Goal: Task Accomplishment & Management: Complete application form

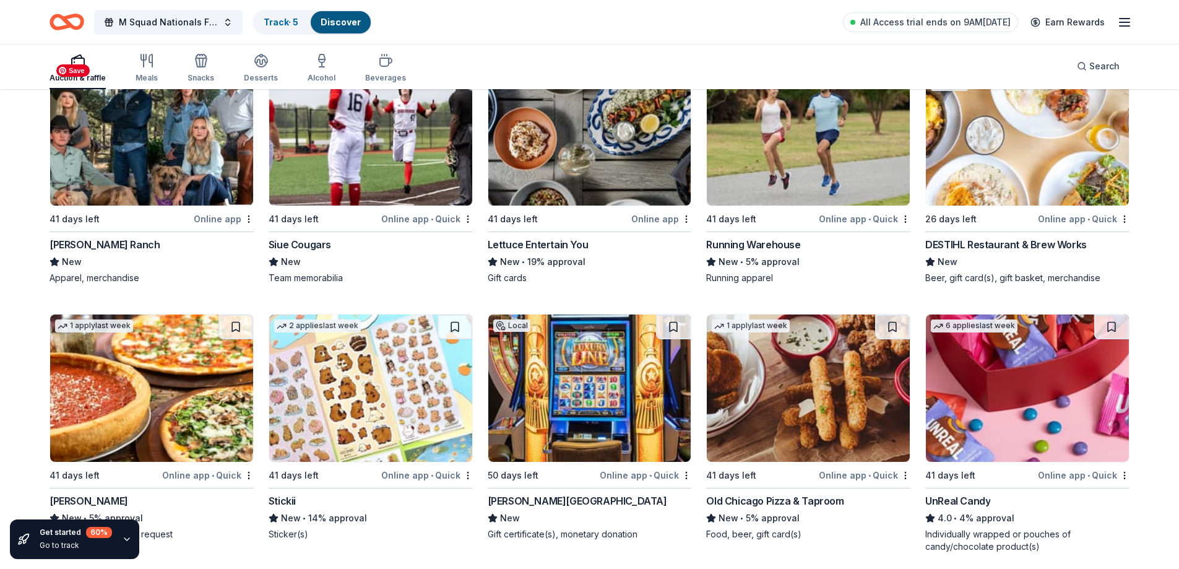
scroll to position [4737, 0]
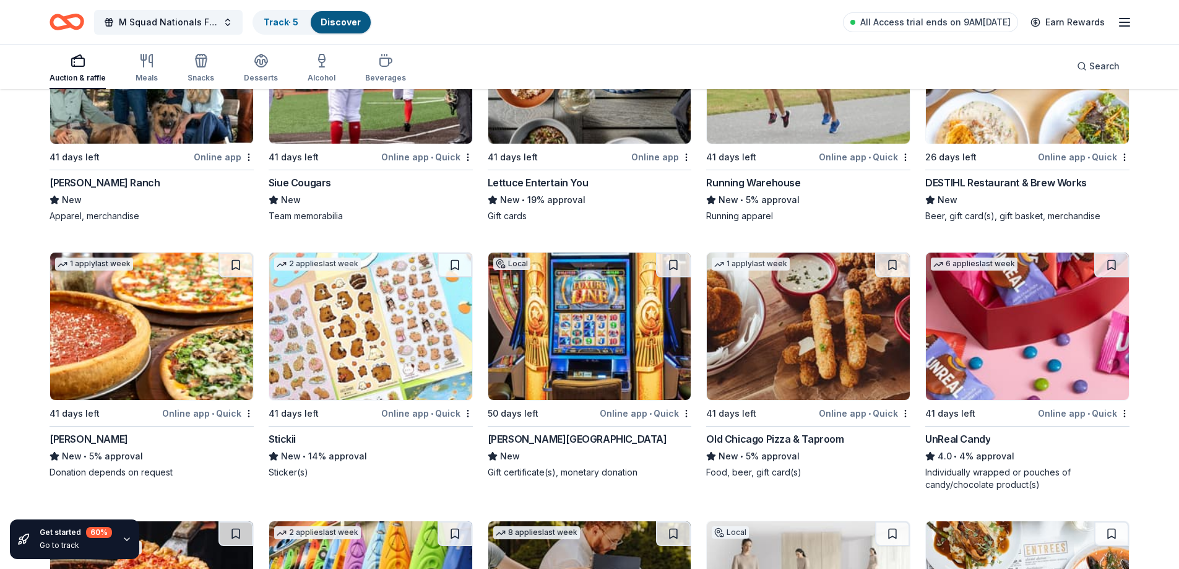
click at [373, 378] on img at bounding box center [370, 326] width 203 height 147
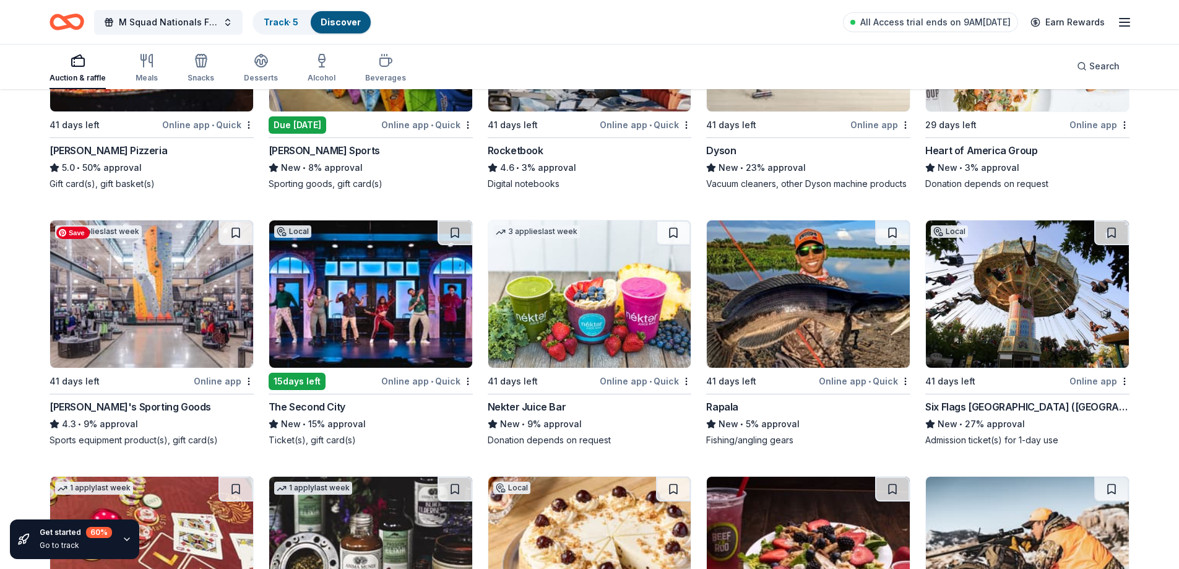
scroll to position [5356, 0]
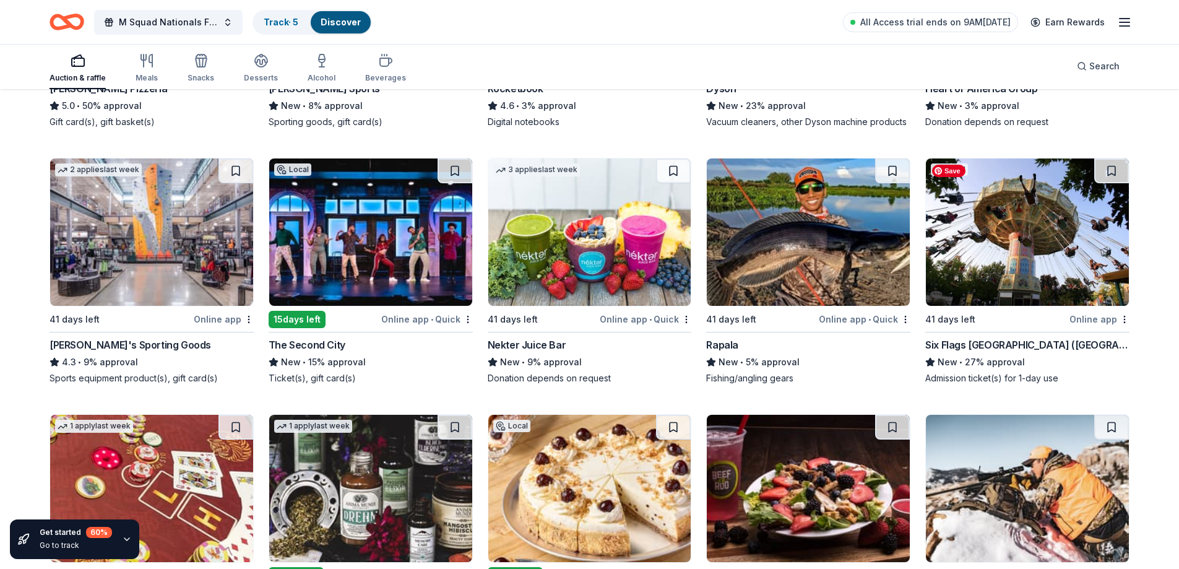
click at [1013, 250] on img at bounding box center [1027, 231] width 203 height 147
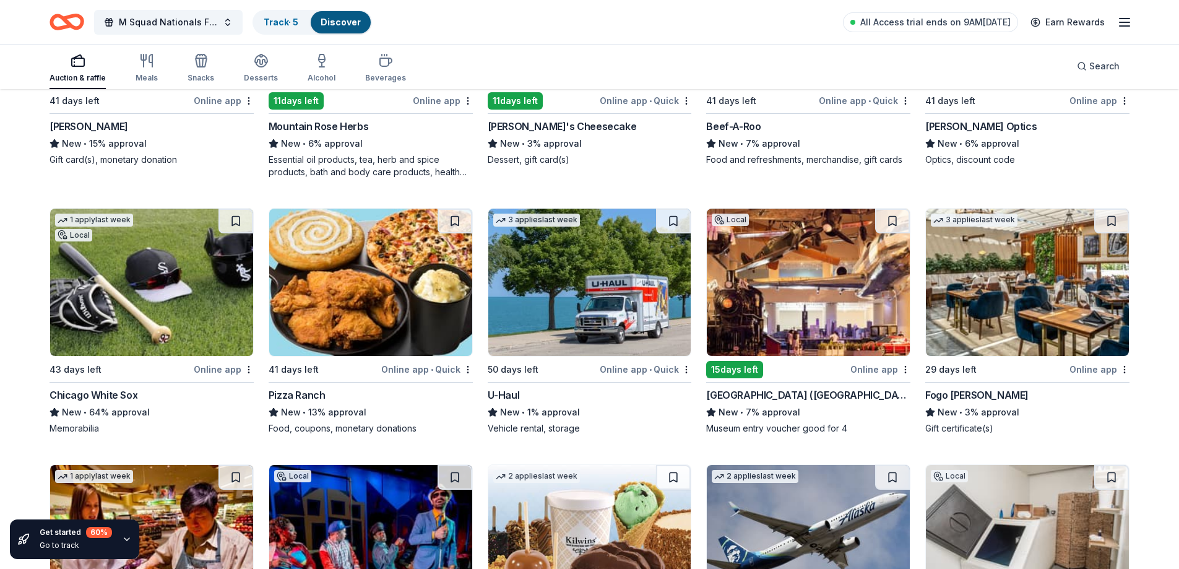
scroll to position [5848, 0]
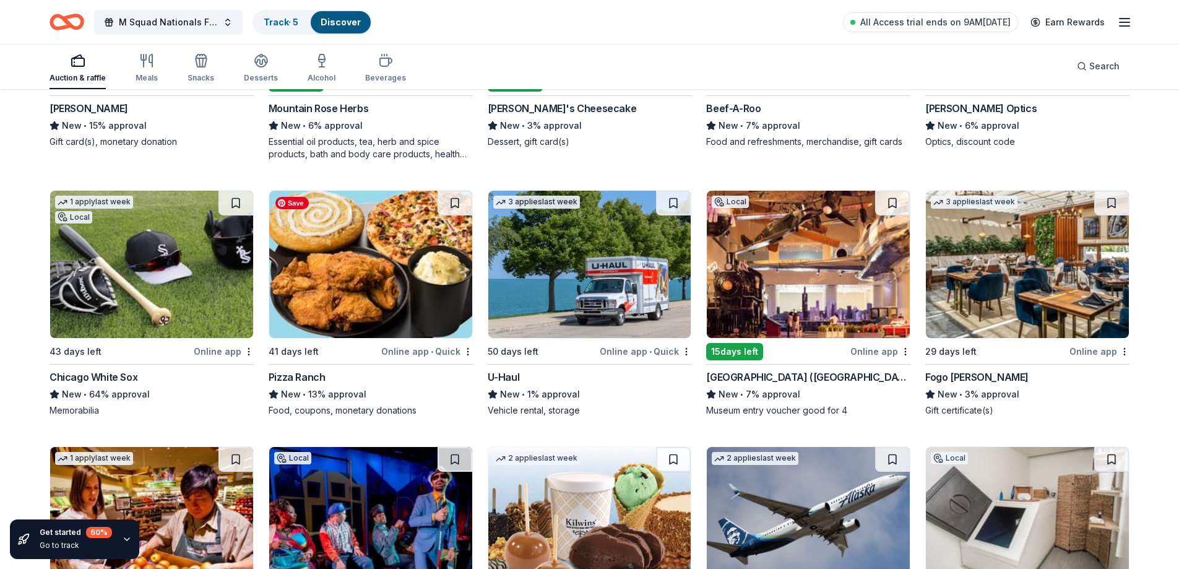
click at [392, 304] on img at bounding box center [370, 264] width 203 height 147
click at [758, 282] on img at bounding box center [808, 264] width 203 height 147
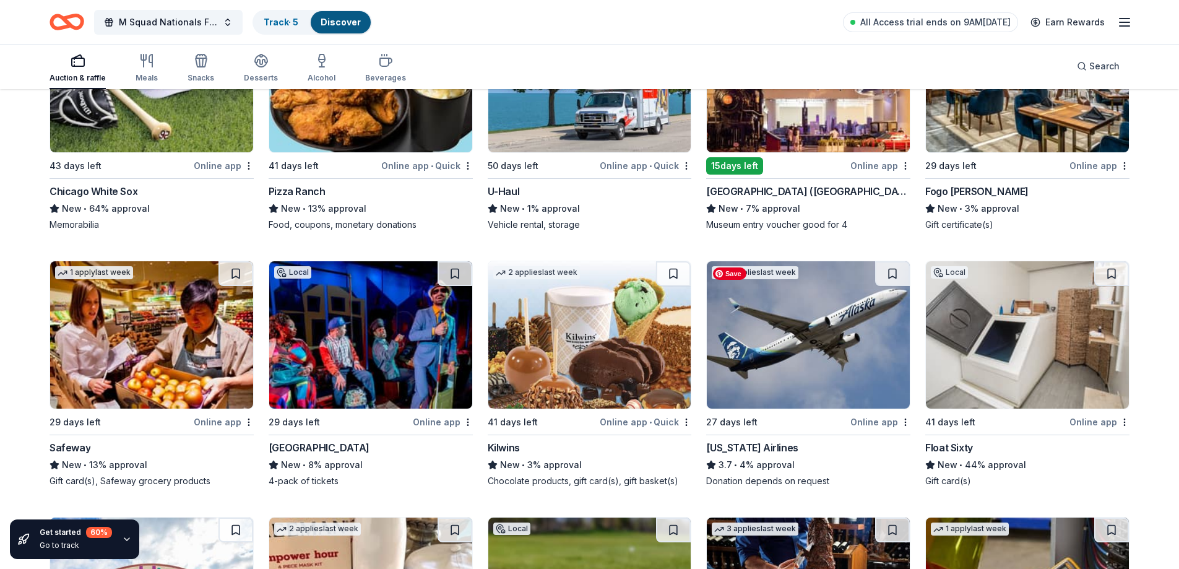
scroll to position [6096, 0]
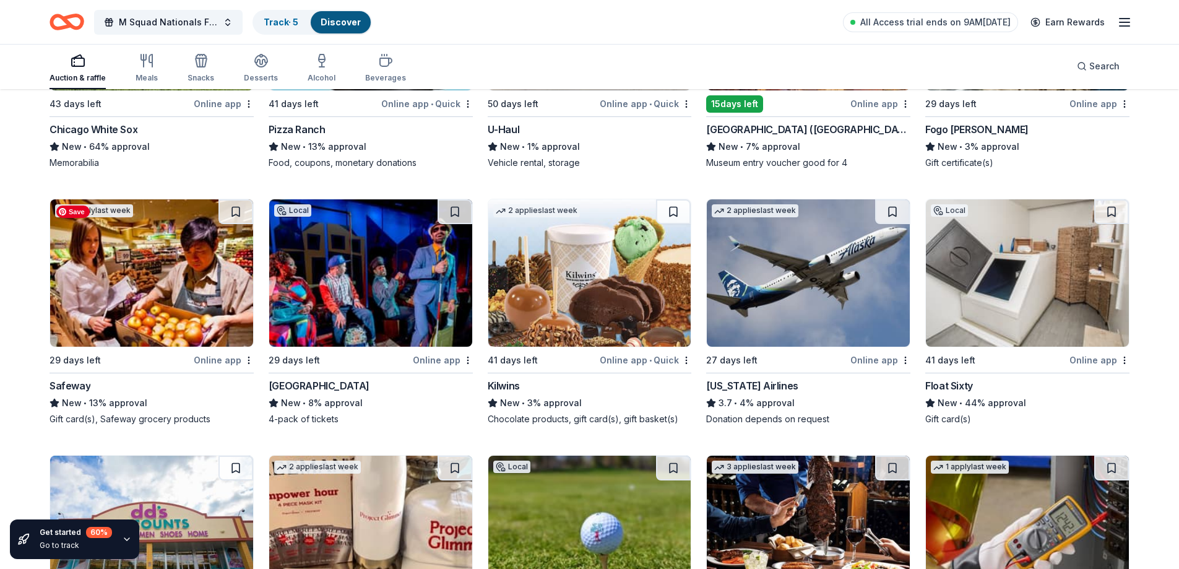
click at [178, 298] on img at bounding box center [151, 272] width 203 height 147
click at [379, 261] on img at bounding box center [370, 272] width 203 height 147
click at [1015, 286] on img at bounding box center [1027, 272] width 203 height 147
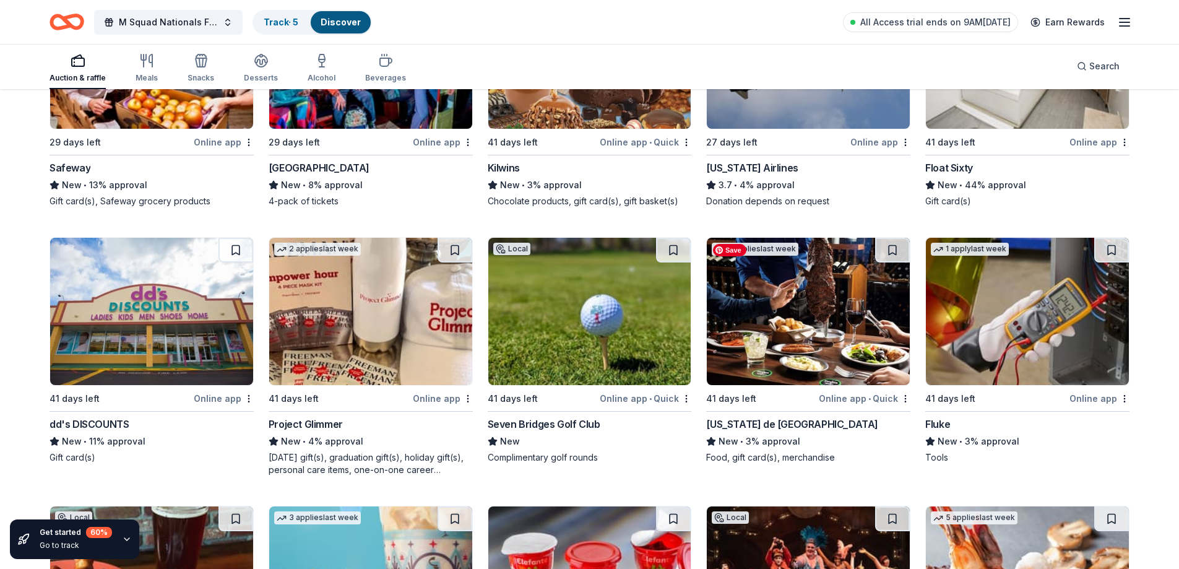
scroll to position [6344, 0]
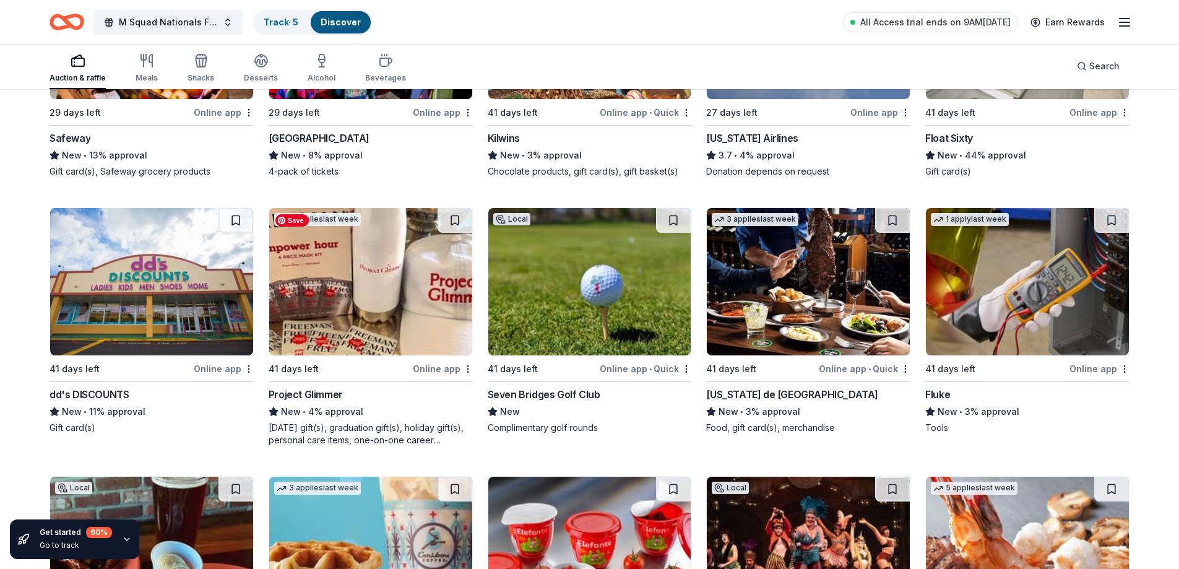
click at [339, 329] on img at bounding box center [370, 281] width 203 height 147
click at [618, 290] on img at bounding box center [589, 281] width 203 height 147
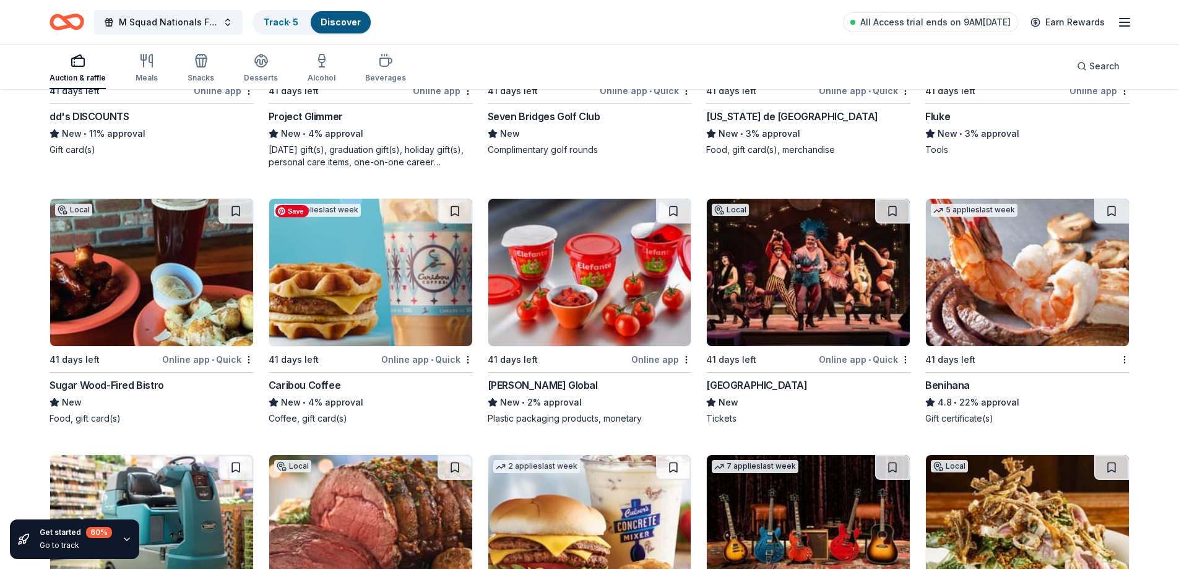
scroll to position [6638, 0]
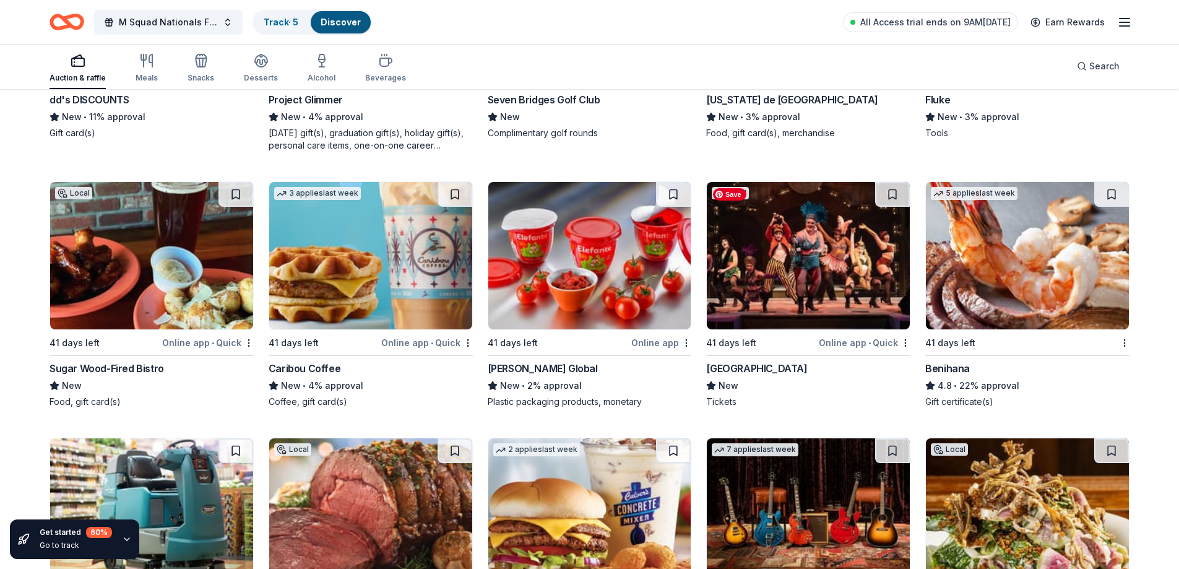
click at [900, 274] on img at bounding box center [808, 255] width 203 height 147
click at [1038, 295] on img at bounding box center [1027, 255] width 203 height 147
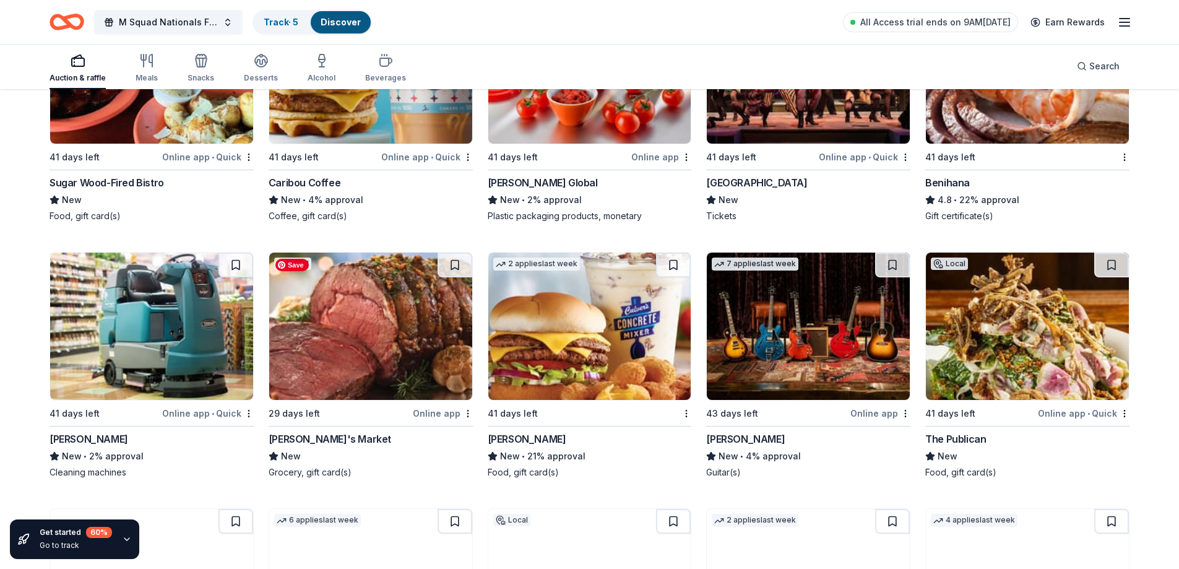
scroll to position [6886, 0]
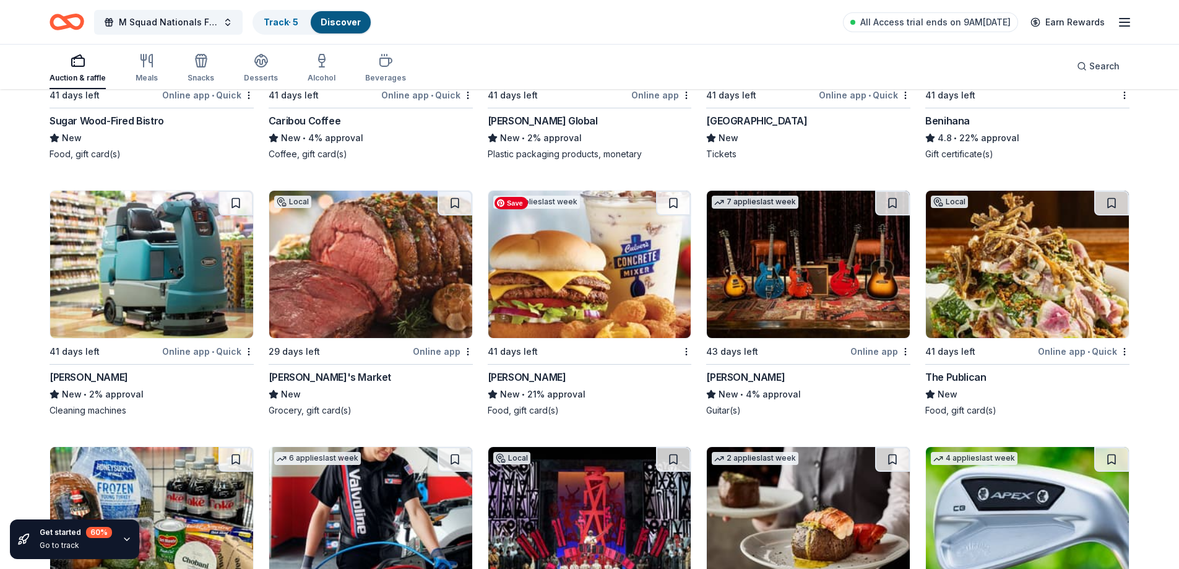
click at [622, 246] on img at bounding box center [589, 264] width 203 height 147
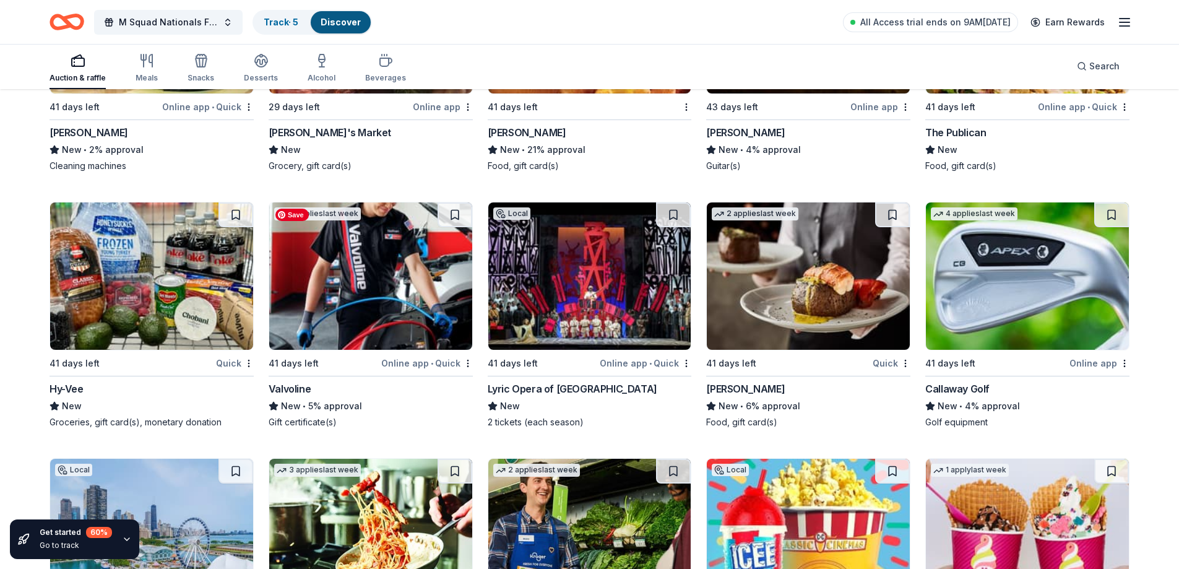
scroll to position [7151, 0]
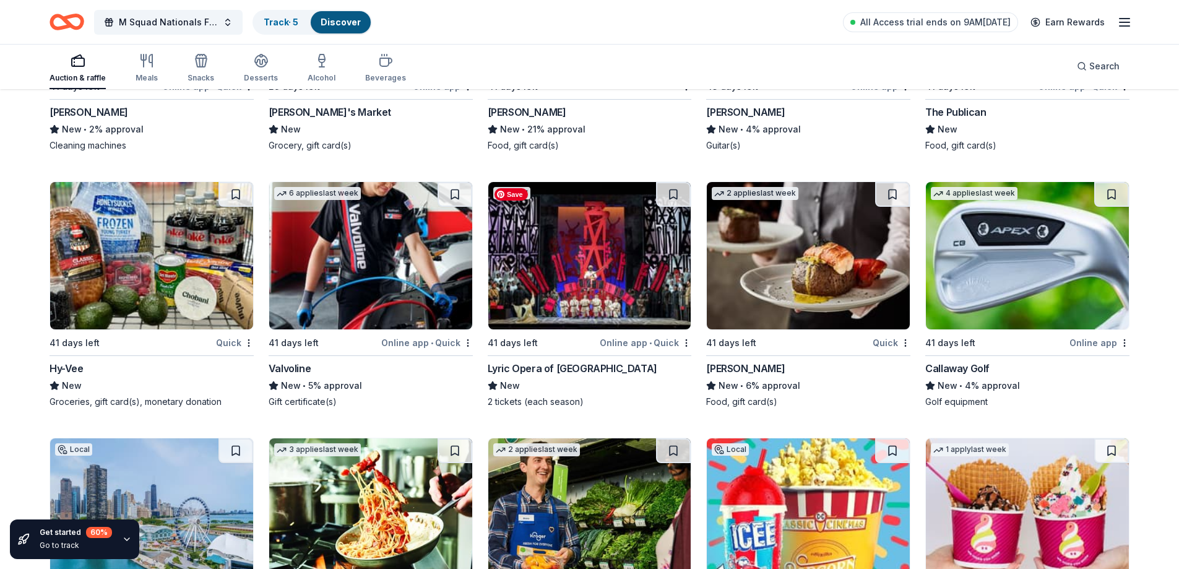
click at [587, 267] on img at bounding box center [589, 255] width 203 height 147
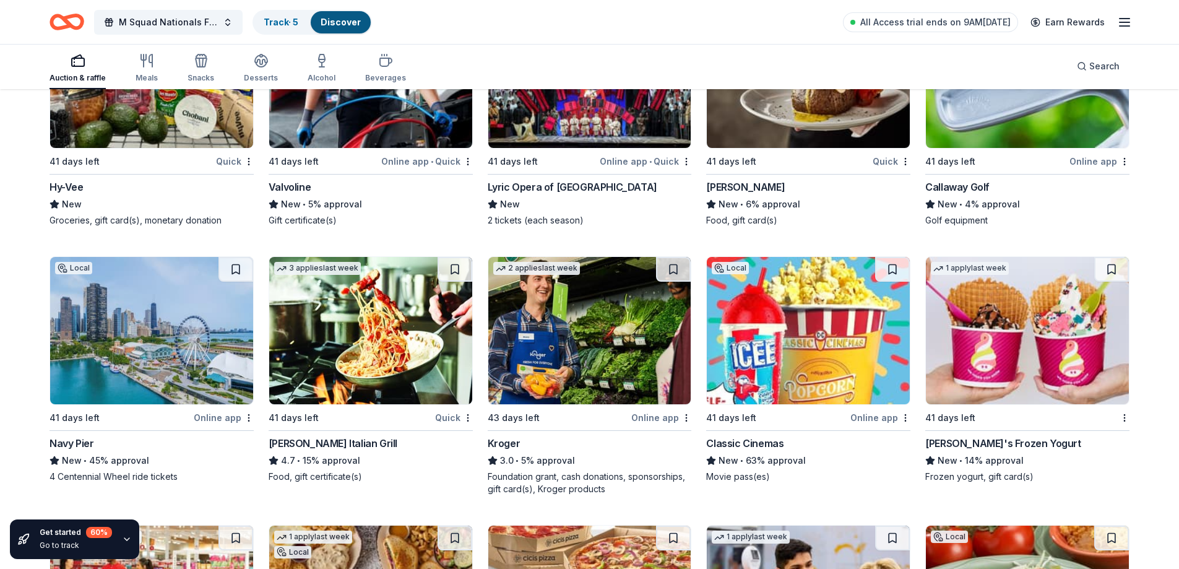
scroll to position [7398, 0]
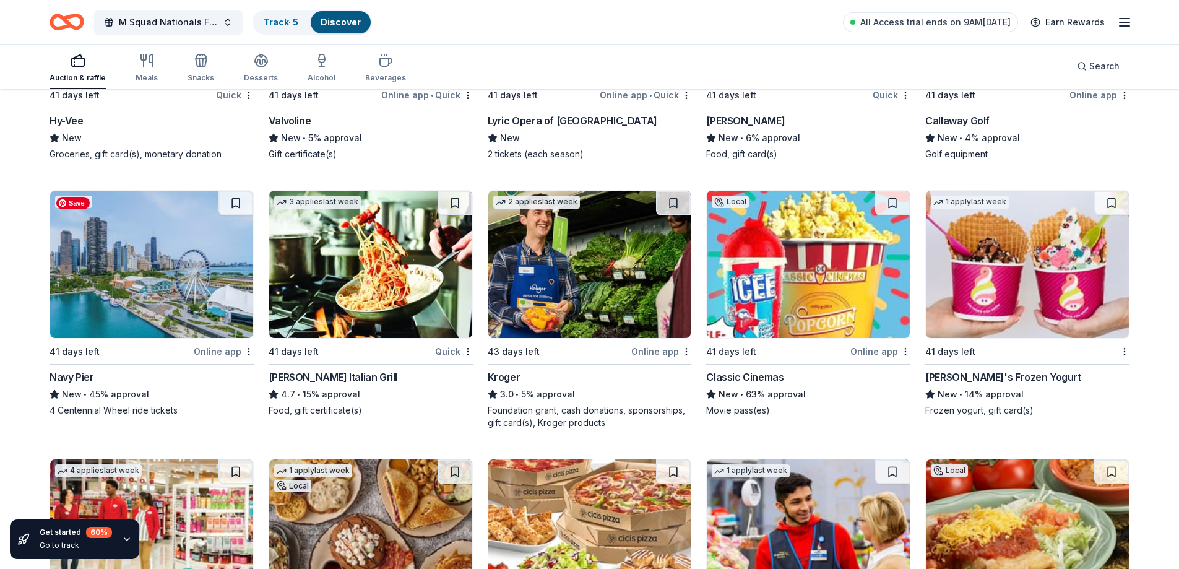
click at [138, 266] on img at bounding box center [151, 264] width 203 height 147
click at [769, 291] on img at bounding box center [808, 264] width 203 height 147
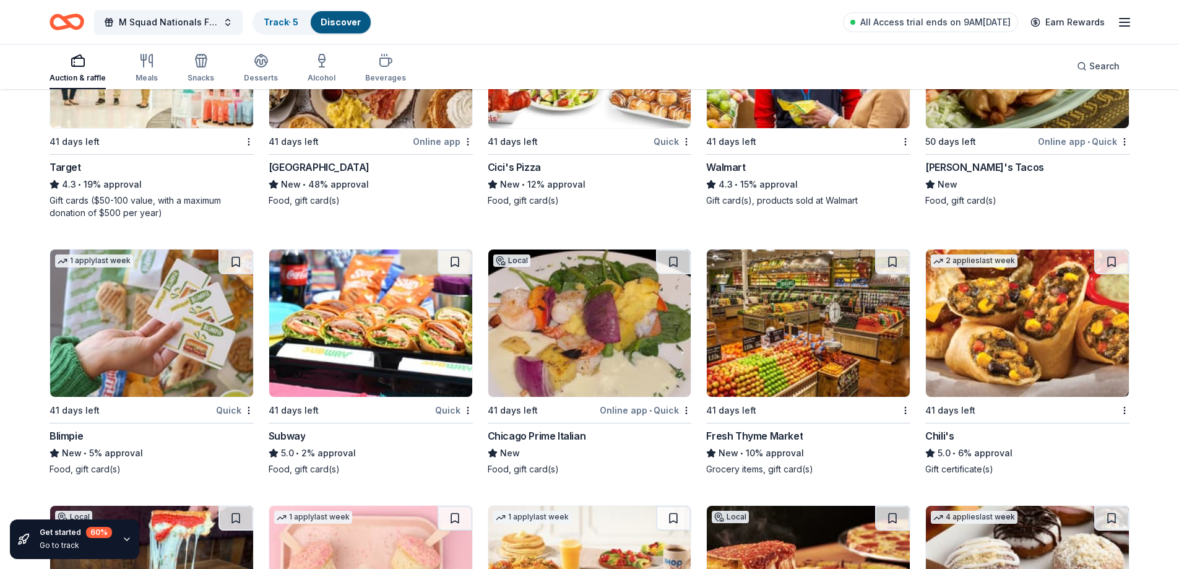
scroll to position [7893, 0]
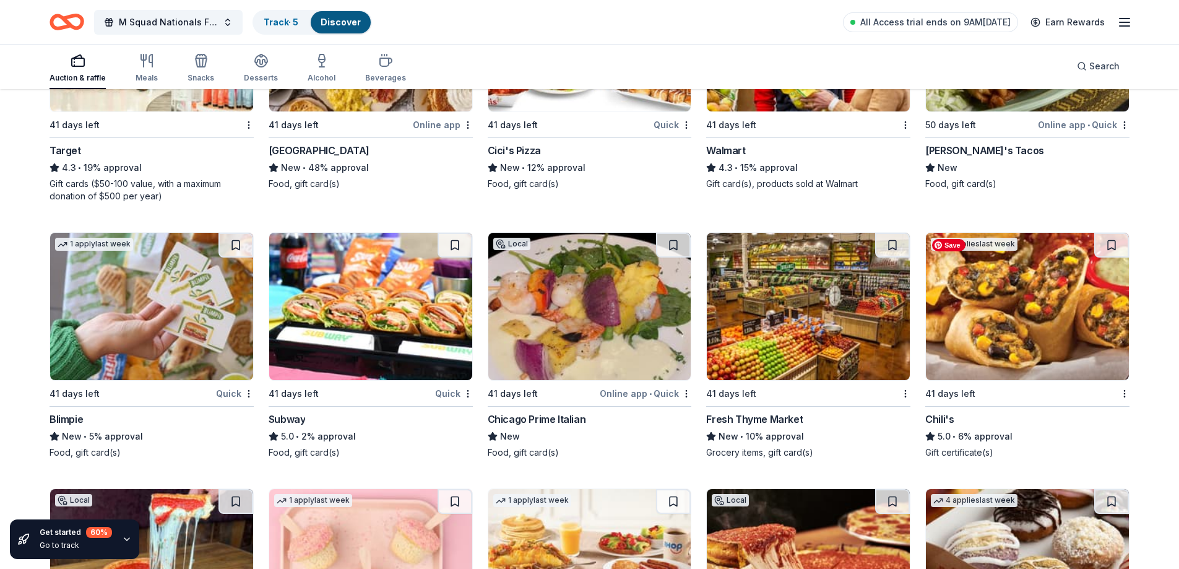
click at [941, 286] on img at bounding box center [1027, 306] width 203 height 147
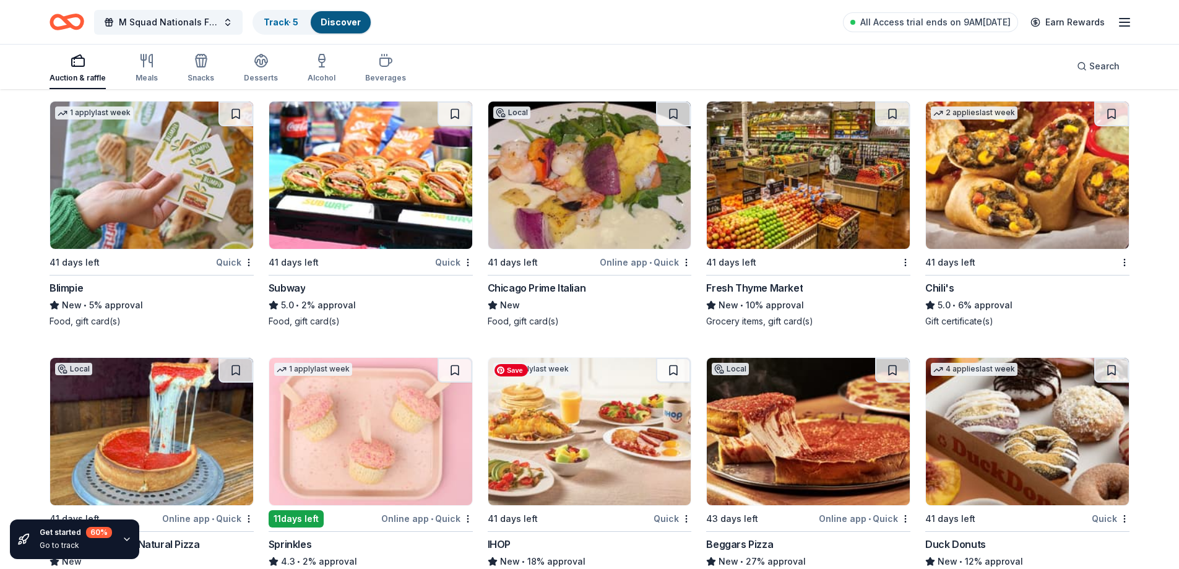
scroll to position [8138, 0]
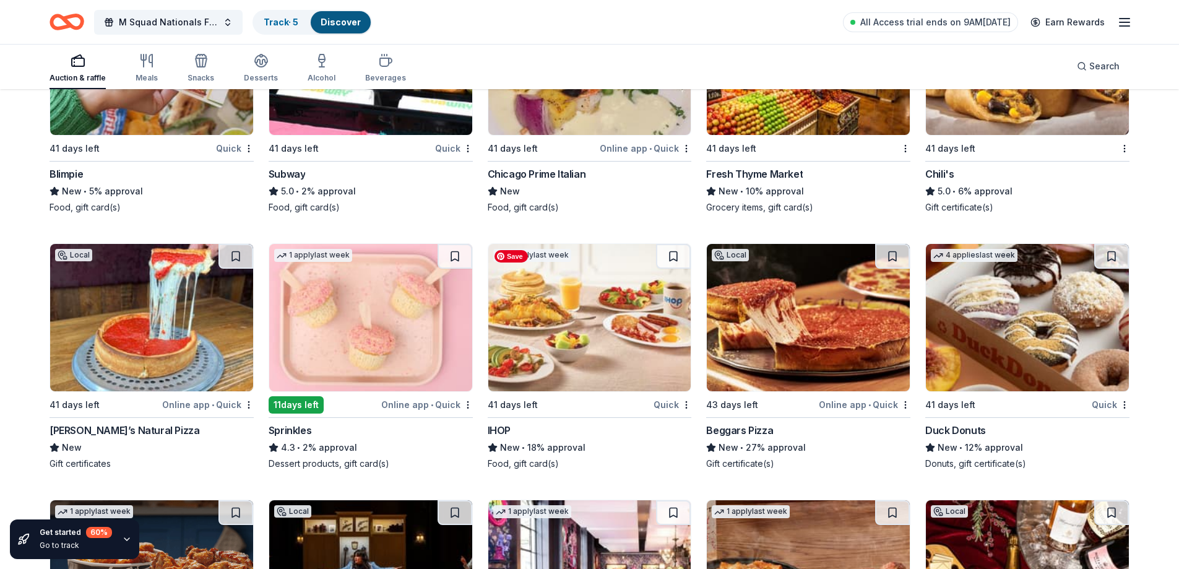
click at [575, 310] on img at bounding box center [589, 317] width 203 height 147
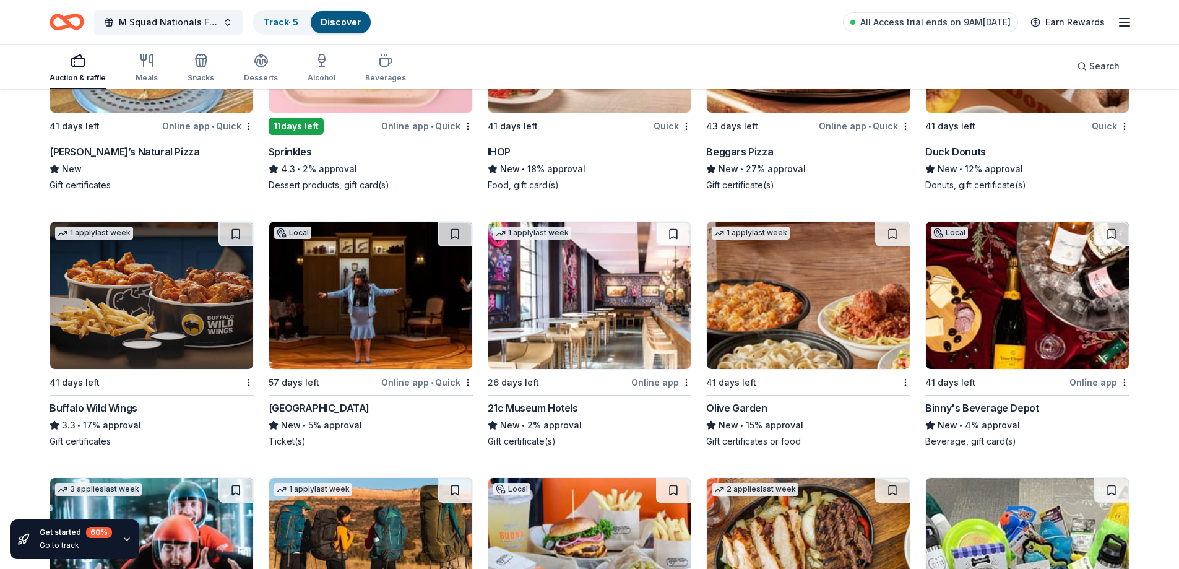
scroll to position [8510, 0]
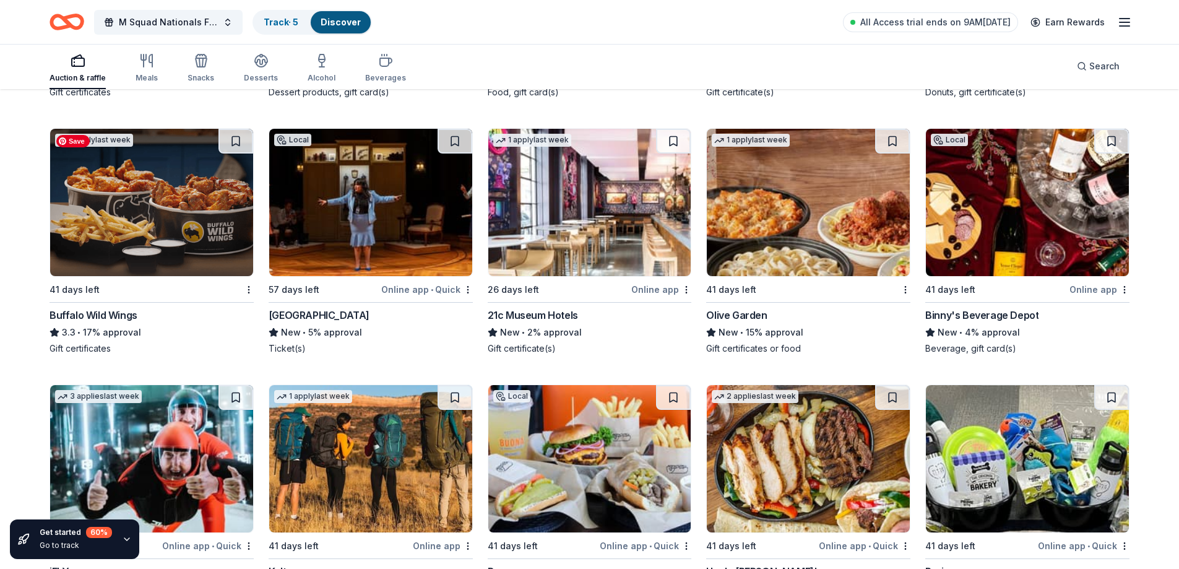
click at [131, 260] on img at bounding box center [151, 202] width 203 height 147
click at [776, 199] on img at bounding box center [808, 202] width 203 height 147
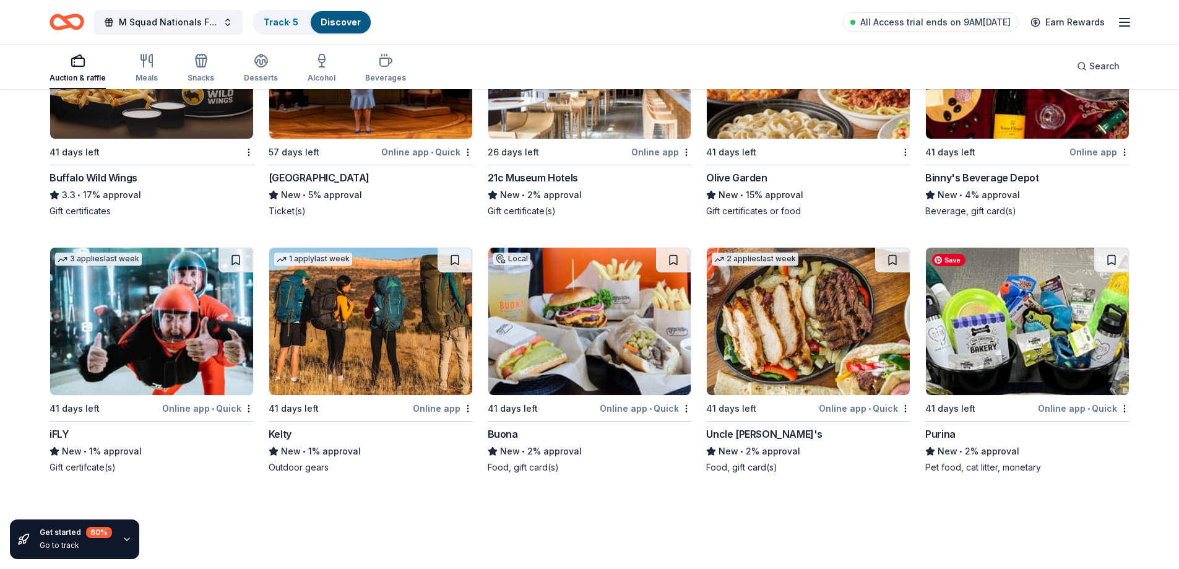
scroll to position [8651, 0]
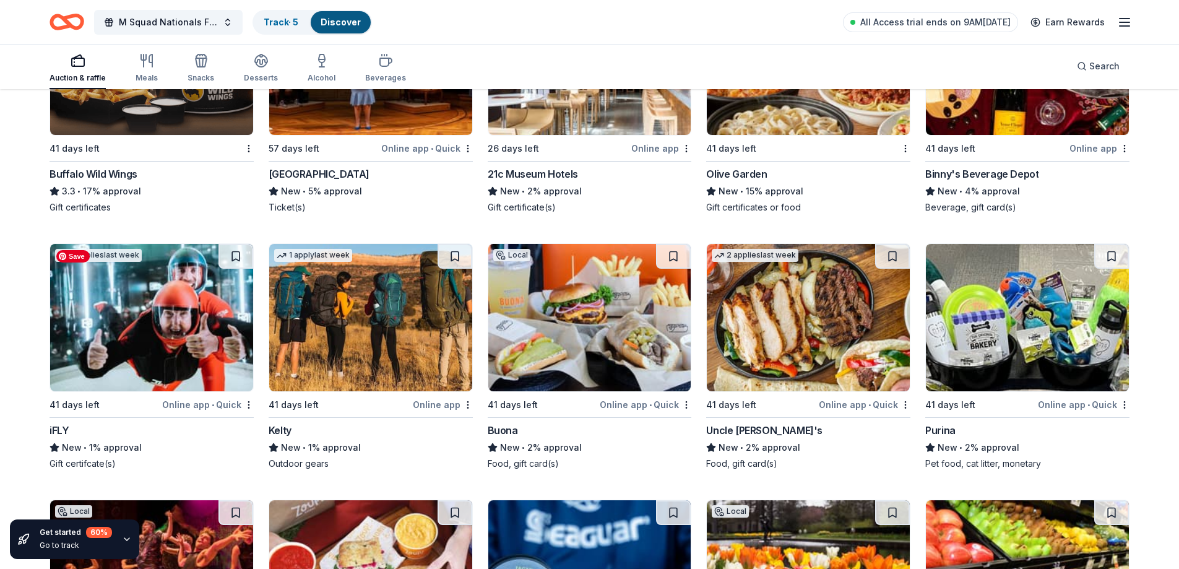
click at [129, 338] on img at bounding box center [151, 317] width 203 height 147
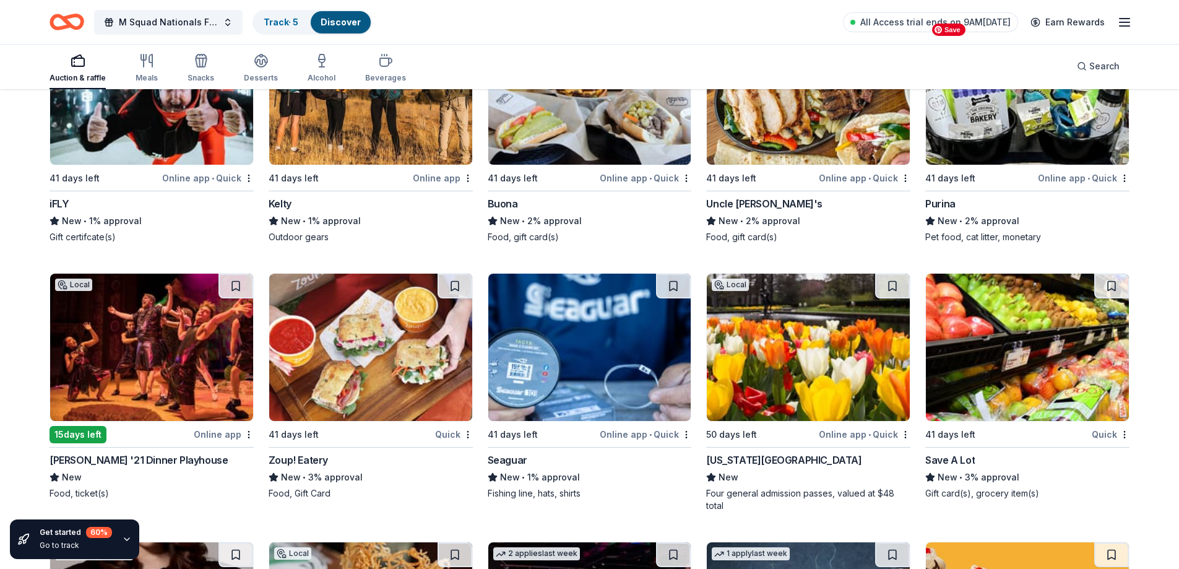
scroll to position [9022, 0]
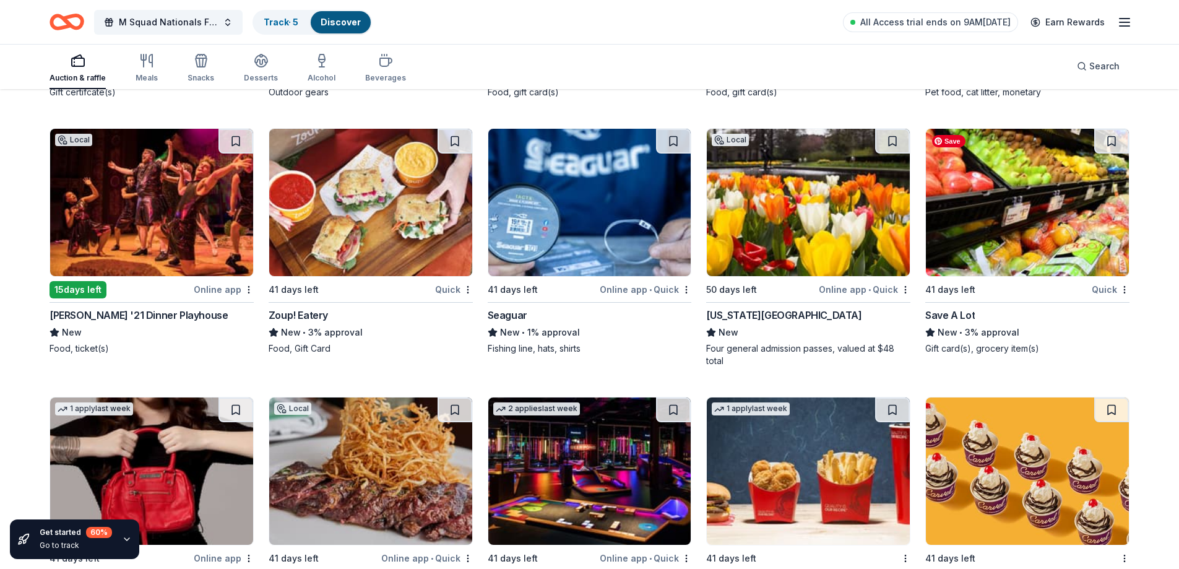
click at [998, 150] on img at bounding box center [1027, 202] width 203 height 147
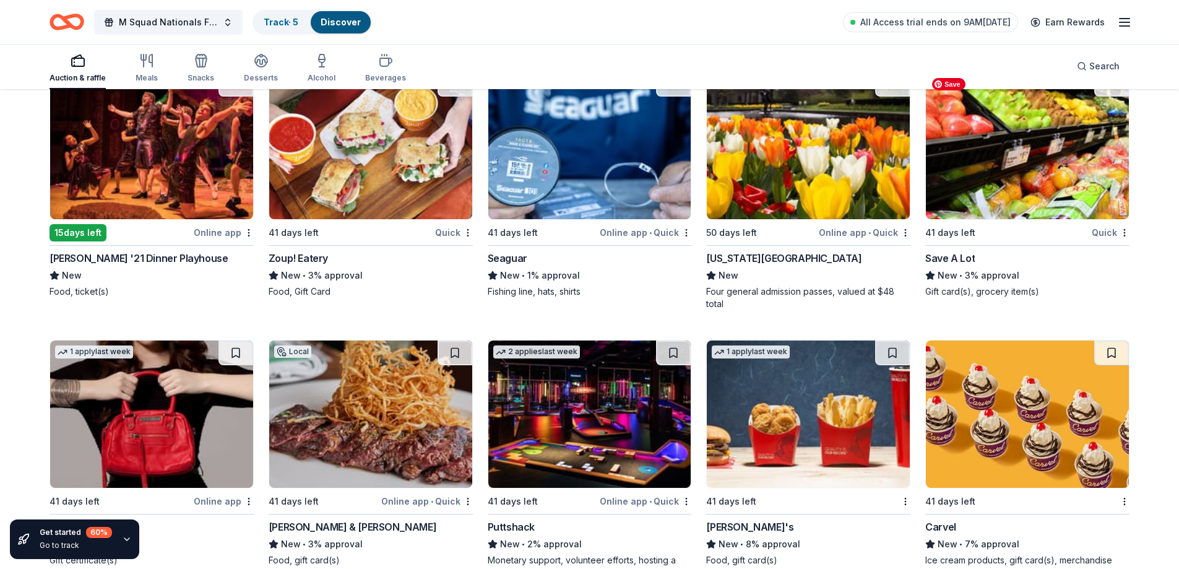
scroll to position [9146, 0]
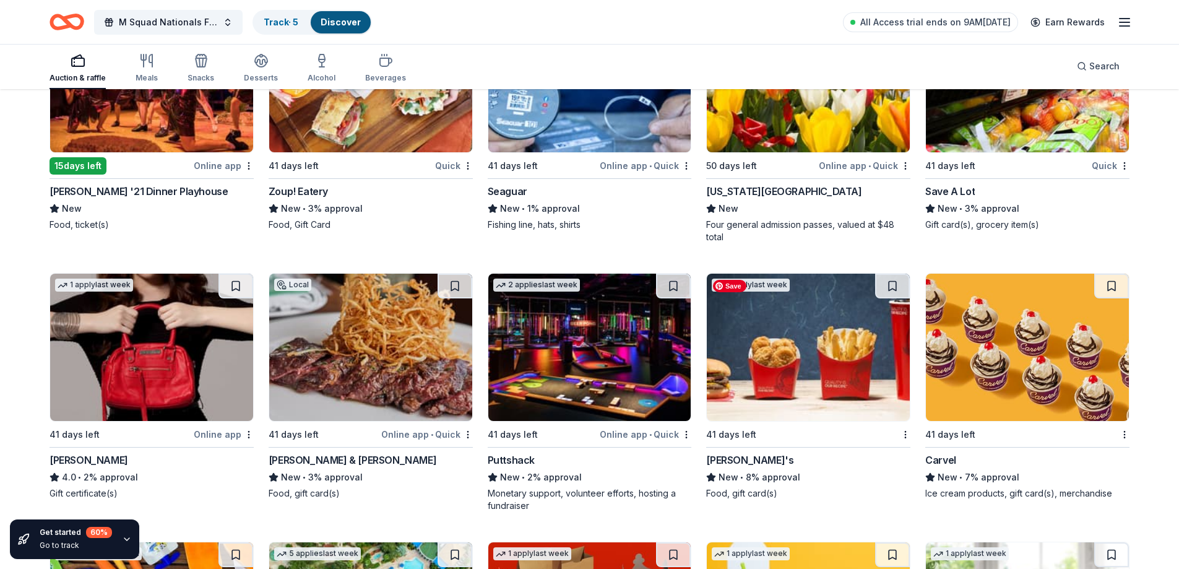
click at [834, 352] on img at bounding box center [808, 347] width 203 height 147
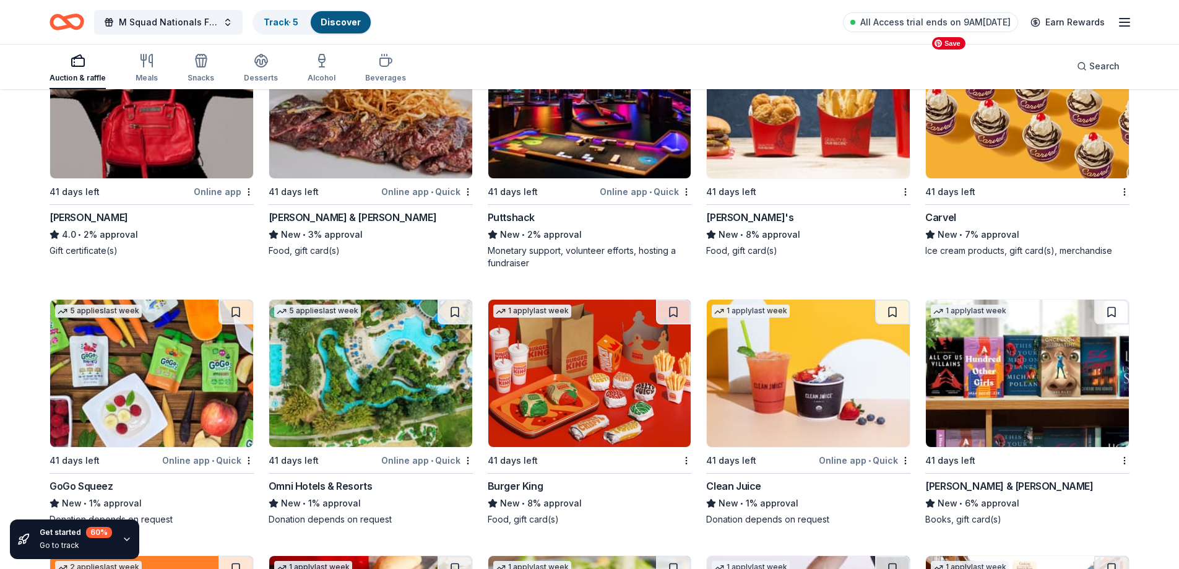
scroll to position [9456, 0]
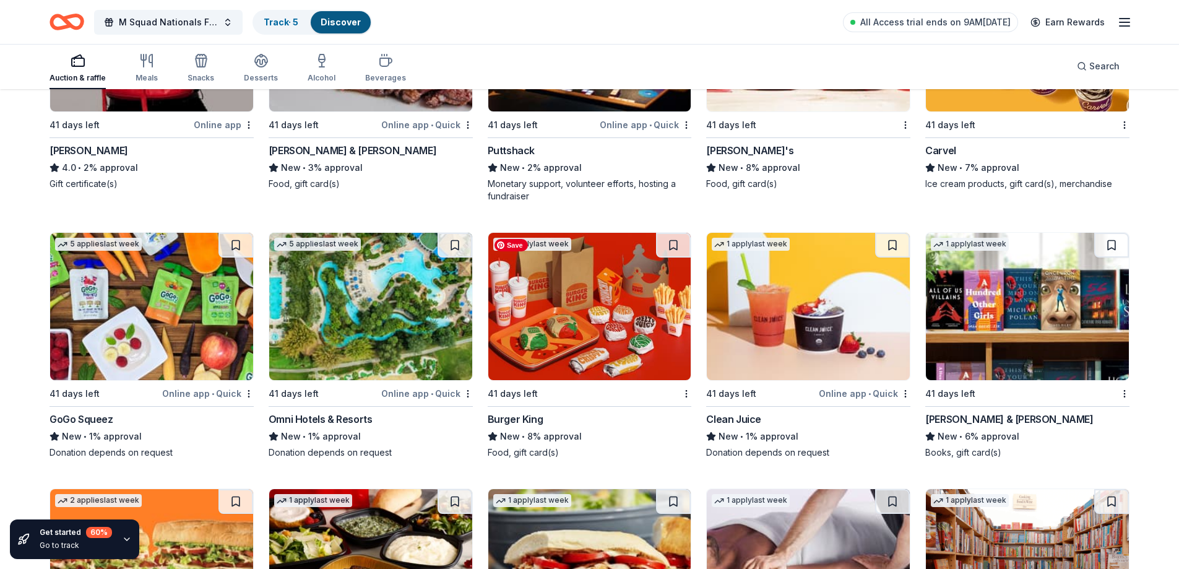
click at [563, 339] on img at bounding box center [589, 306] width 203 height 147
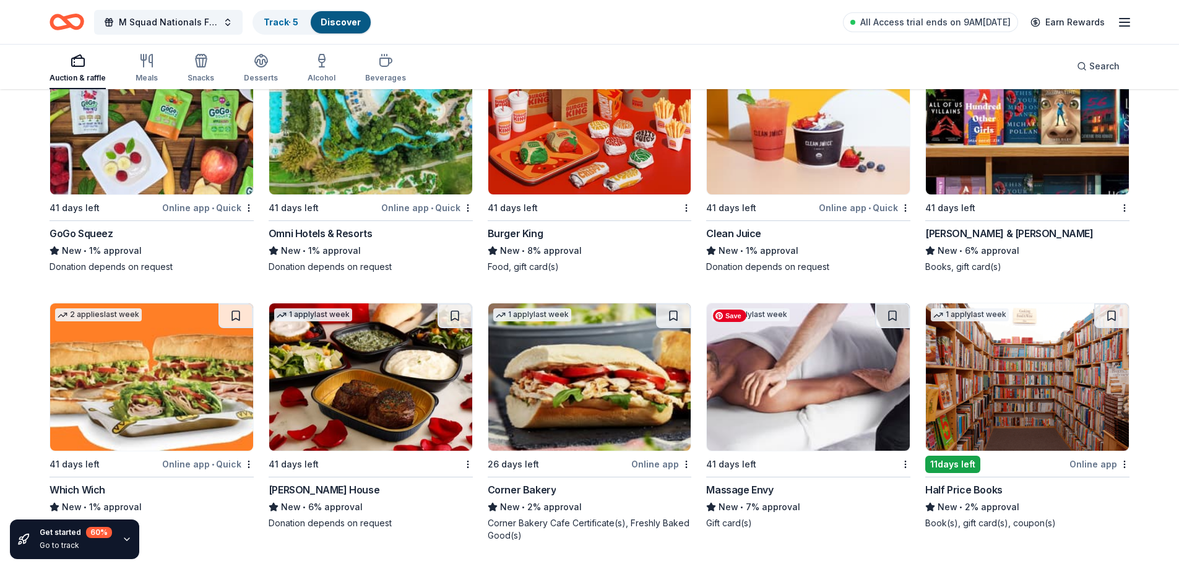
scroll to position [9703, 0]
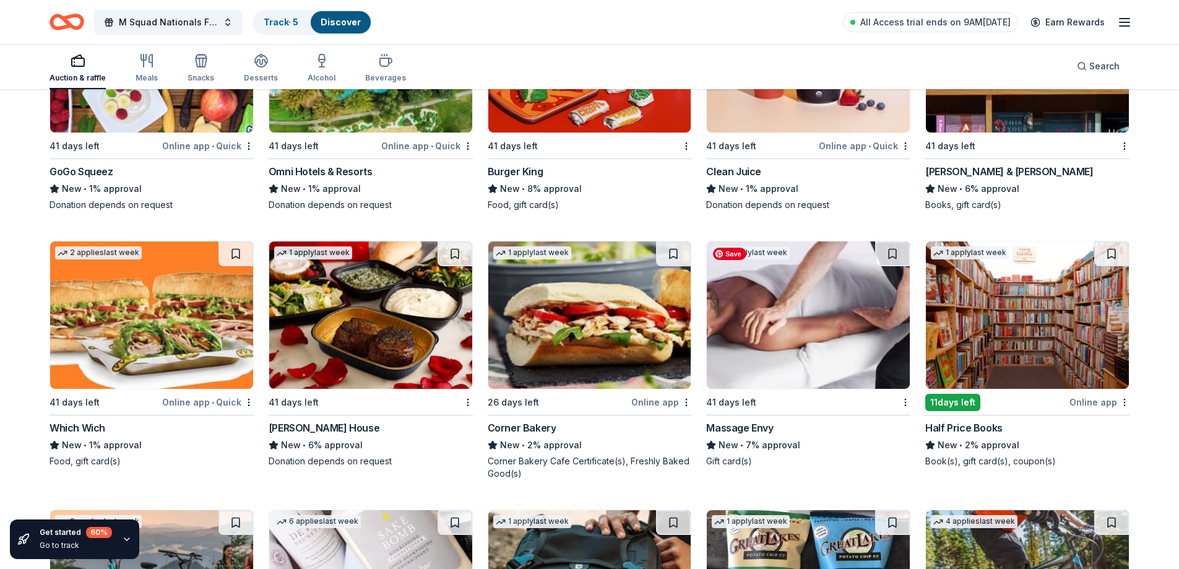
click at [777, 272] on img at bounding box center [808, 314] width 203 height 147
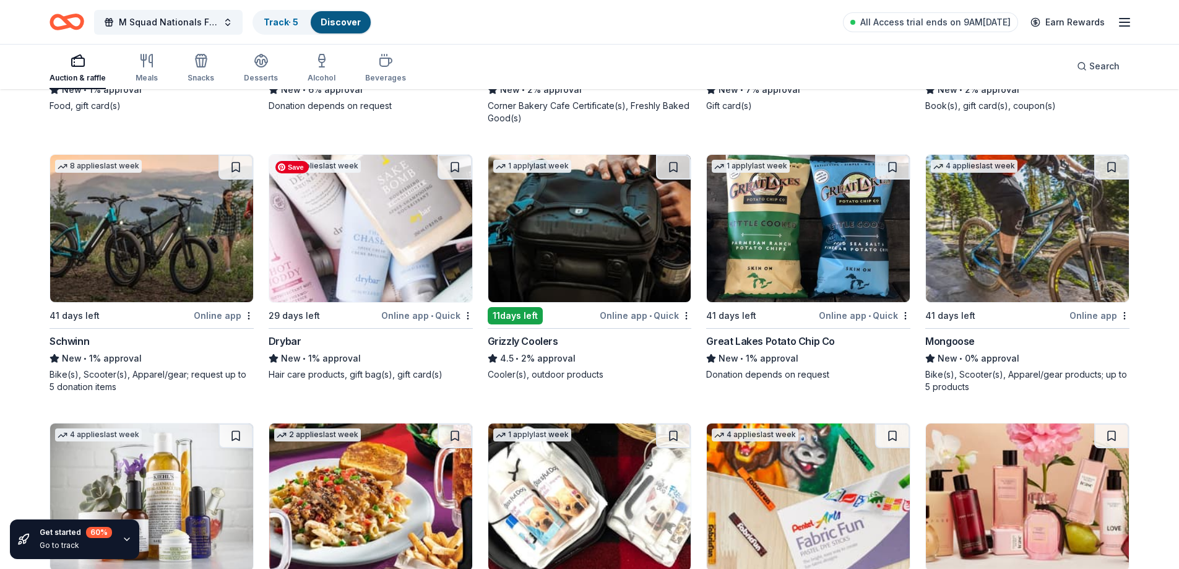
scroll to position [10075, 0]
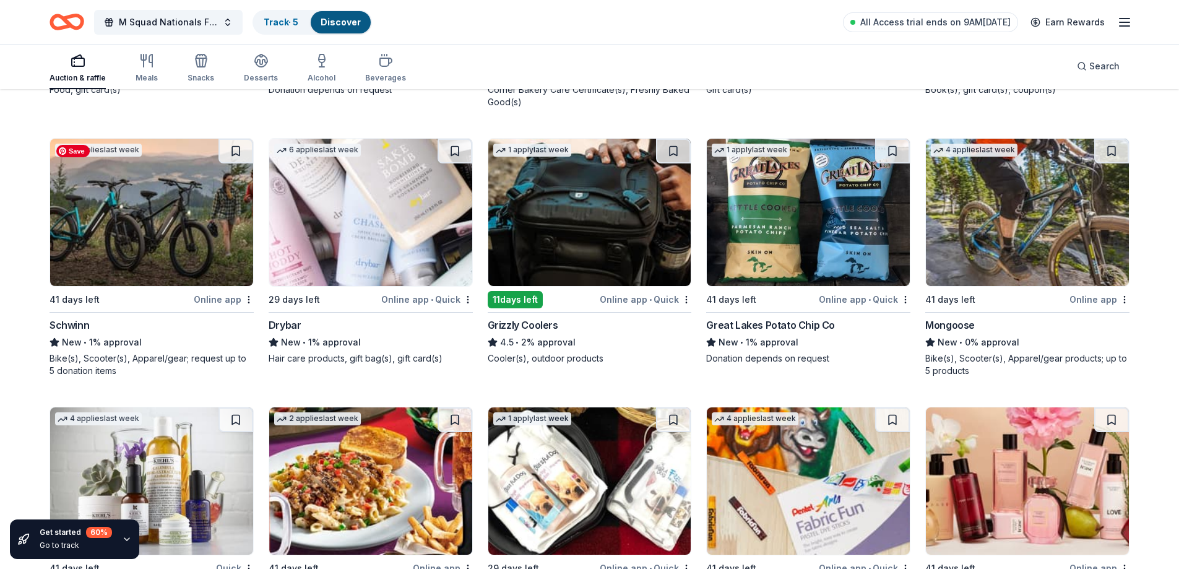
click at [192, 230] on img at bounding box center [151, 212] width 203 height 147
click at [363, 230] on img at bounding box center [370, 212] width 203 height 147
click at [567, 223] on img at bounding box center [589, 212] width 203 height 147
click at [862, 237] on img at bounding box center [808, 212] width 203 height 147
click at [1053, 253] on img at bounding box center [1027, 212] width 203 height 147
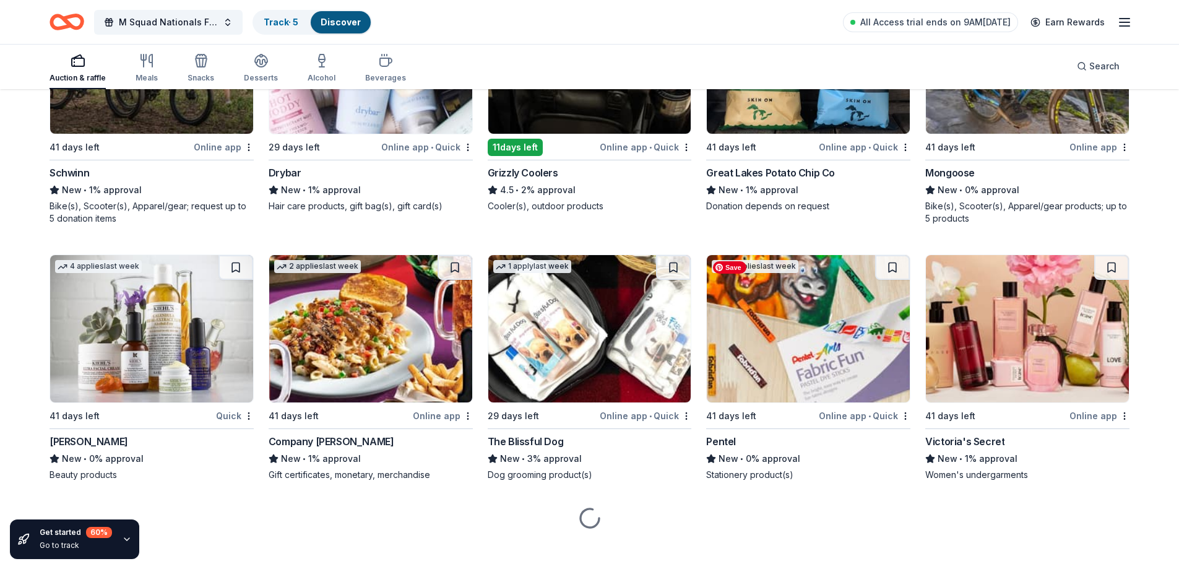
scroll to position [10238, 0]
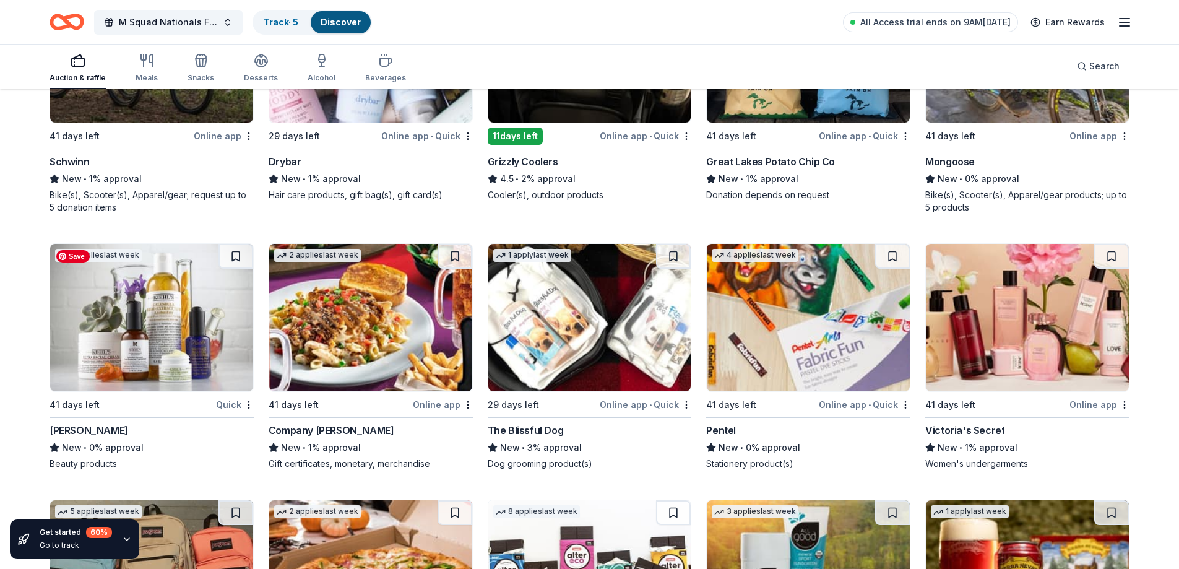
click at [165, 337] on img at bounding box center [151, 317] width 203 height 147
click at [824, 357] on img at bounding box center [808, 317] width 203 height 147
click at [989, 342] on img at bounding box center [1027, 317] width 203 height 147
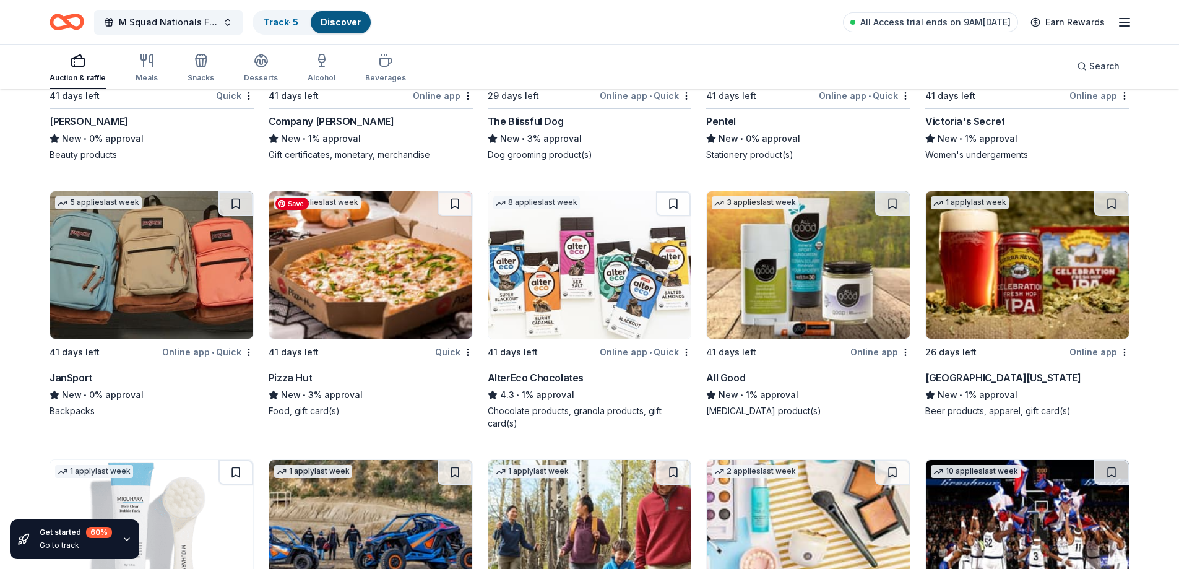
scroll to position [10547, 0]
click at [175, 284] on img at bounding box center [151, 264] width 203 height 147
click at [400, 236] on img at bounding box center [370, 264] width 203 height 147
click at [577, 264] on img at bounding box center [589, 264] width 203 height 147
click at [823, 246] on img at bounding box center [808, 264] width 203 height 147
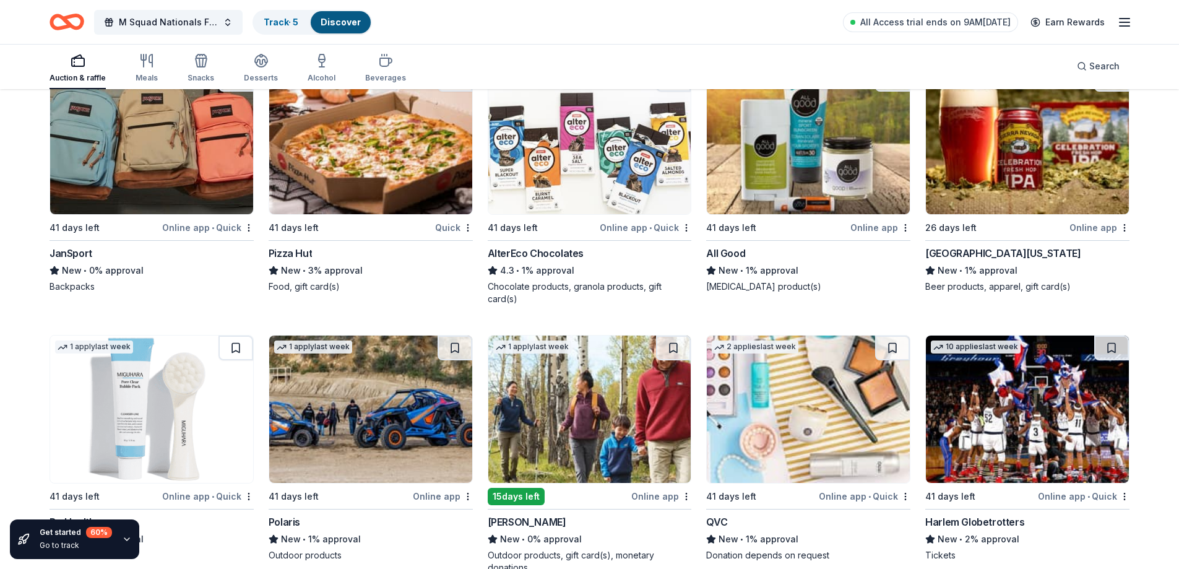
scroll to position [10775, 0]
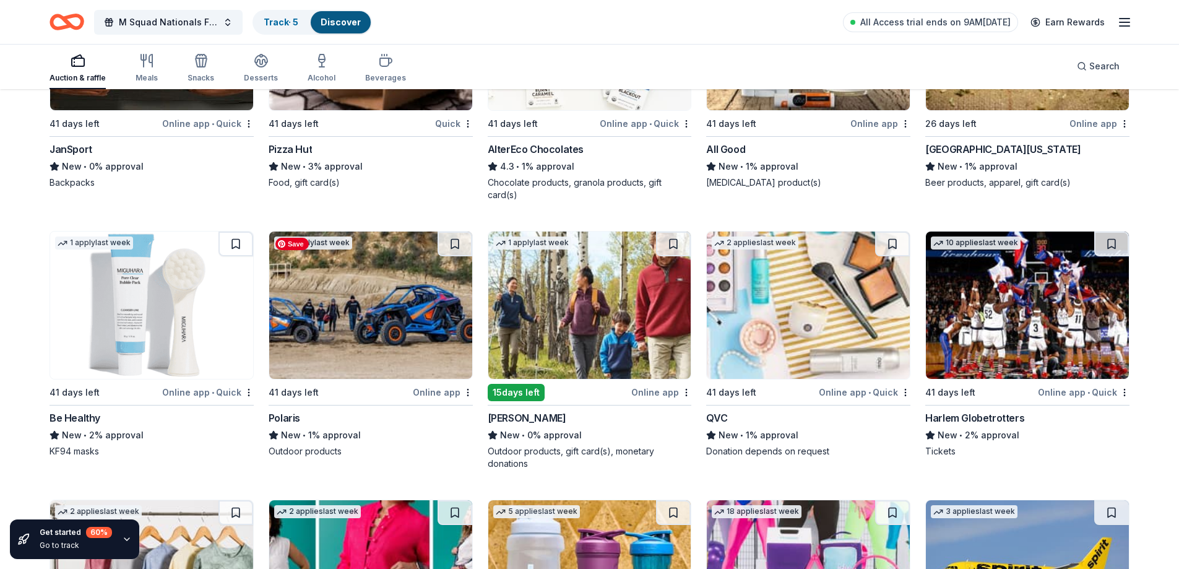
click at [389, 327] on img at bounding box center [370, 304] width 203 height 147
click at [600, 305] on img at bounding box center [589, 304] width 203 height 147
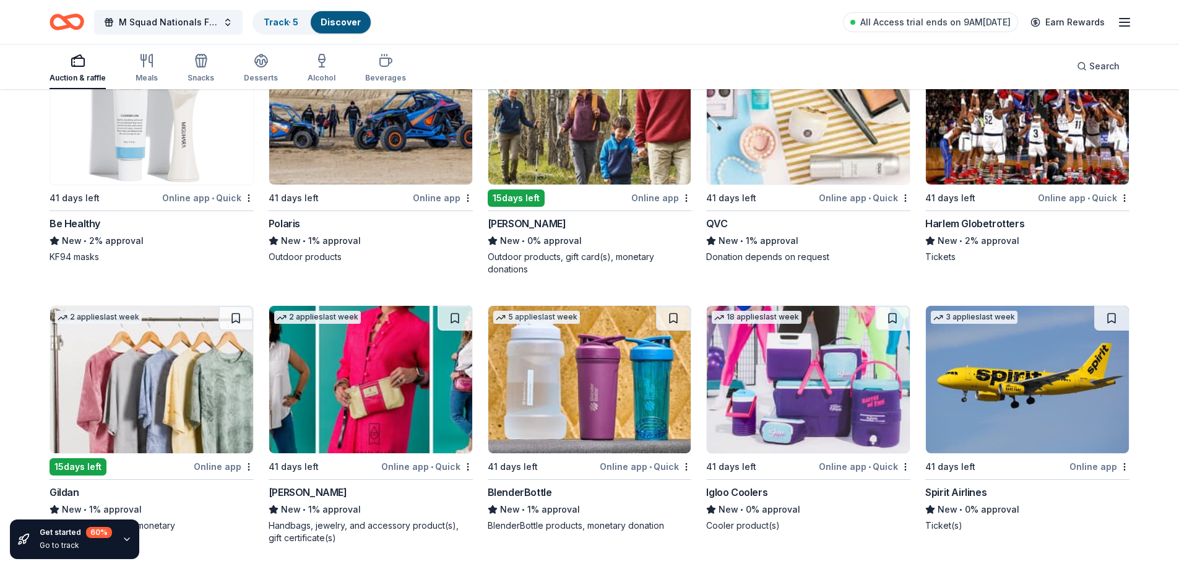
scroll to position [11085, 0]
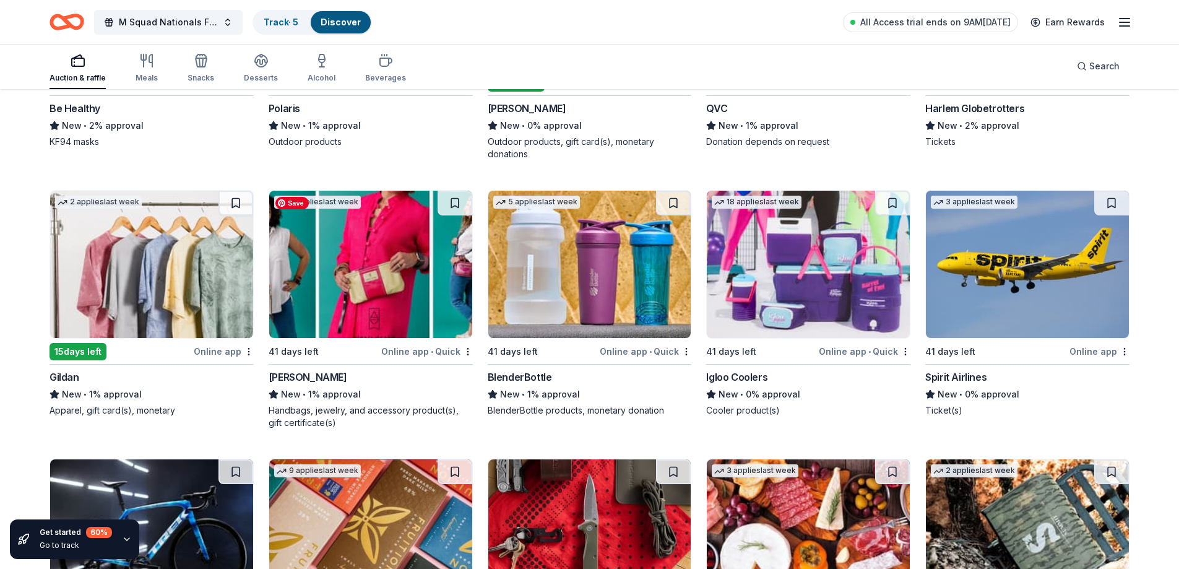
click at [378, 262] on img at bounding box center [370, 264] width 203 height 147
click at [616, 266] on img at bounding box center [589, 264] width 203 height 147
click at [800, 273] on img at bounding box center [808, 264] width 203 height 147
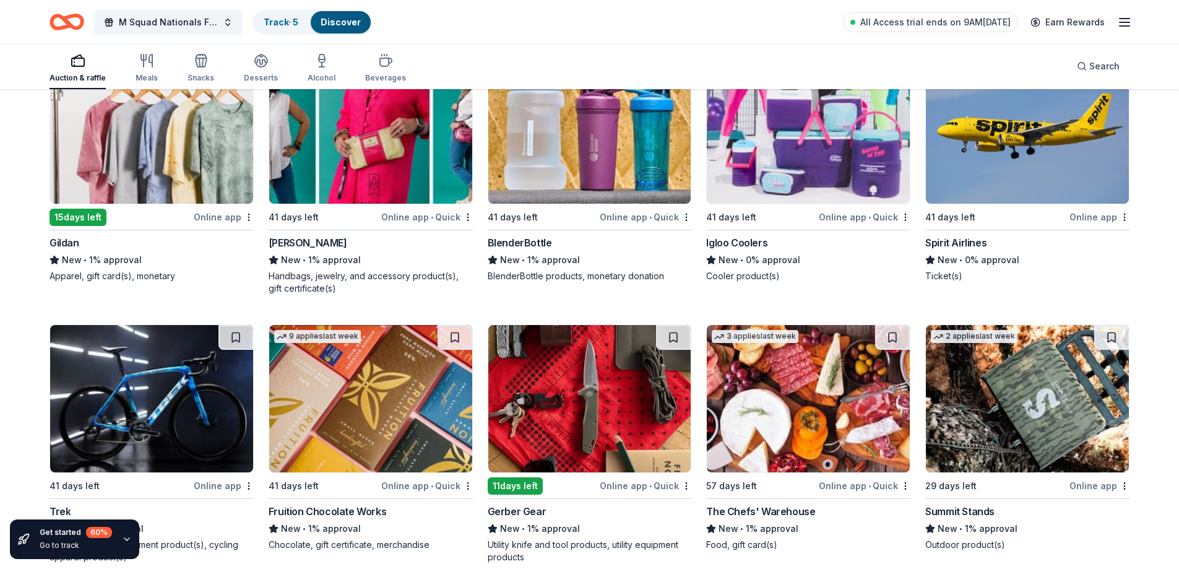
scroll to position [11312, 0]
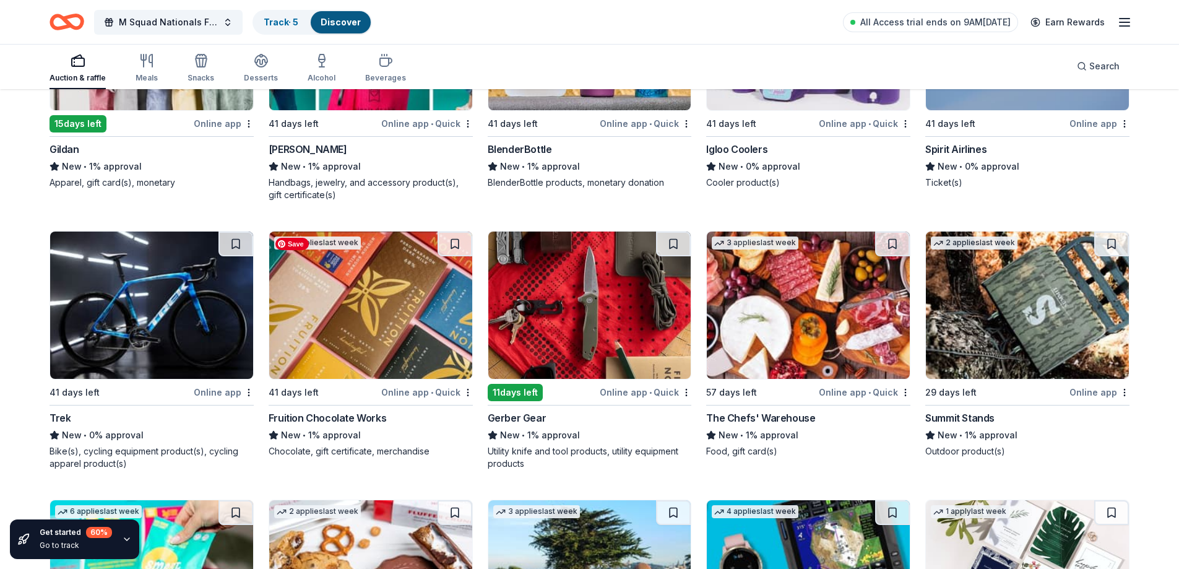
click at [348, 313] on img at bounding box center [370, 304] width 203 height 147
click at [790, 326] on img at bounding box center [808, 304] width 203 height 147
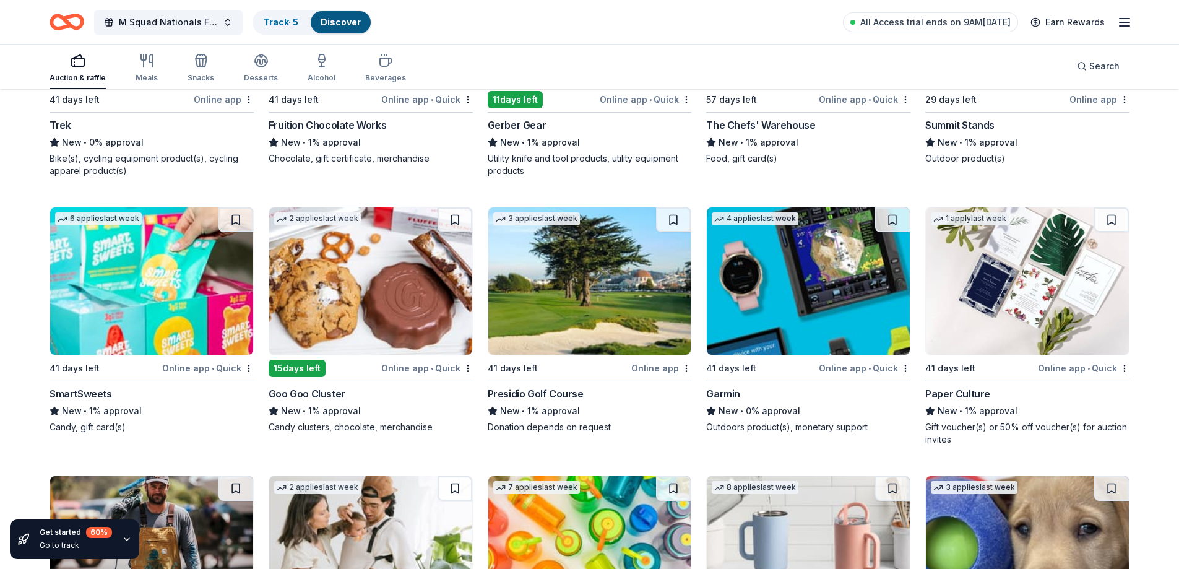
scroll to position [11622, 0]
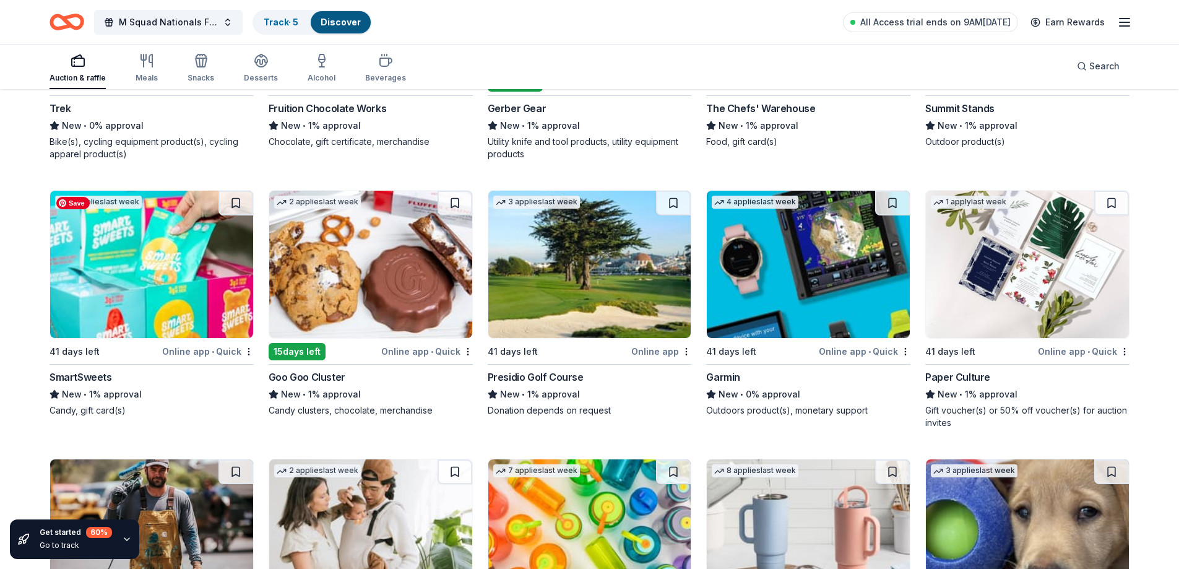
click at [78, 295] on img at bounding box center [151, 264] width 203 height 147
click at [365, 238] on img at bounding box center [370, 264] width 203 height 147
click at [844, 239] on img at bounding box center [808, 264] width 203 height 147
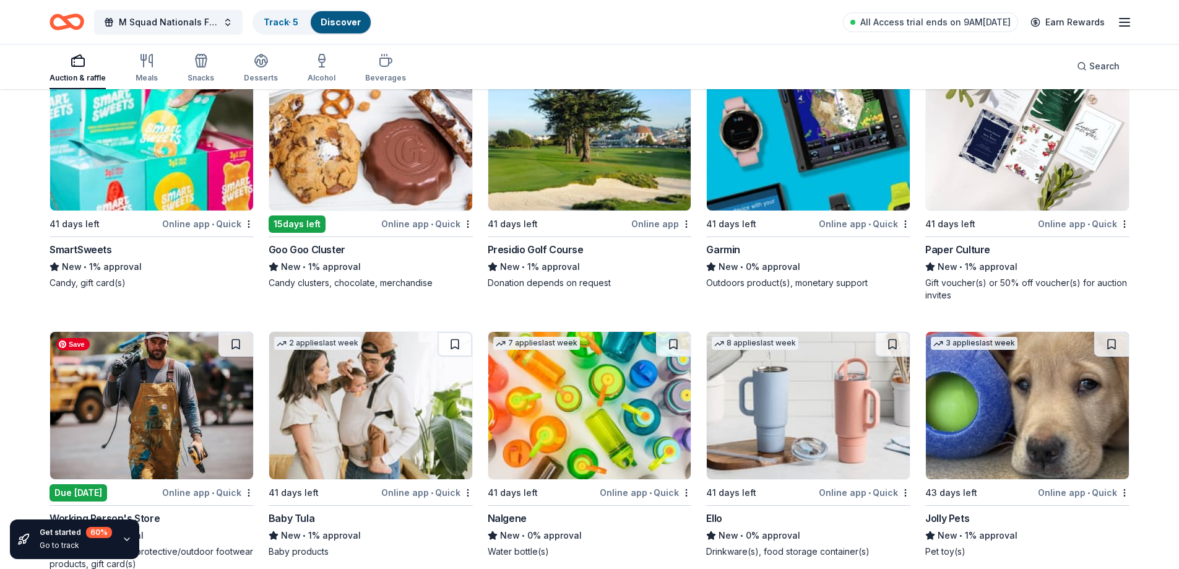
scroll to position [11850, 0]
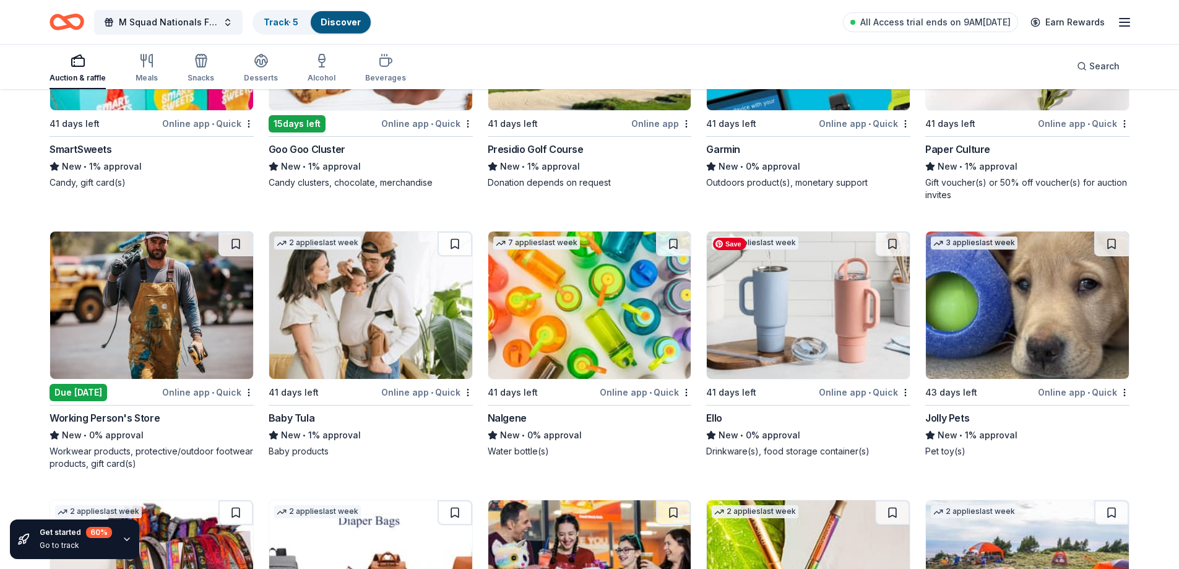
click at [854, 316] on img at bounding box center [808, 304] width 203 height 147
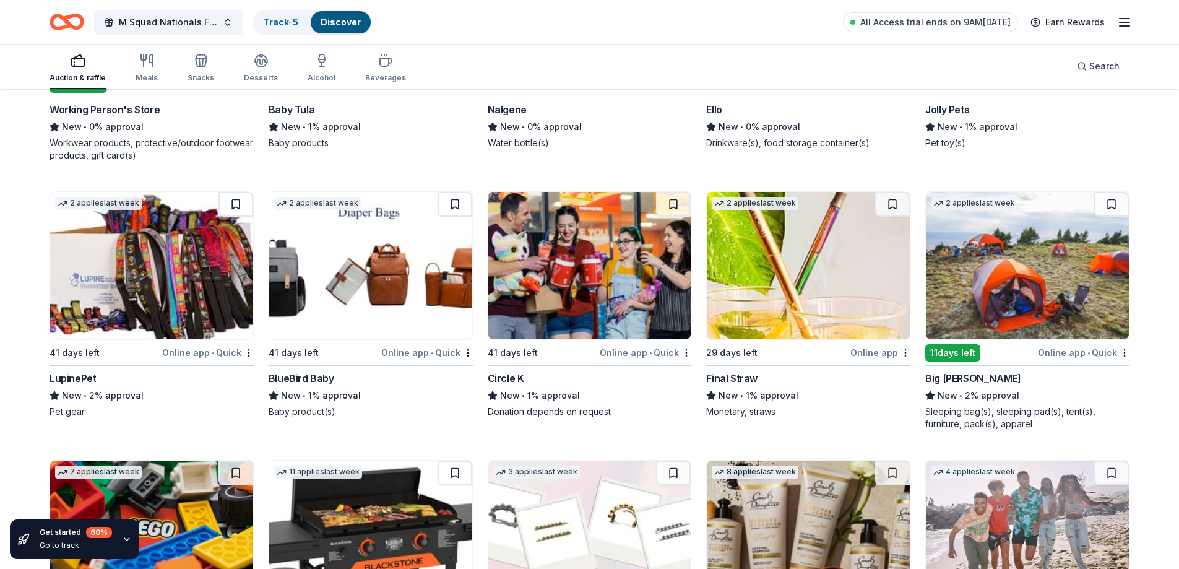
scroll to position [12159, 0]
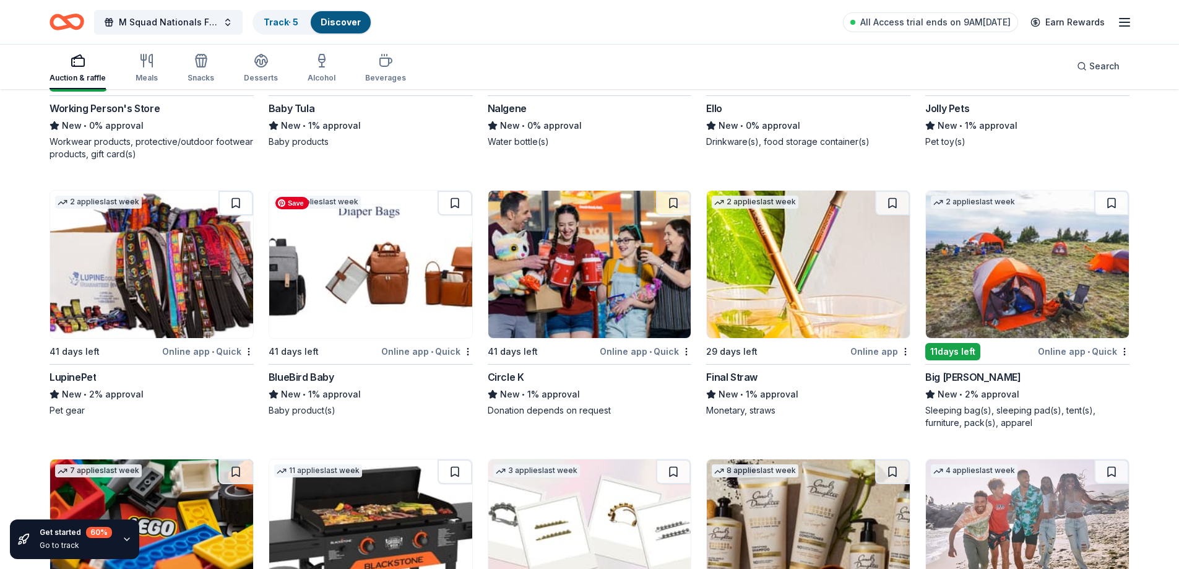
click at [319, 276] on img at bounding box center [370, 264] width 203 height 147
click at [578, 253] on img at bounding box center [589, 264] width 203 height 147
click at [838, 305] on img at bounding box center [808, 264] width 203 height 147
click at [1052, 249] on img at bounding box center [1027, 264] width 203 height 147
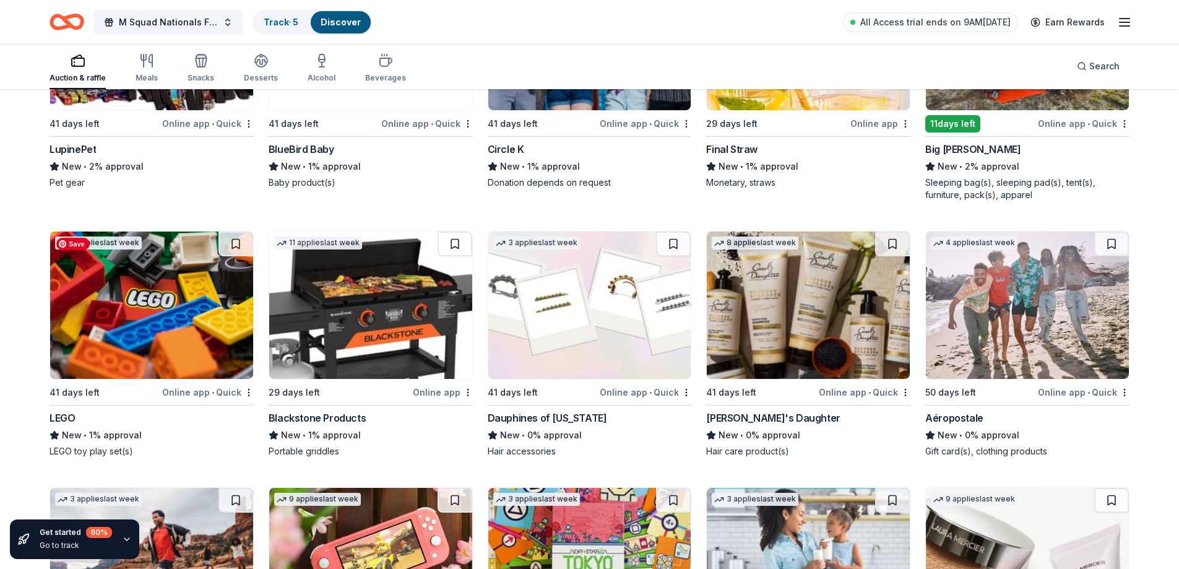
scroll to position [12407, 0]
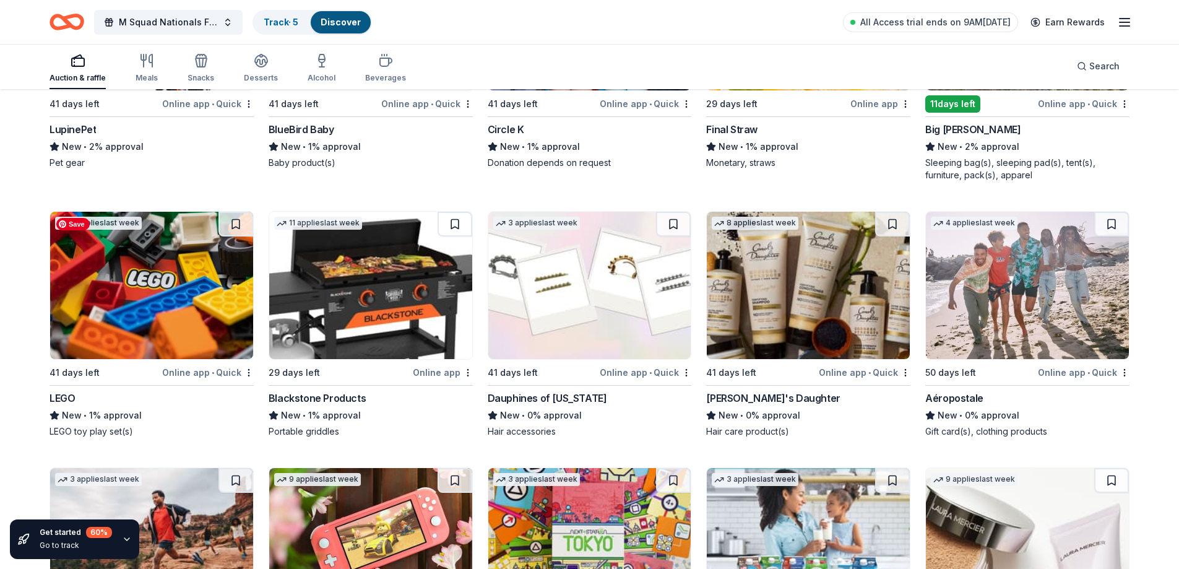
click at [192, 312] on img at bounding box center [151, 285] width 203 height 147
click at [295, 285] on img at bounding box center [370, 285] width 203 height 147
click at [579, 280] on img at bounding box center [589, 285] width 203 height 147
click at [791, 279] on img at bounding box center [808, 285] width 203 height 147
click at [1008, 319] on img at bounding box center [1027, 285] width 203 height 147
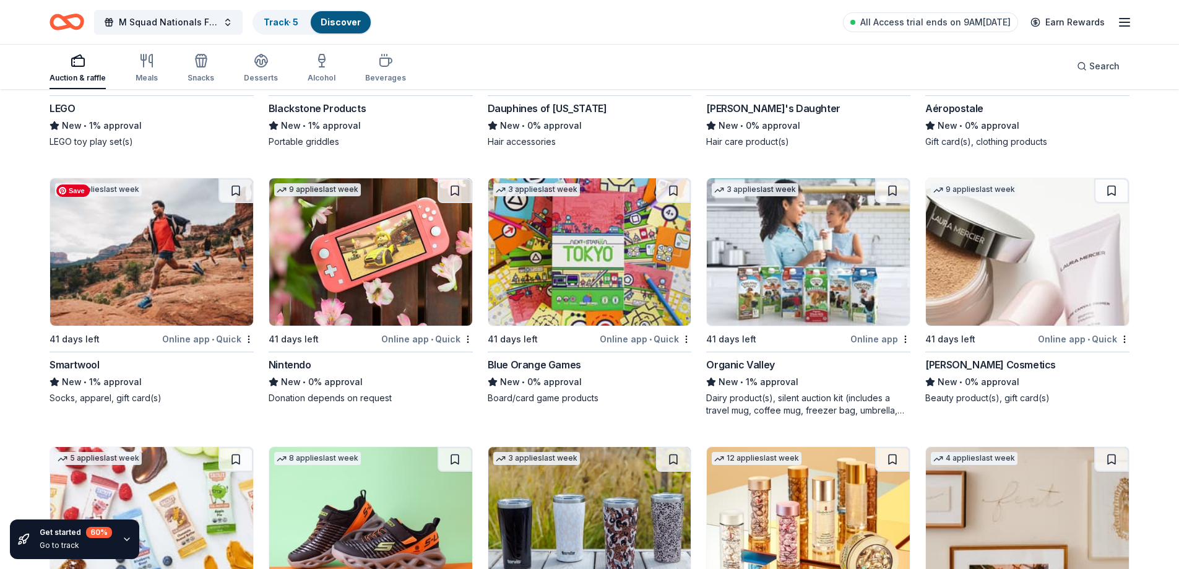
scroll to position [12716, 0]
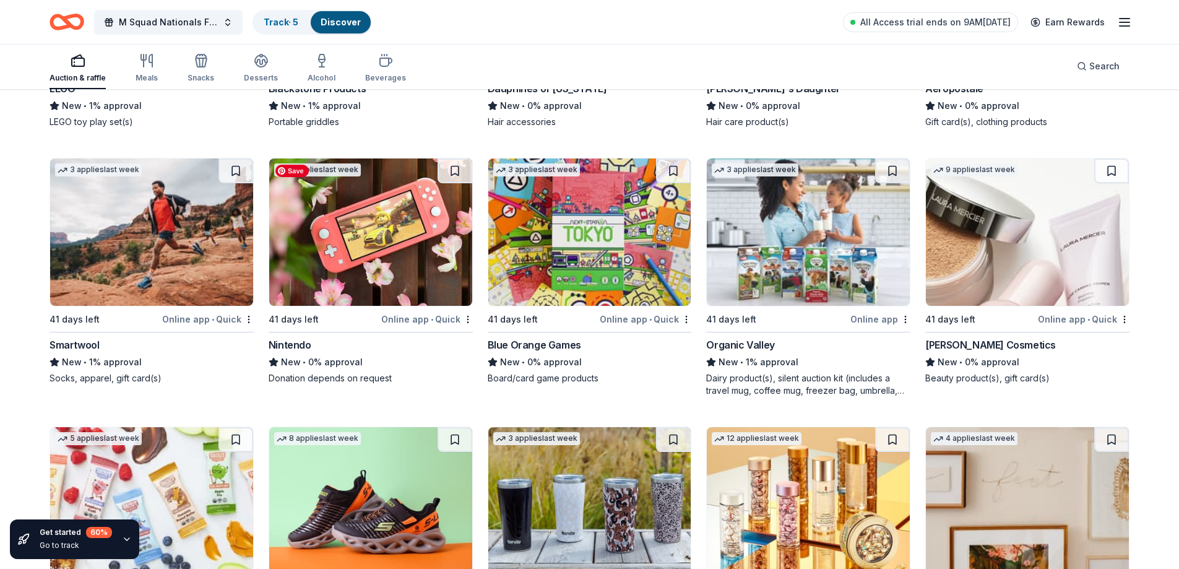
click at [355, 225] on img at bounding box center [370, 231] width 203 height 147
click at [1000, 246] on img at bounding box center [1027, 231] width 203 height 147
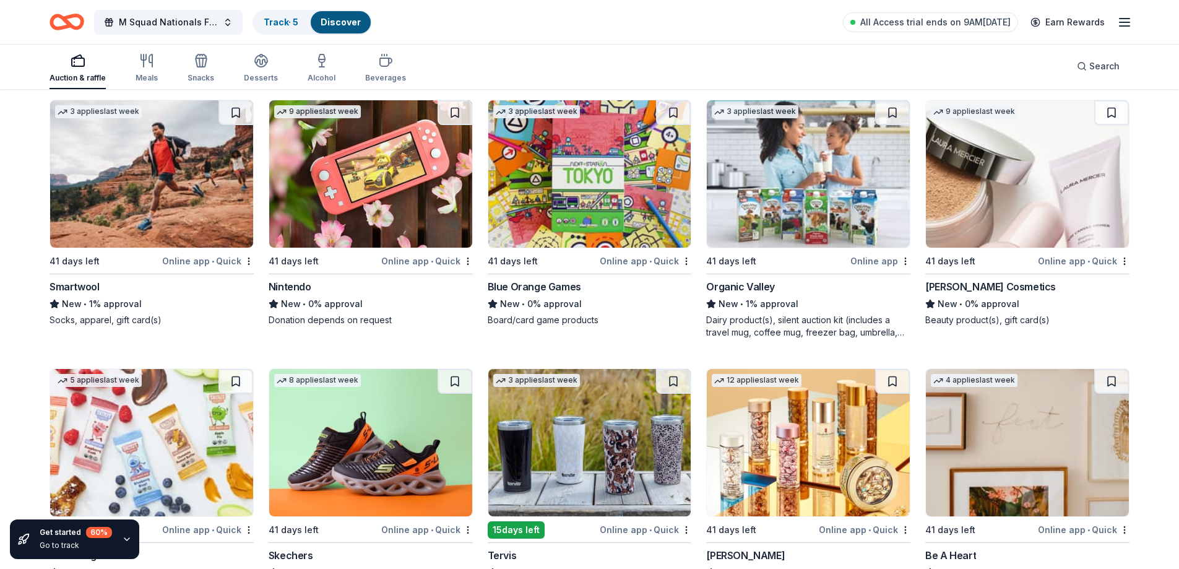
scroll to position [12899, 0]
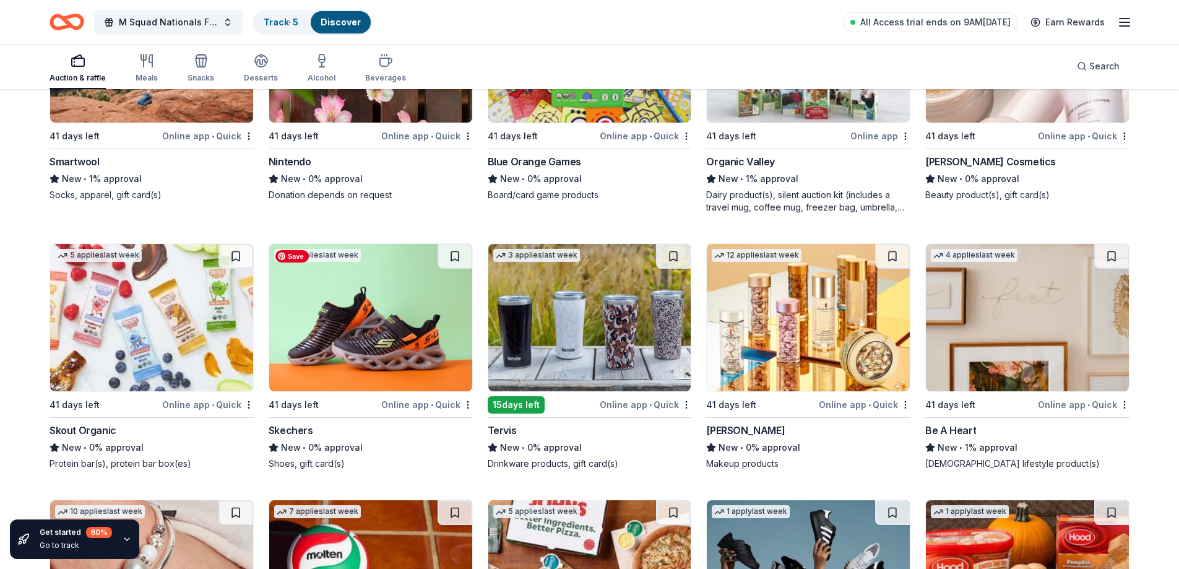
click at [408, 317] on img at bounding box center [370, 317] width 203 height 147
click at [656, 337] on img at bounding box center [589, 317] width 203 height 147
click at [794, 310] on img at bounding box center [808, 317] width 203 height 147
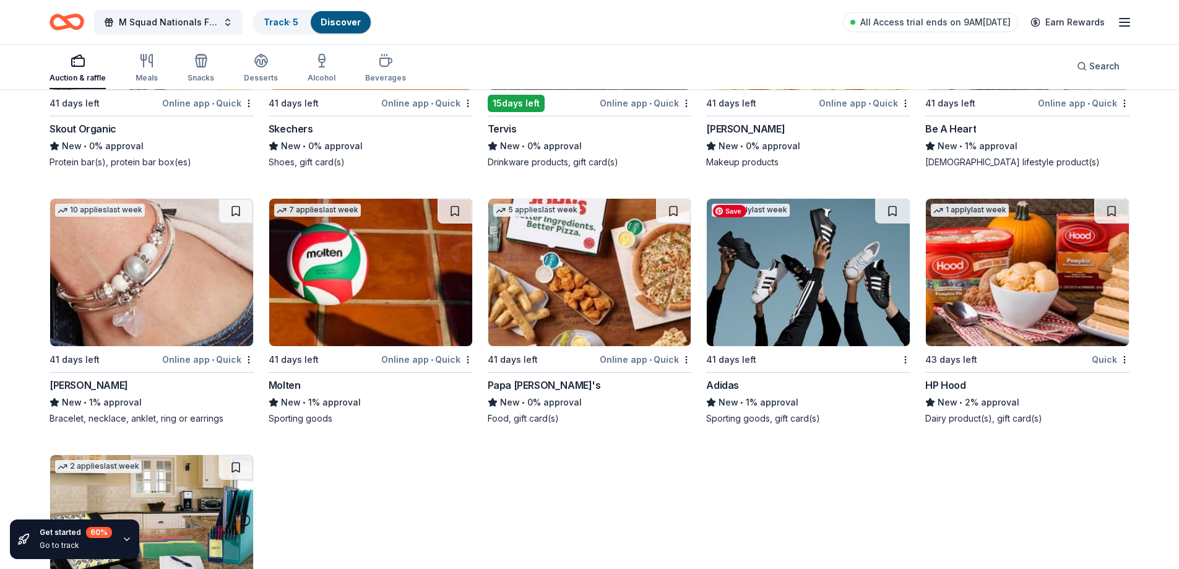
scroll to position [13271, 0]
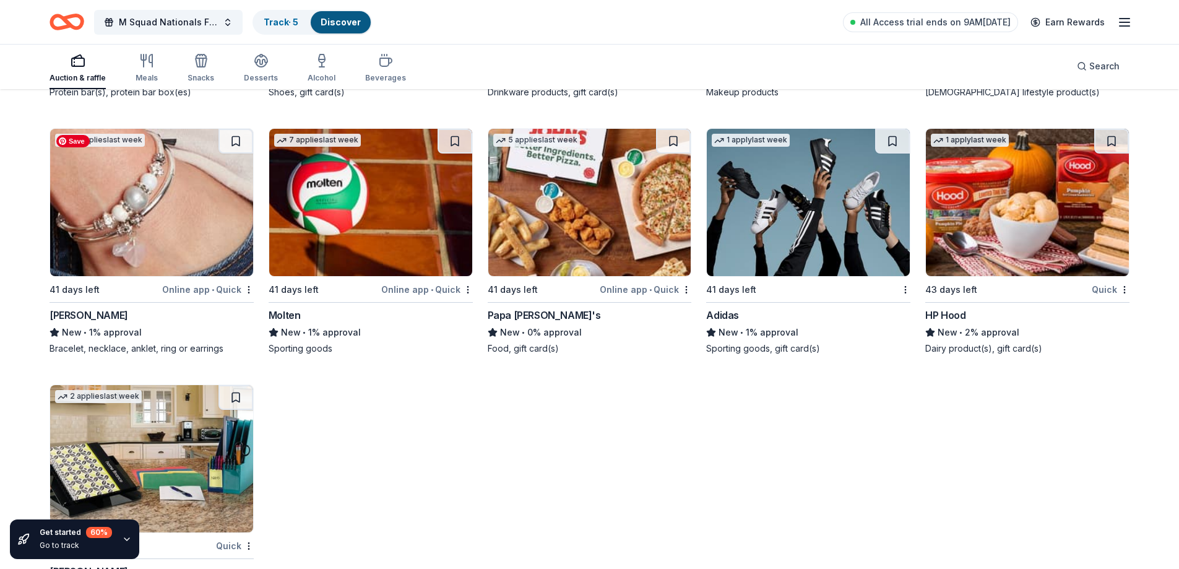
click at [158, 233] on img at bounding box center [151, 202] width 203 height 147
click at [589, 197] on img at bounding box center [589, 202] width 203 height 147
click at [828, 214] on img at bounding box center [808, 202] width 203 height 147
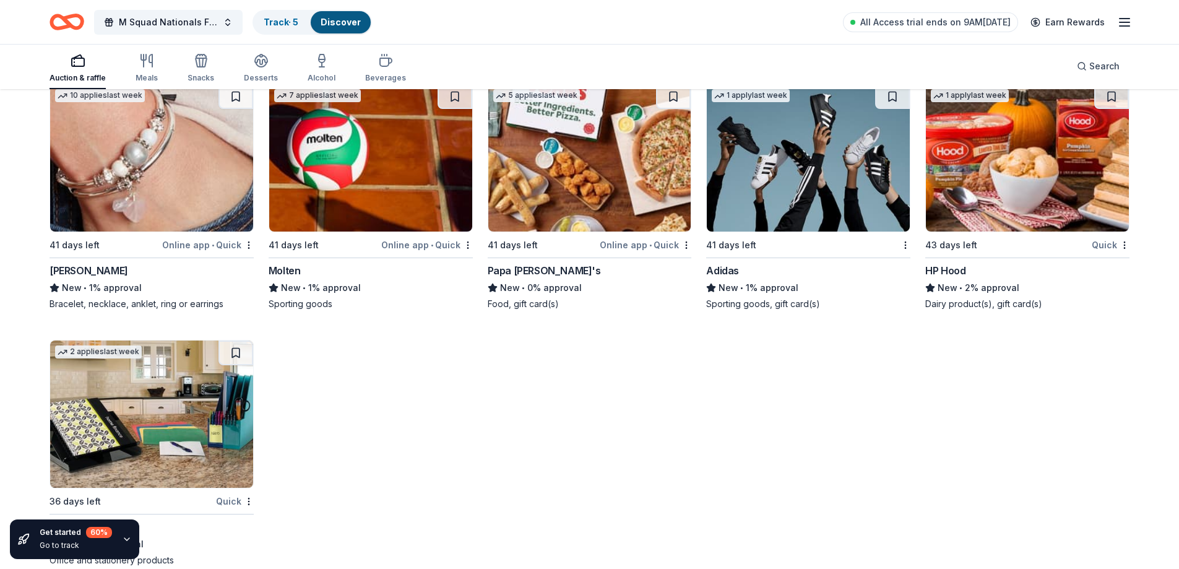
scroll to position [13338, 0]
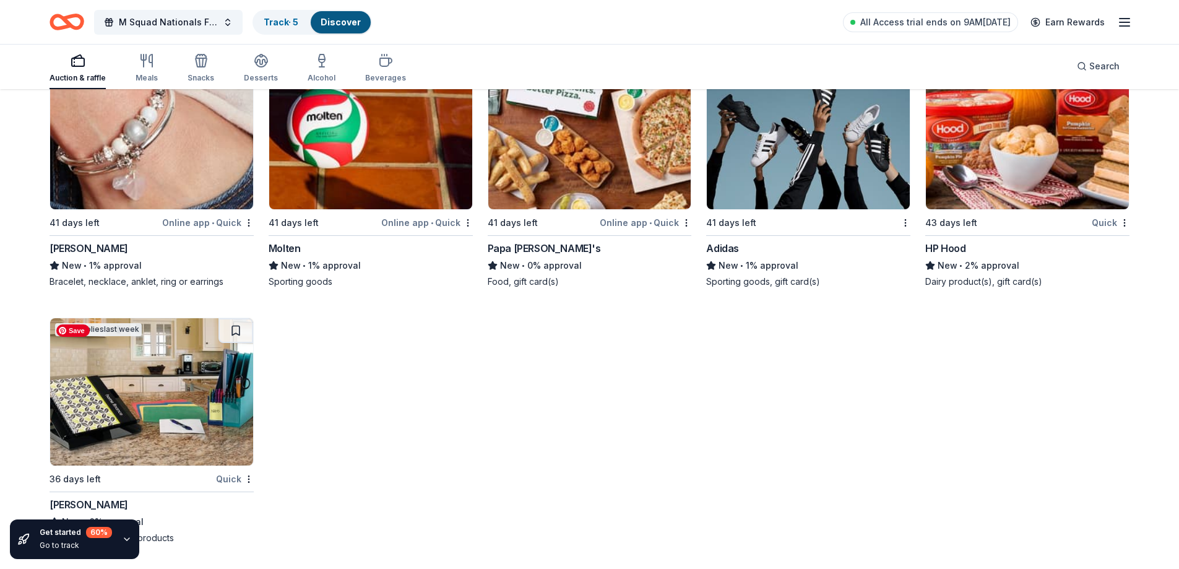
click at [196, 384] on img at bounding box center [151, 391] width 203 height 147
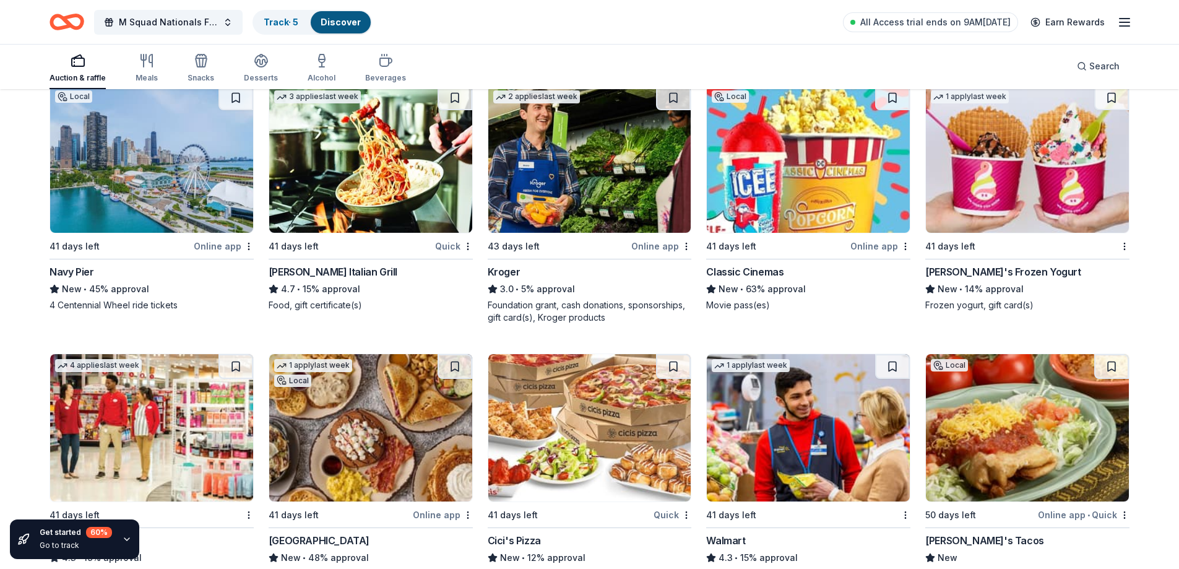
scroll to position [7148, 0]
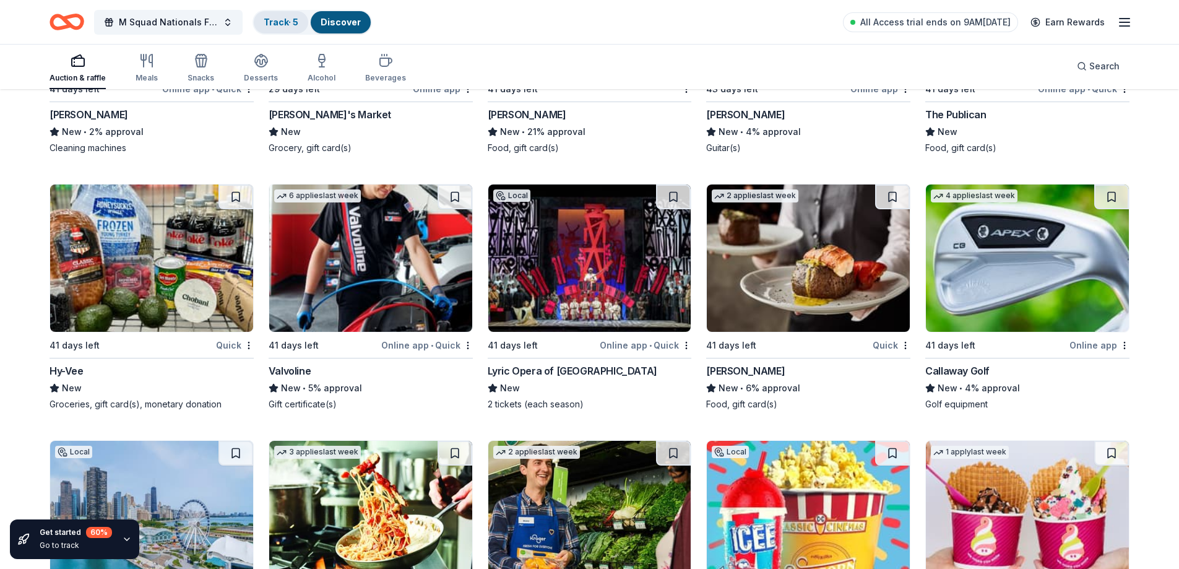
click at [272, 25] on link "Track · 5" at bounding box center [281, 22] width 35 height 11
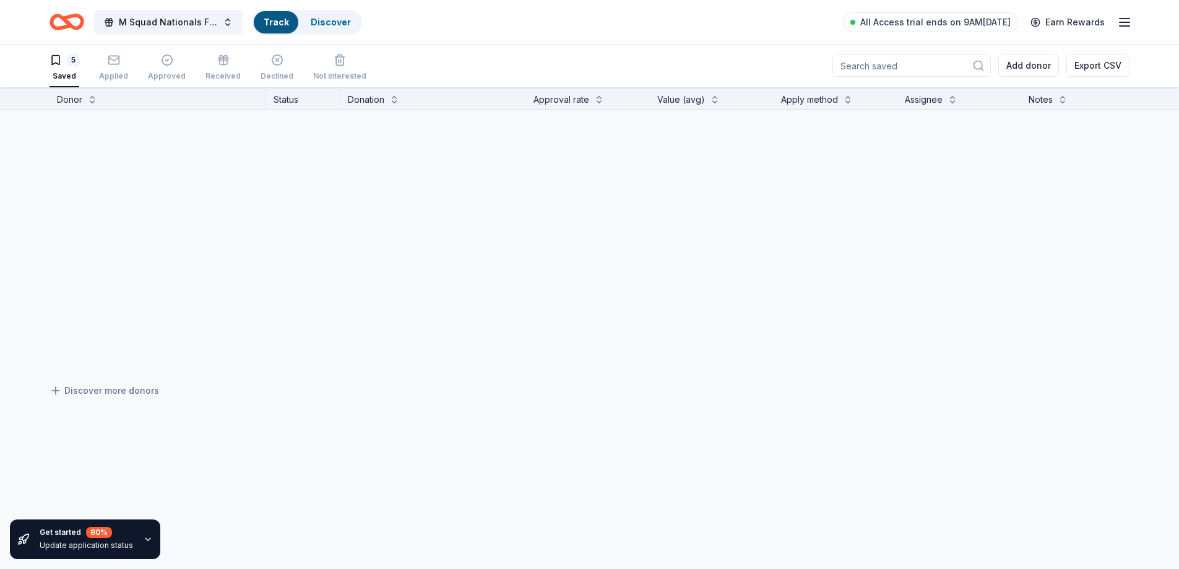
scroll to position [1, 0]
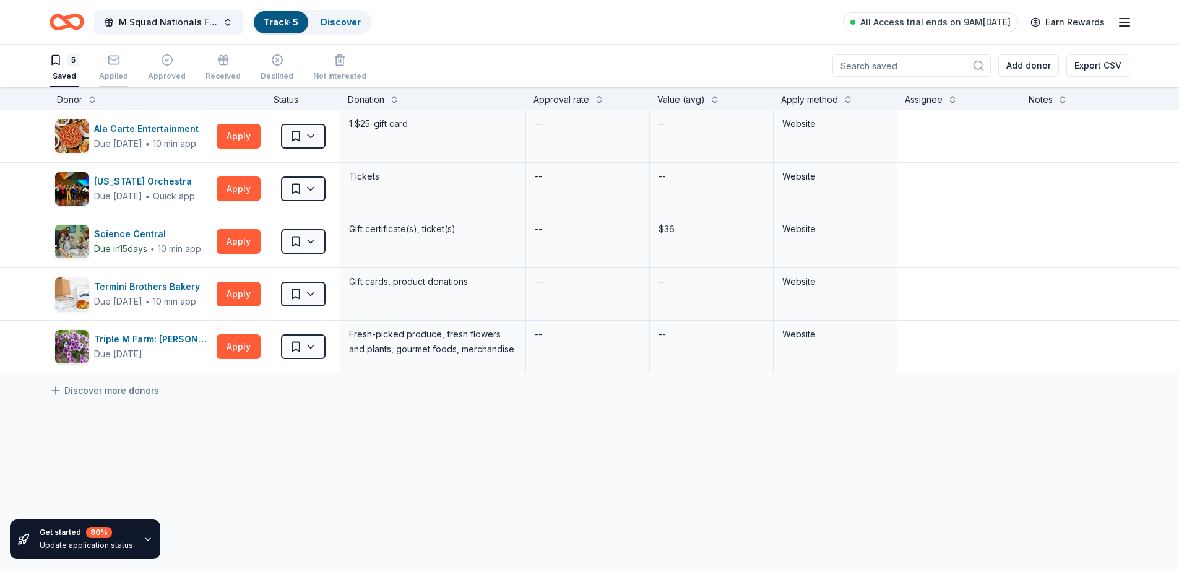
click at [111, 67] on div "Applied" at bounding box center [113, 67] width 29 height 27
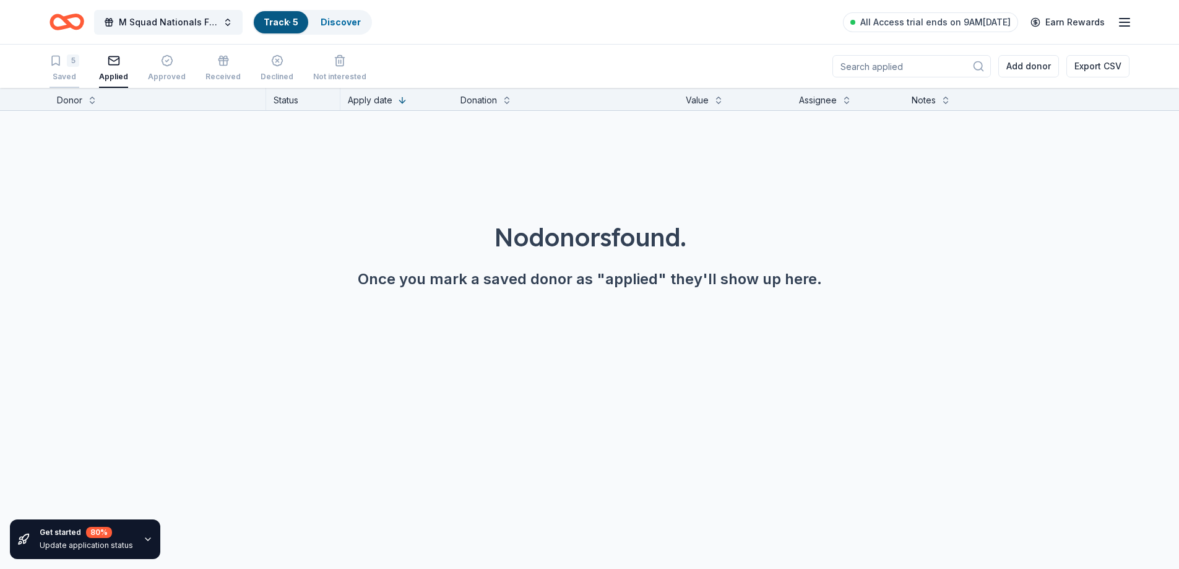
click at [67, 63] on div "5" at bounding box center [73, 60] width 12 height 12
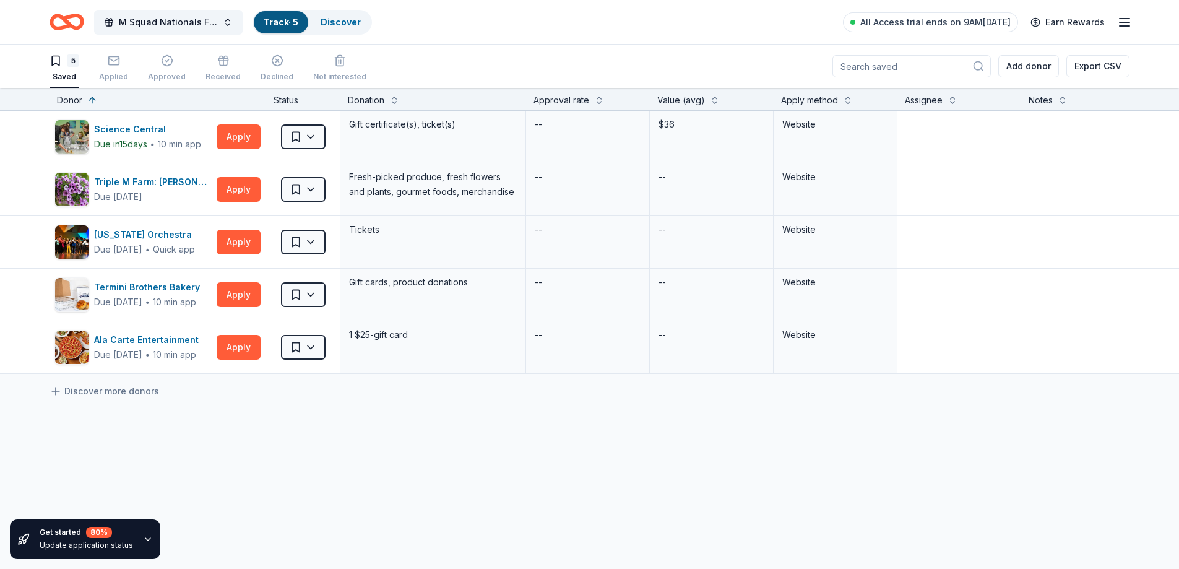
click at [1122, 28] on icon "button" at bounding box center [1124, 22] width 15 height 15
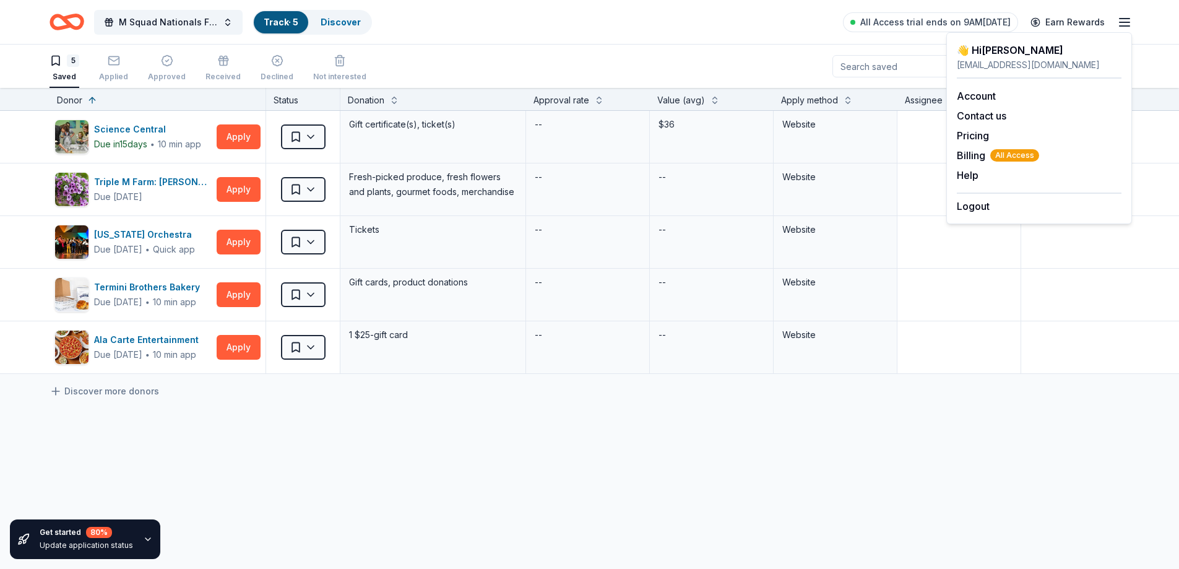
click at [690, 49] on div "5 Saved Applied Approved Received Declined Not interested Add donor Export CSV" at bounding box center [590, 66] width 1080 height 43
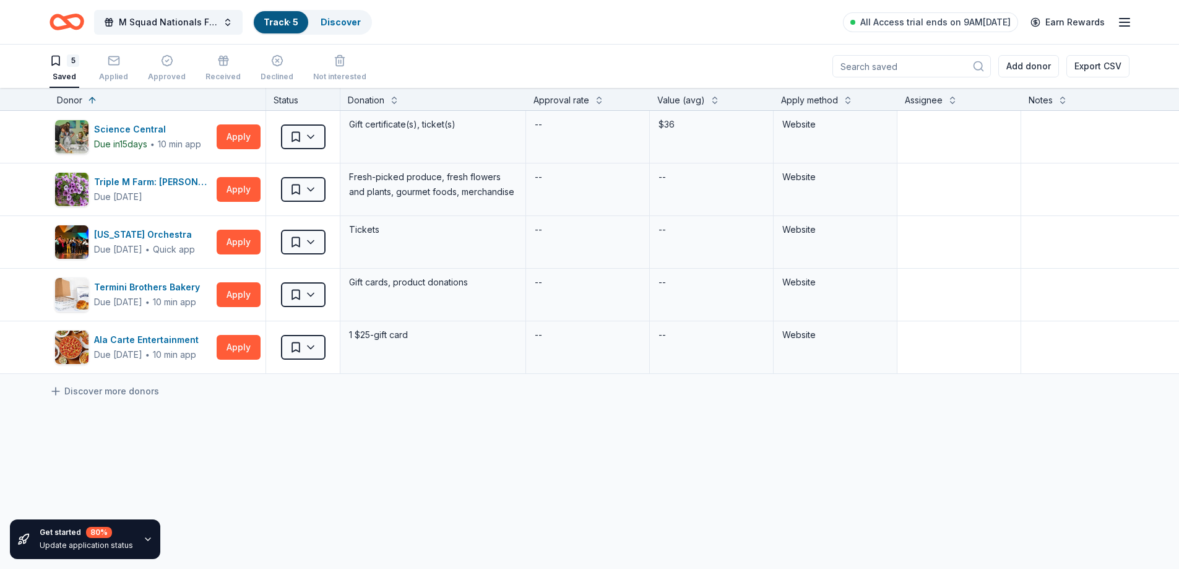
click at [76, 22] on icon "Home" at bounding box center [67, 21] width 35 height 29
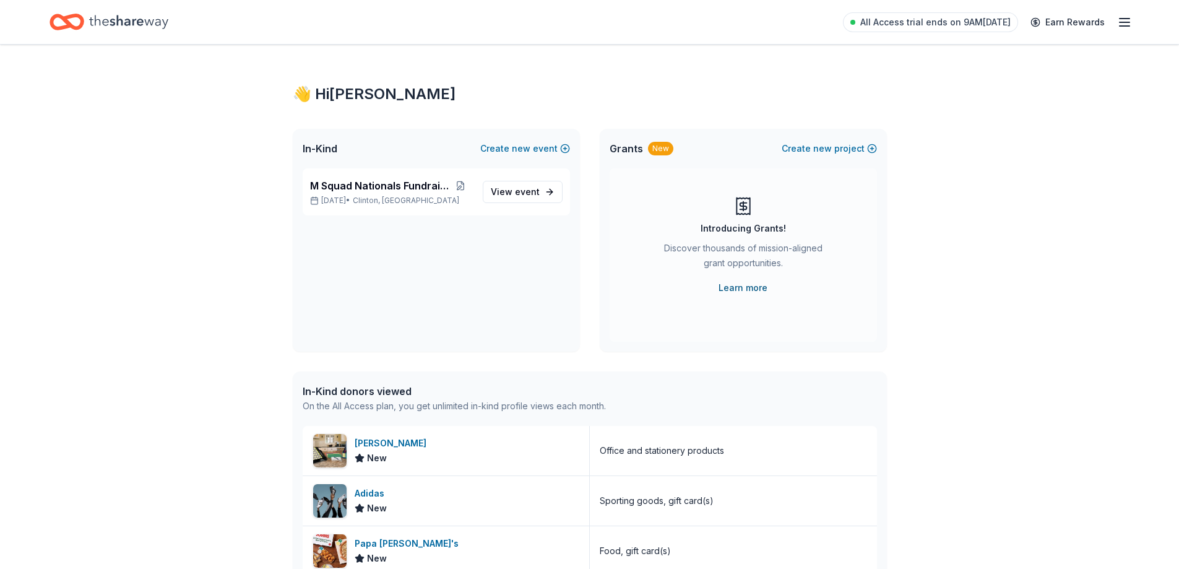
click at [747, 288] on link "Learn more" at bounding box center [743, 287] width 49 height 15
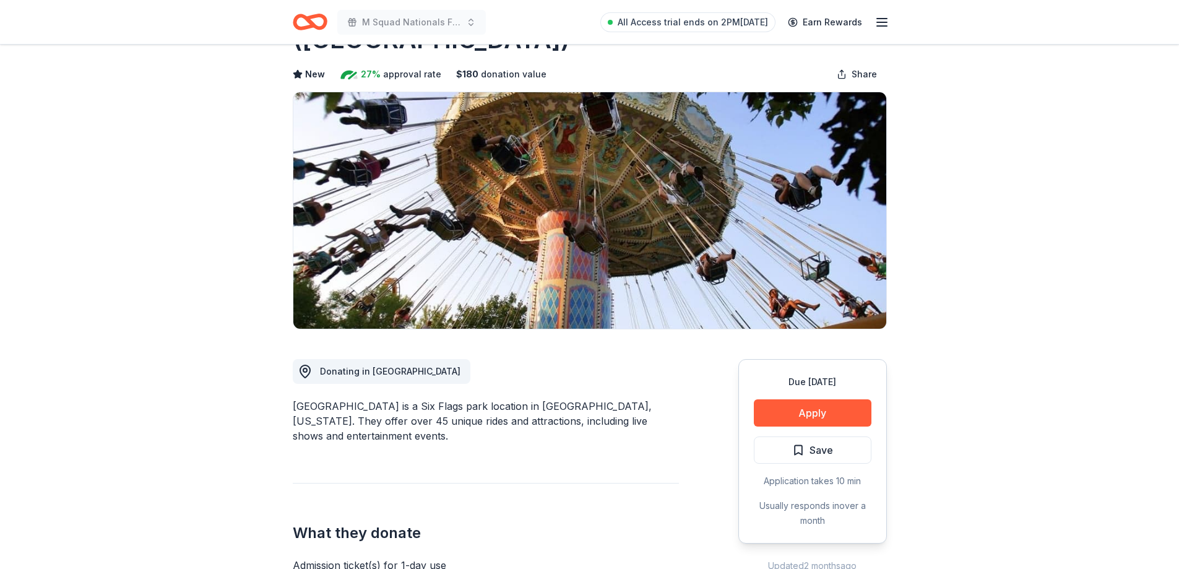
scroll to position [186, 0]
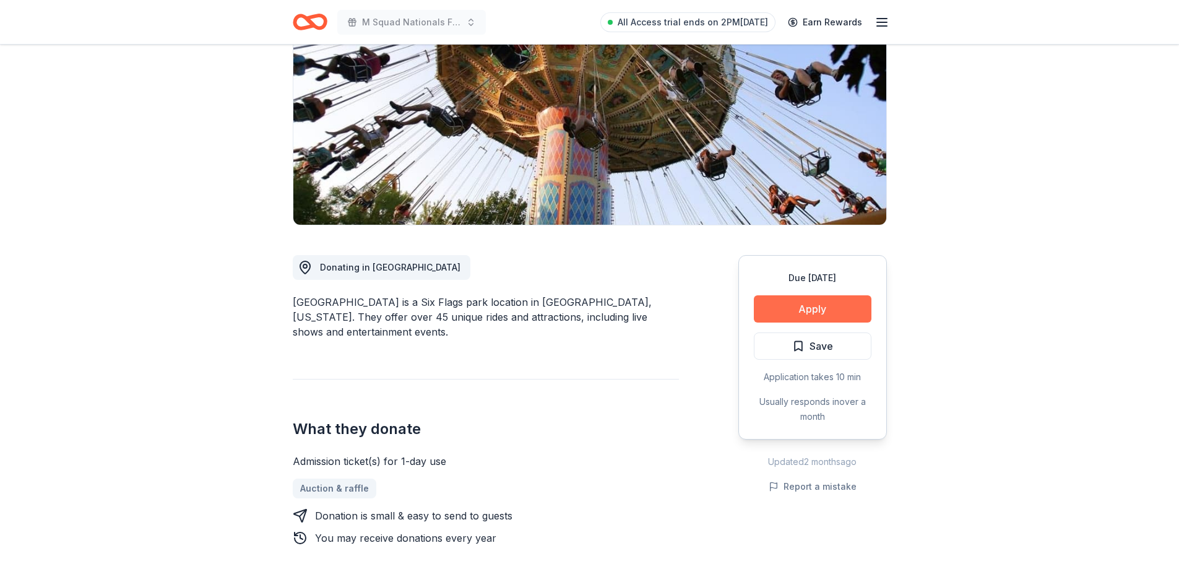
click at [839, 295] on button "Apply" at bounding box center [813, 308] width 118 height 27
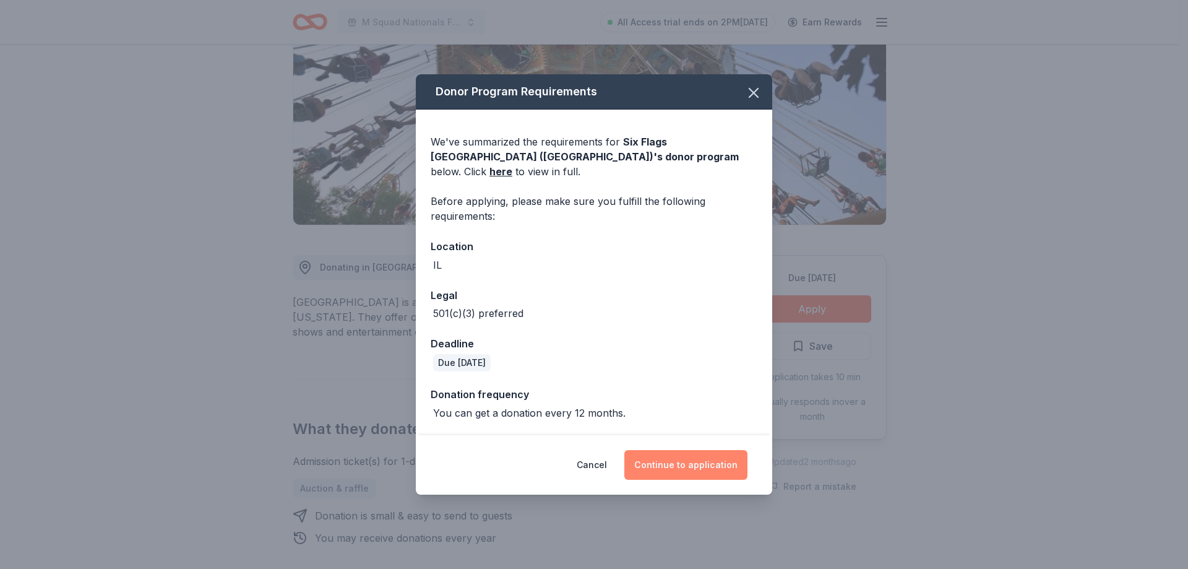
click at [706, 450] on button "Continue to application" at bounding box center [686, 465] width 123 height 30
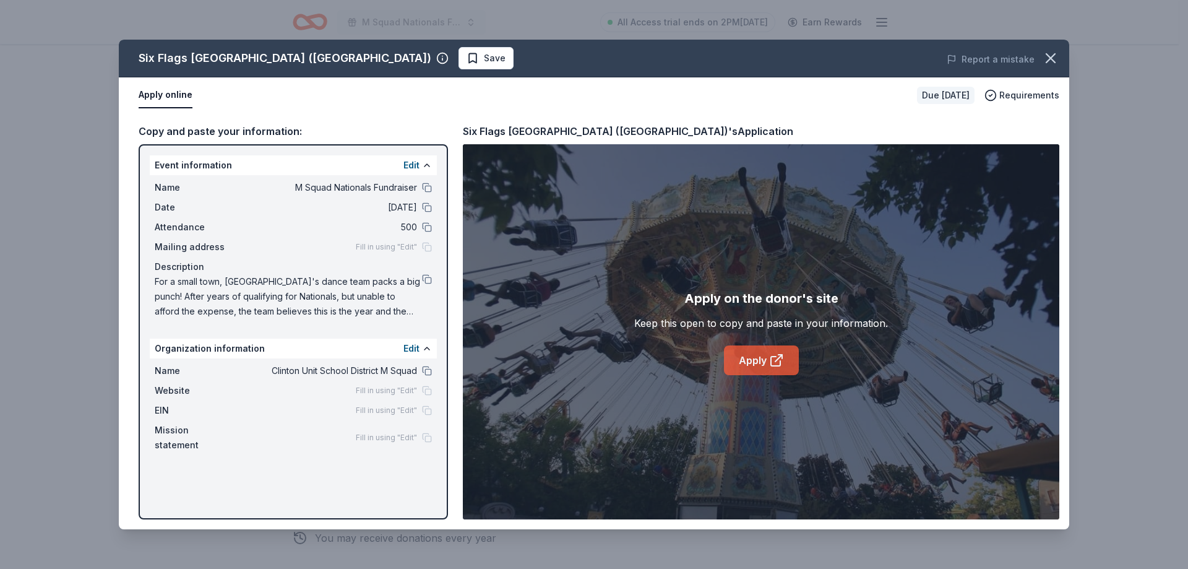
click at [749, 373] on link "Apply" at bounding box center [761, 360] width 75 height 30
click at [1051, 64] on icon "button" at bounding box center [1050, 58] width 17 height 17
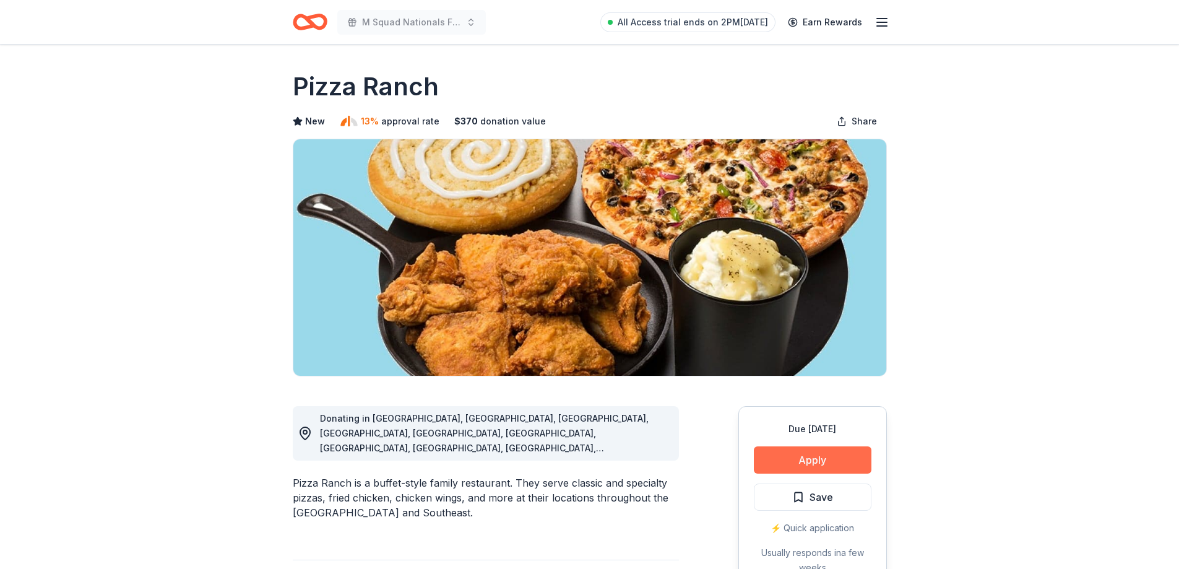
click at [823, 457] on button "Apply" at bounding box center [813, 459] width 118 height 27
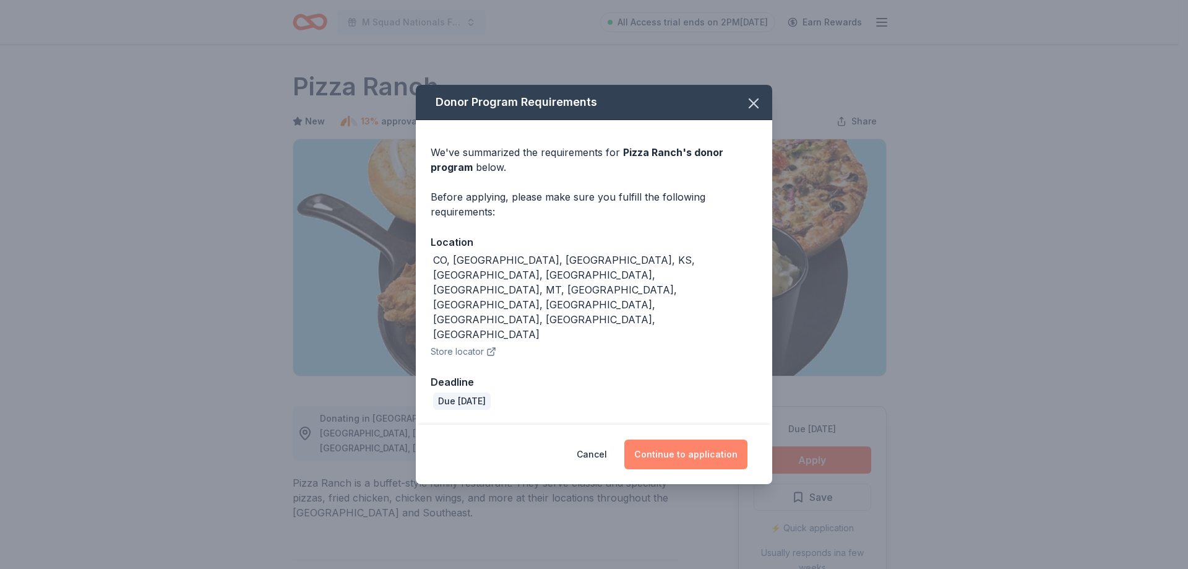
click at [694, 439] on button "Continue to application" at bounding box center [686, 454] width 123 height 30
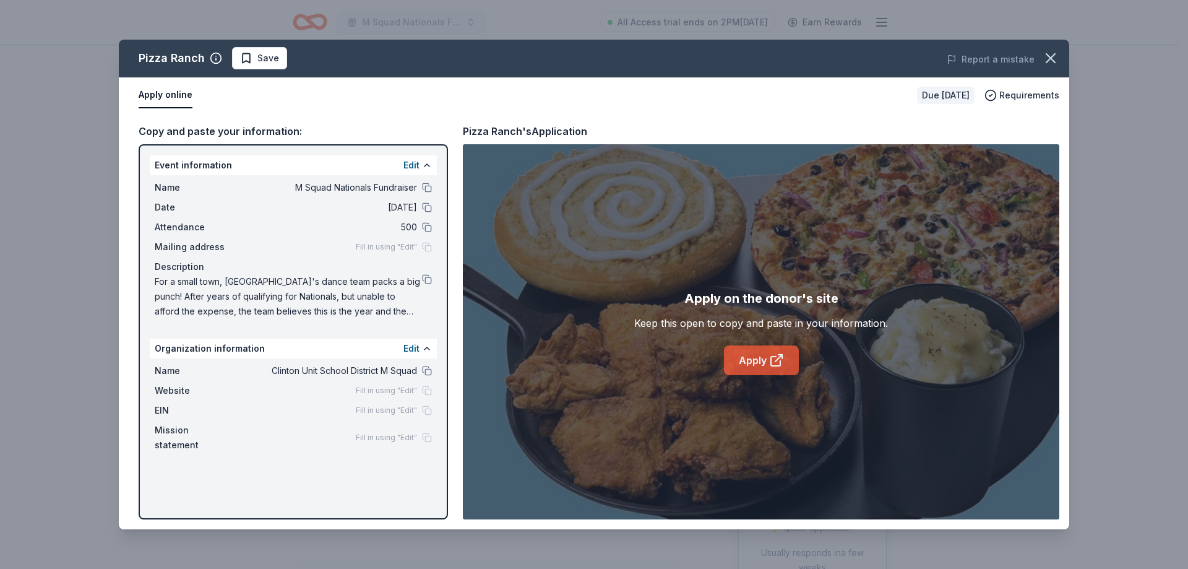
click at [762, 366] on link "Apply" at bounding box center [761, 360] width 75 height 30
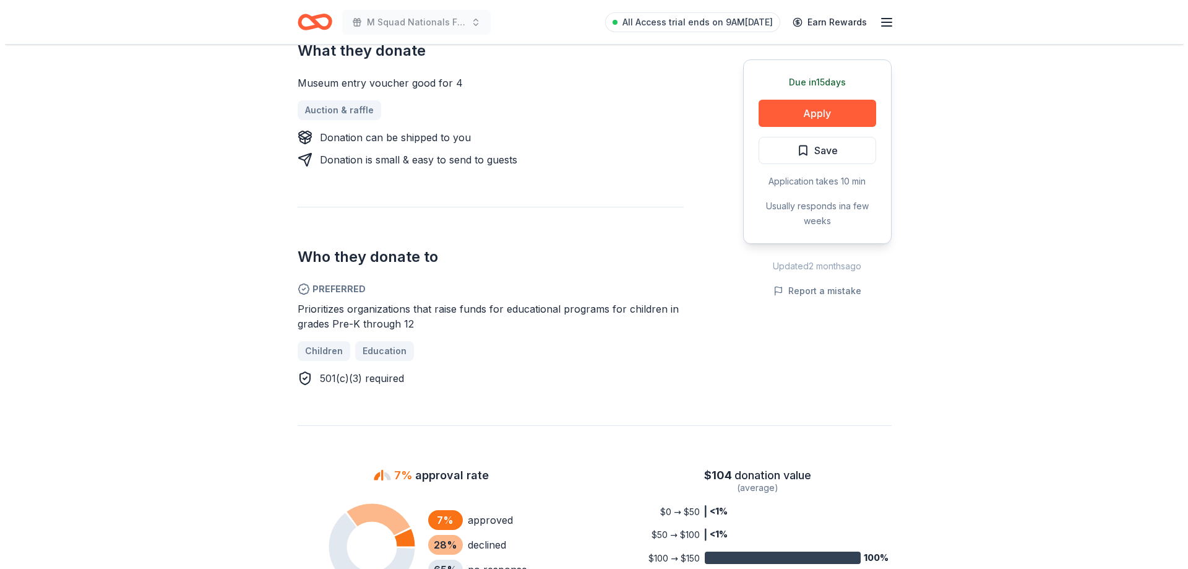
scroll to position [495, 0]
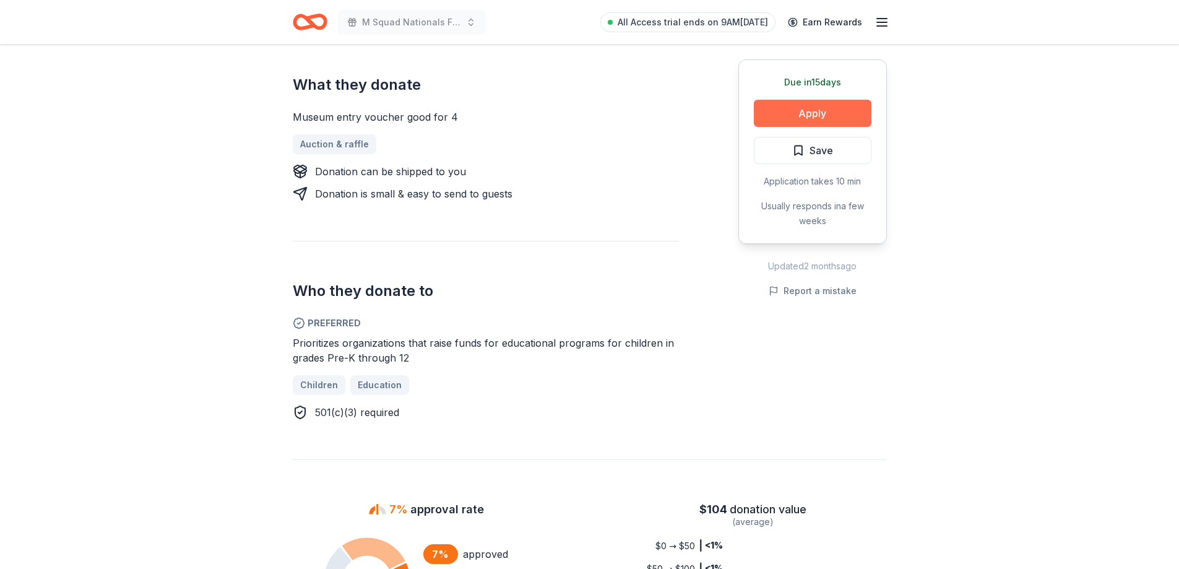
click at [820, 100] on button "Apply" at bounding box center [813, 113] width 118 height 27
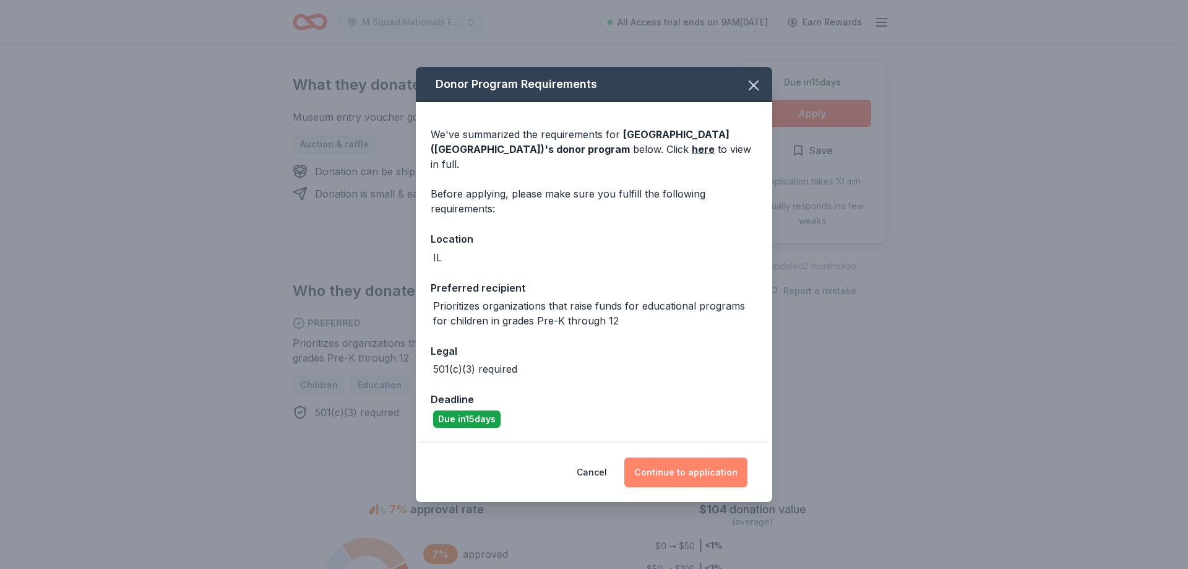
click at [658, 465] on button "Continue to application" at bounding box center [686, 472] width 123 height 30
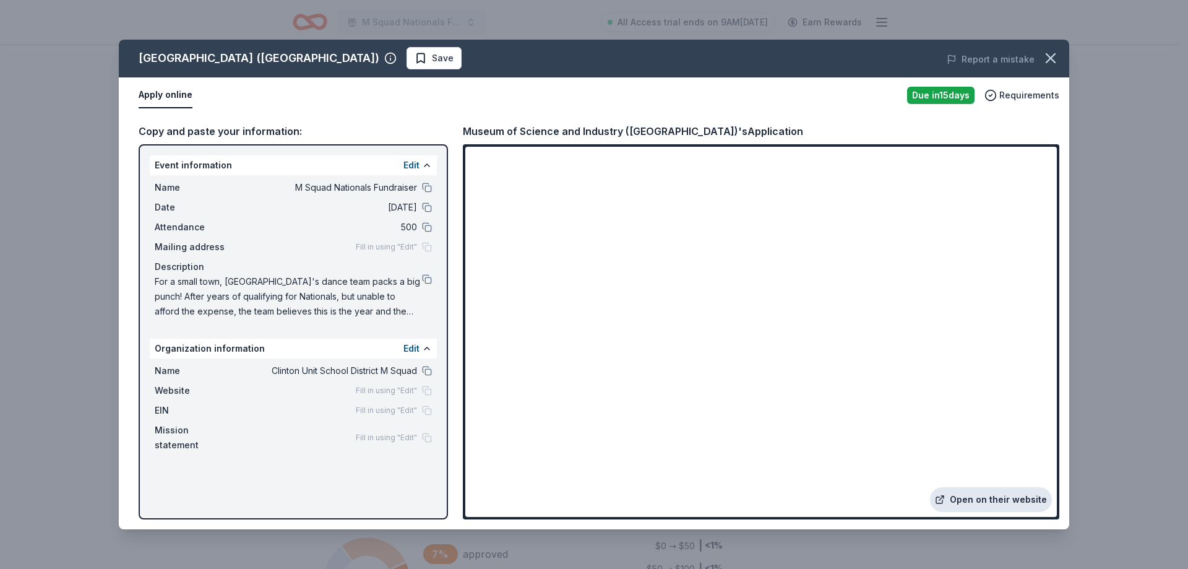
click at [1005, 501] on link "Open on their website" at bounding box center [991, 499] width 122 height 25
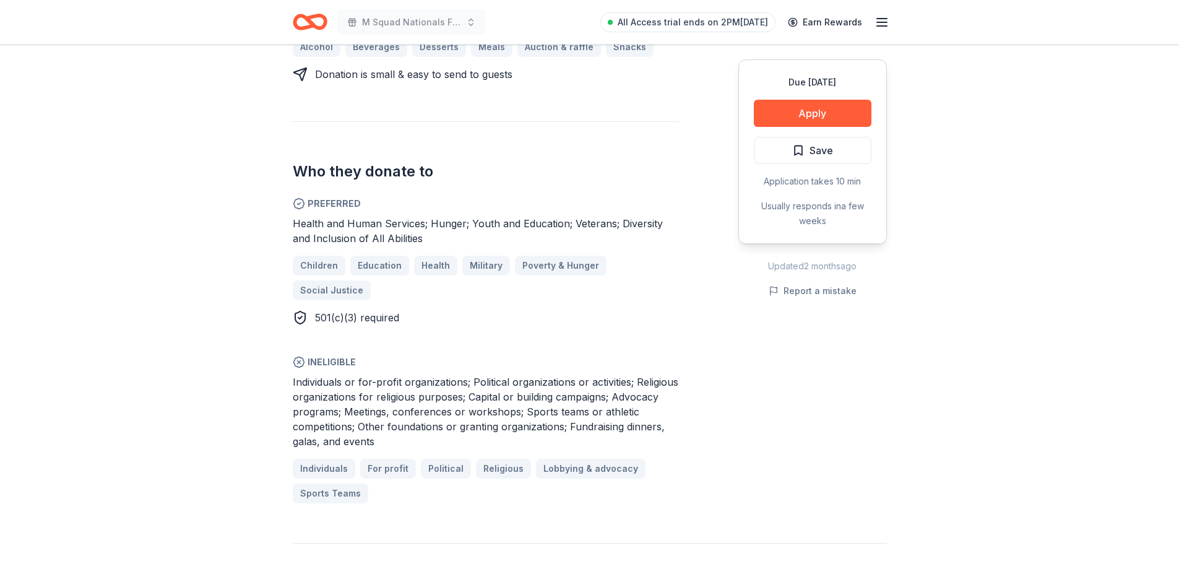
scroll to position [619, 0]
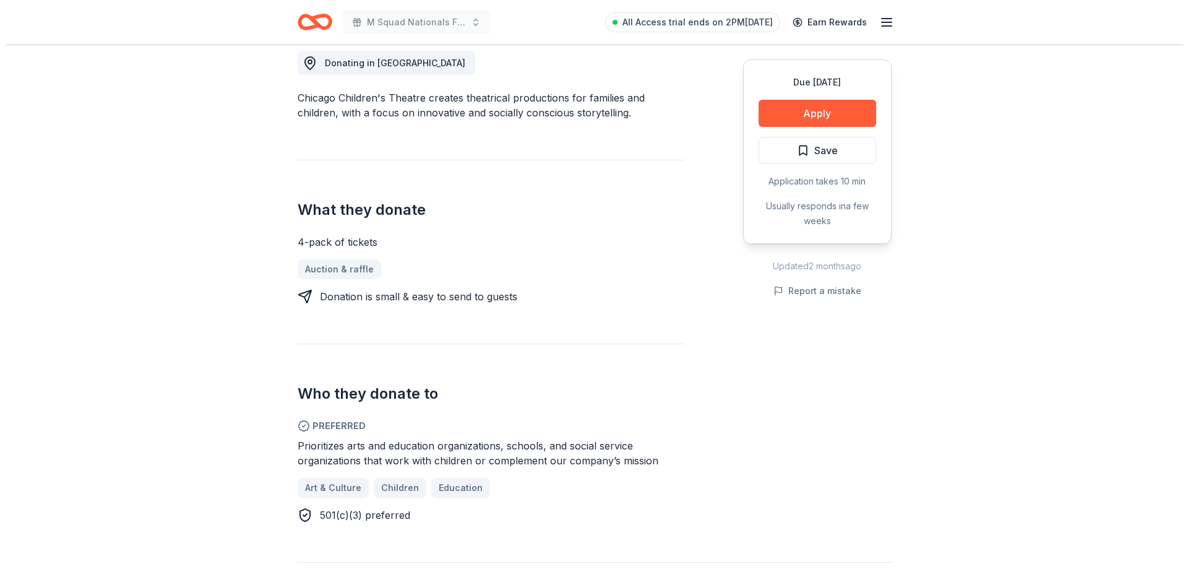
scroll to position [371, 0]
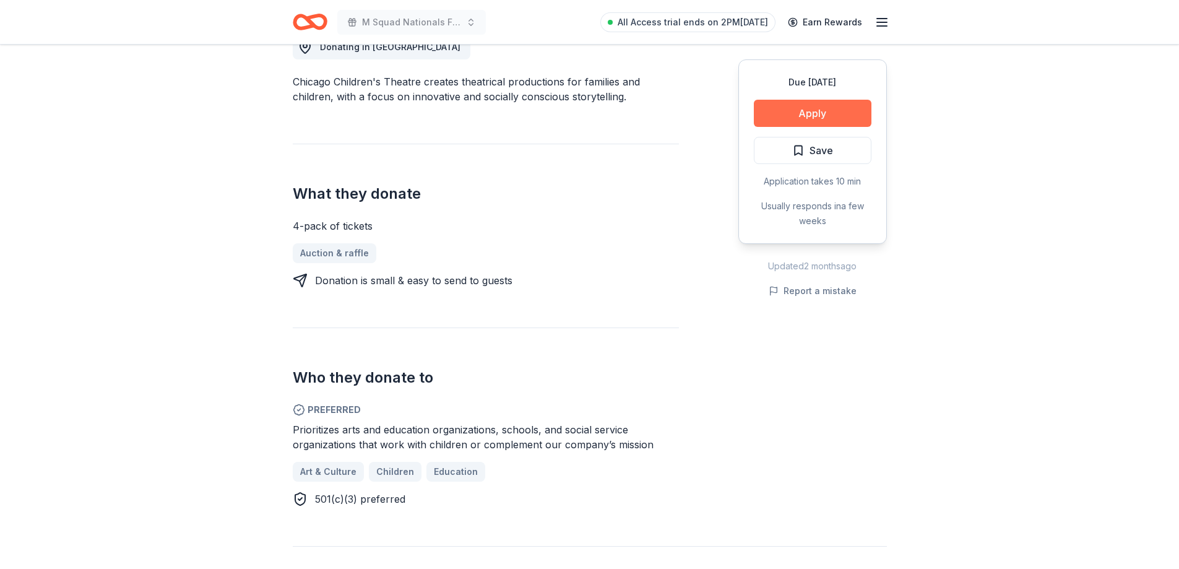
click at [799, 118] on button "Apply" at bounding box center [813, 113] width 118 height 27
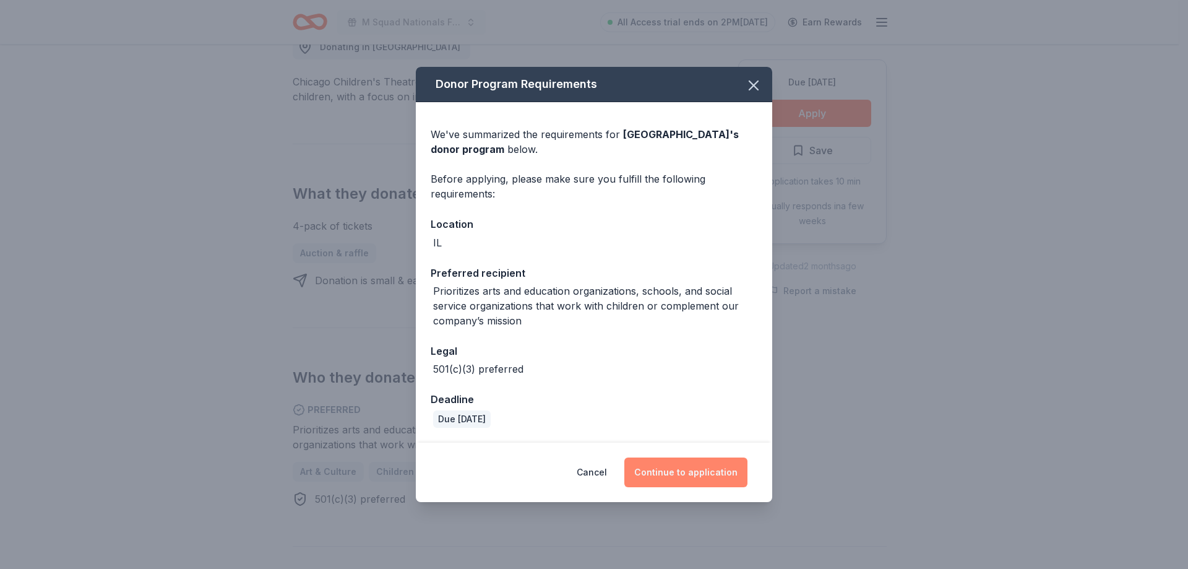
click at [664, 485] on button "Continue to application" at bounding box center [686, 472] width 123 height 30
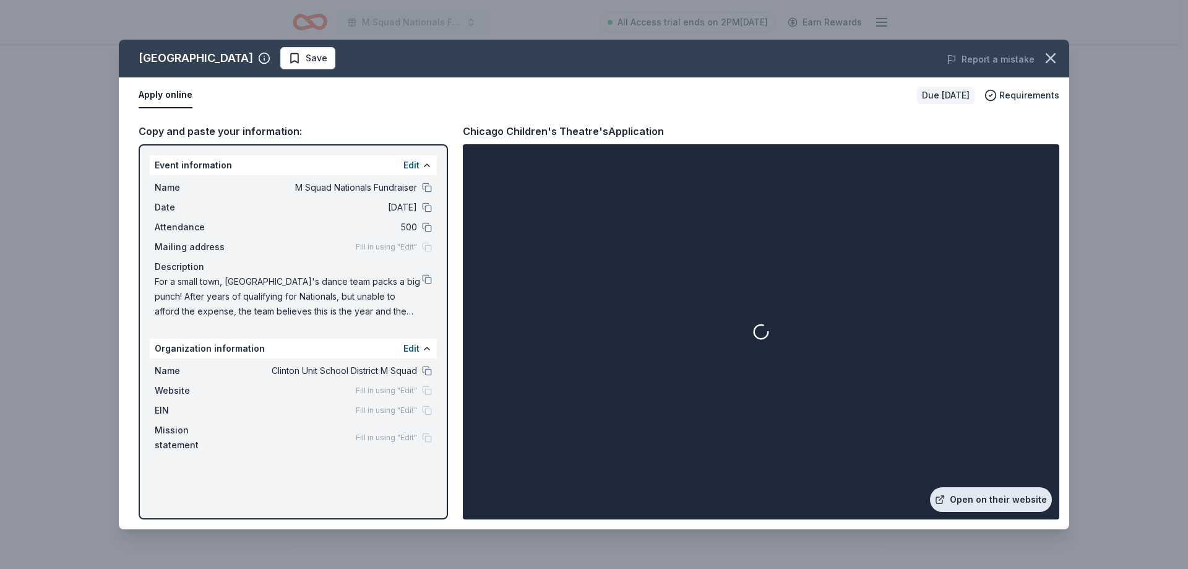
click at [1009, 488] on link "Open on their website" at bounding box center [991, 499] width 122 height 25
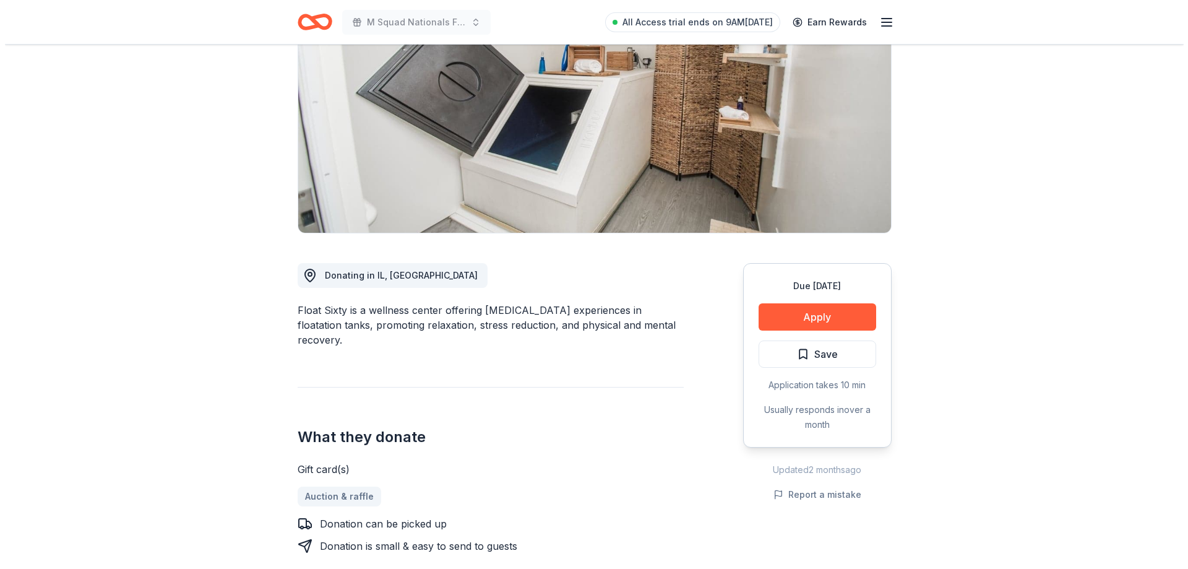
scroll to position [124, 0]
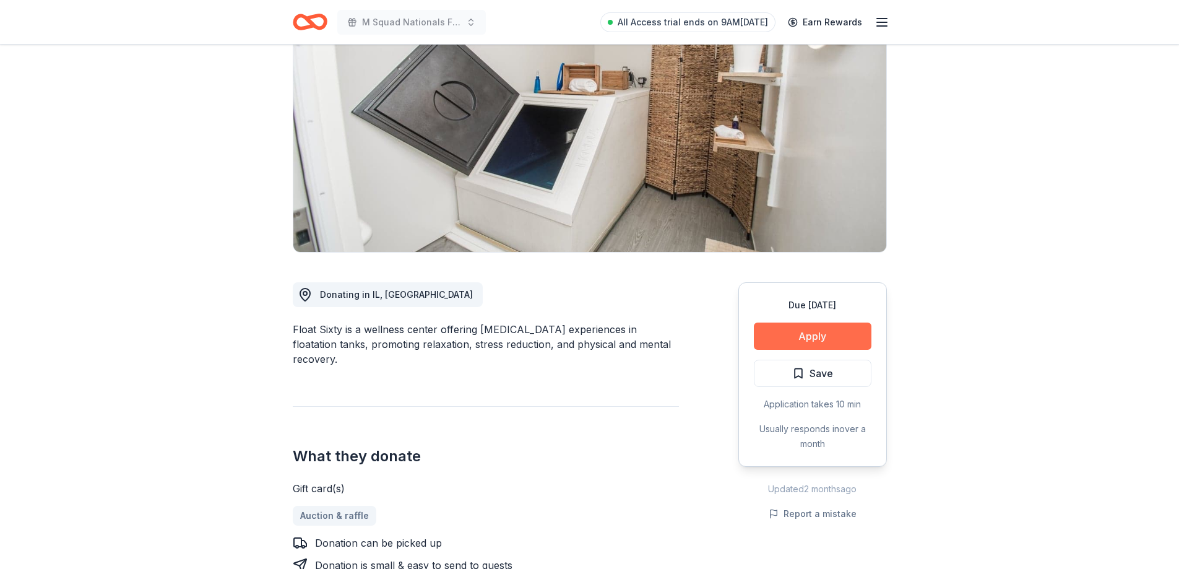
click at [838, 339] on button "Apply" at bounding box center [813, 335] width 118 height 27
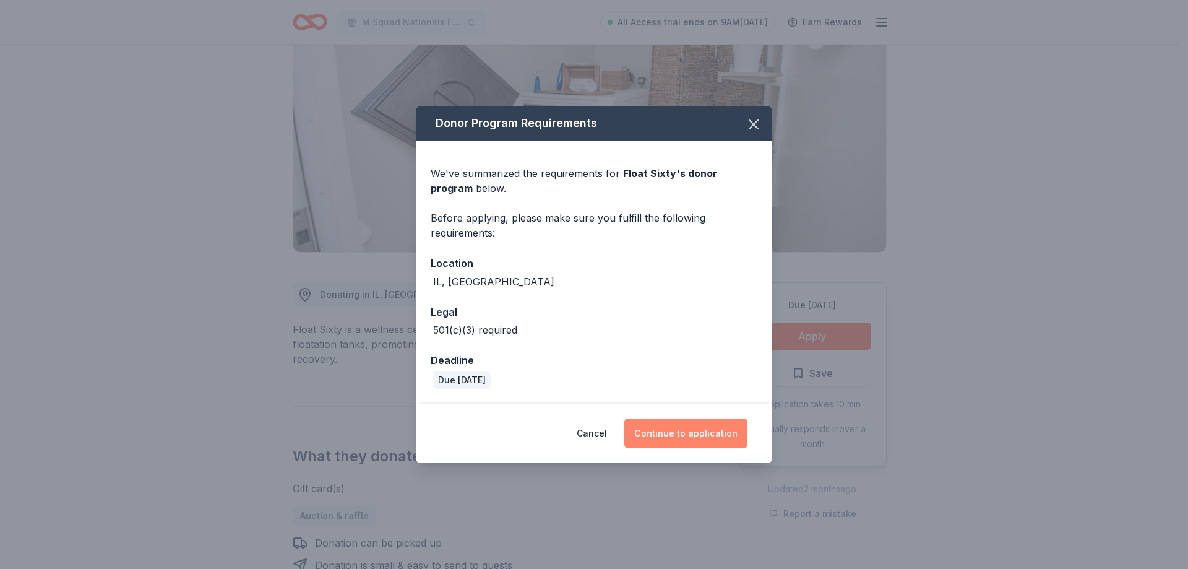
click at [723, 434] on button "Continue to application" at bounding box center [686, 433] width 123 height 30
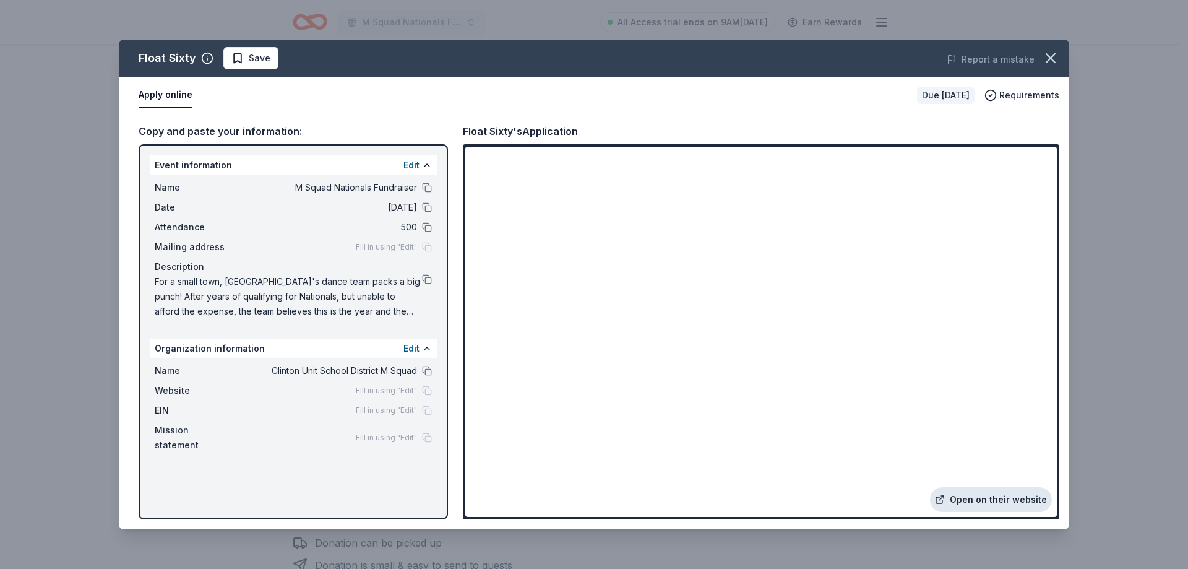
click at [976, 499] on link "Open on their website" at bounding box center [991, 499] width 122 height 25
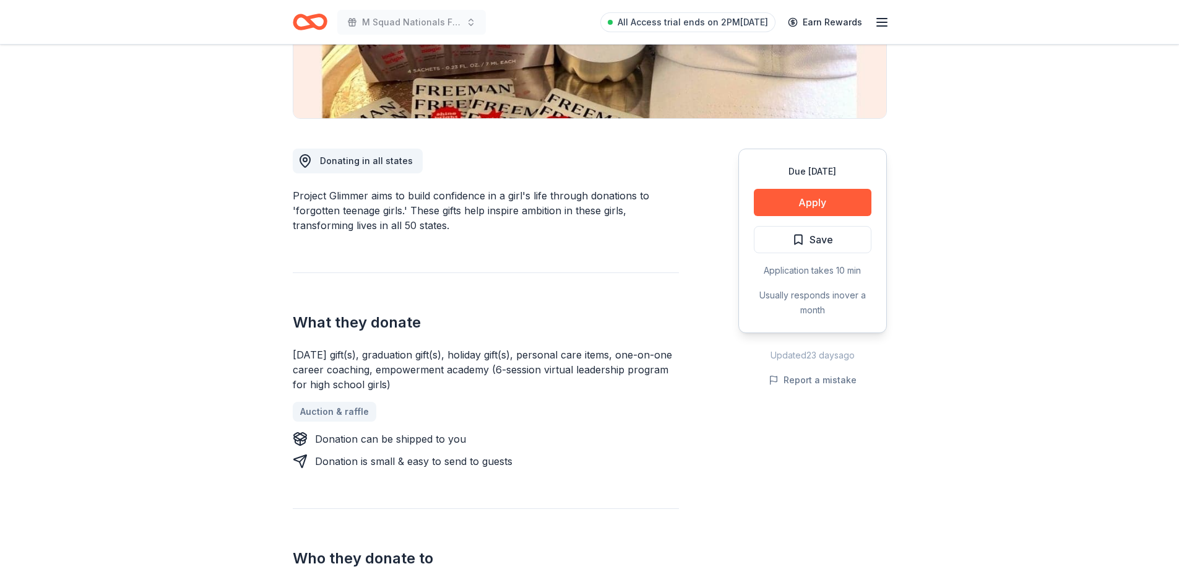
scroll to position [248, 0]
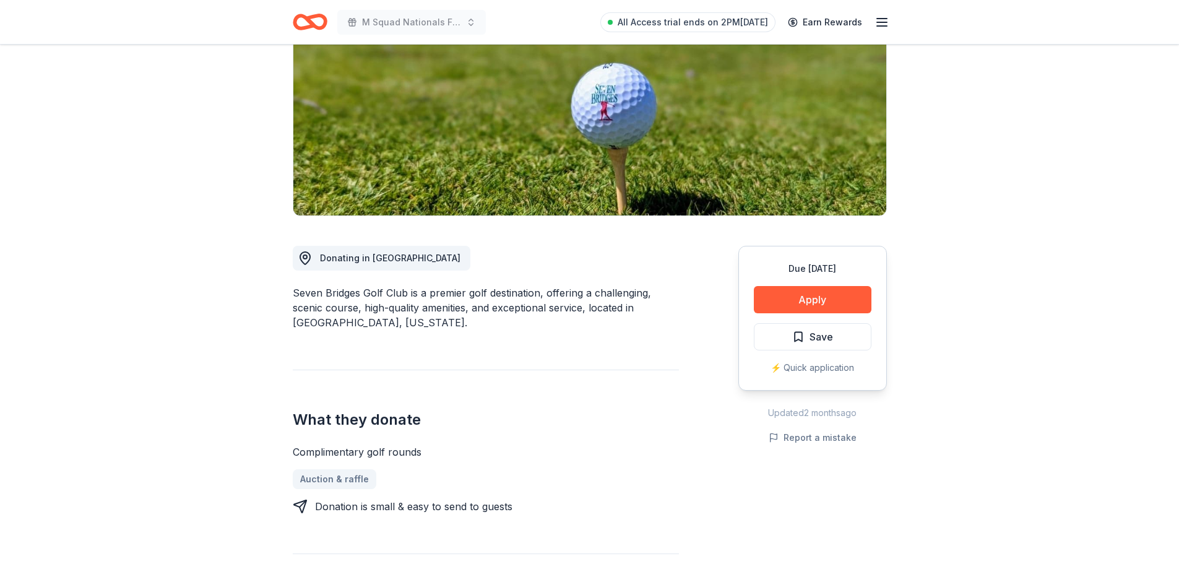
scroll to position [186, 0]
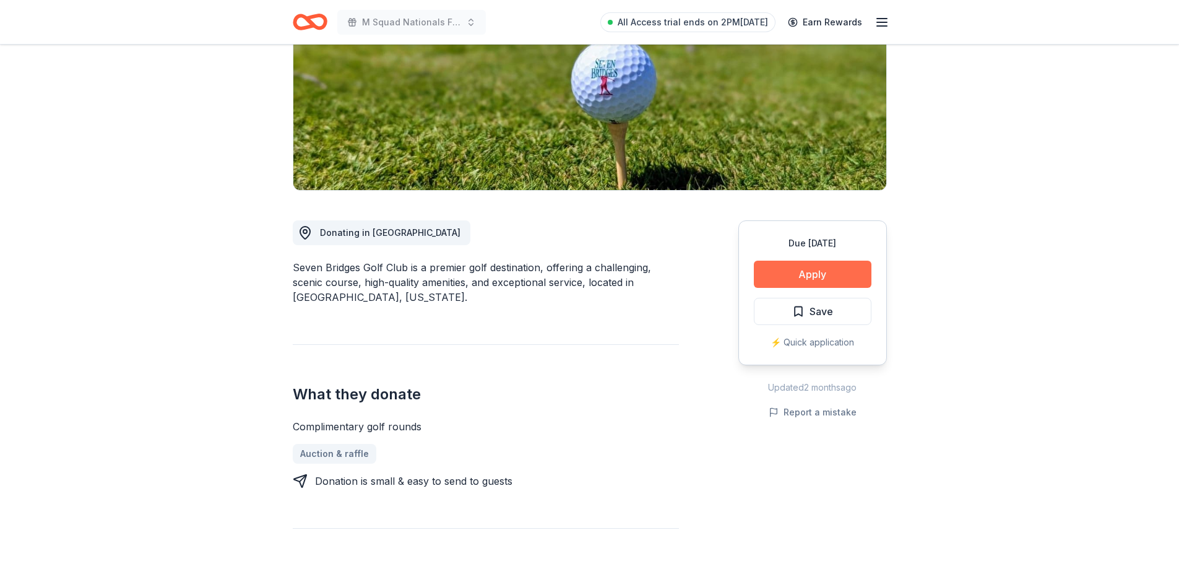
click at [793, 274] on button "Apply" at bounding box center [813, 274] width 118 height 27
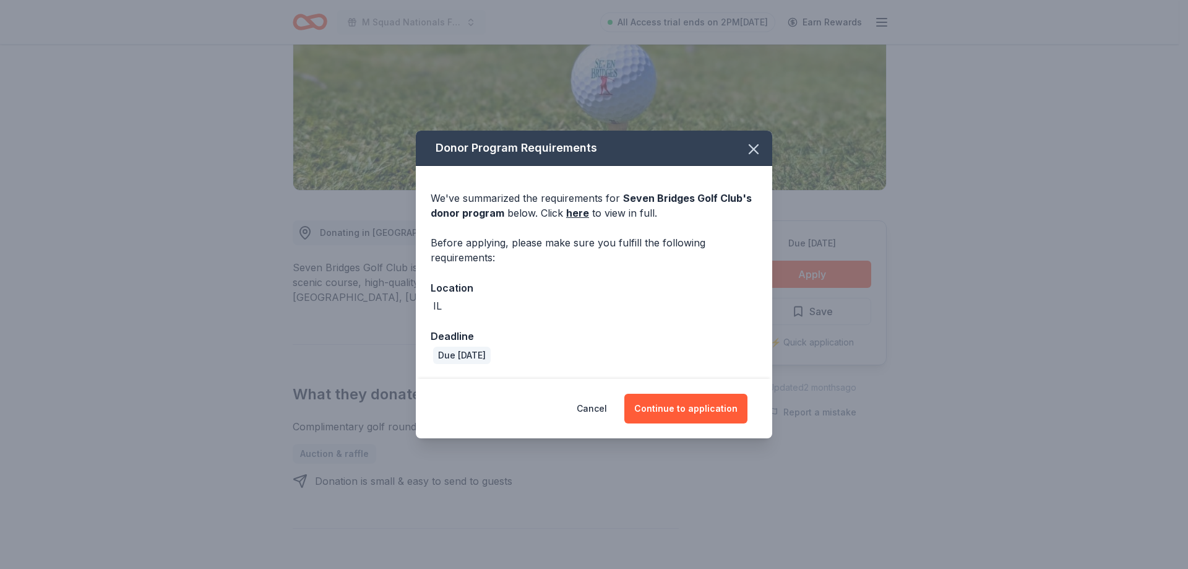
click at [683, 393] on div "Cancel Continue to application" at bounding box center [594, 408] width 357 height 59
click at [681, 401] on button "Continue to application" at bounding box center [686, 409] width 123 height 30
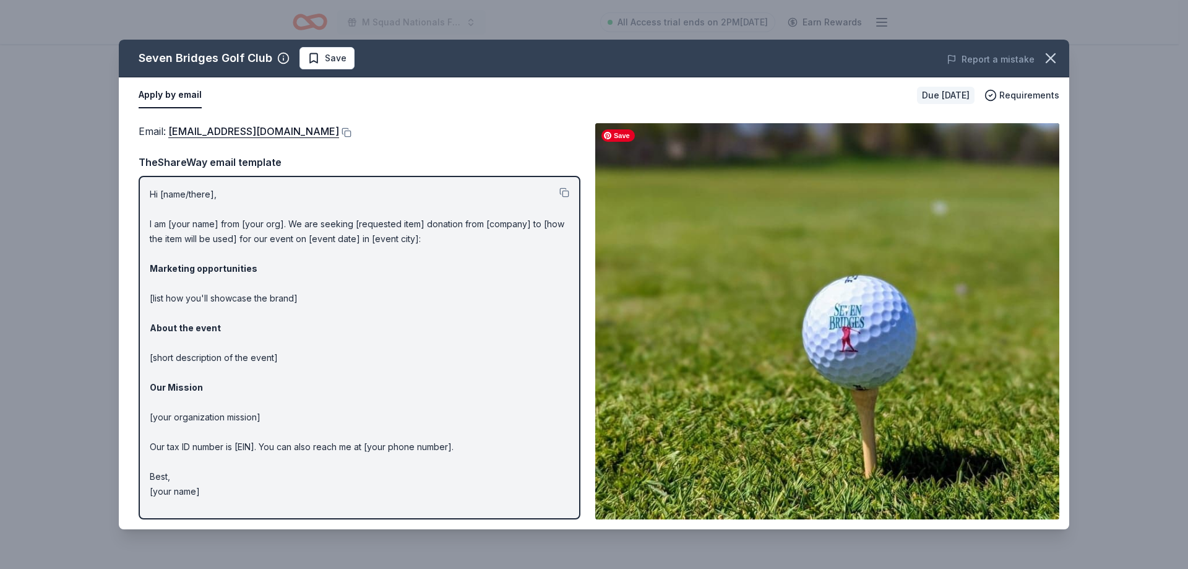
click at [767, 280] on img at bounding box center [827, 321] width 464 height 396
click at [316, 137] on link "nhaines@sevenbridgesgolfclub.com" at bounding box center [253, 131] width 171 height 16
click at [1053, 52] on icon "button" at bounding box center [1050, 58] width 17 height 17
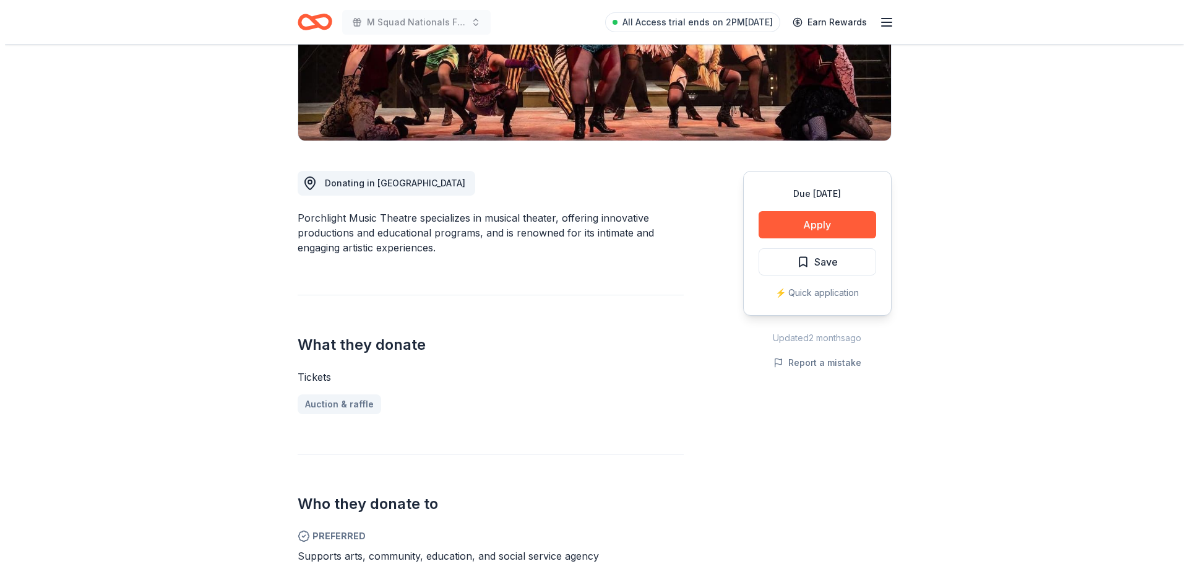
scroll to position [309, 0]
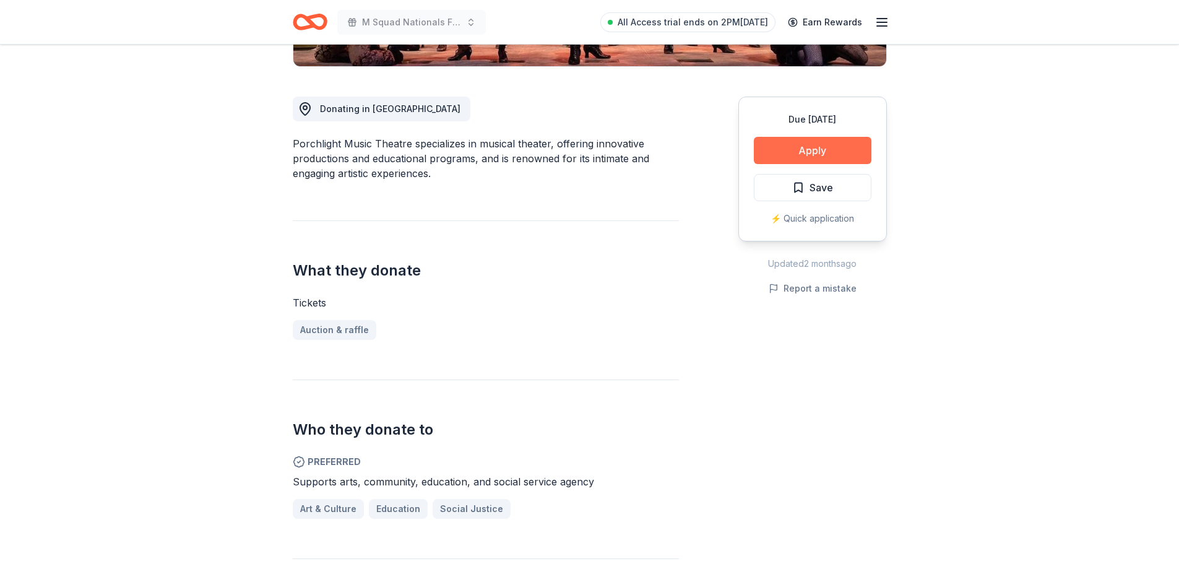
click at [839, 158] on button "Apply" at bounding box center [813, 150] width 118 height 27
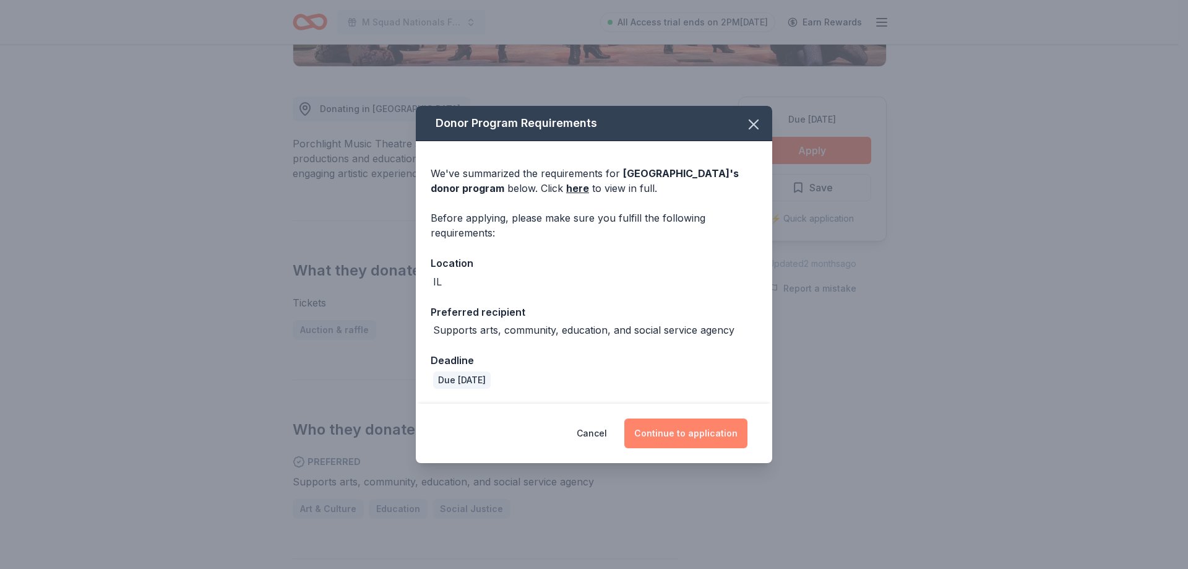
click at [732, 434] on button "Continue to application" at bounding box center [686, 433] width 123 height 30
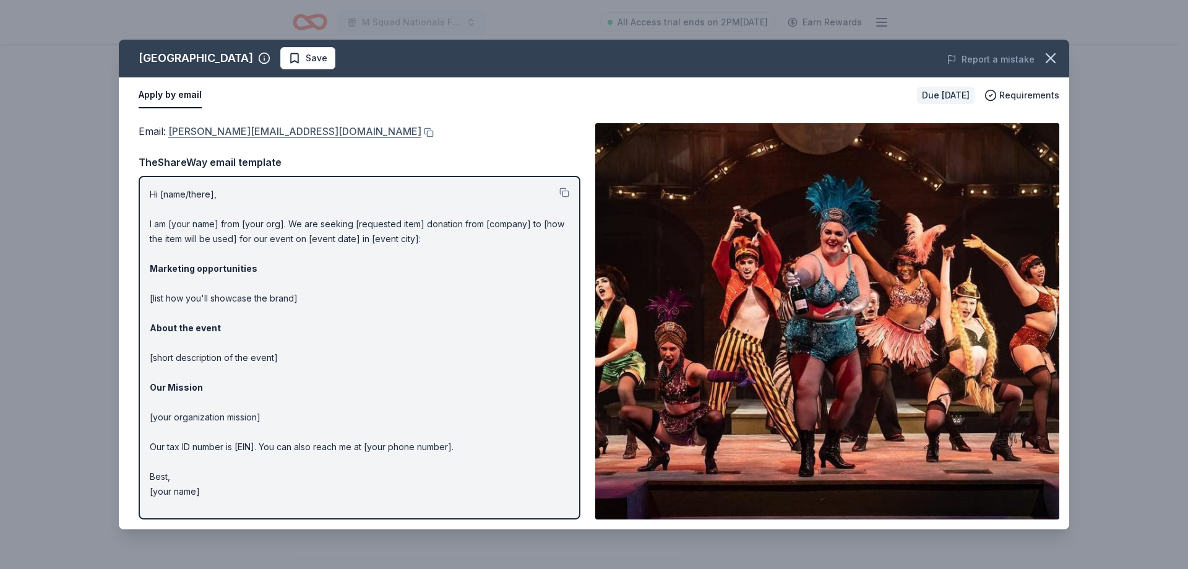
click at [220, 132] on link "kellie@porchlightmusictheatre.org" at bounding box center [294, 131] width 253 height 16
click at [422, 132] on button at bounding box center [428, 133] width 12 height 10
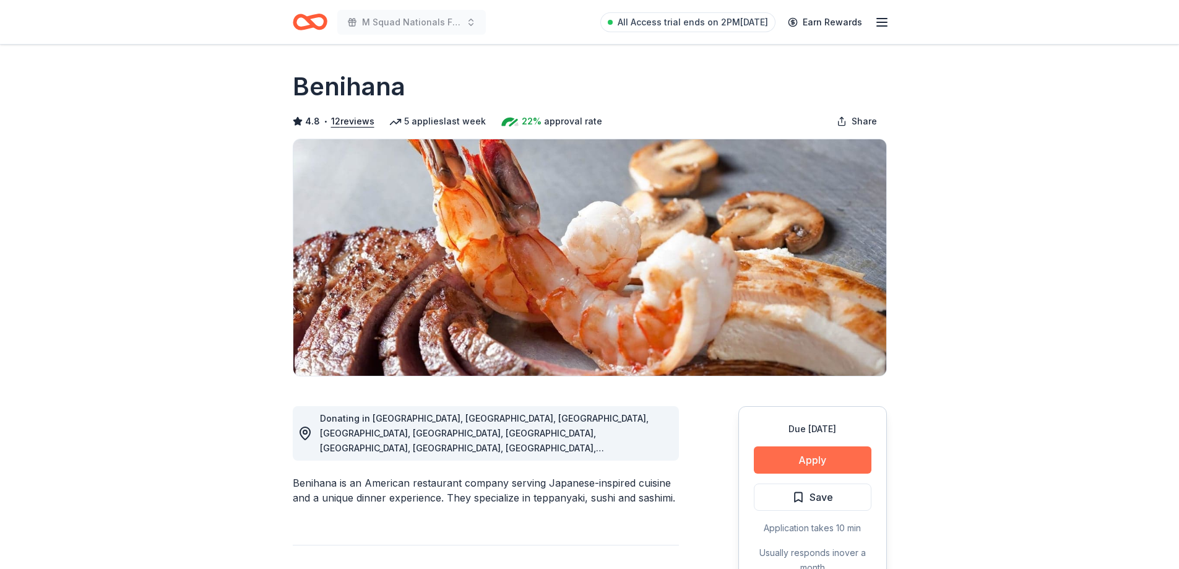
click at [834, 451] on button "Apply" at bounding box center [813, 459] width 118 height 27
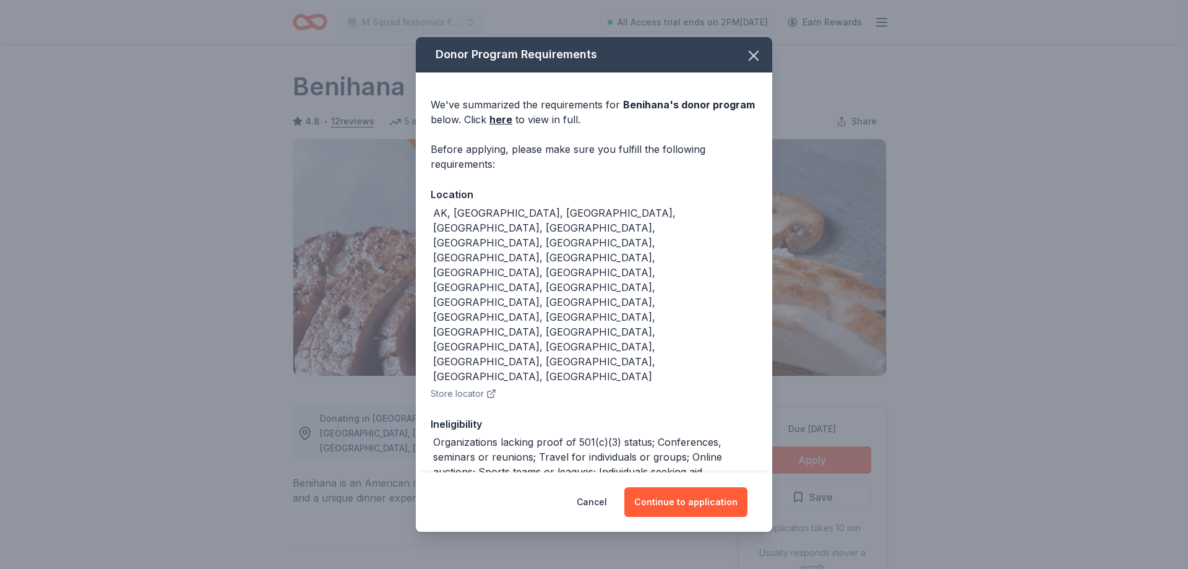
click at [25, 260] on div "Donor Program Requirements We've summarized the requirements for Benihana 's do…" at bounding box center [594, 284] width 1188 height 569
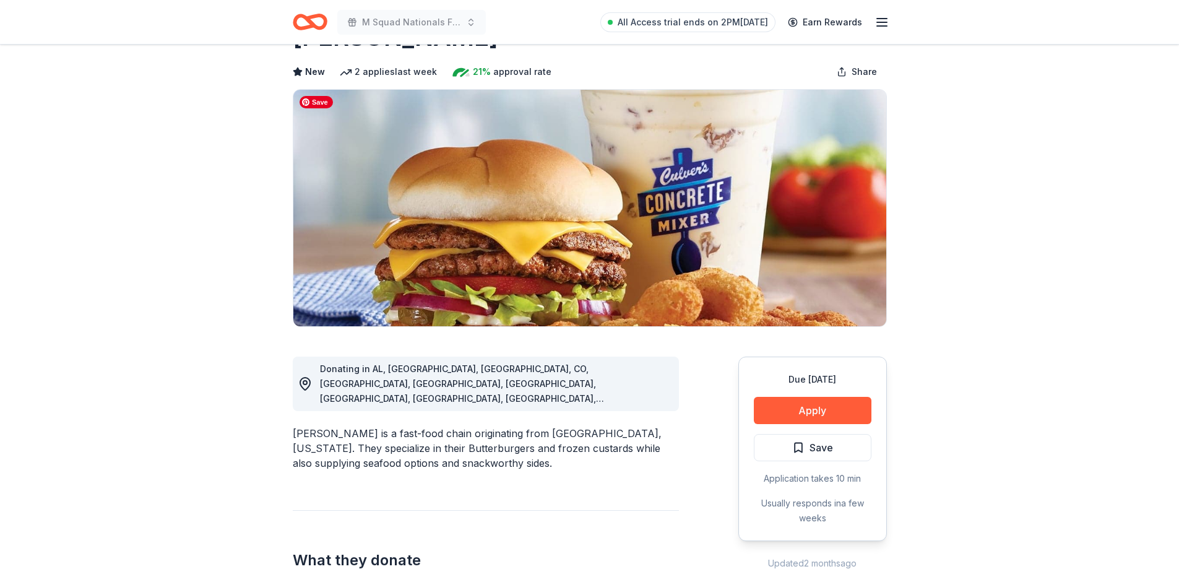
scroll to position [62, 0]
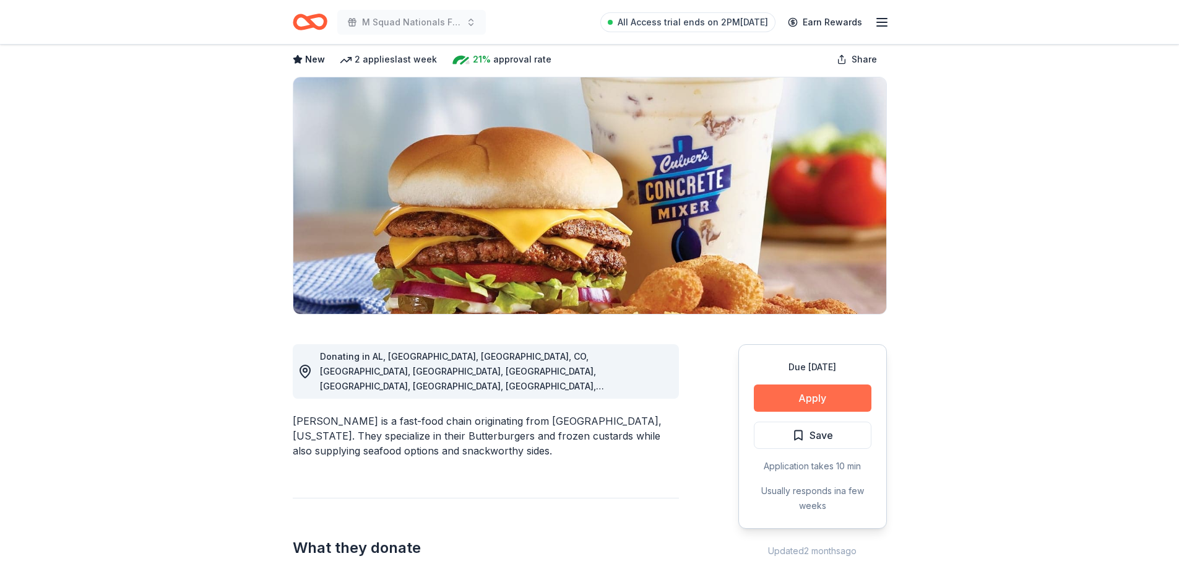
click at [796, 391] on button "Apply" at bounding box center [813, 397] width 118 height 27
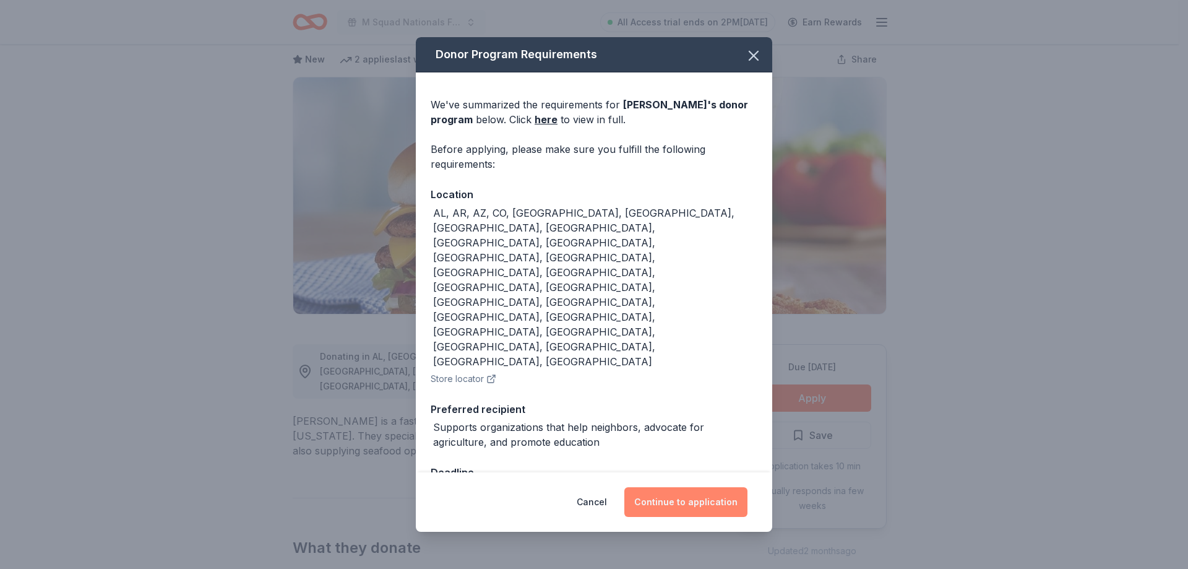
click at [692, 487] on button "Continue to application" at bounding box center [686, 502] width 123 height 30
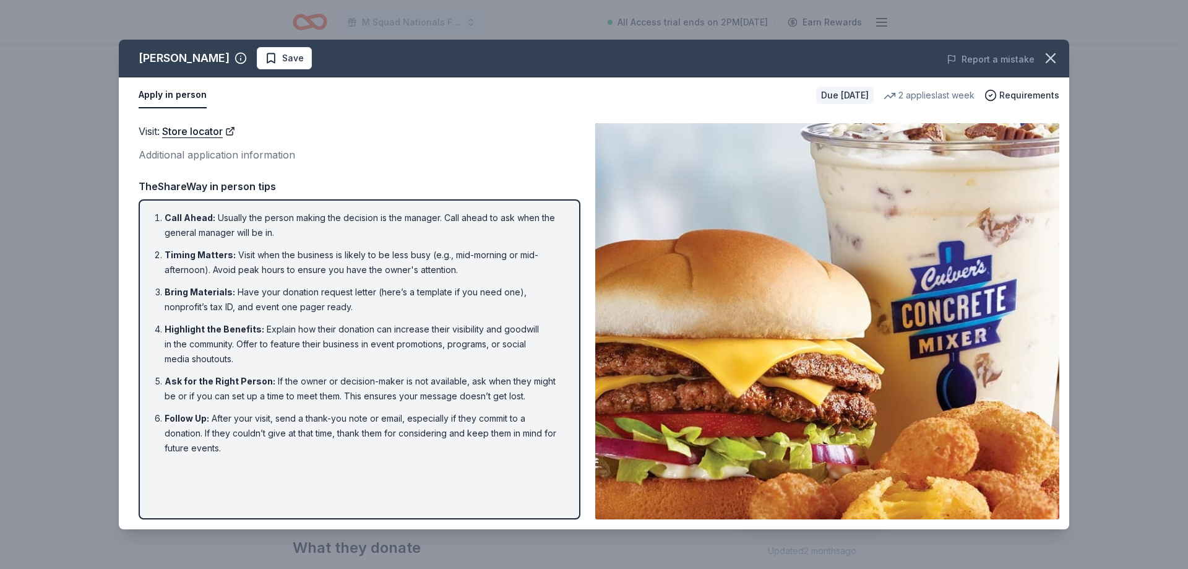
click at [90, 89] on div "[PERSON_NAME] Save Report a mistake Apply in person Due [DATE] 2 applies last w…" at bounding box center [594, 284] width 1188 height 569
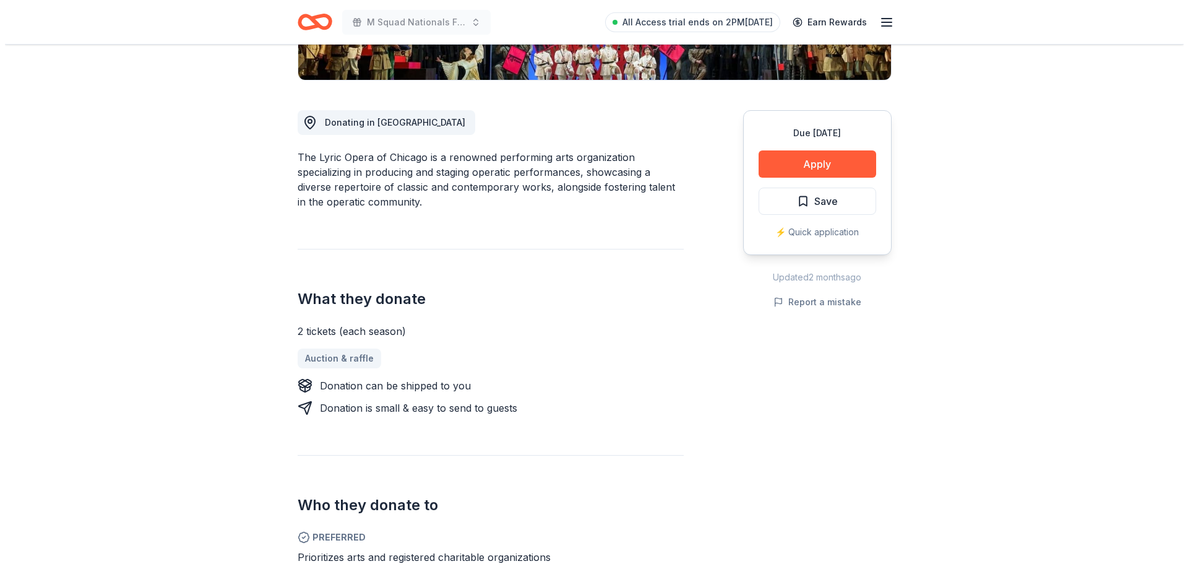
scroll to position [248, 0]
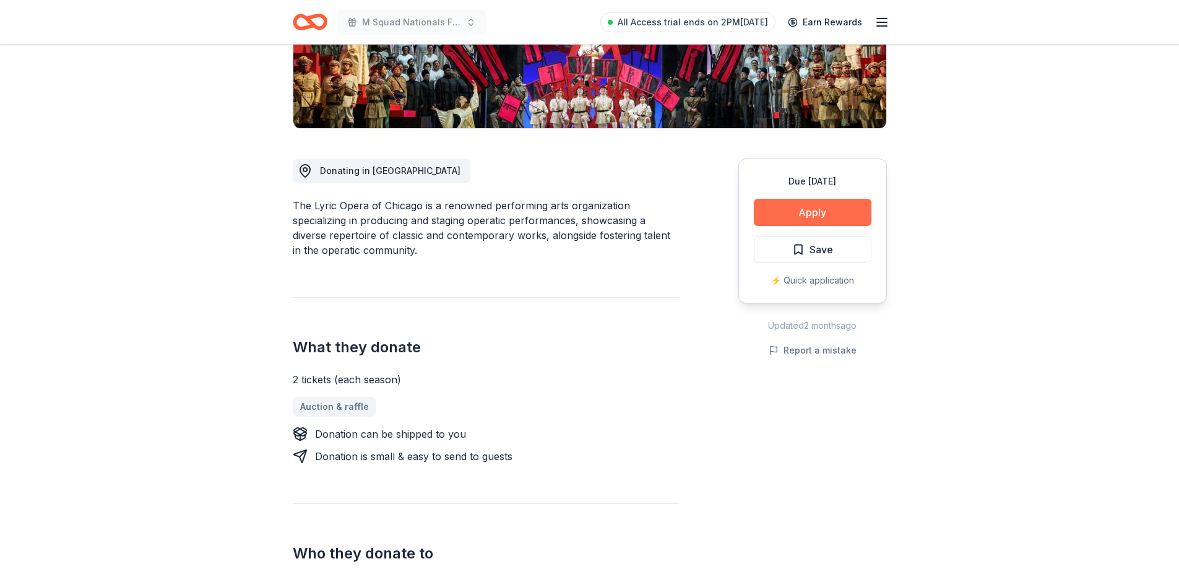
click at [842, 212] on button "Apply" at bounding box center [813, 212] width 118 height 27
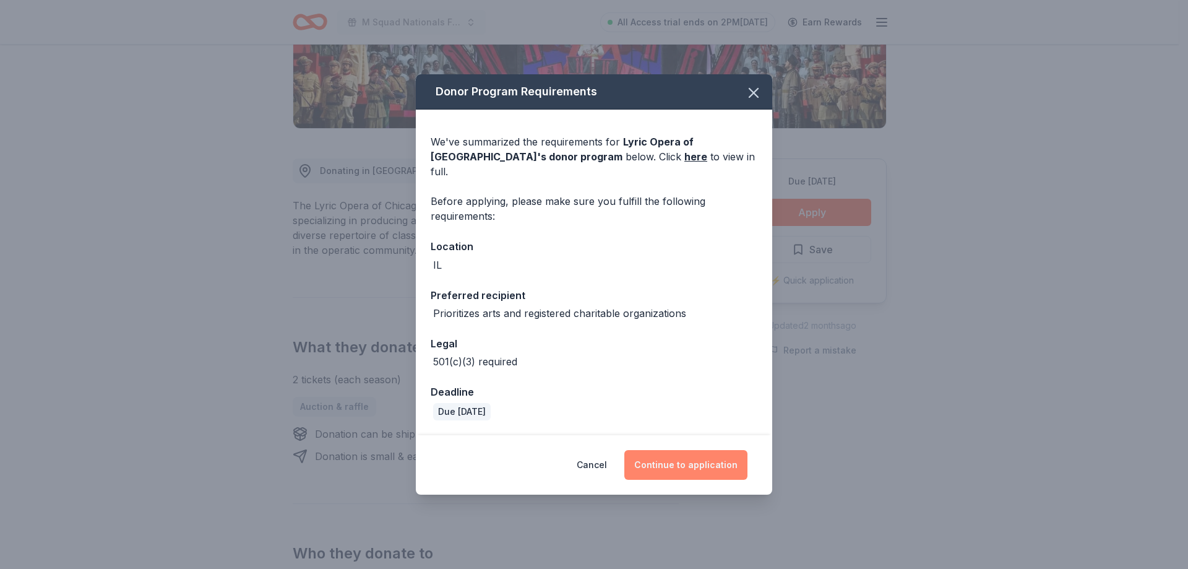
click at [717, 453] on button "Continue to application" at bounding box center [686, 465] width 123 height 30
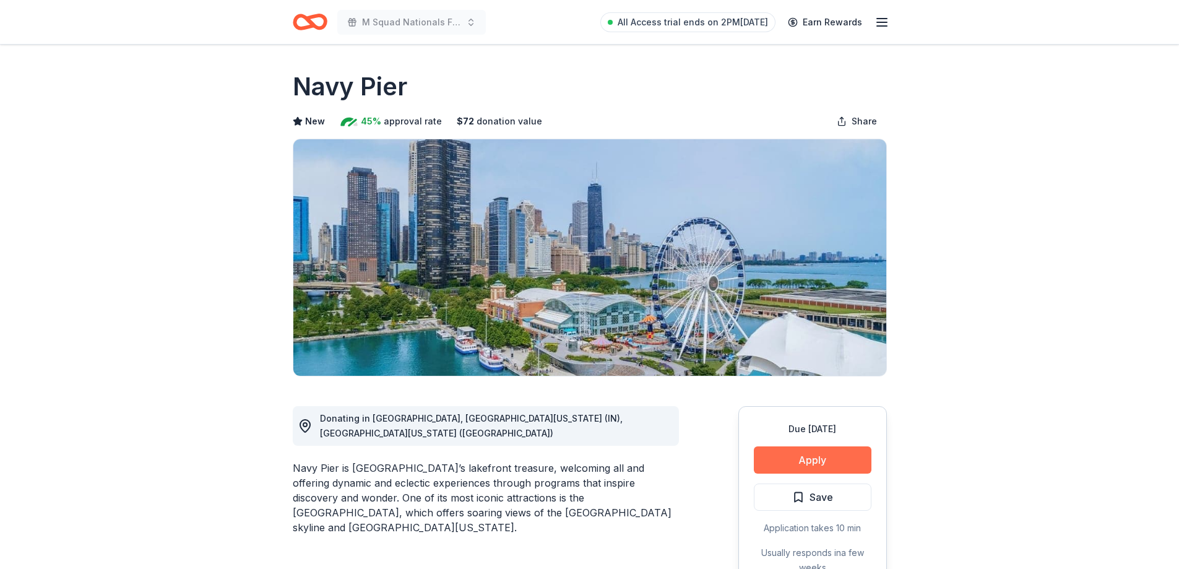
click at [841, 452] on button "Apply" at bounding box center [813, 459] width 118 height 27
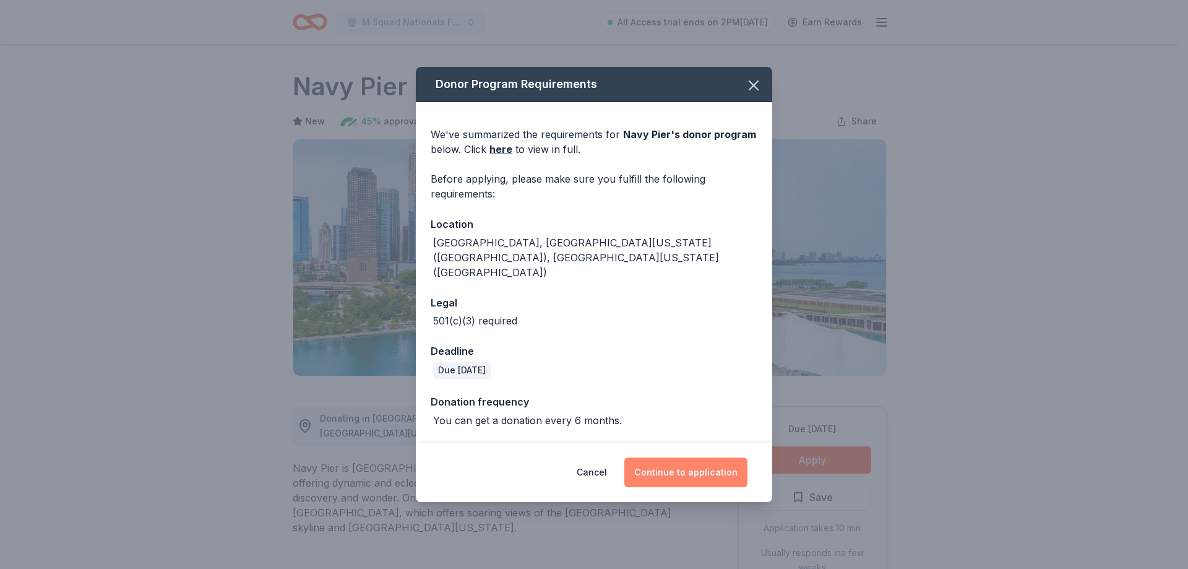
click at [683, 457] on button "Continue to application" at bounding box center [686, 472] width 123 height 30
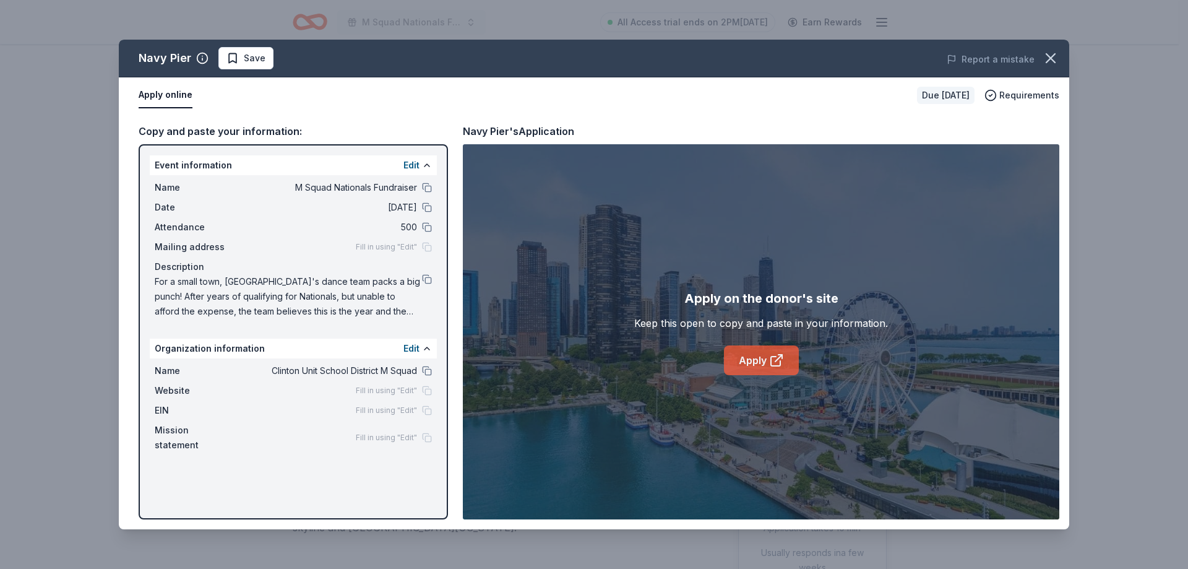
click at [777, 363] on icon at bounding box center [776, 360] width 15 height 15
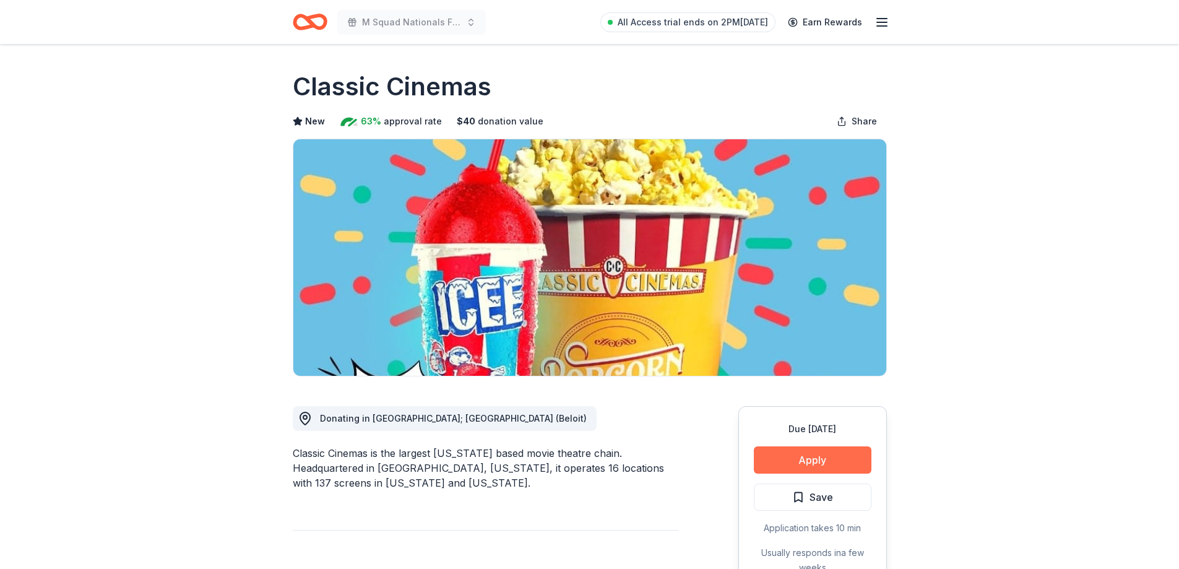
click at [782, 465] on button "Apply" at bounding box center [813, 459] width 118 height 27
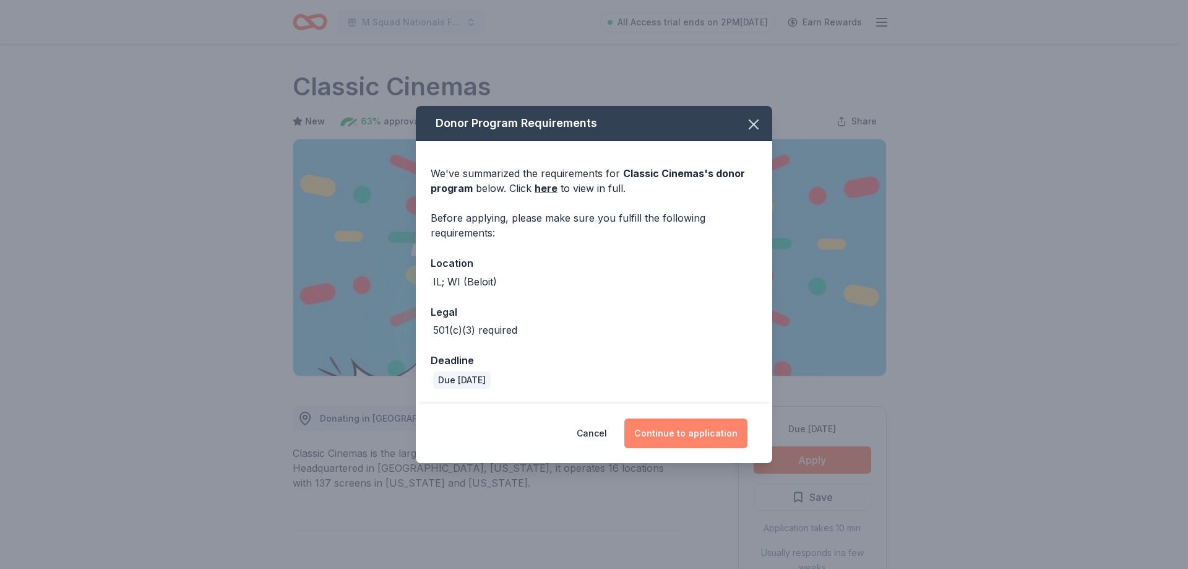
click at [736, 433] on button "Continue to application" at bounding box center [686, 433] width 123 height 30
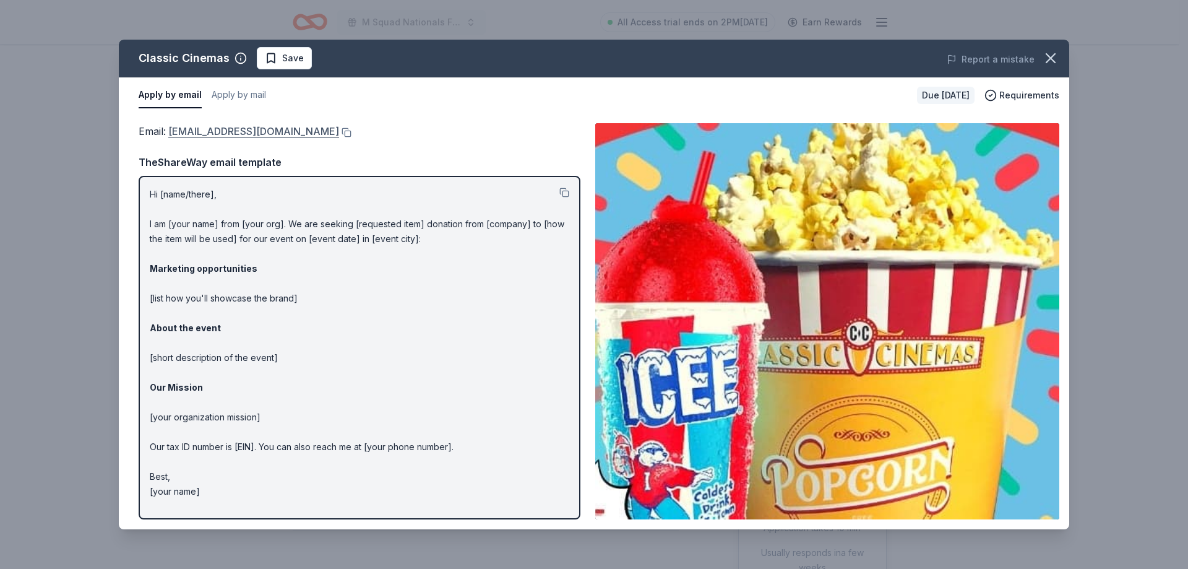
click at [282, 135] on link "hsmit@classiccinemas.com" at bounding box center [253, 131] width 171 height 16
click at [339, 131] on button at bounding box center [345, 133] width 12 height 10
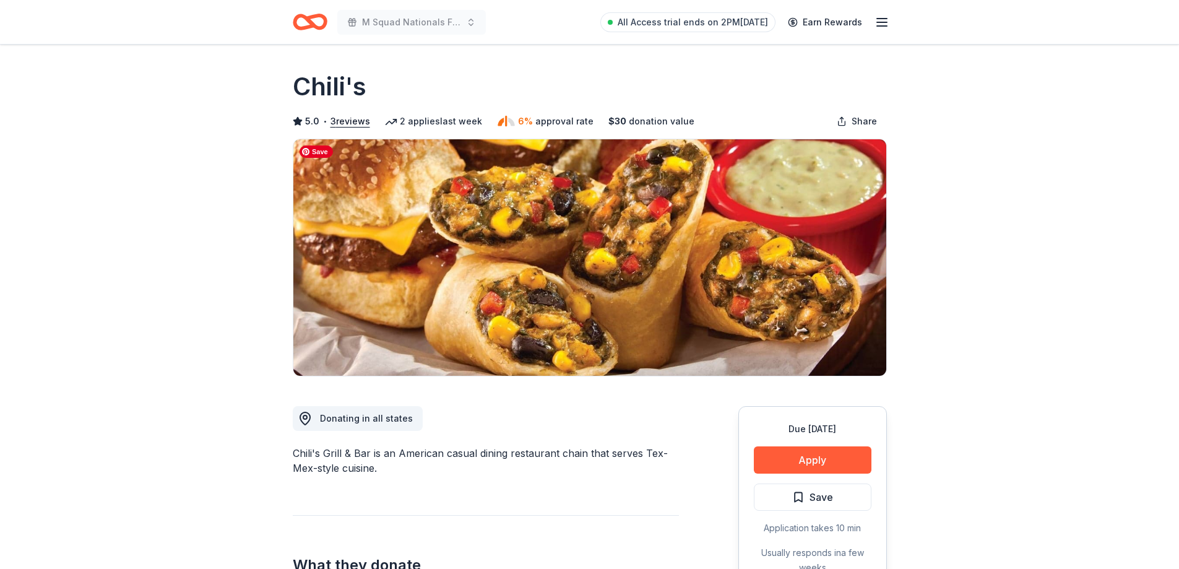
drag, startPoint x: 859, startPoint y: 449, endPoint x: 405, endPoint y: 105, distance: 570.3
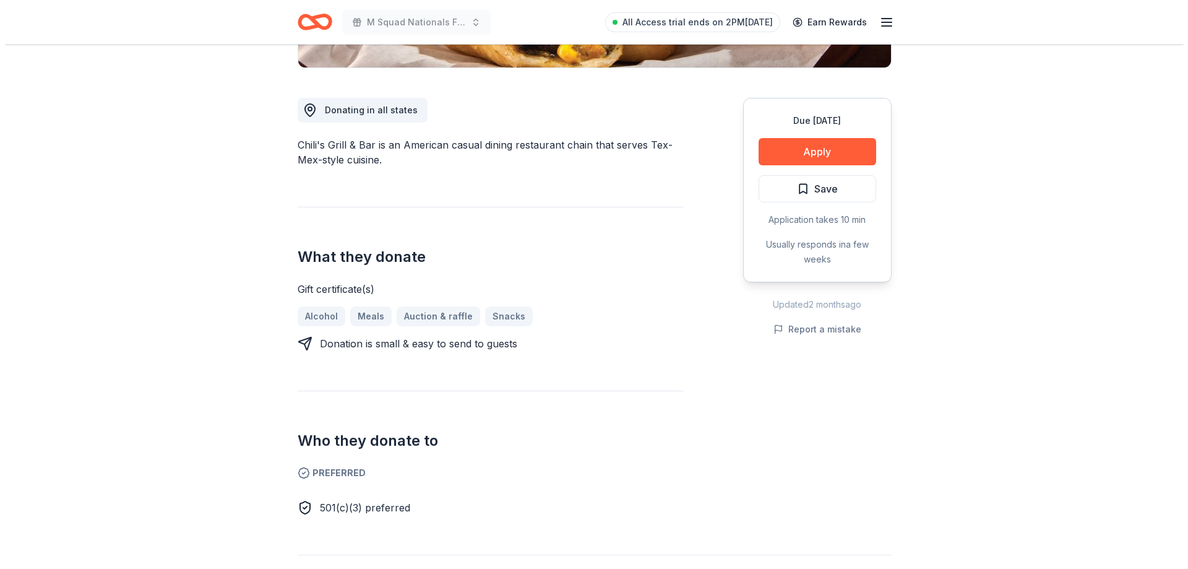
scroll to position [309, 0]
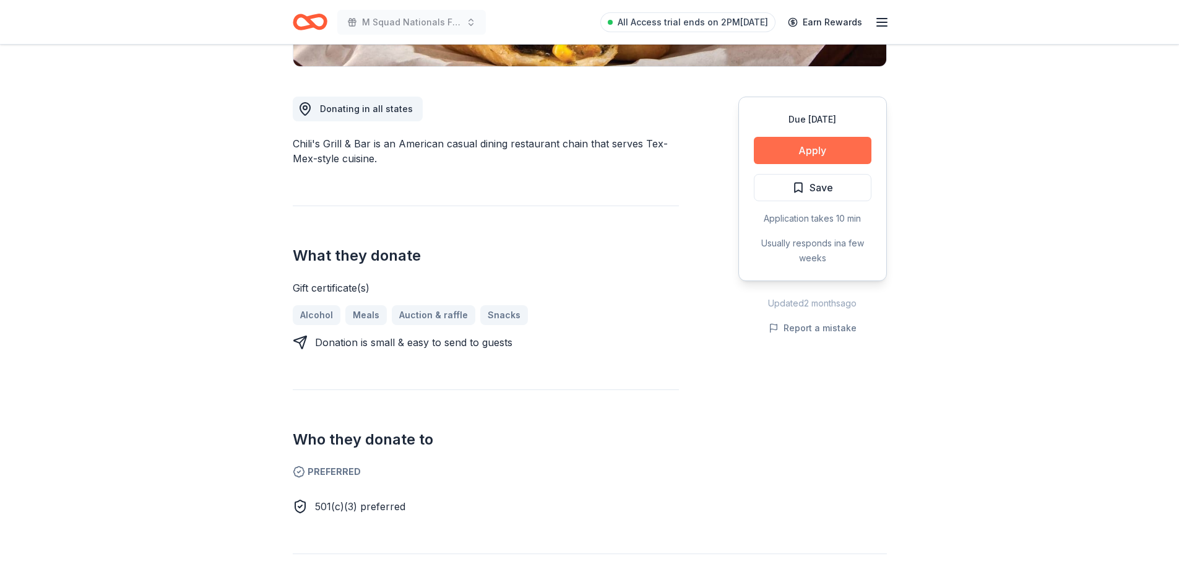
click at [832, 156] on button "Apply" at bounding box center [813, 150] width 118 height 27
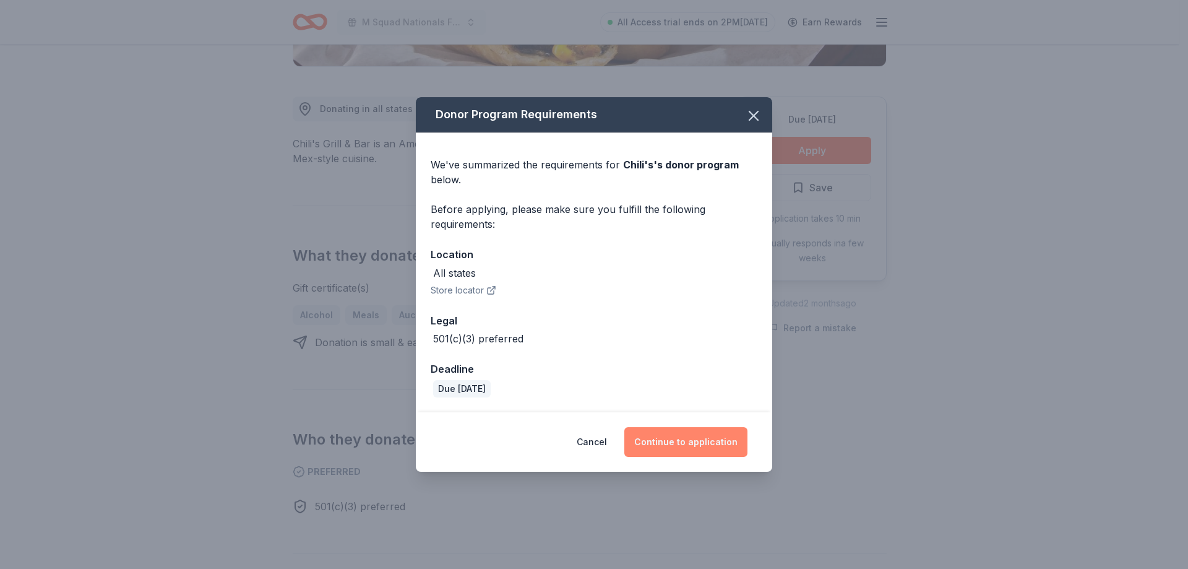
click at [651, 437] on button "Continue to application" at bounding box center [686, 442] width 123 height 30
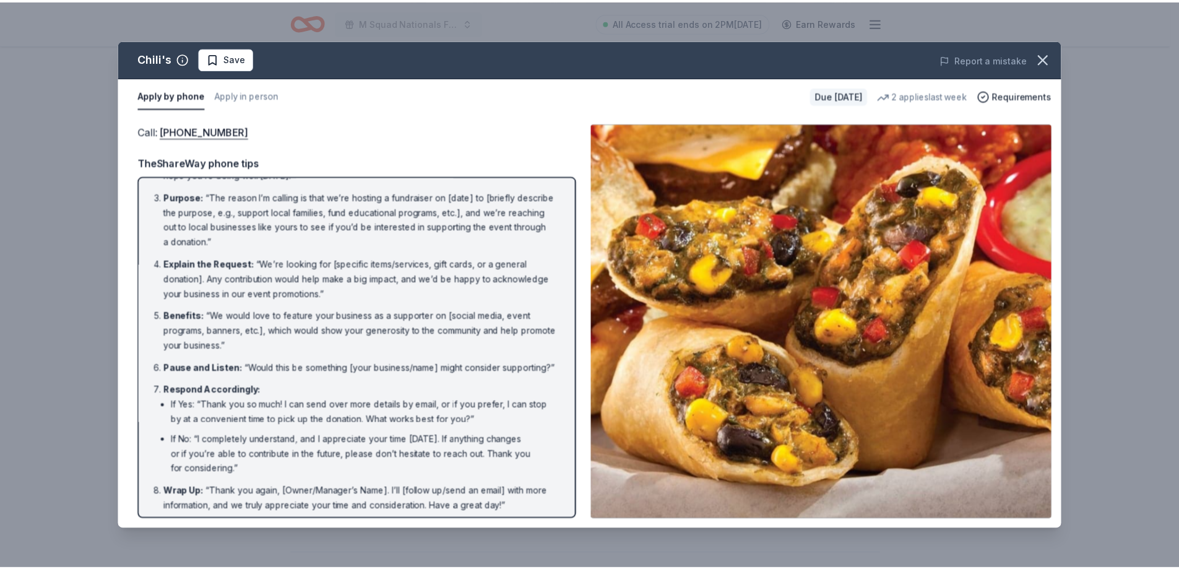
scroll to position [92, 0]
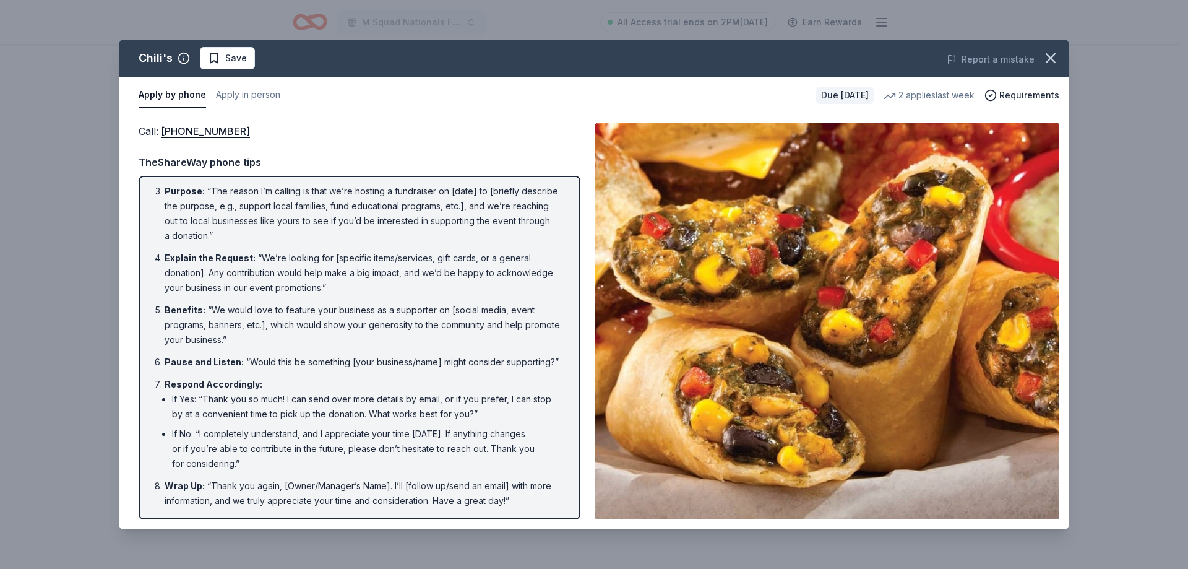
click at [8, 248] on div "Chili's Save Report a mistake Apply by phone Apply in person Due in 41 days 2 a…" at bounding box center [594, 284] width 1188 height 569
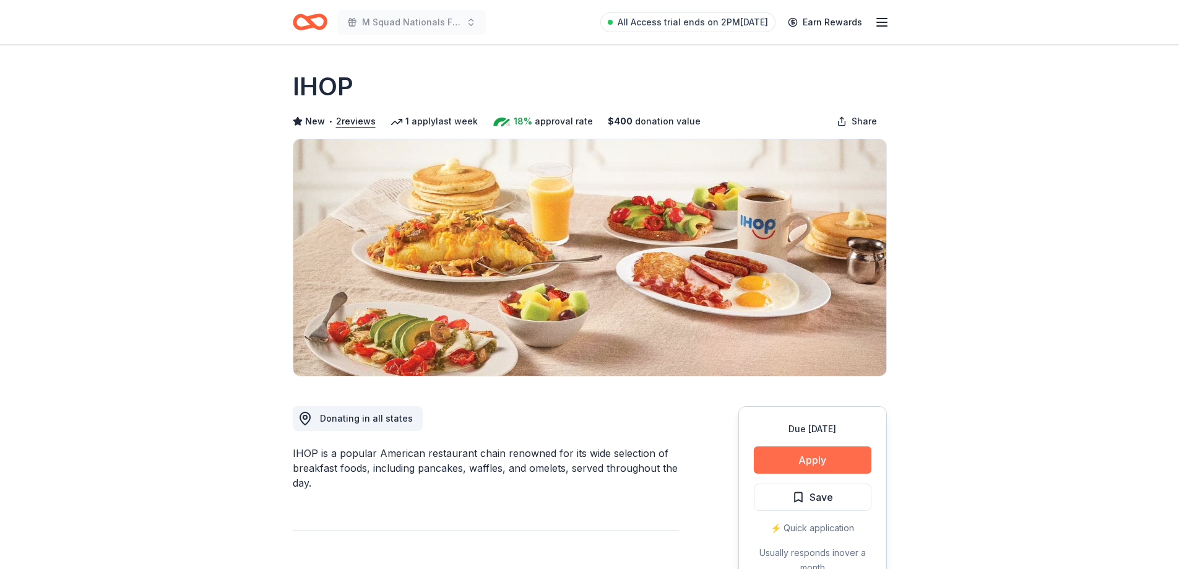
click at [798, 453] on button "Apply" at bounding box center [813, 459] width 118 height 27
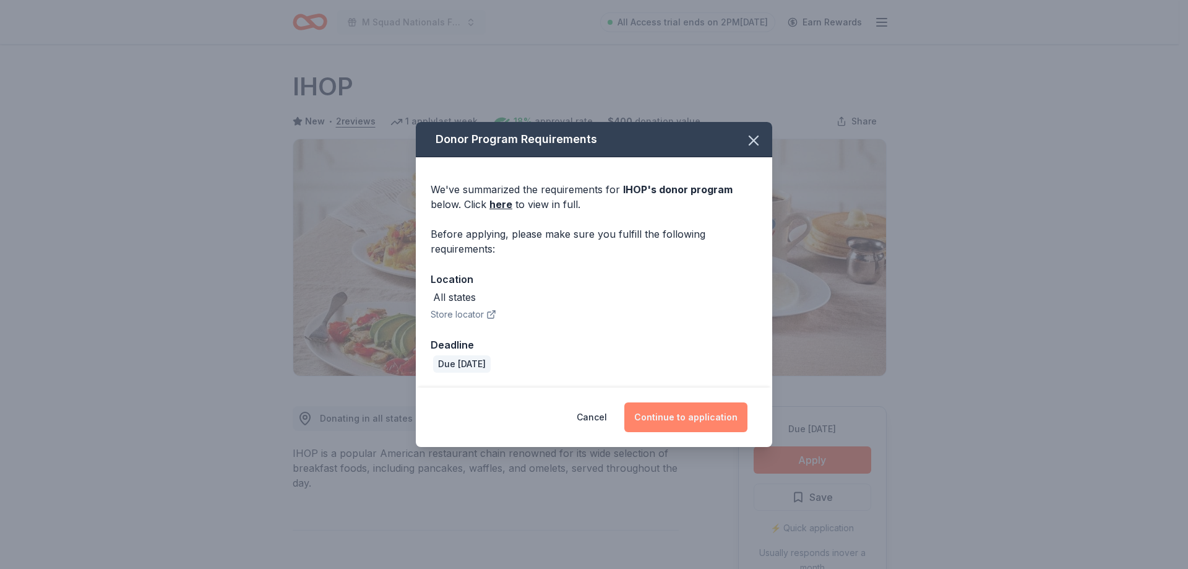
click at [709, 407] on button "Continue to application" at bounding box center [686, 417] width 123 height 30
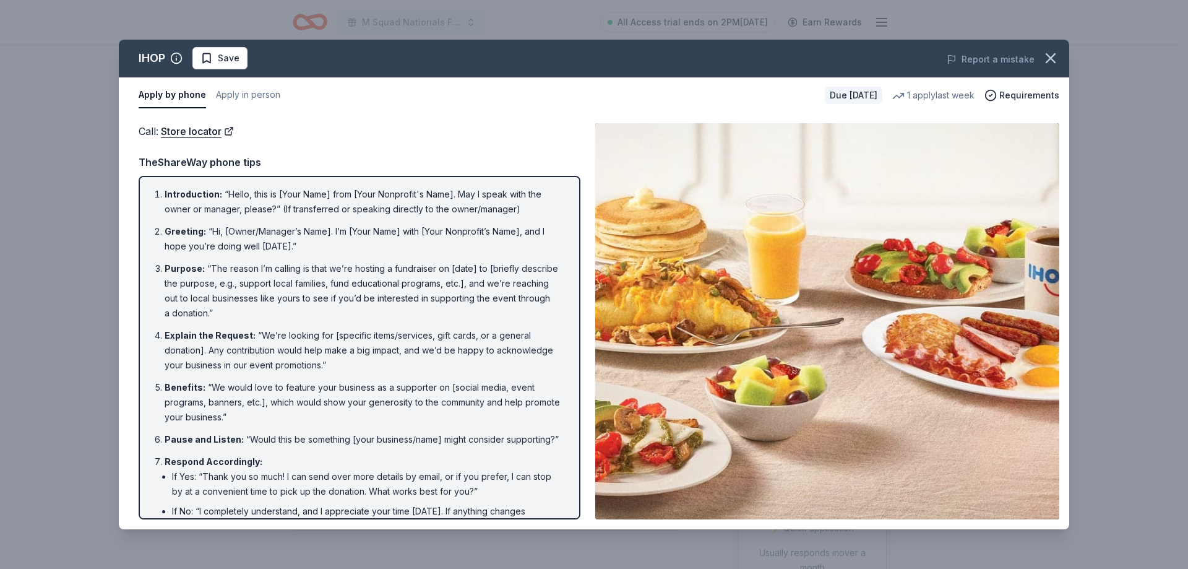
click at [70, 141] on div "IHOP Save Report a mistake Apply by phone Apply in person Due in 41 days 1 appl…" at bounding box center [594, 284] width 1188 height 569
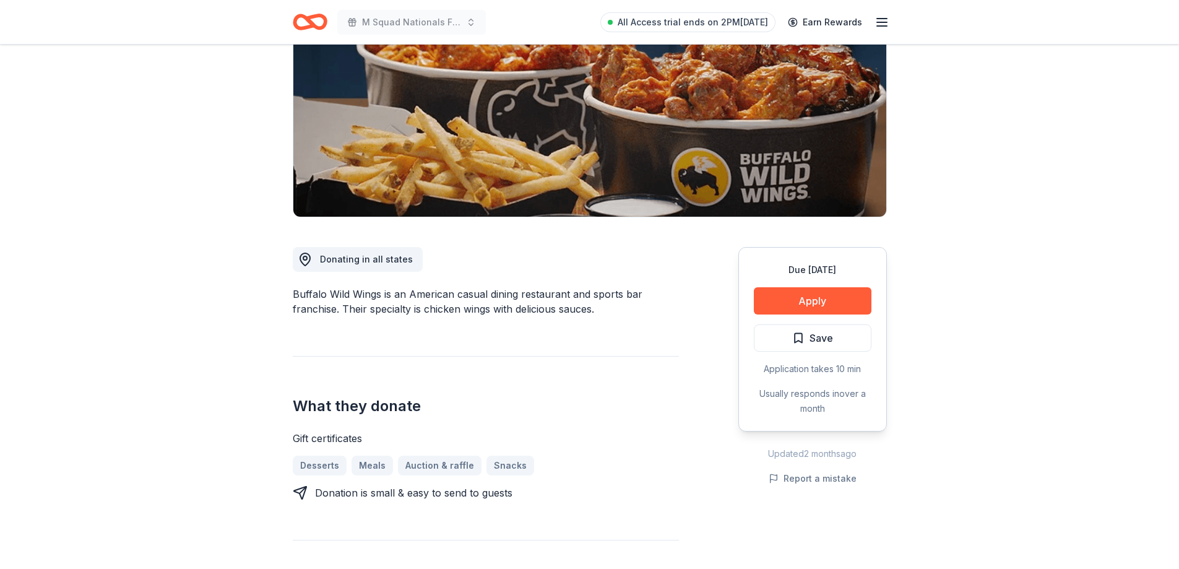
scroll to position [248, 0]
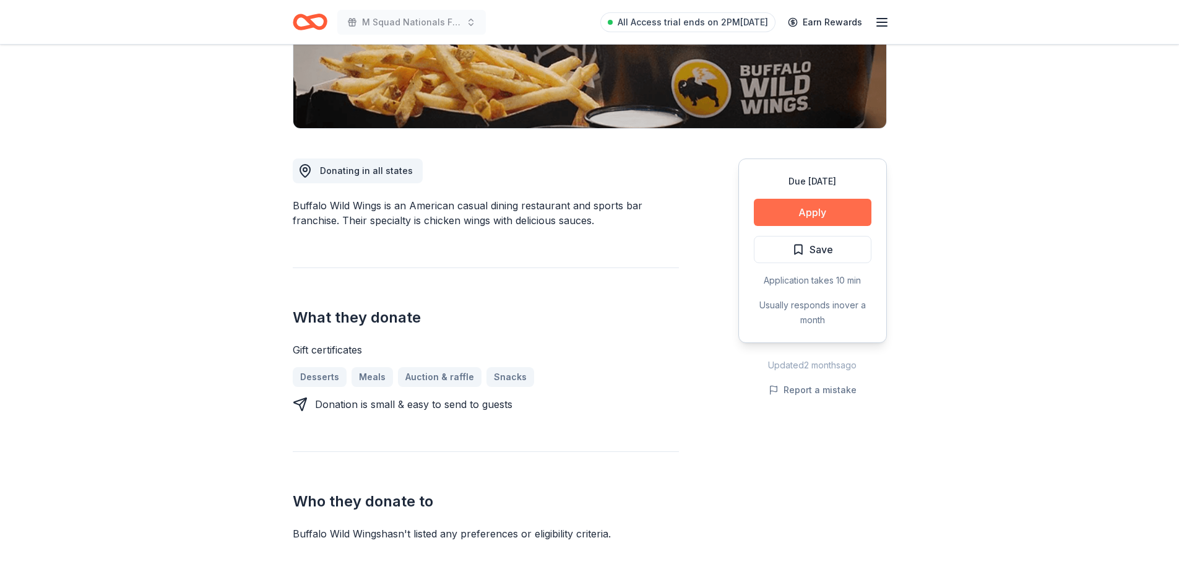
click at [841, 210] on button "Apply" at bounding box center [813, 212] width 118 height 27
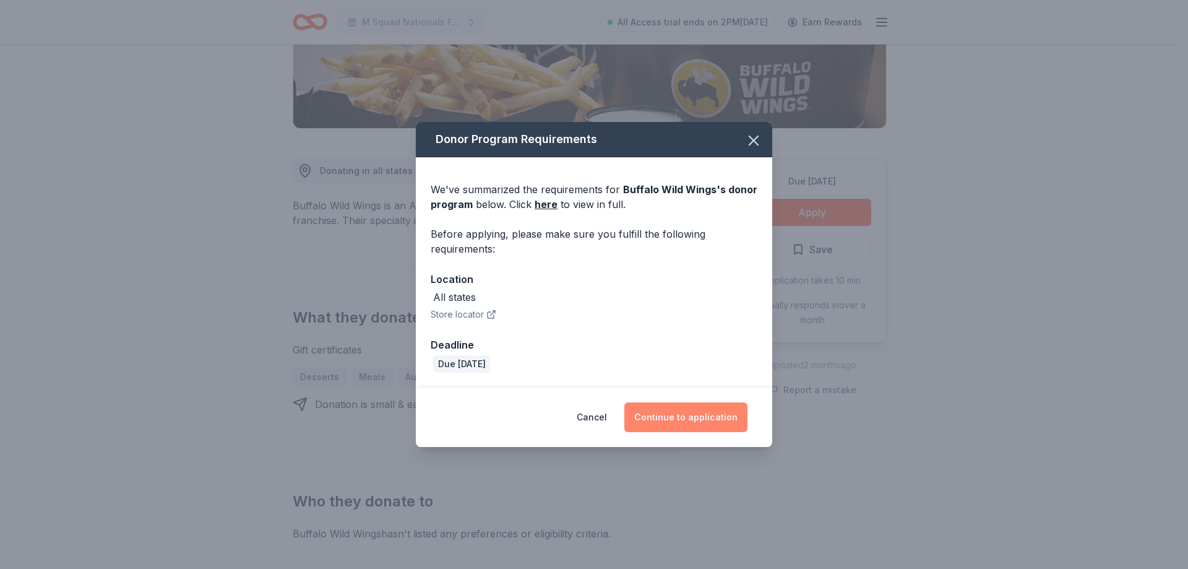
click at [690, 418] on button "Continue to application" at bounding box center [686, 417] width 123 height 30
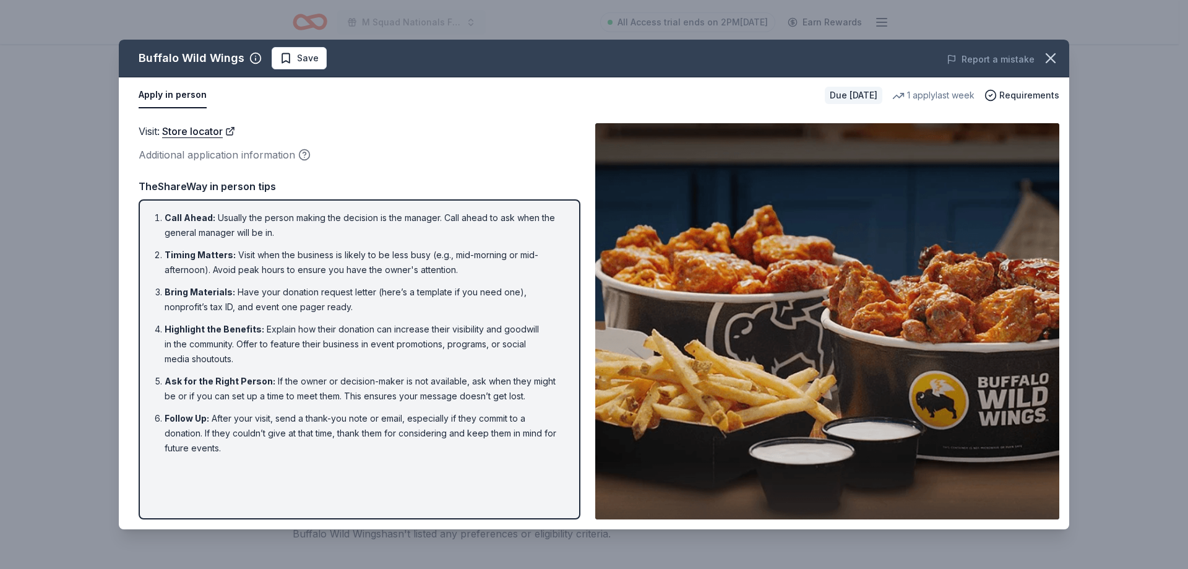
click at [64, 184] on div "Buffalo Wild Wings Save Report a mistake Apply in person Due [DATE] 1 apply las…" at bounding box center [594, 284] width 1188 height 569
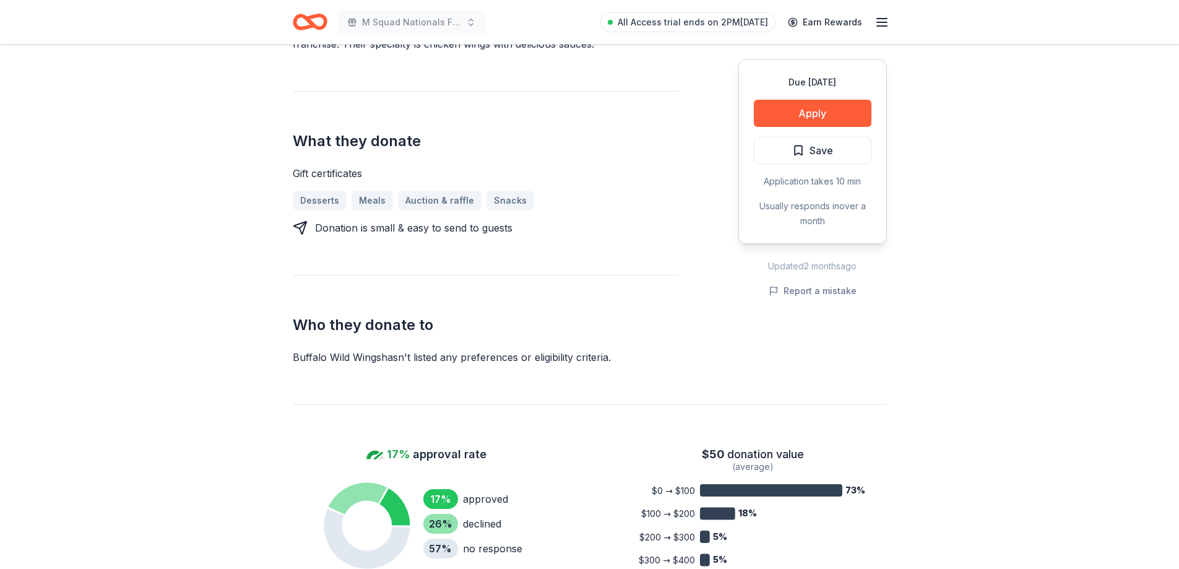
scroll to position [433, 0]
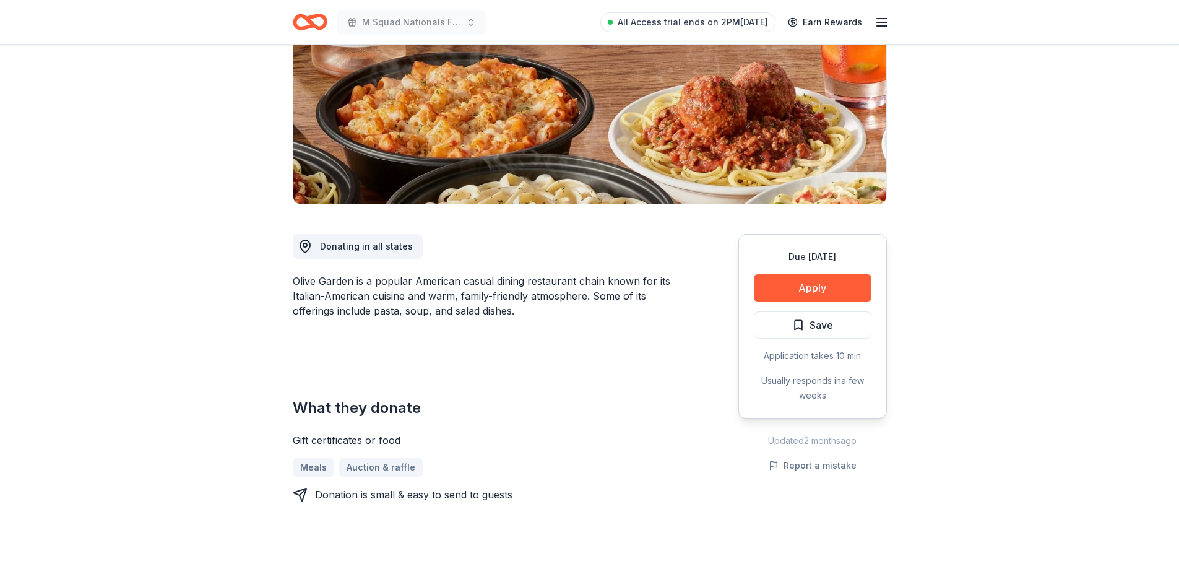
scroll to position [186, 0]
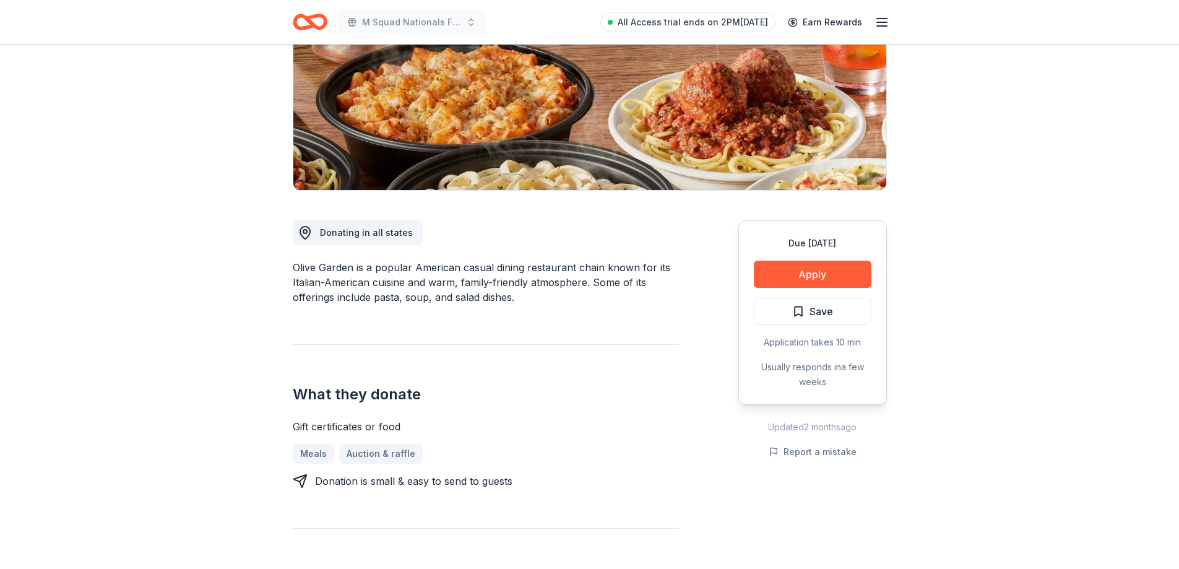
click at [862, 260] on div "Due in 41 days Apply Save Application takes 10 min Usually responds in a few we…" at bounding box center [812, 312] width 149 height 184
click at [840, 274] on button "Apply" at bounding box center [813, 274] width 118 height 27
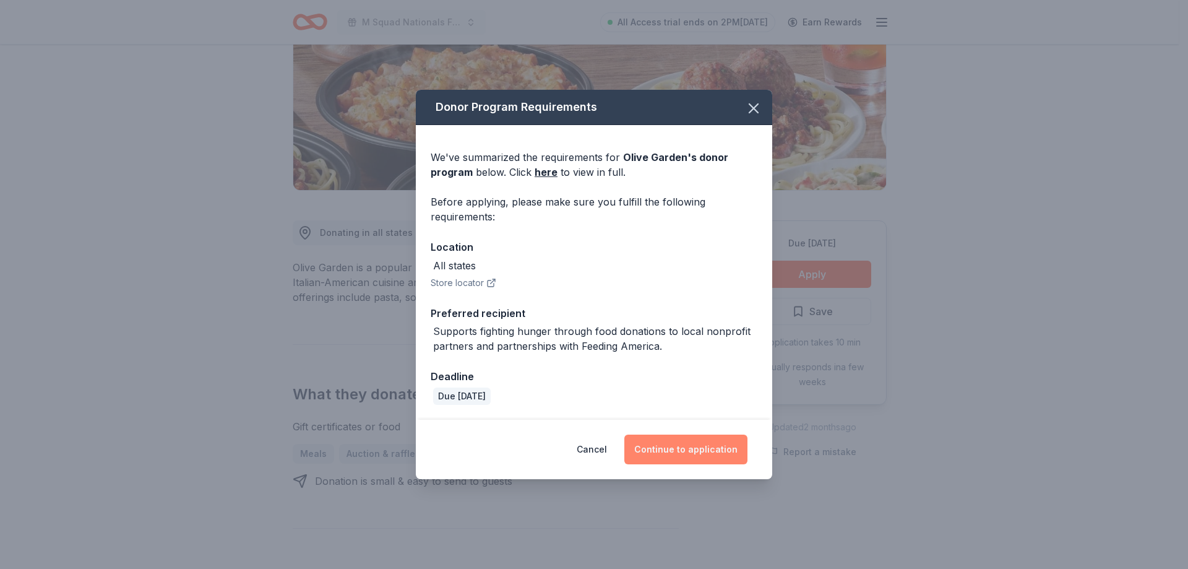
click at [672, 454] on button "Continue to application" at bounding box center [686, 449] width 123 height 30
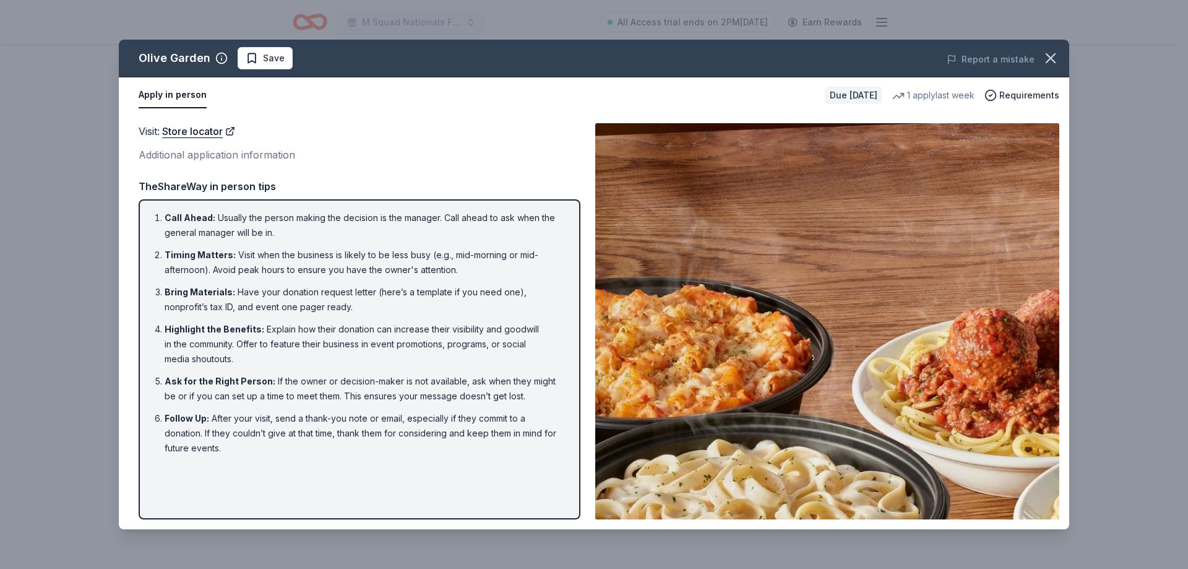
click at [24, 254] on div "Olive Garden Save Report a mistake Apply in person Due in 41 days 1 apply last …" at bounding box center [594, 284] width 1188 height 569
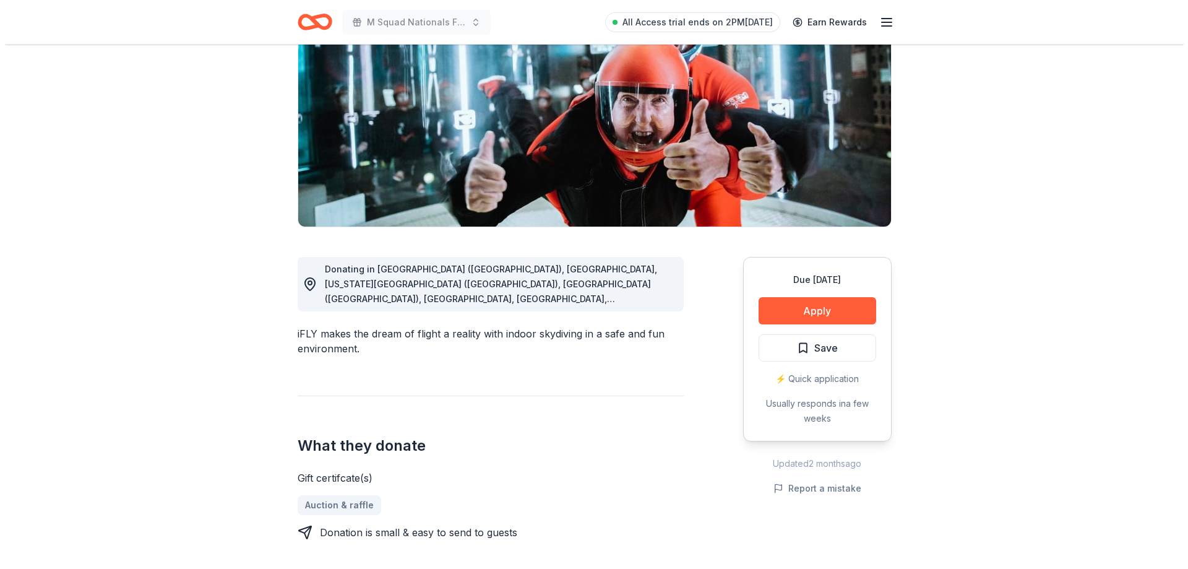
scroll to position [186, 0]
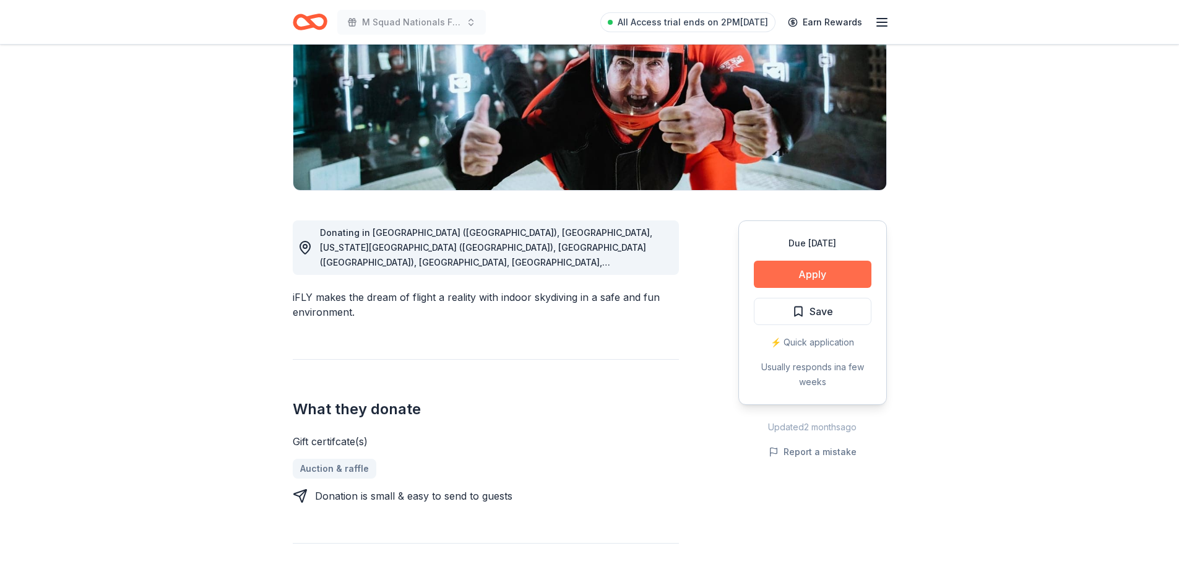
click at [854, 279] on button "Apply" at bounding box center [813, 274] width 118 height 27
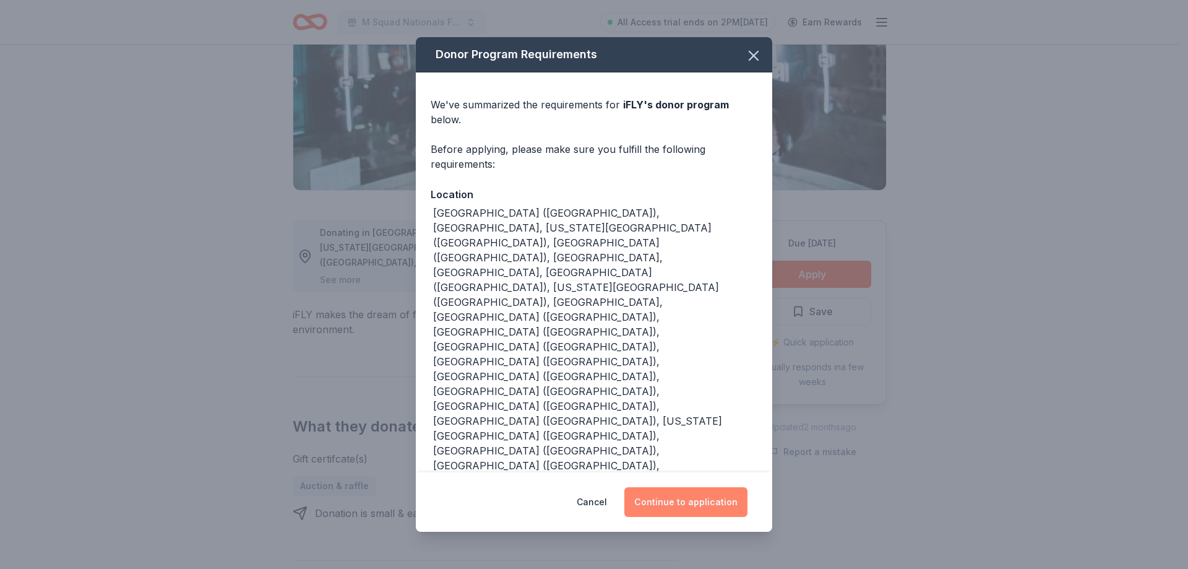
click at [672, 487] on button "Continue to application" at bounding box center [686, 502] width 123 height 30
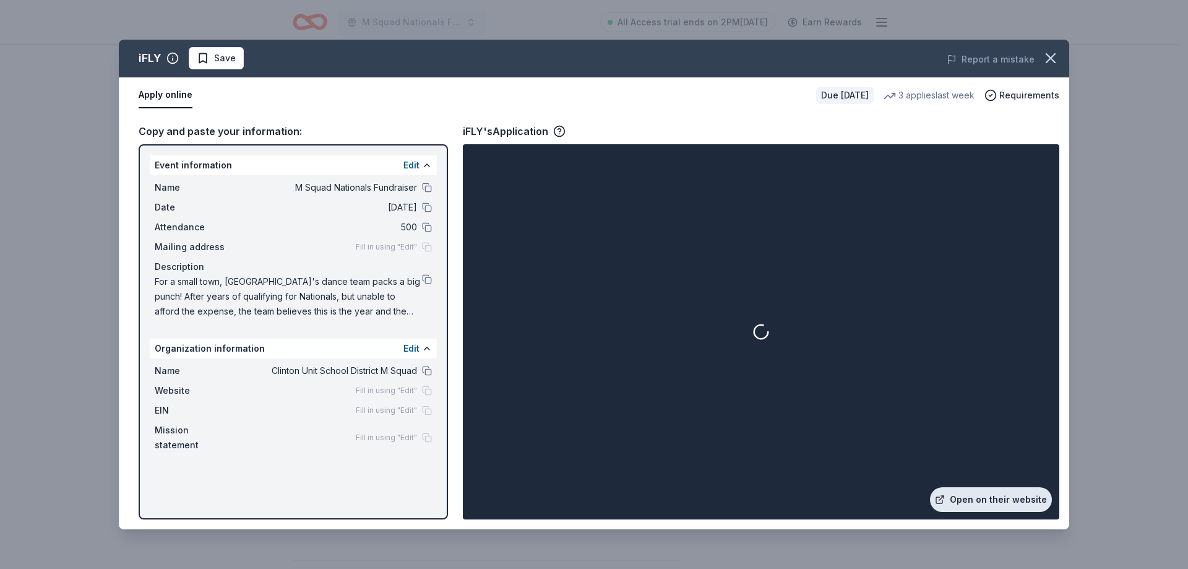
click at [976, 499] on link "Open on their website" at bounding box center [991, 499] width 122 height 25
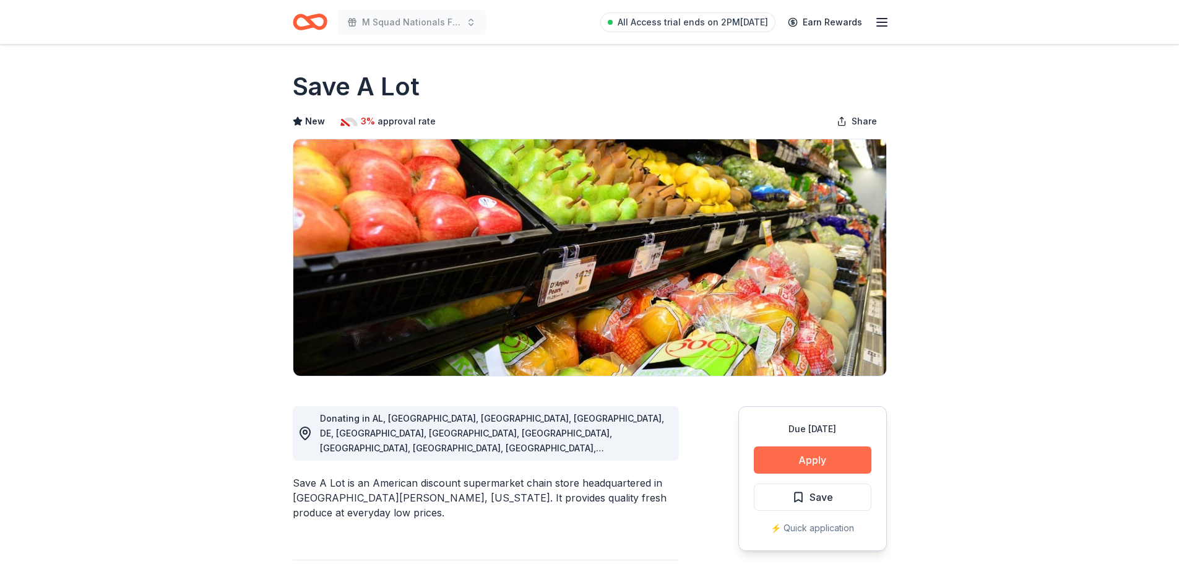
click at [850, 467] on button "Apply" at bounding box center [813, 459] width 118 height 27
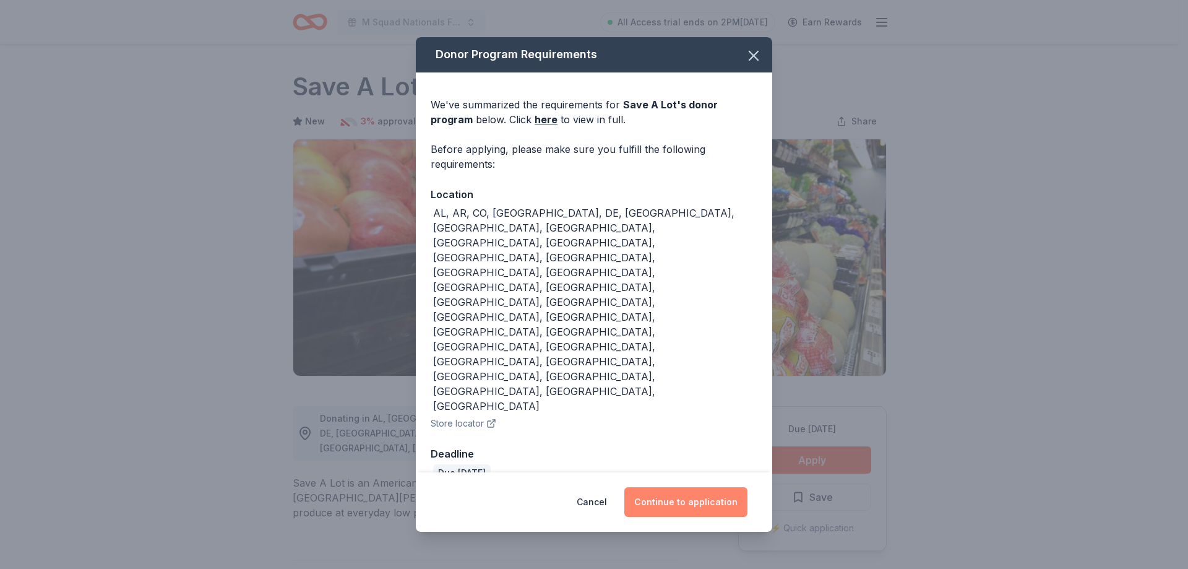
click at [690, 487] on button "Continue to application" at bounding box center [686, 502] width 123 height 30
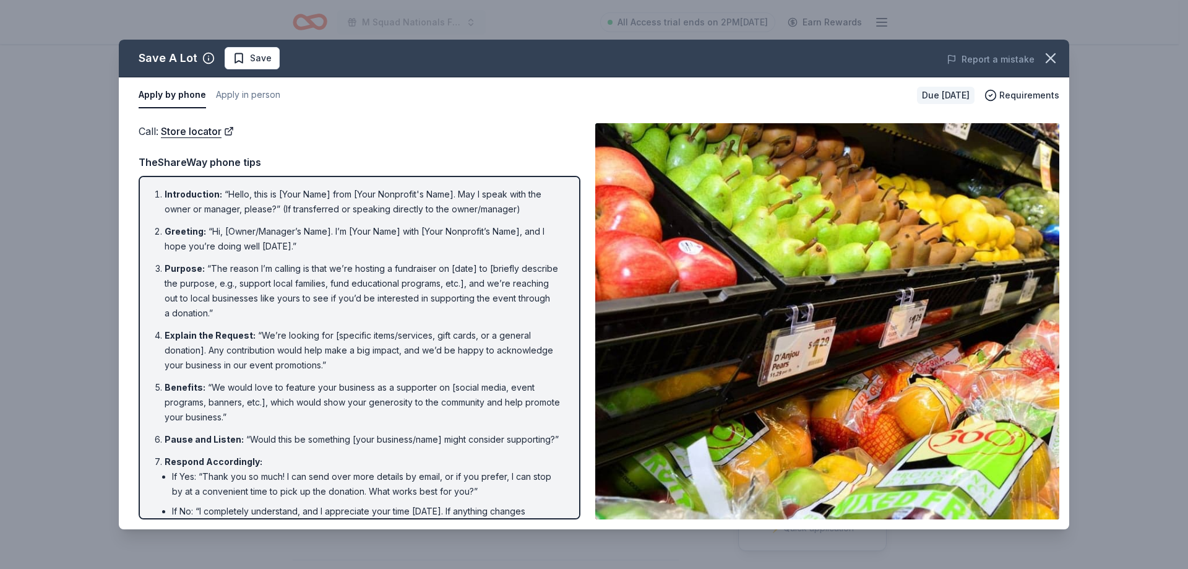
click at [43, 274] on div "Save A Lot Save Report a mistake Apply by phone Apply in person Due [DATE] Requ…" at bounding box center [594, 284] width 1188 height 569
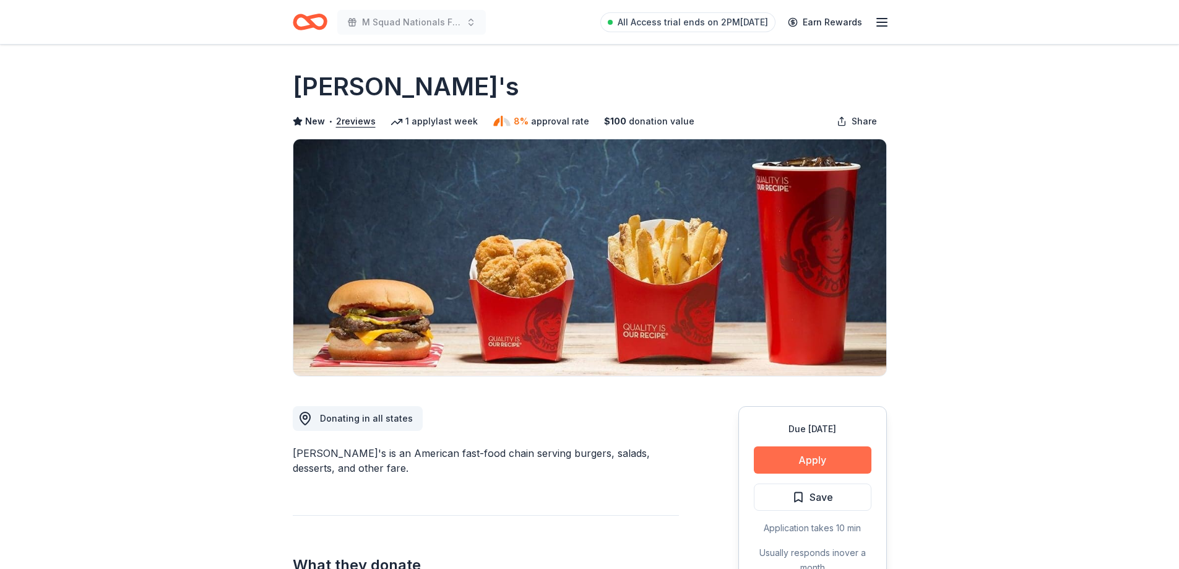
click at [807, 463] on button "Apply" at bounding box center [813, 459] width 118 height 27
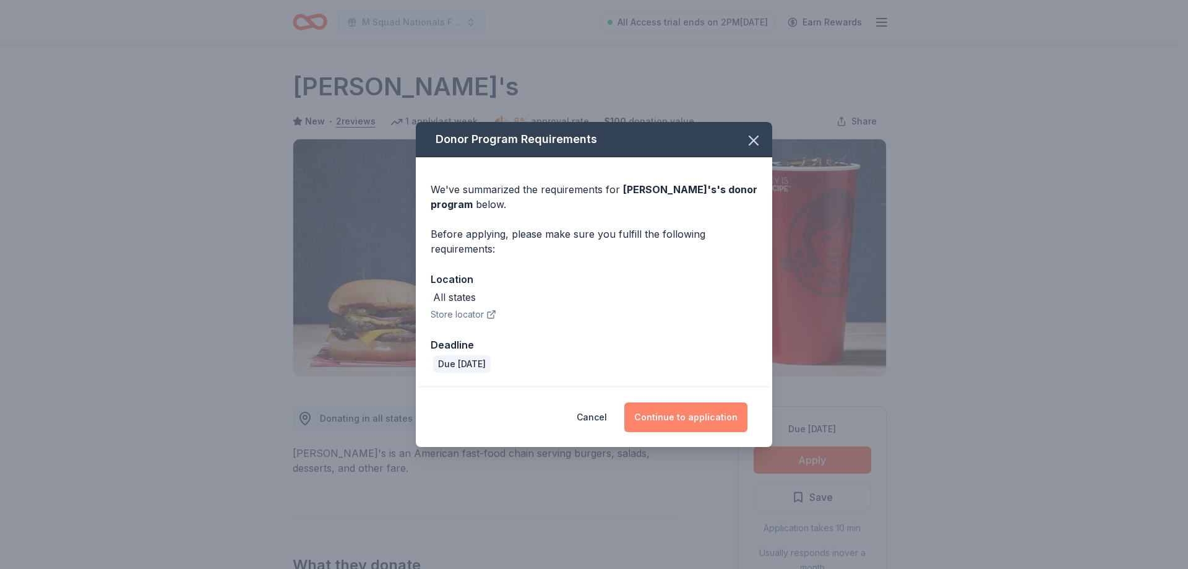
click at [687, 416] on button "Continue to application" at bounding box center [686, 417] width 123 height 30
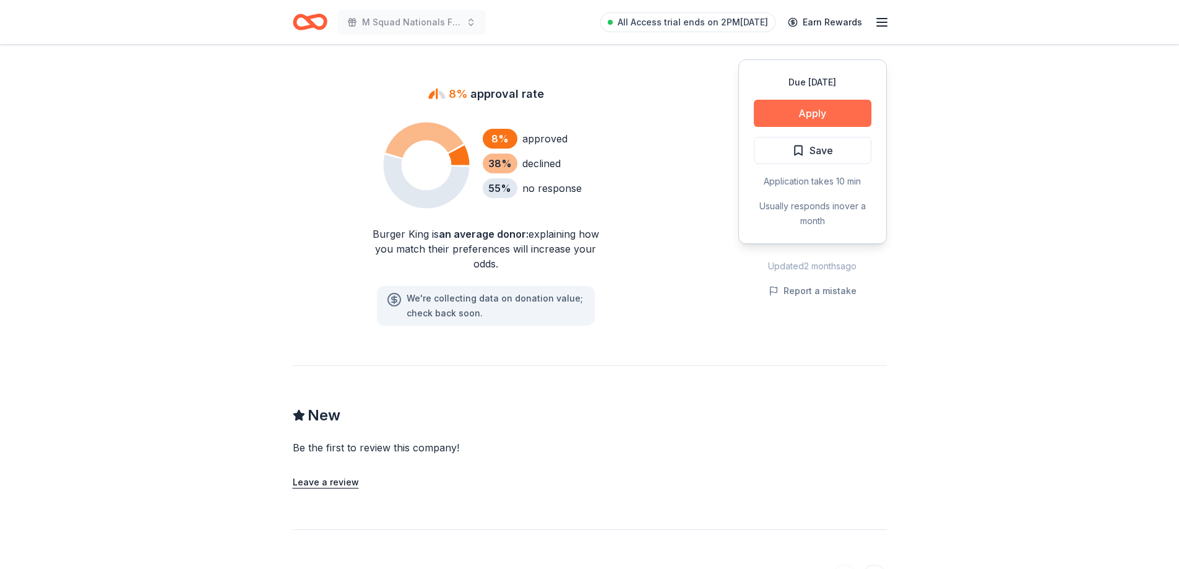
scroll to position [681, 0]
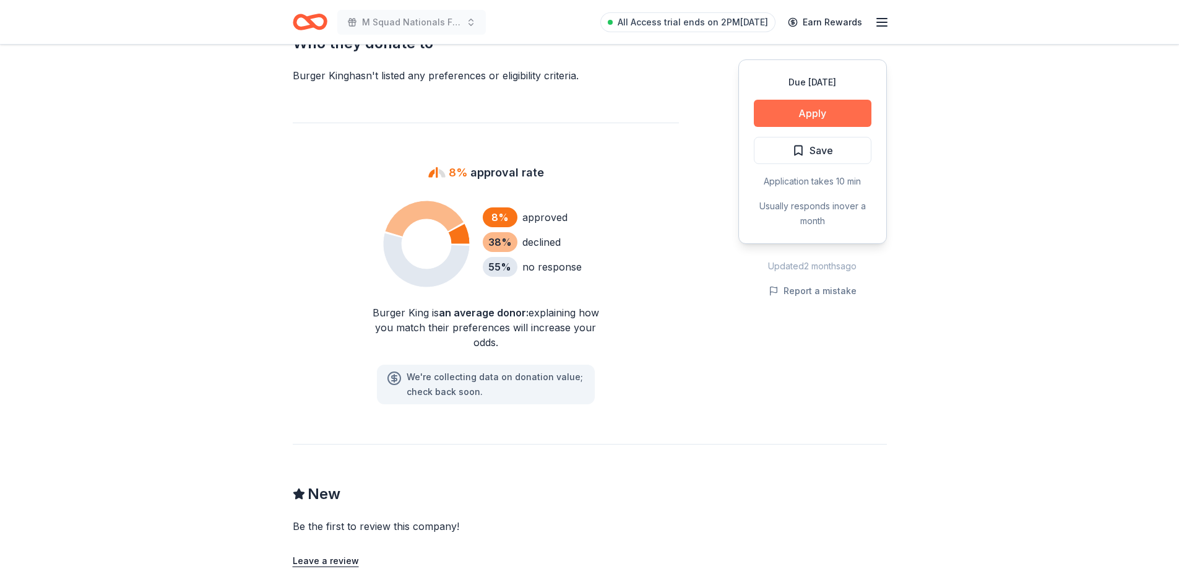
click at [841, 110] on button "Apply" at bounding box center [813, 113] width 118 height 27
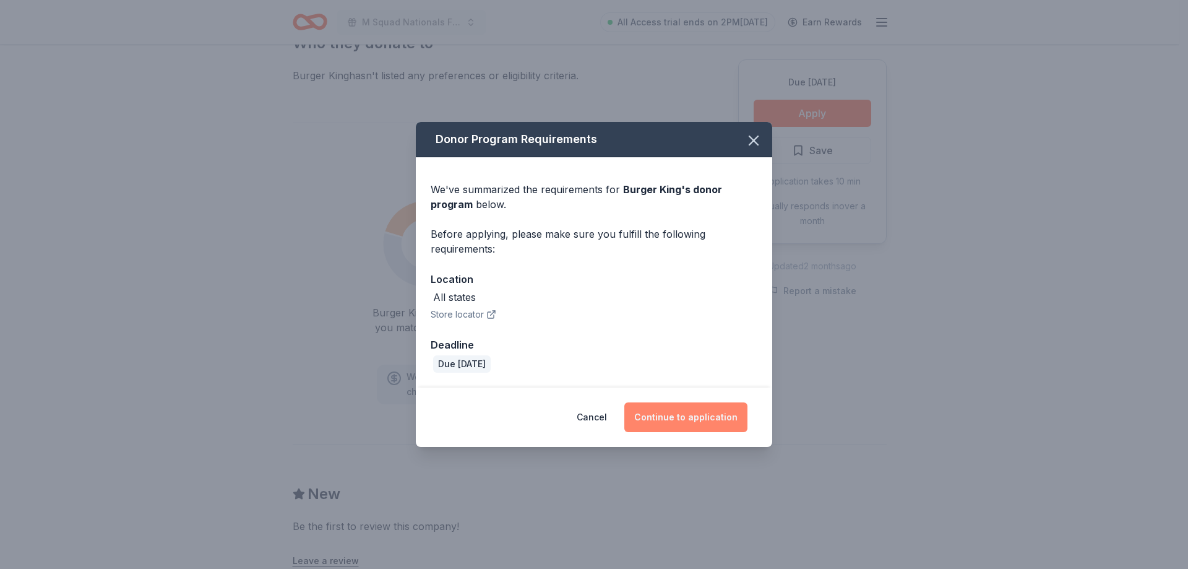
click at [666, 407] on button "Continue to application" at bounding box center [686, 417] width 123 height 30
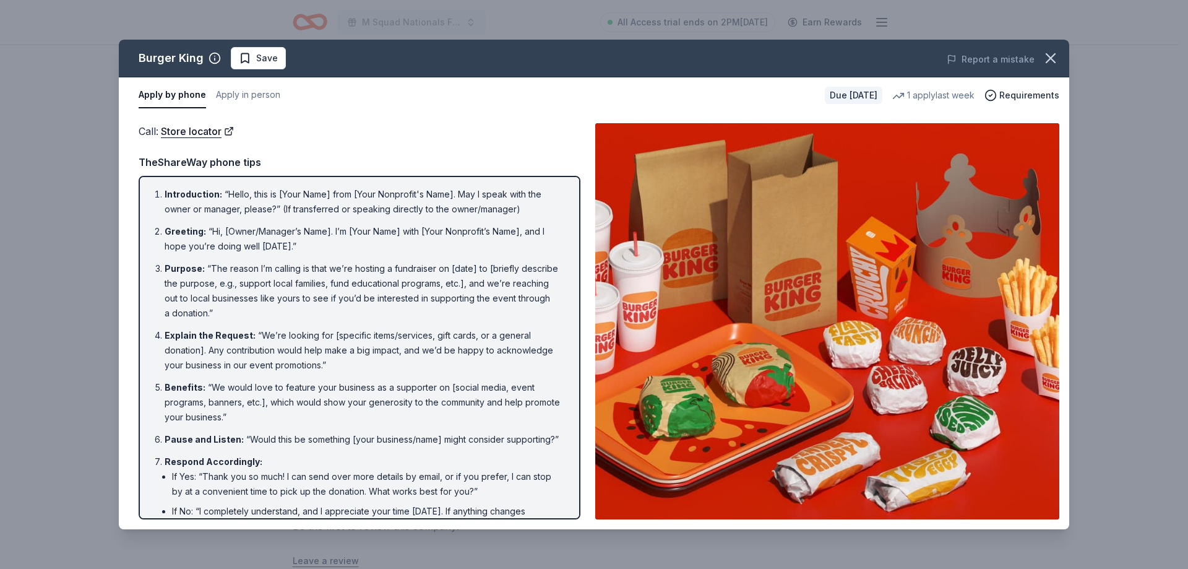
click at [32, 285] on div "Burger King Save Report a mistake Apply by phone Apply in person Due [DATE] 1 a…" at bounding box center [594, 284] width 1188 height 569
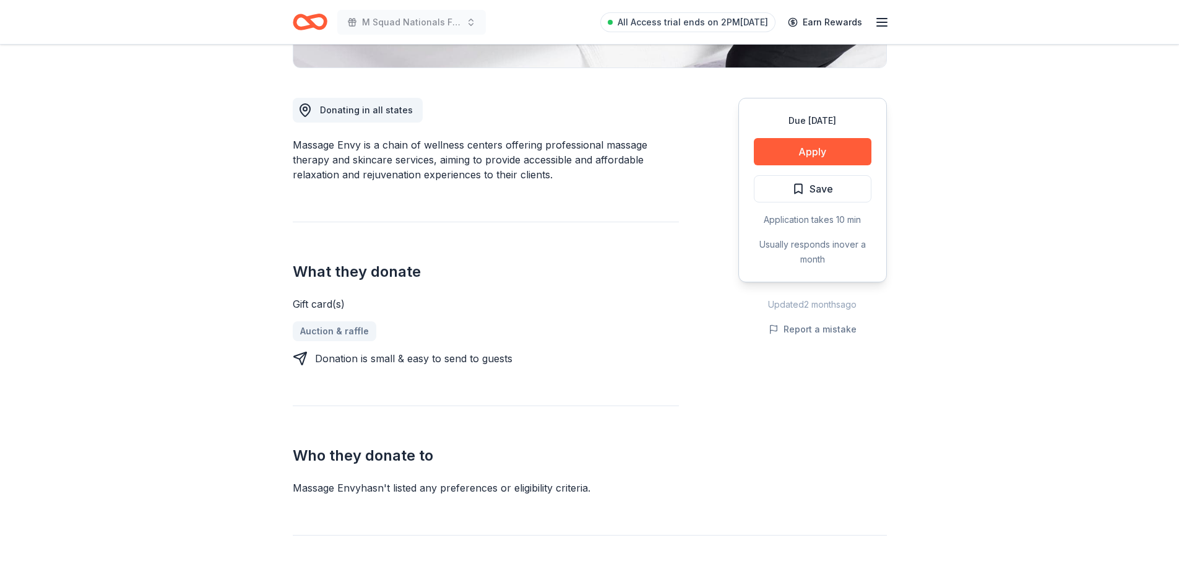
scroll to position [309, 0]
click at [836, 149] on button "Apply" at bounding box center [813, 150] width 118 height 27
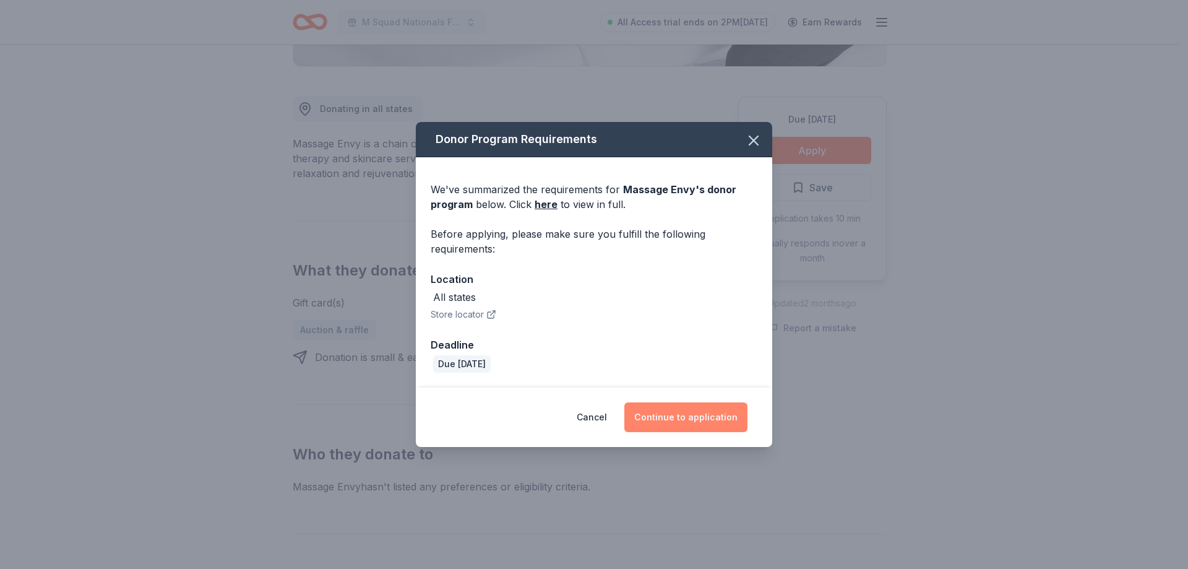
click at [719, 410] on button "Continue to application" at bounding box center [686, 417] width 123 height 30
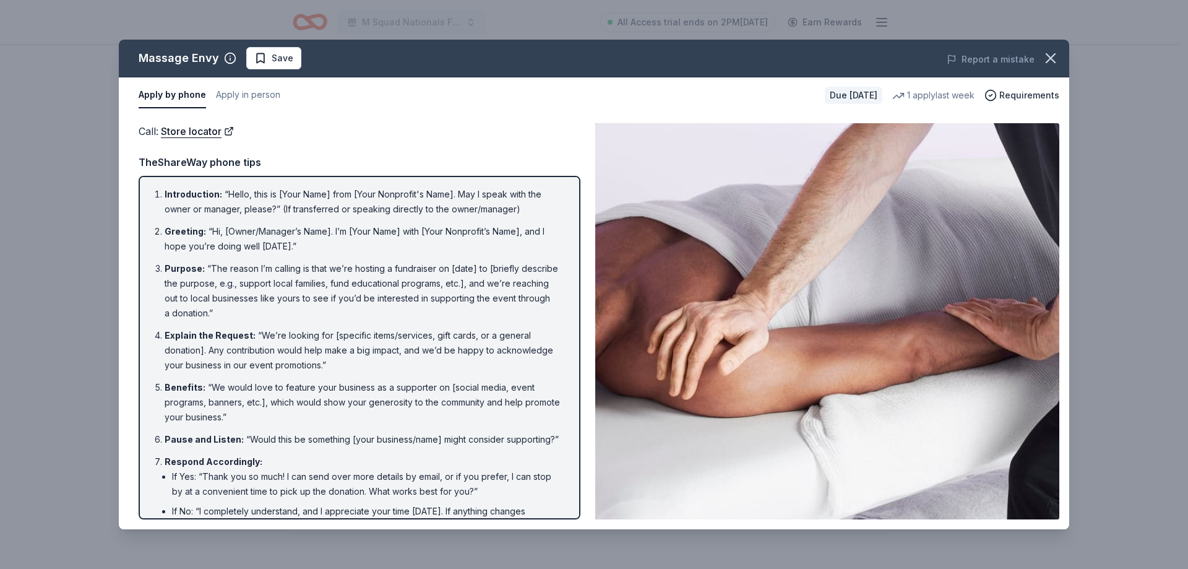
click at [86, 205] on div "Massage Envy Save Report a mistake Apply by phone Apply in person Due [DATE] 1 …" at bounding box center [594, 284] width 1188 height 569
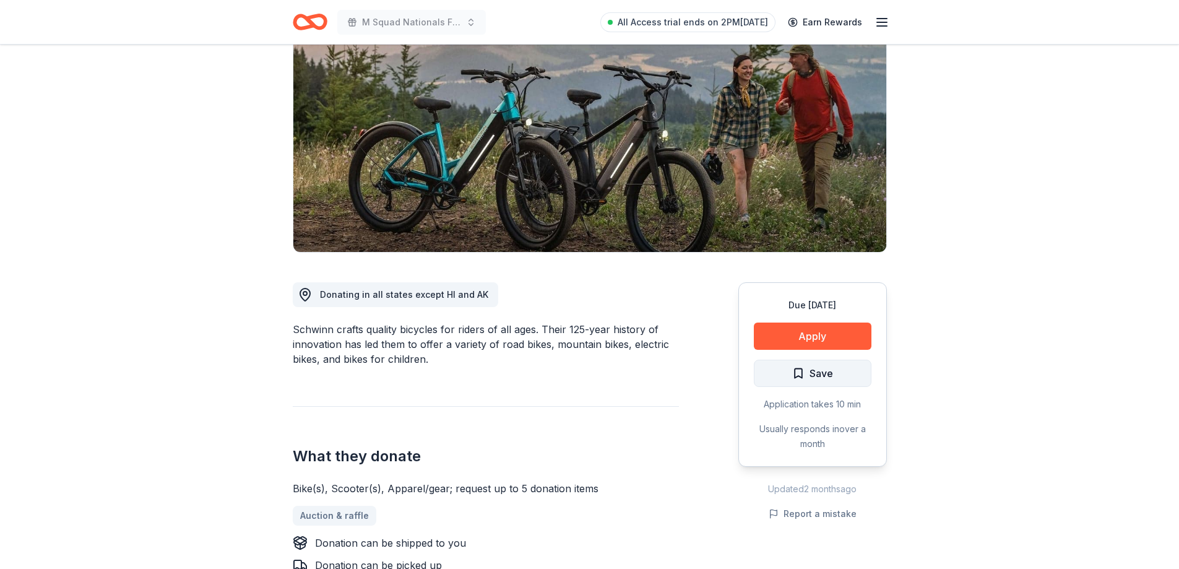
scroll to position [186, 0]
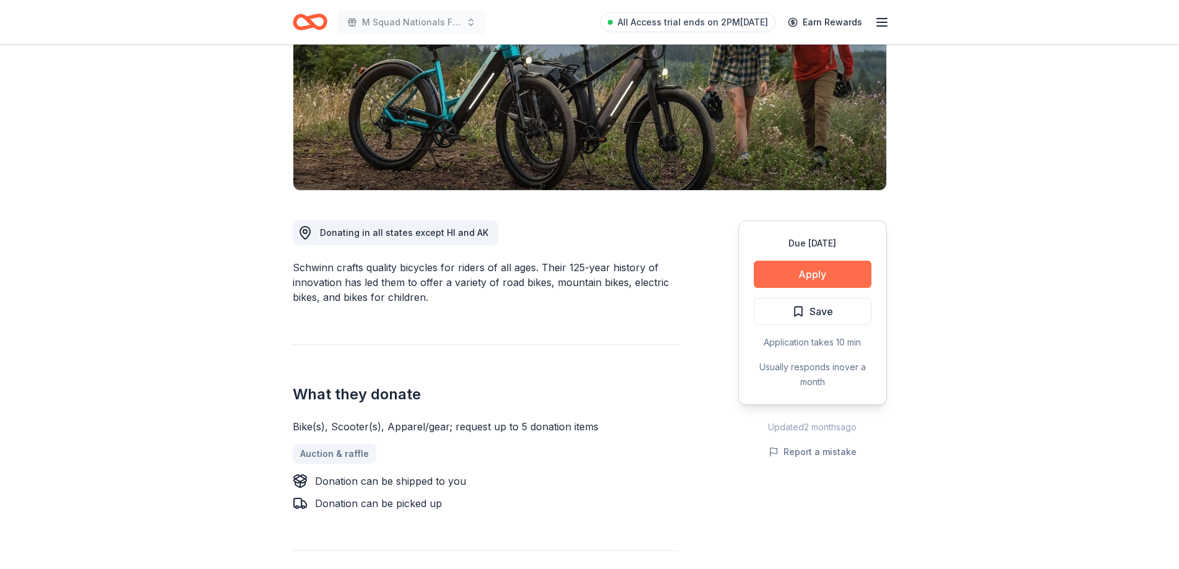
click at [789, 272] on button "Apply" at bounding box center [813, 274] width 118 height 27
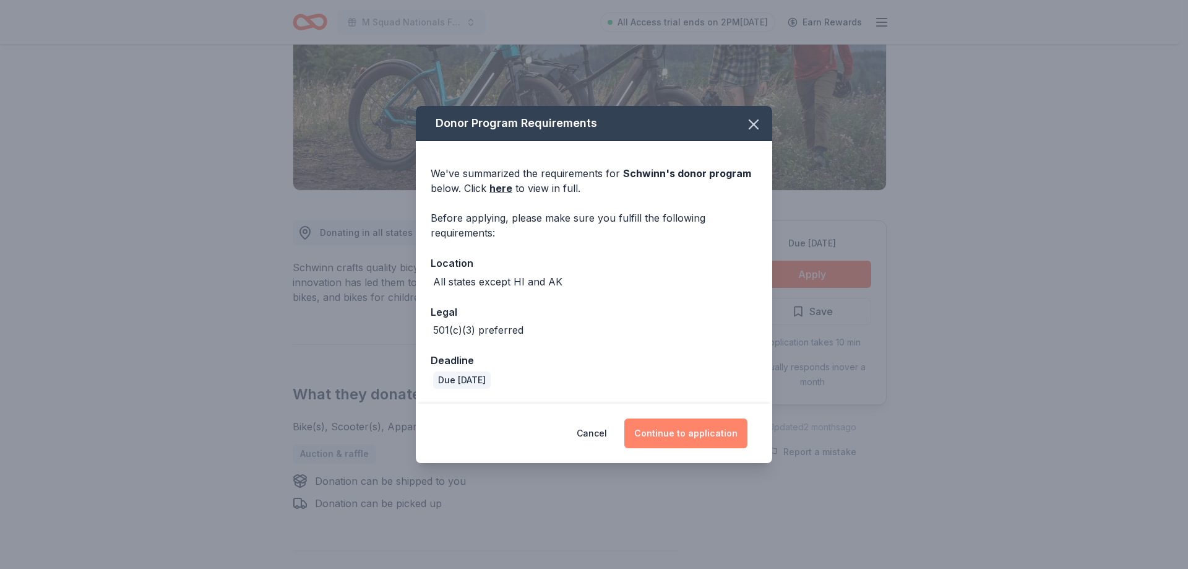
click at [703, 434] on button "Continue to application" at bounding box center [686, 433] width 123 height 30
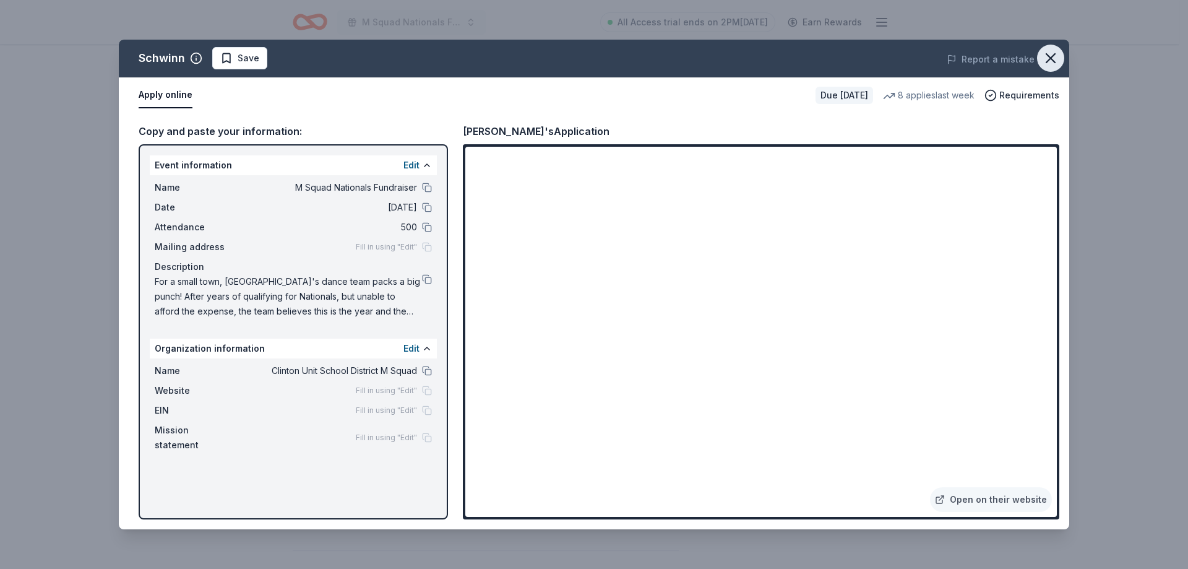
click at [1057, 56] on icon "button" at bounding box center [1050, 58] width 17 height 17
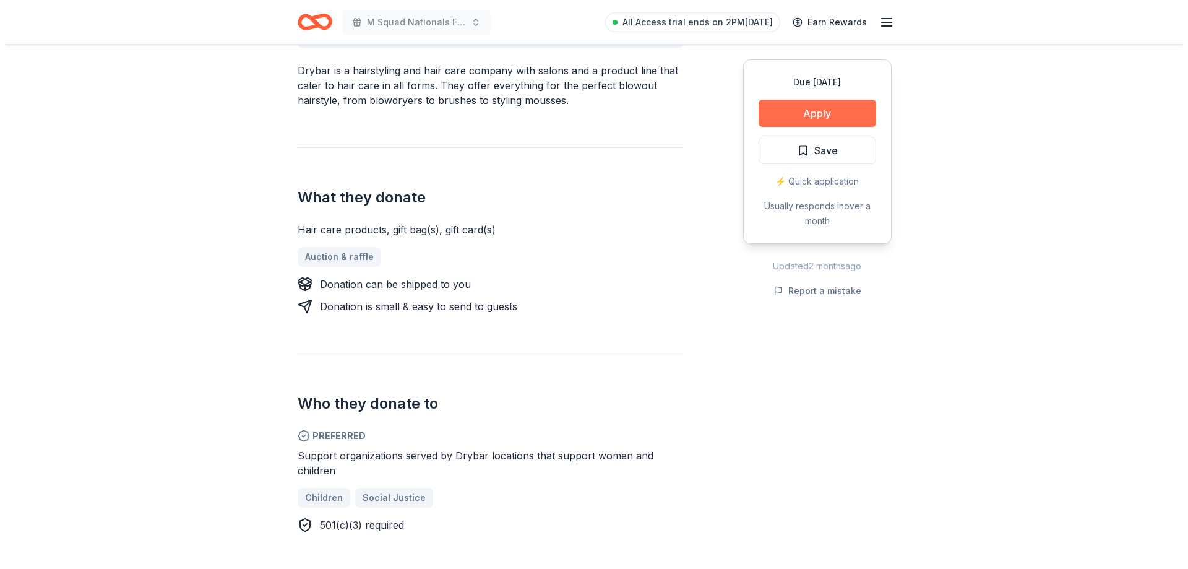
scroll to position [433, 0]
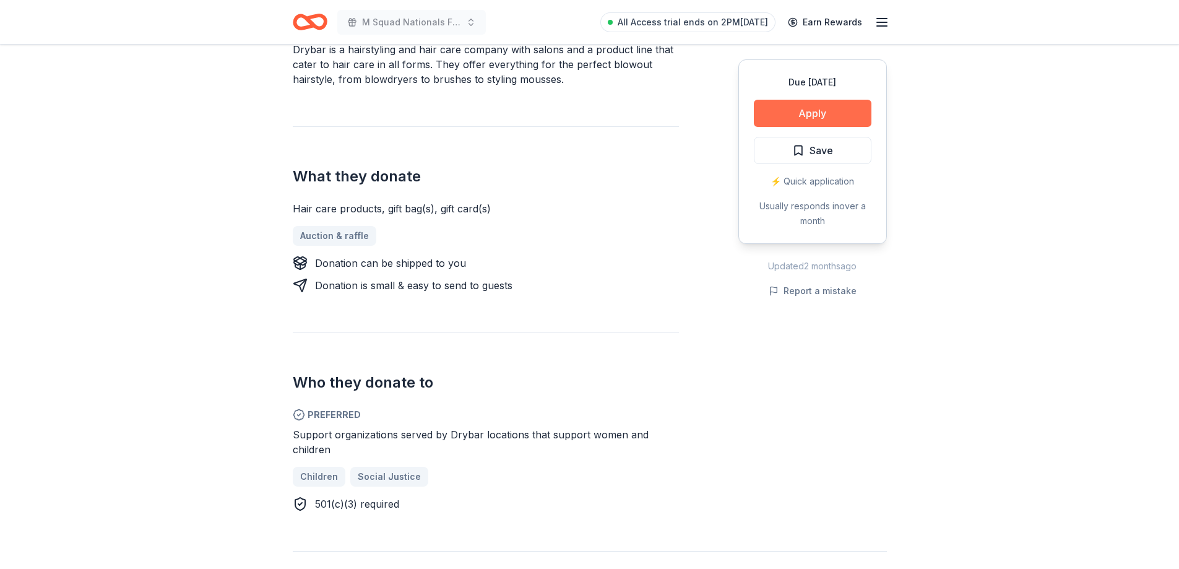
click at [795, 118] on button "Apply" at bounding box center [813, 113] width 118 height 27
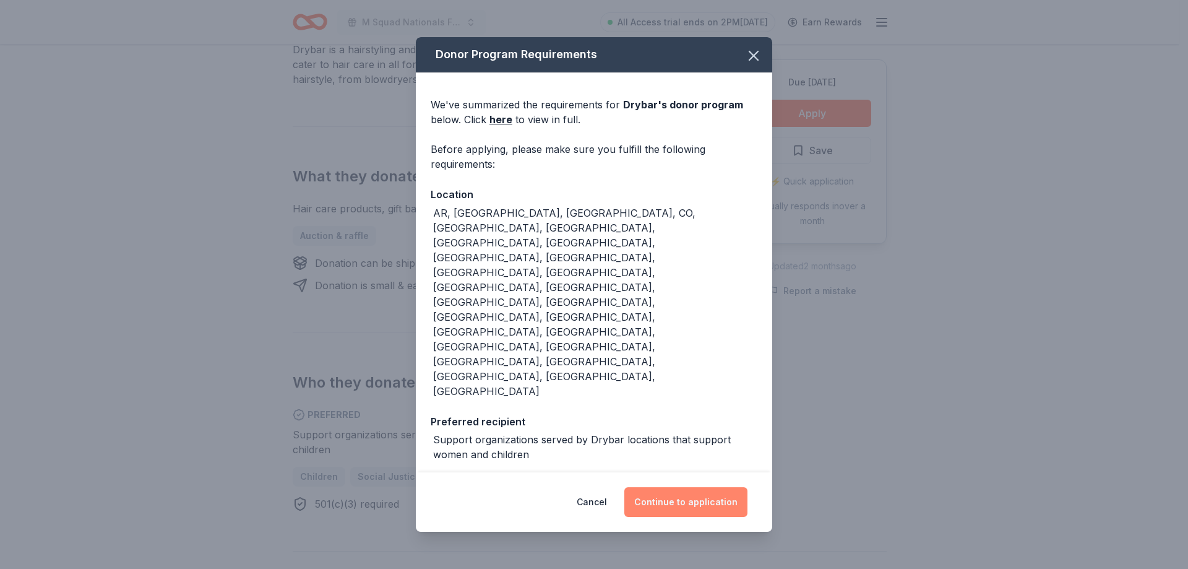
click at [664, 487] on button "Continue to application" at bounding box center [686, 502] width 123 height 30
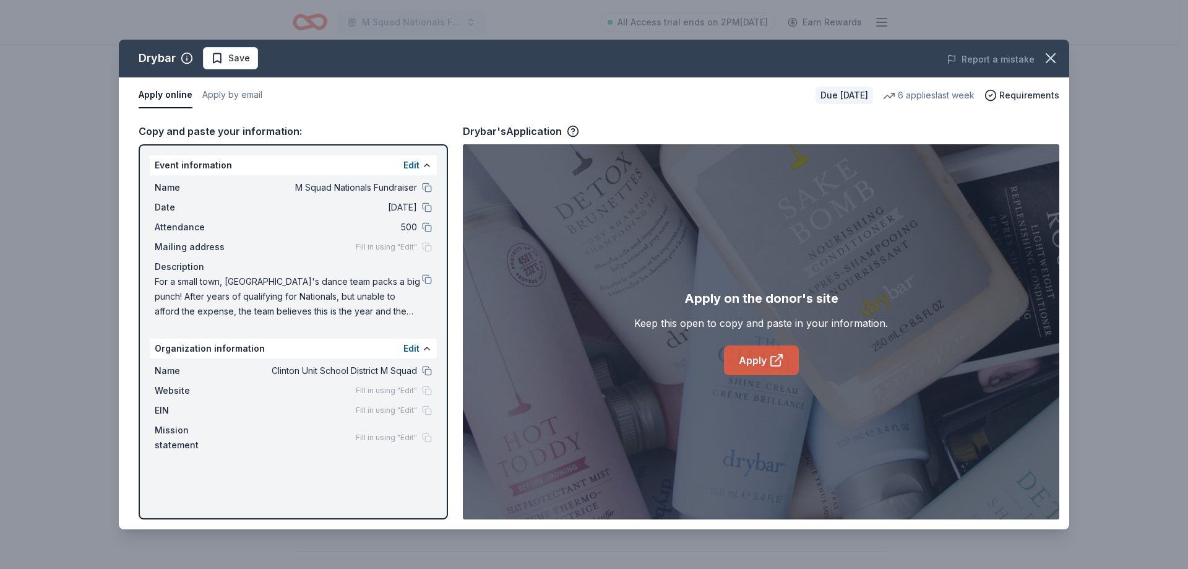
click at [758, 347] on link "Apply" at bounding box center [761, 360] width 75 height 30
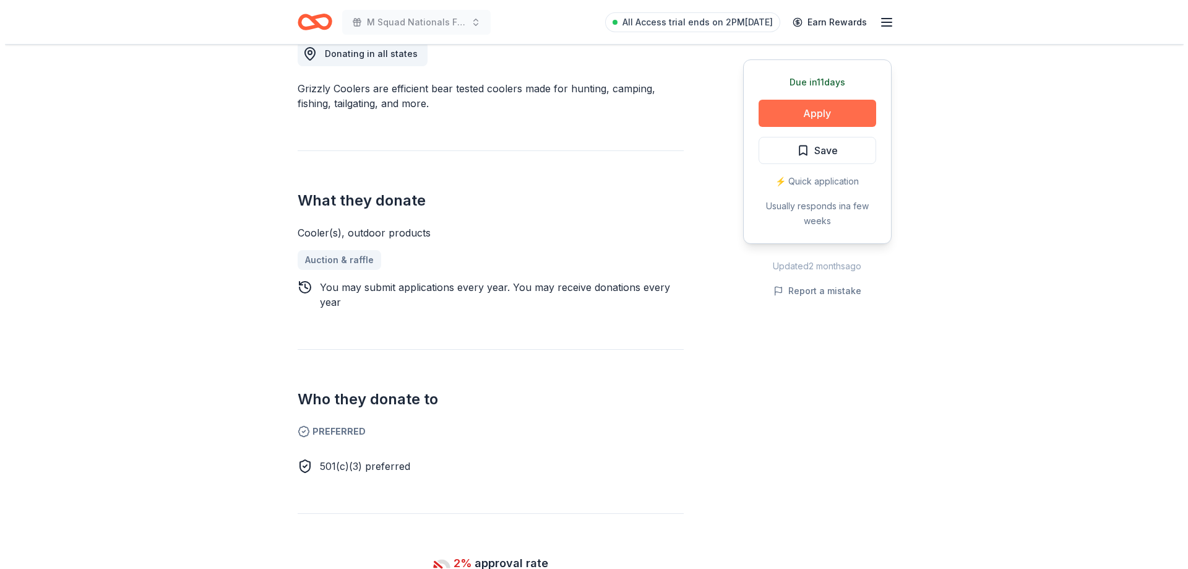
scroll to position [371, 0]
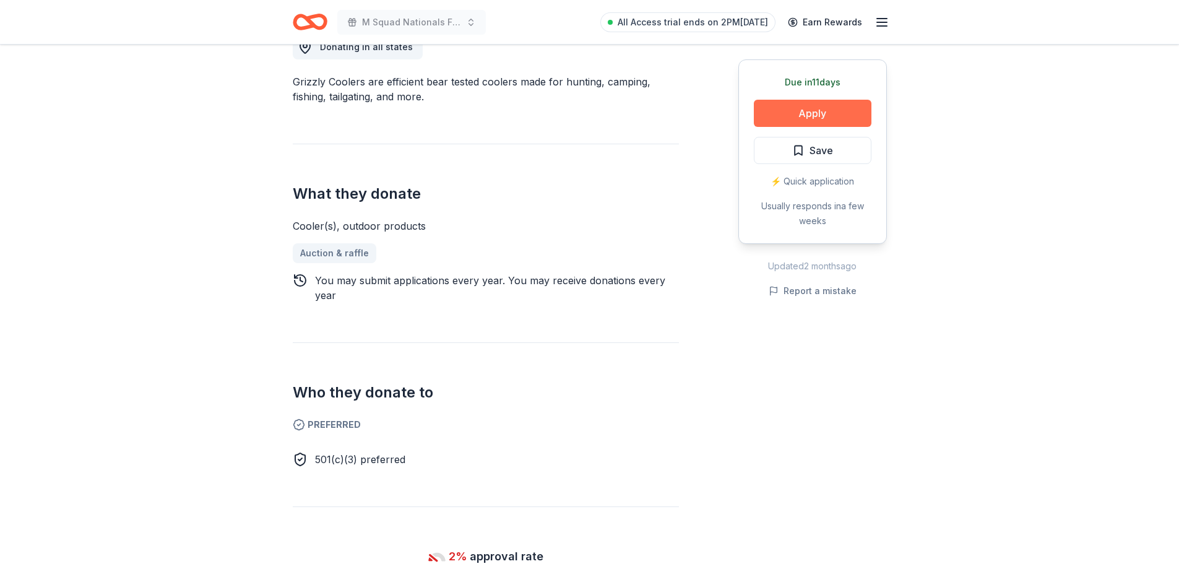
click at [834, 121] on button "Apply" at bounding box center [813, 113] width 118 height 27
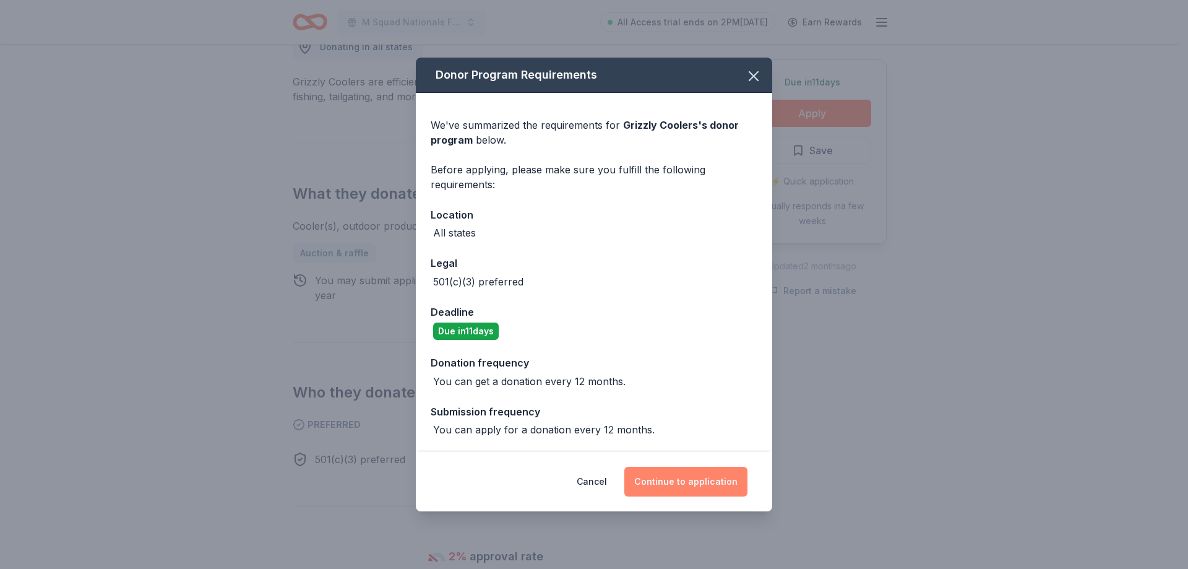
click at [678, 487] on button "Continue to application" at bounding box center [686, 482] width 123 height 30
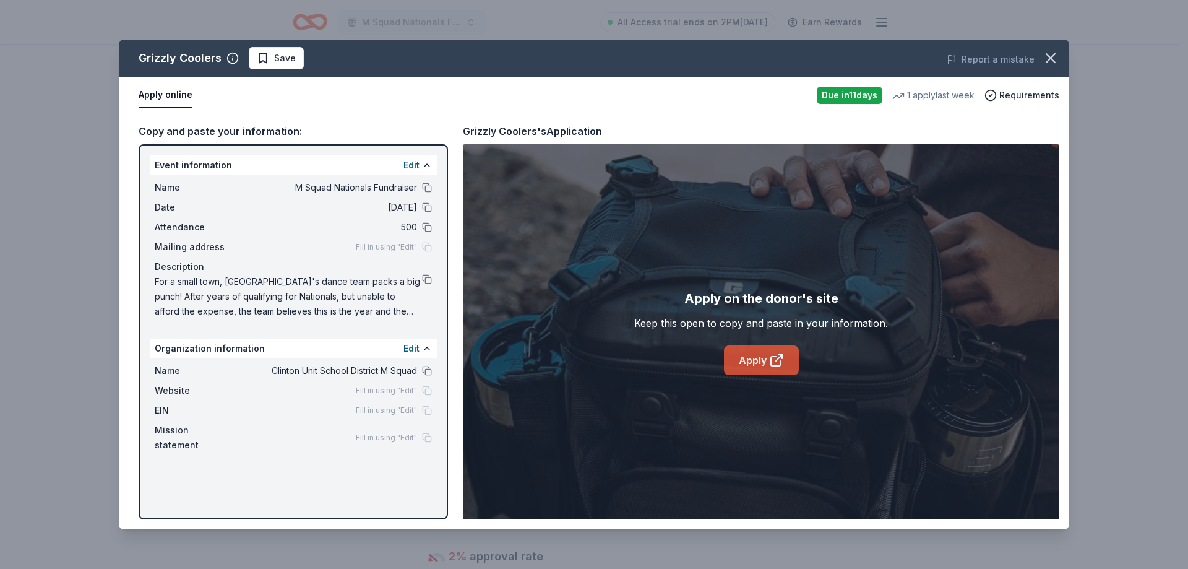
click at [757, 364] on link "Apply" at bounding box center [761, 360] width 75 height 30
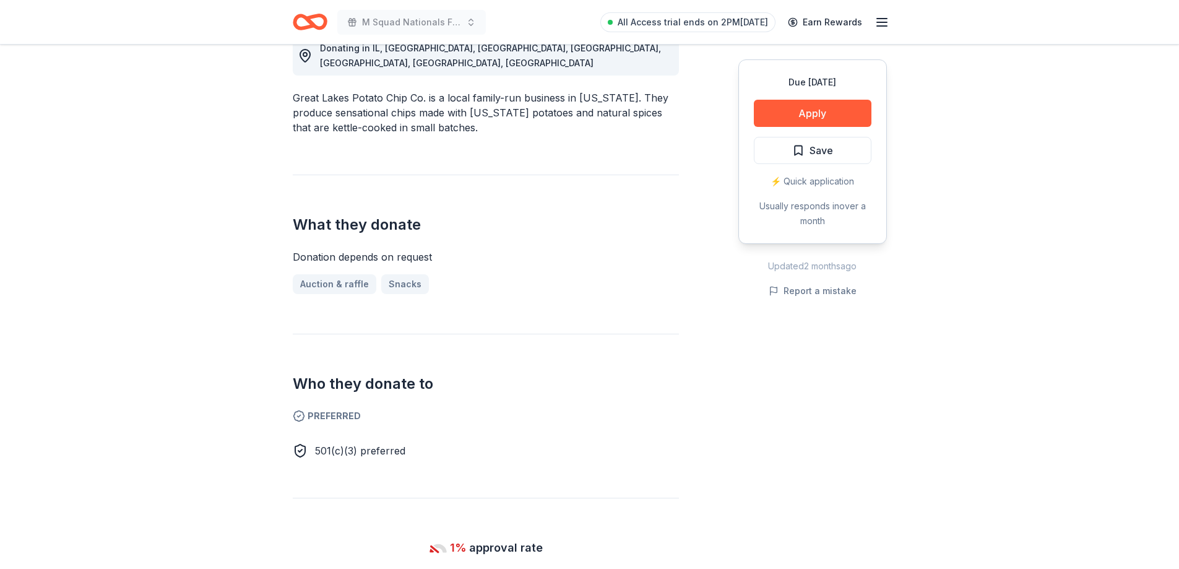
scroll to position [371, 0]
click at [837, 102] on button "Apply" at bounding box center [813, 113] width 118 height 27
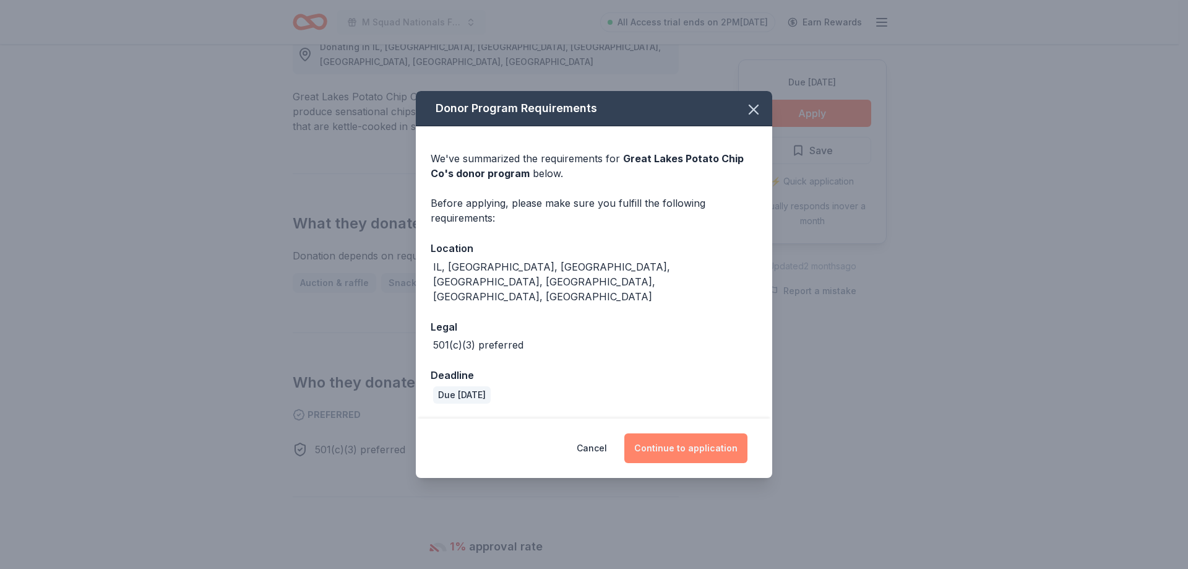
click at [696, 438] on button "Continue to application" at bounding box center [686, 448] width 123 height 30
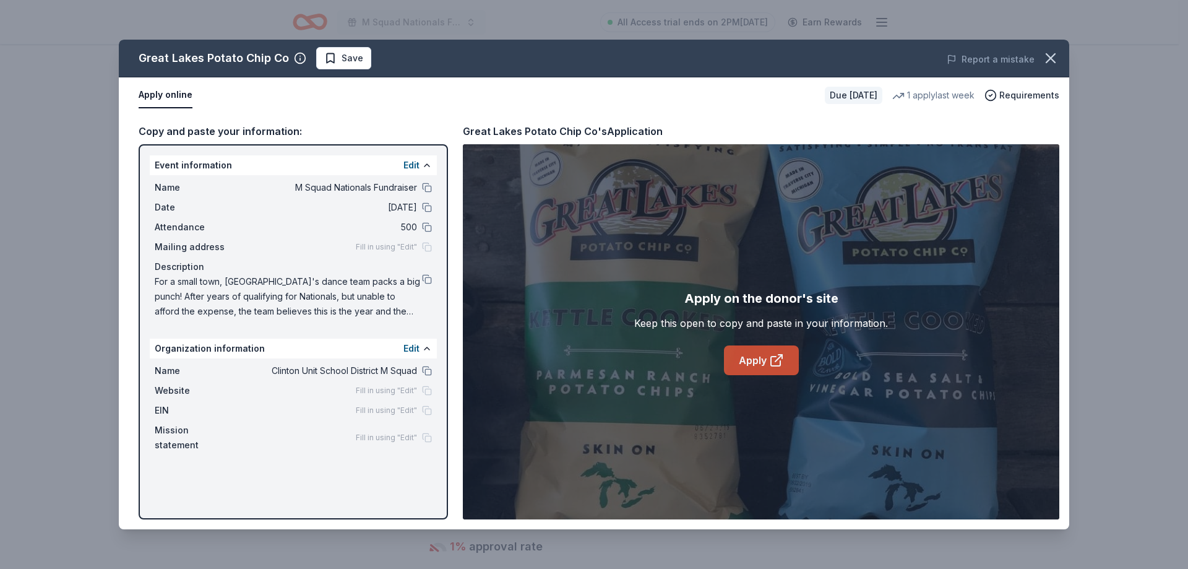
click at [783, 367] on icon at bounding box center [776, 360] width 15 height 15
click at [1053, 46] on button "button" at bounding box center [1050, 58] width 27 height 27
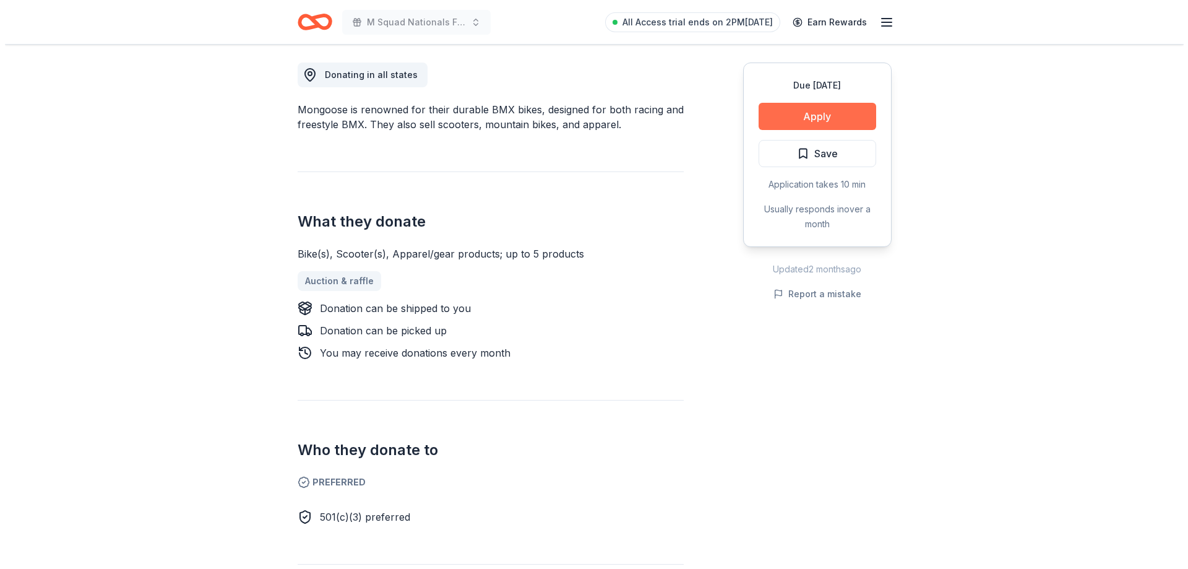
scroll to position [371, 0]
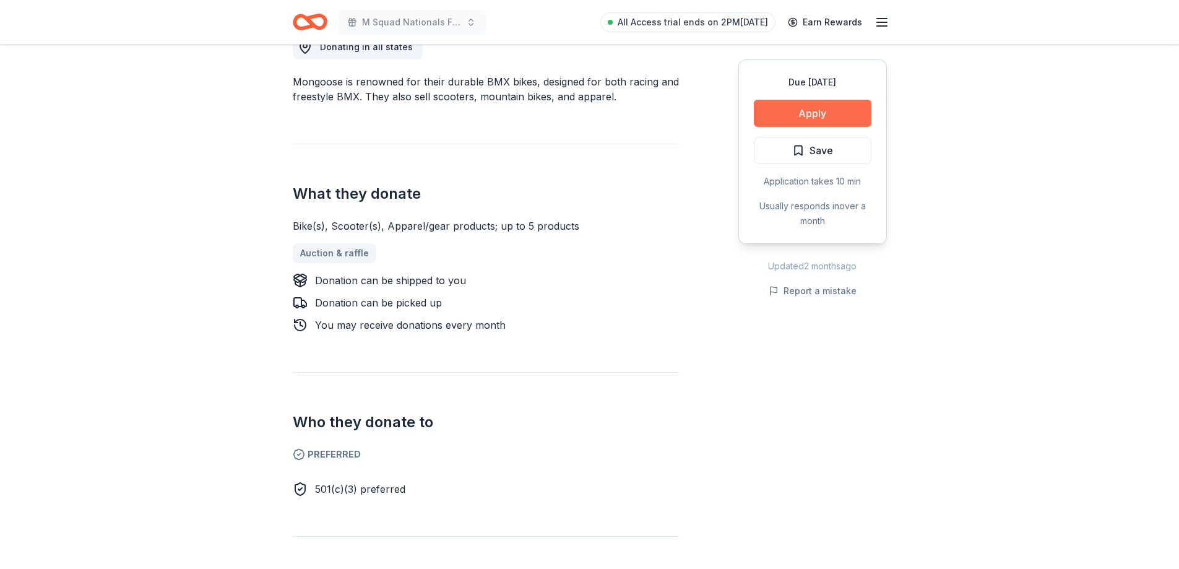
click at [806, 116] on button "Apply" at bounding box center [813, 113] width 118 height 27
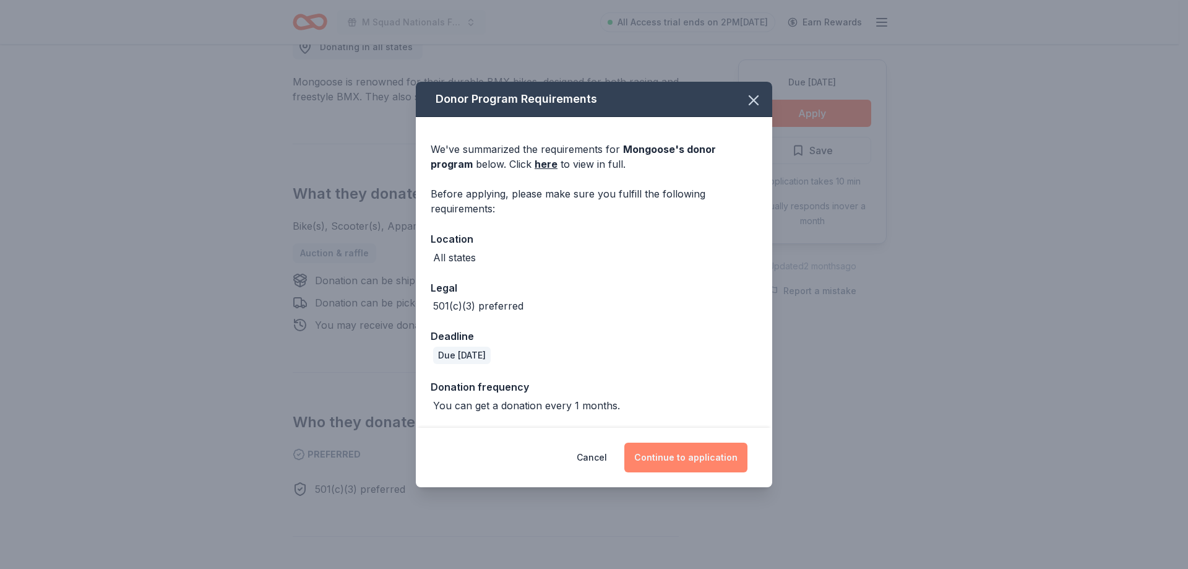
click at [706, 443] on button "Continue to application" at bounding box center [686, 458] width 123 height 30
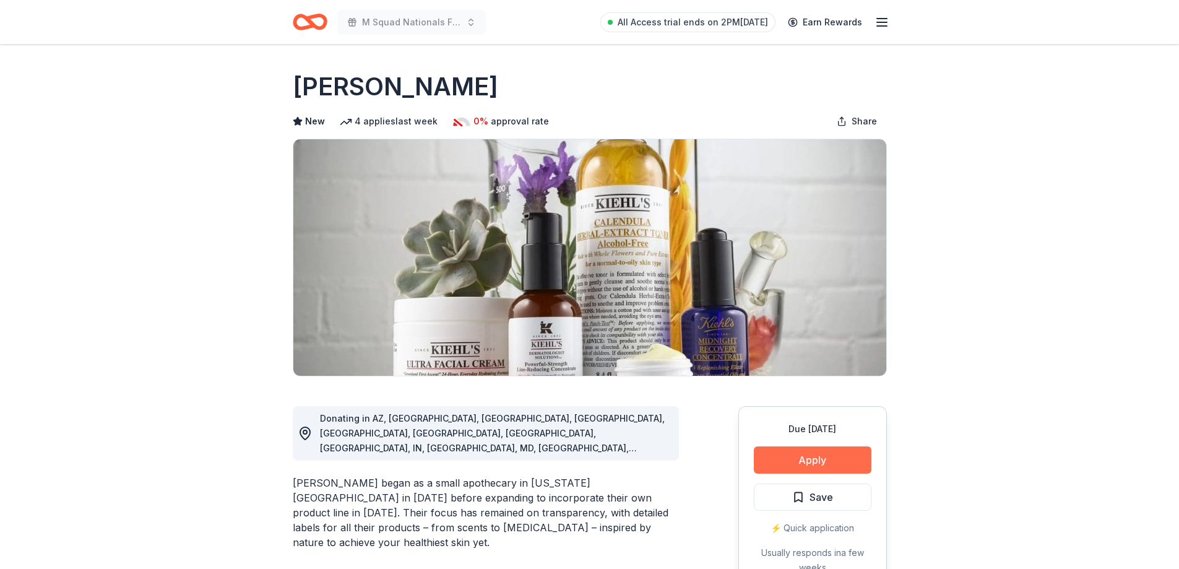
click at [816, 467] on button "Apply" at bounding box center [813, 459] width 118 height 27
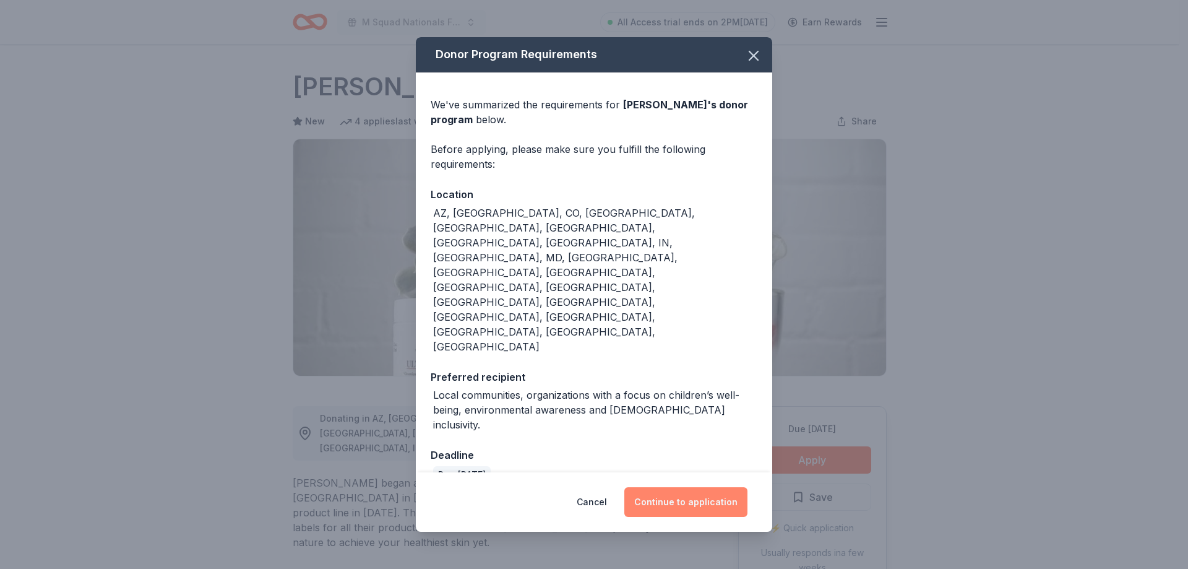
click at [696, 487] on button "Continue to application" at bounding box center [686, 502] width 123 height 30
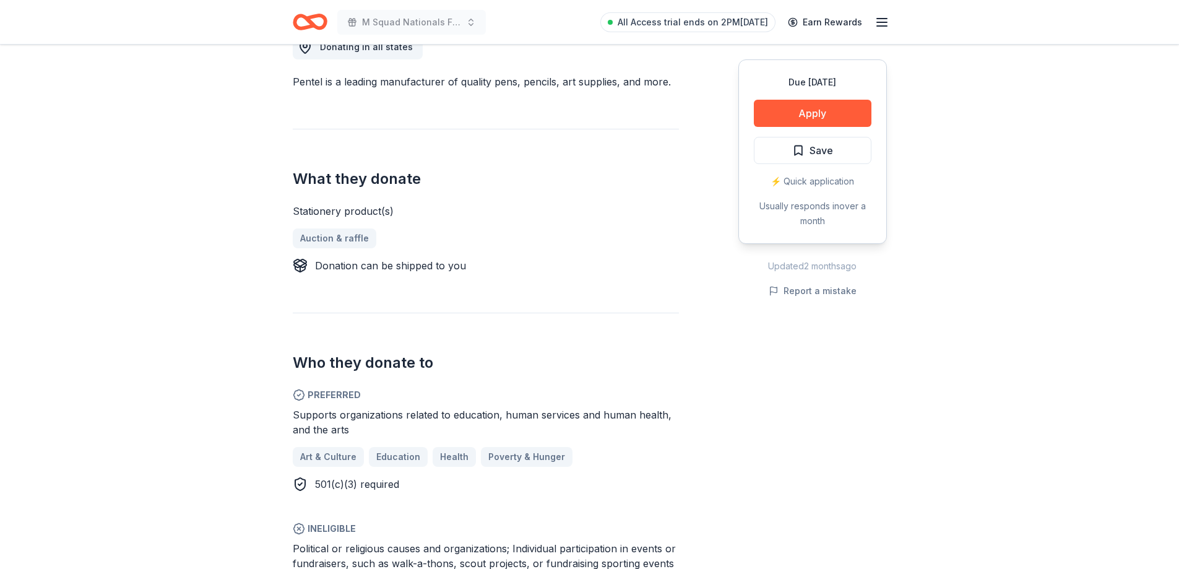
scroll to position [433, 0]
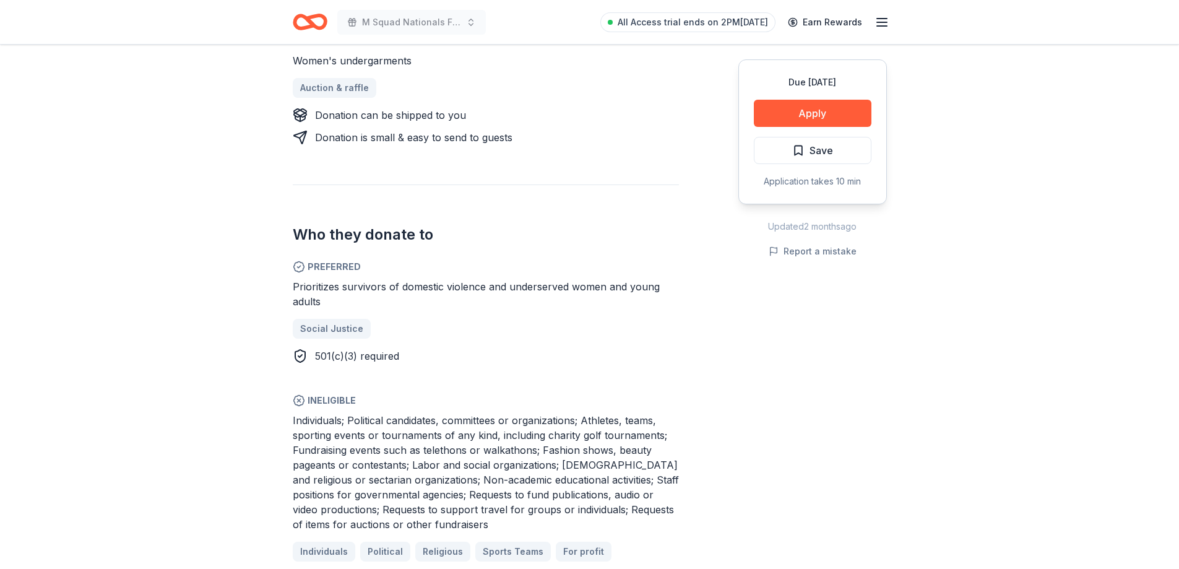
scroll to position [557, 0]
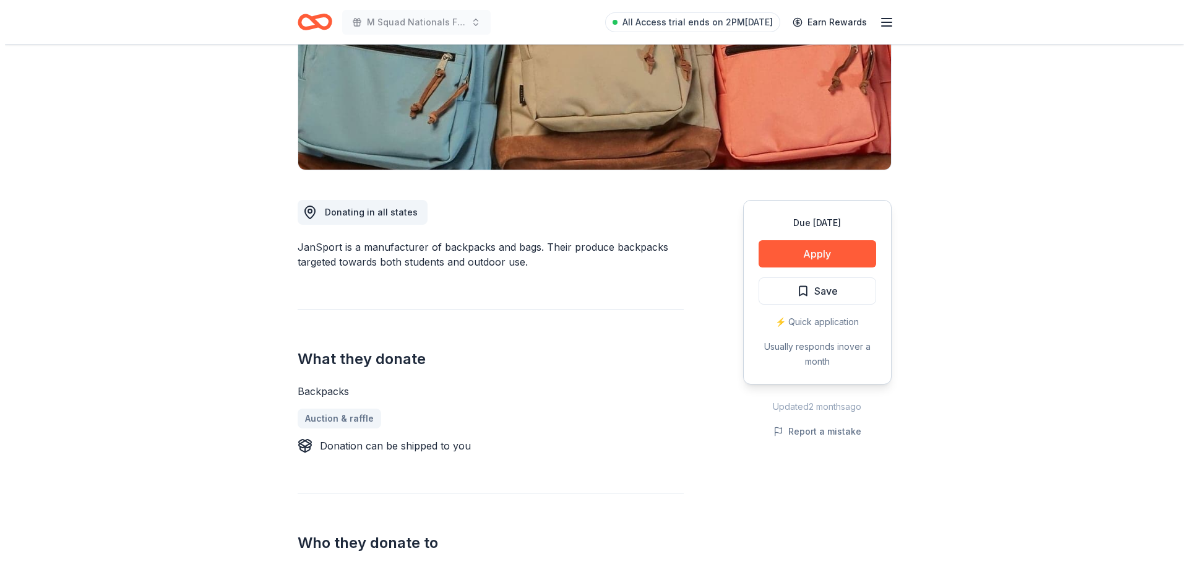
scroll to position [186, 0]
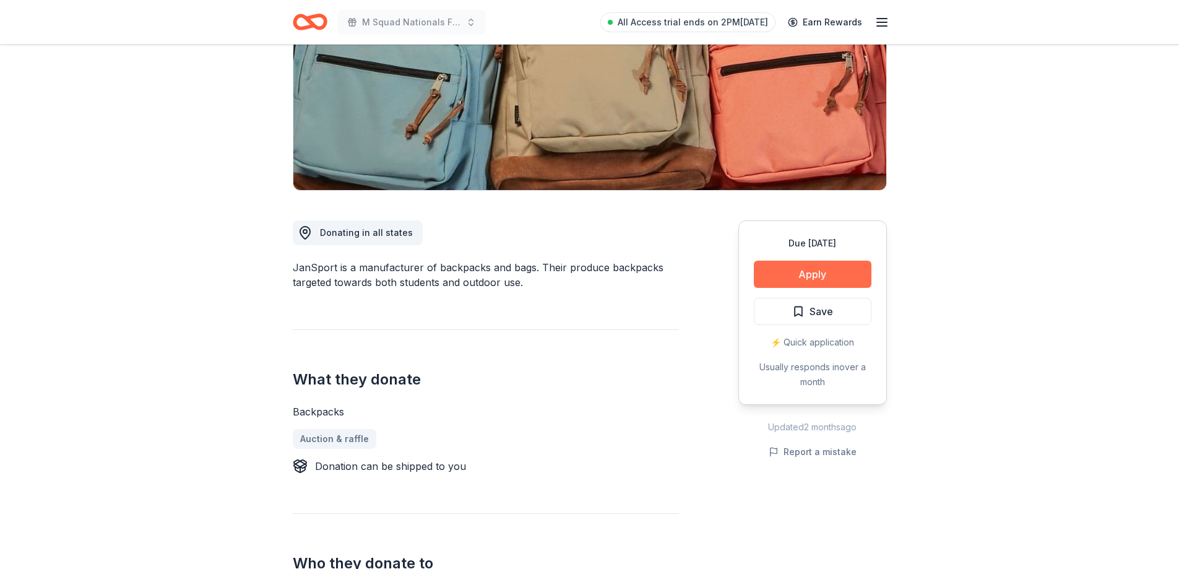
click at [820, 281] on button "Apply" at bounding box center [813, 274] width 118 height 27
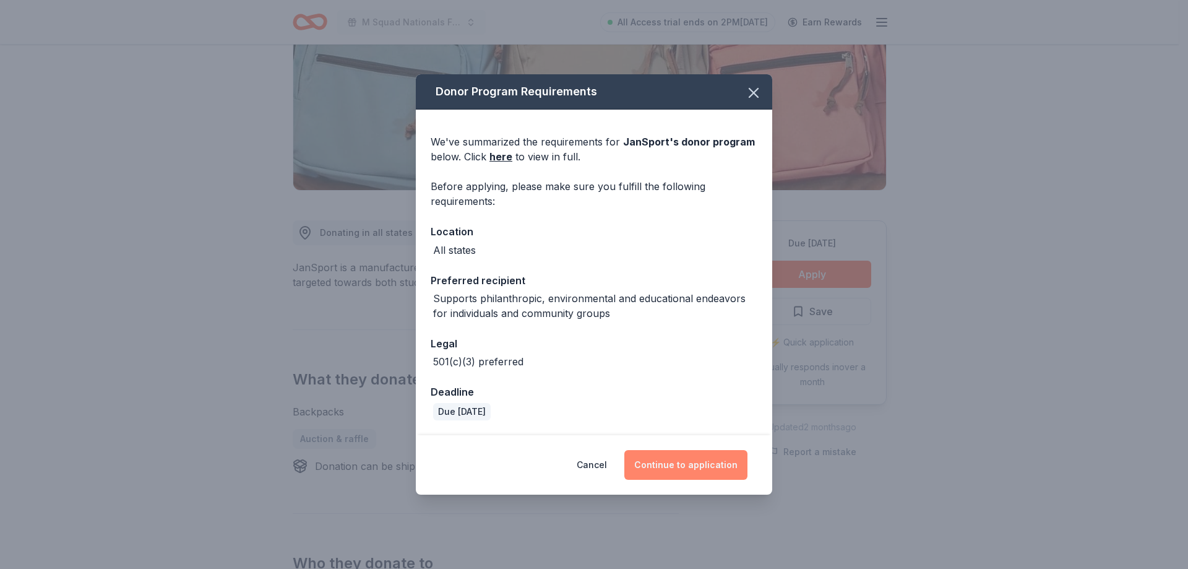
click at [683, 461] on button "Continue to application" at bounding box center [686, 465] width 123 height 30
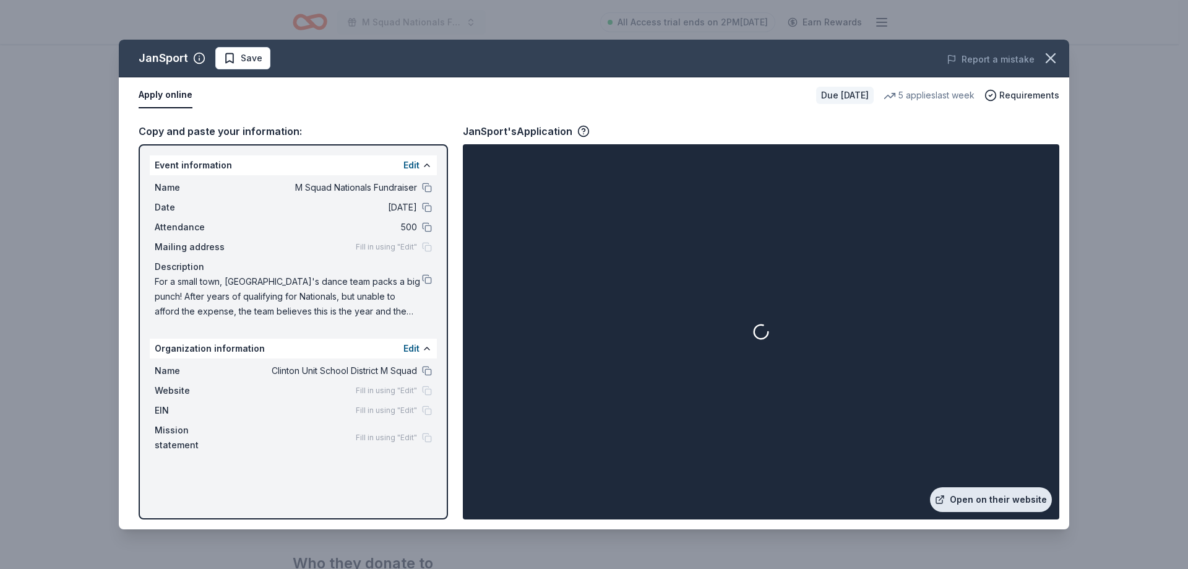
click at [967, 491] on link "Open on their website" at bounding box center [991, 499] width 122 height 25
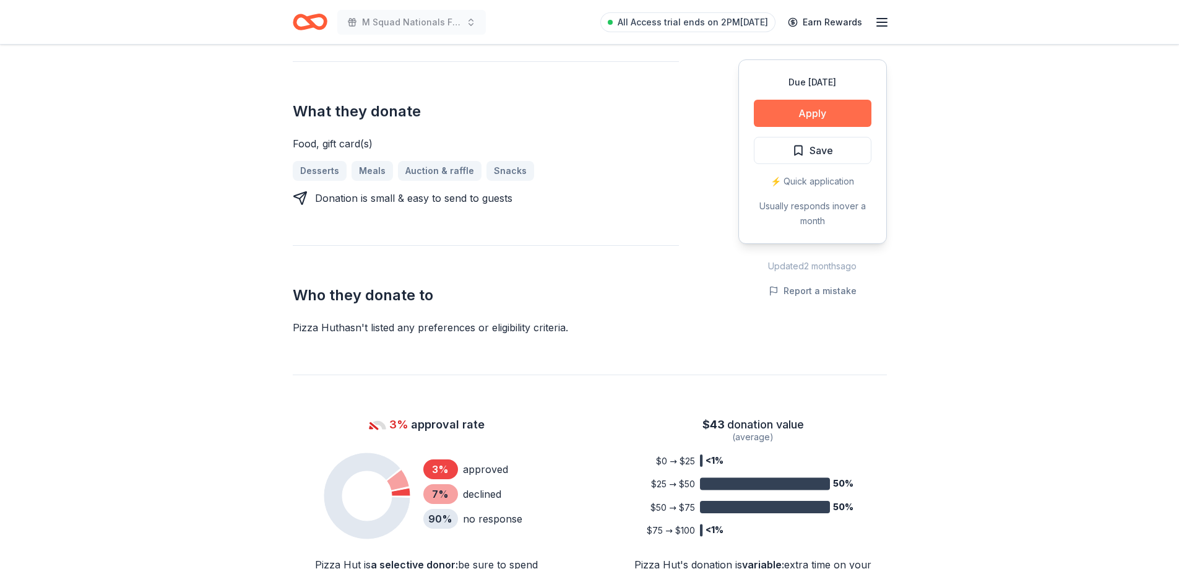
scroll to position [433, 0]
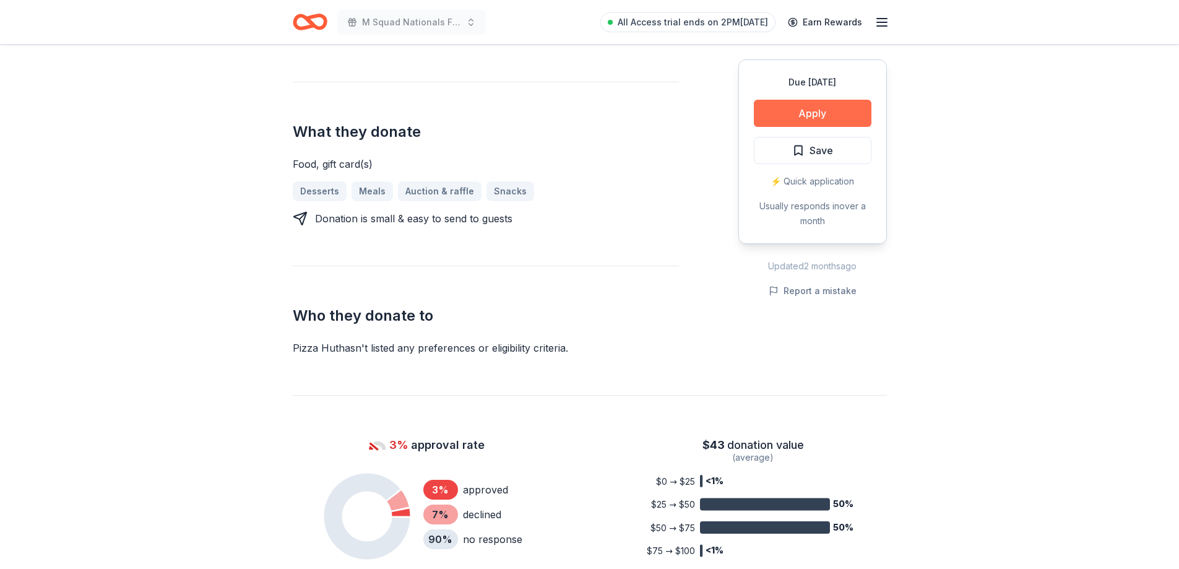
click at [815, 108] on button "Apply" at bounding box center [813, 113] width 118 height 27
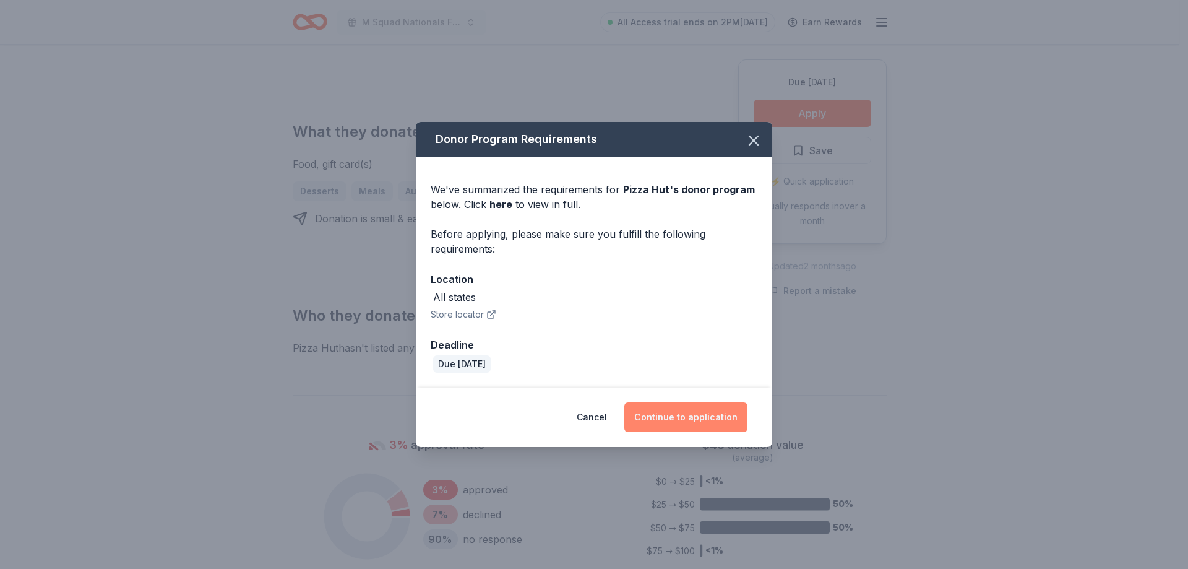
click at [732, 417] on button "Continue to application" at bounding box center [686, 417] width 123 height 30
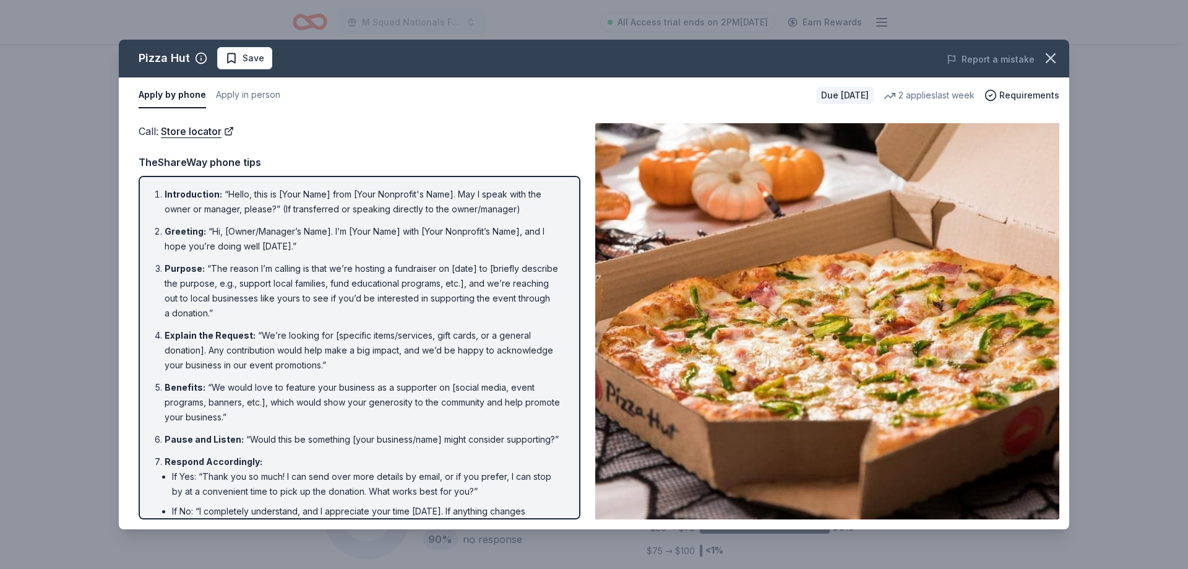
click at [8, 188] on div "Pizza Hut Save Report a mistake Apply by phone Apply in person Due [DATE] 2 app…" at bounding box center [594, 284] width 1188 height 569
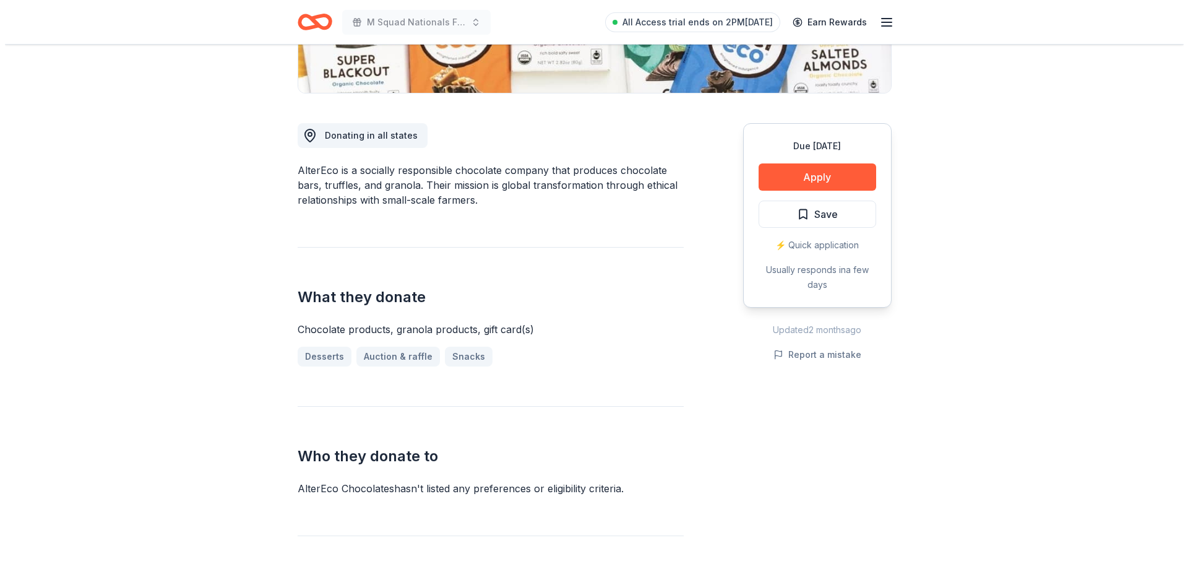
scroll to position [309, 0]
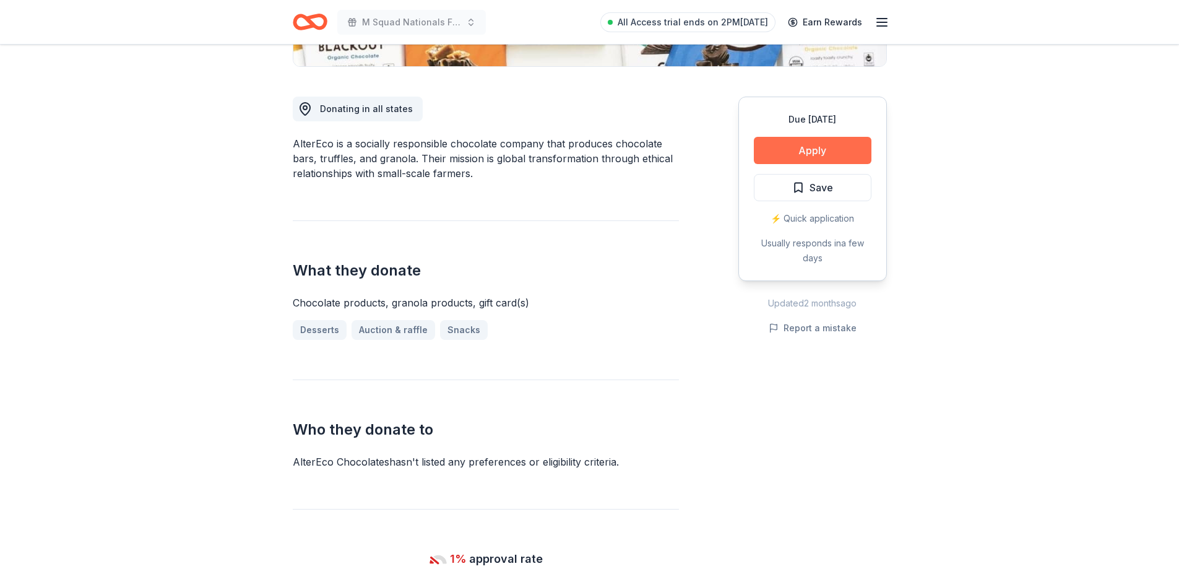
click at [800, 141] on button "Apply" at bounding box center [813, 150] width 118 height 27
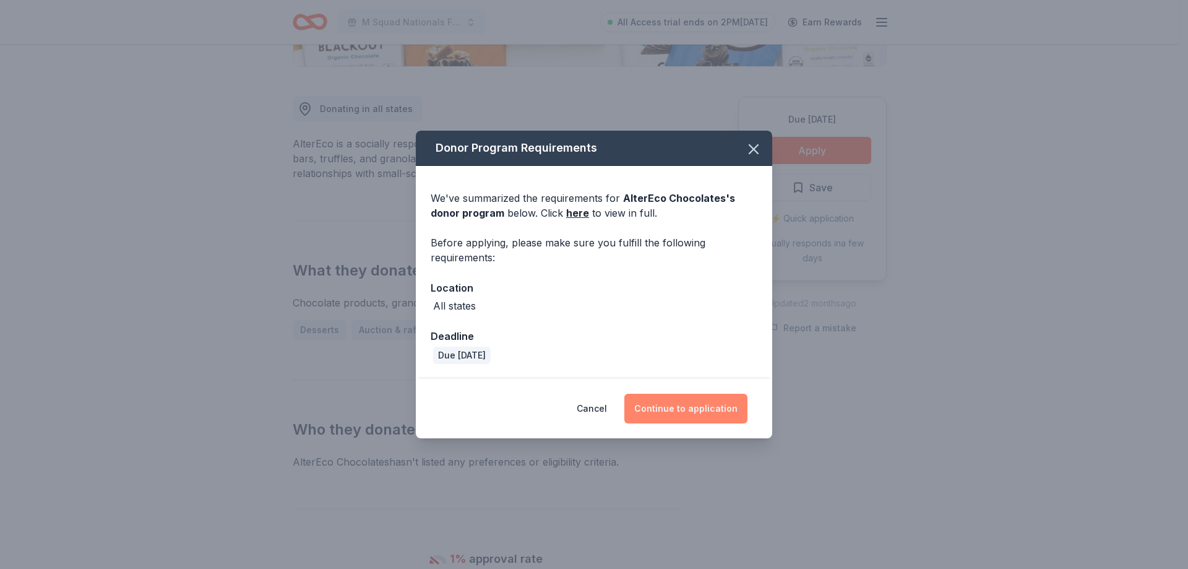
click at [696, 404] on button "Continue to application" at bounding box center [686, 409] width 123 height 30
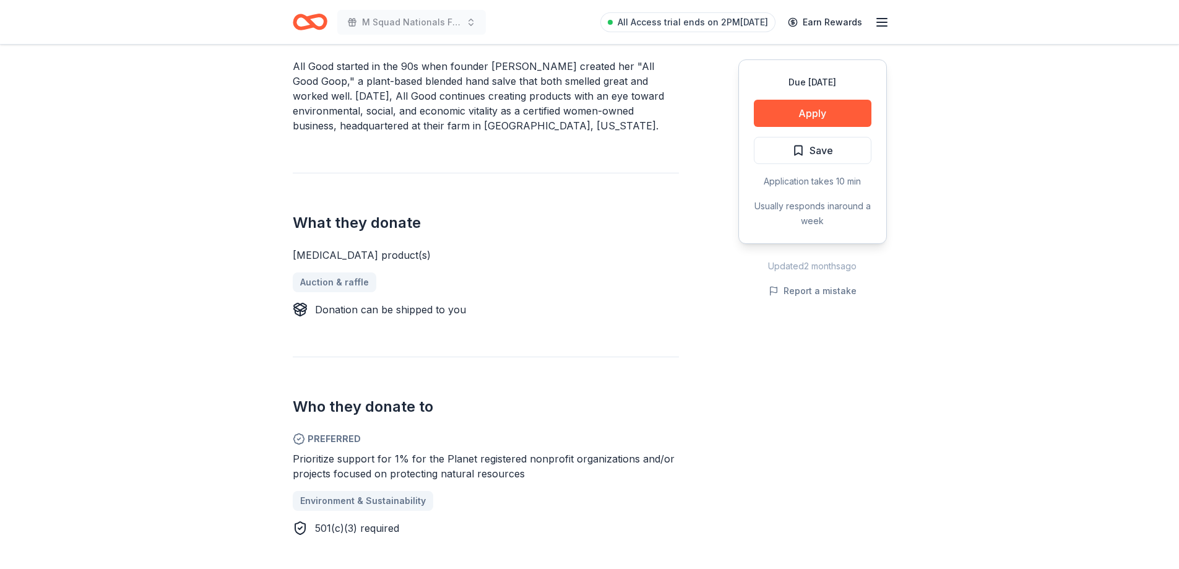
scroll to position [433, 0]
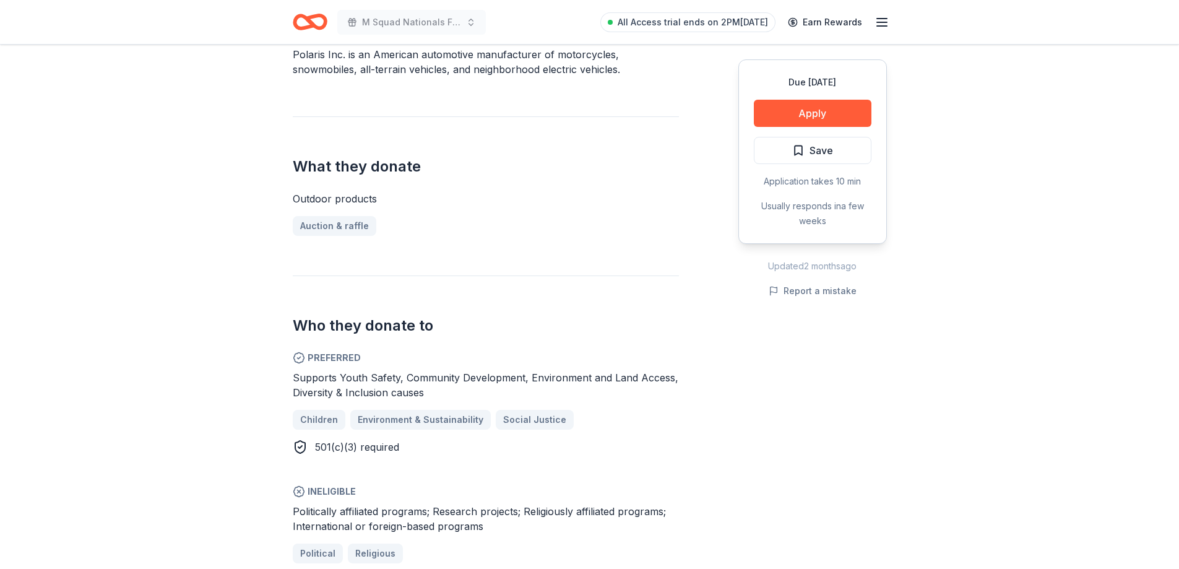
scroll to position [433, 0]
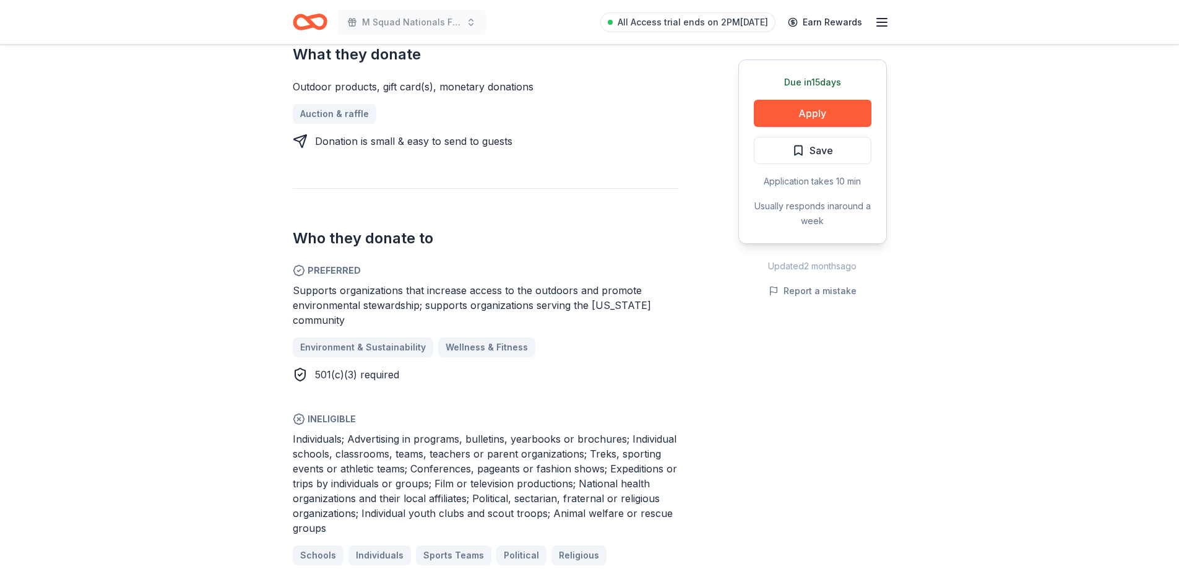
scroll to position [557, 0]
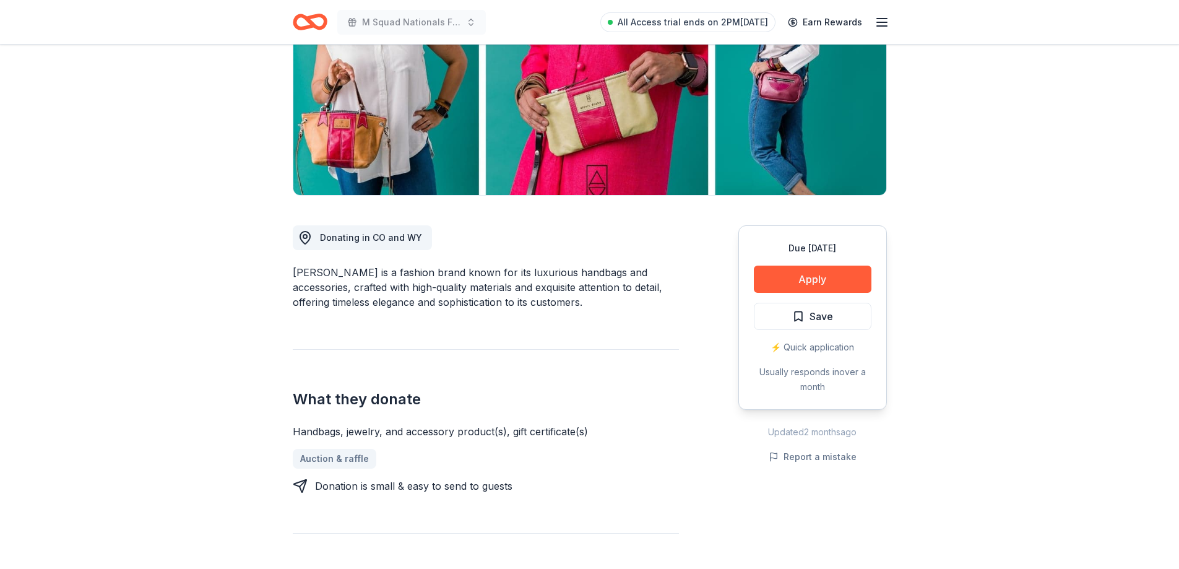
scroll to position [186, 0]
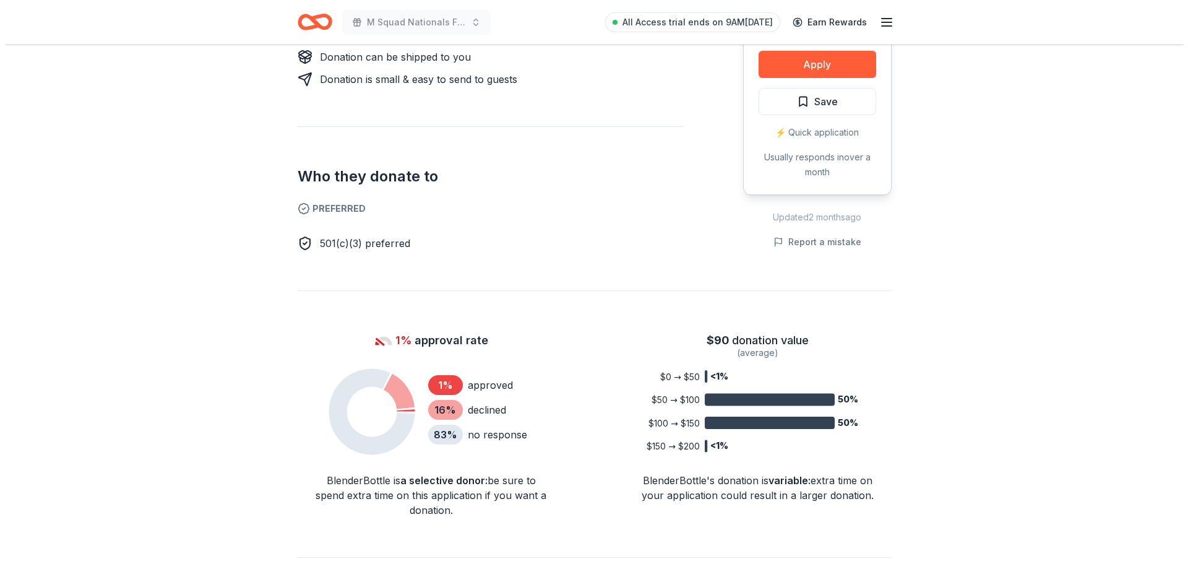
scroll to position [557, 0]
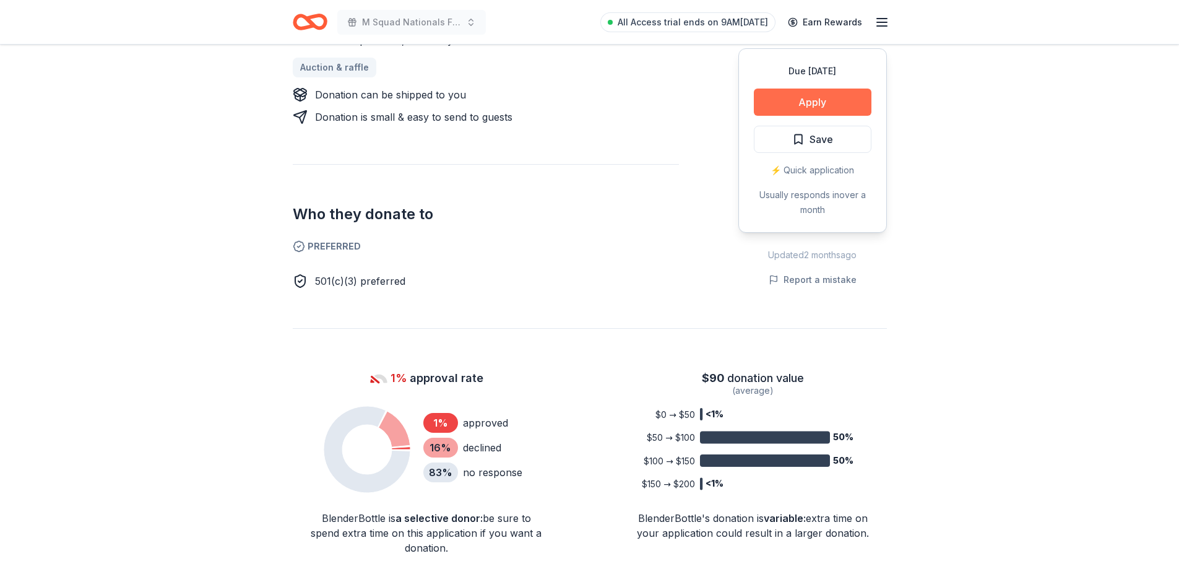
click at [794, 102] on button "Apply" at bounding box center [813, 102] width 118 height 27
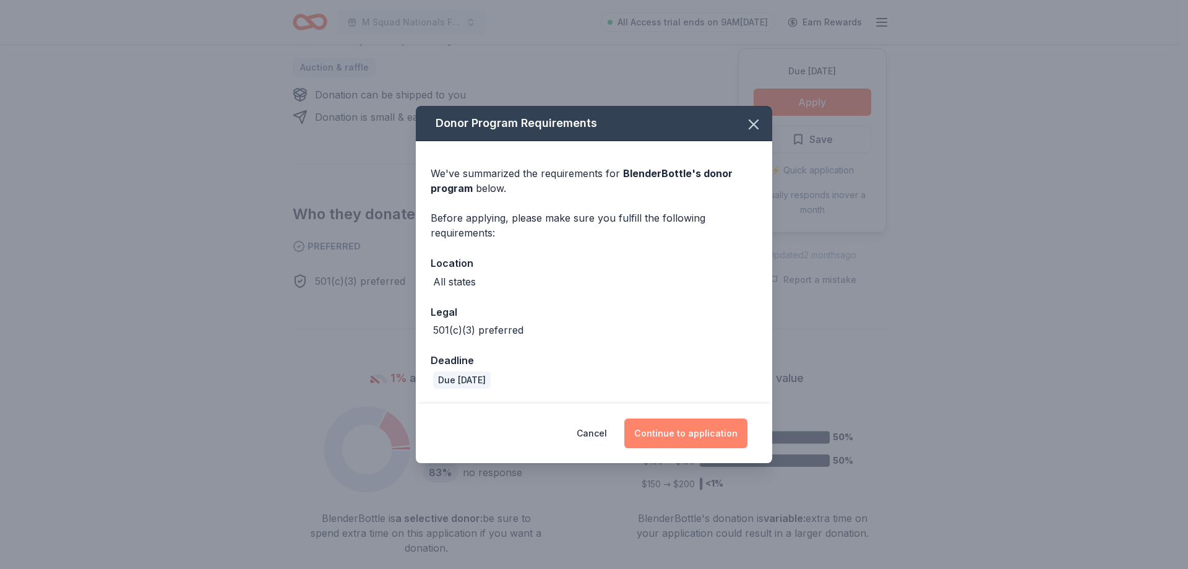
click at [718, 438] on button "Continue to application" at bounding box center [686, 433] width 123 height 30
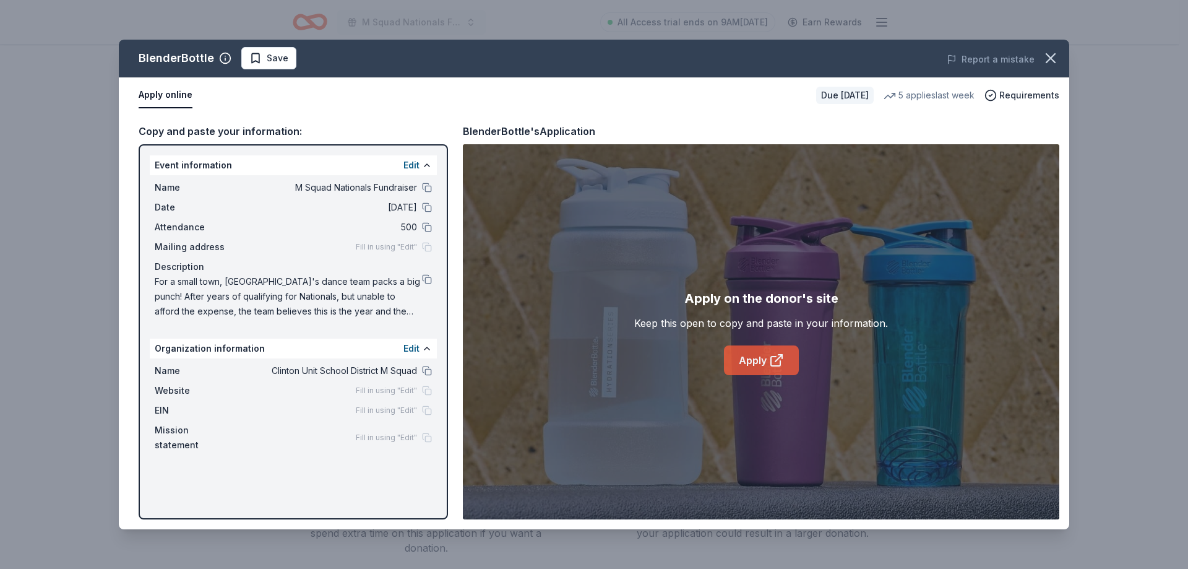
click at [768, 350] on link "Apply" at bounding box center [761, 360] width 75 height 30
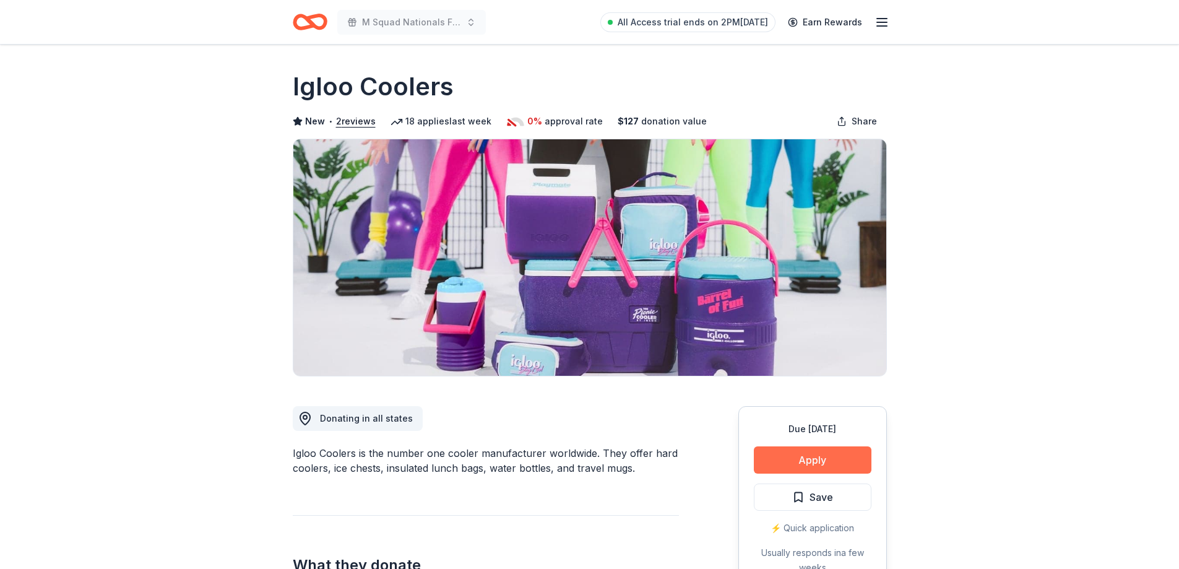
click at [776, 470] on button "Apply" at bounding box center [813, 459] width 118 height 27
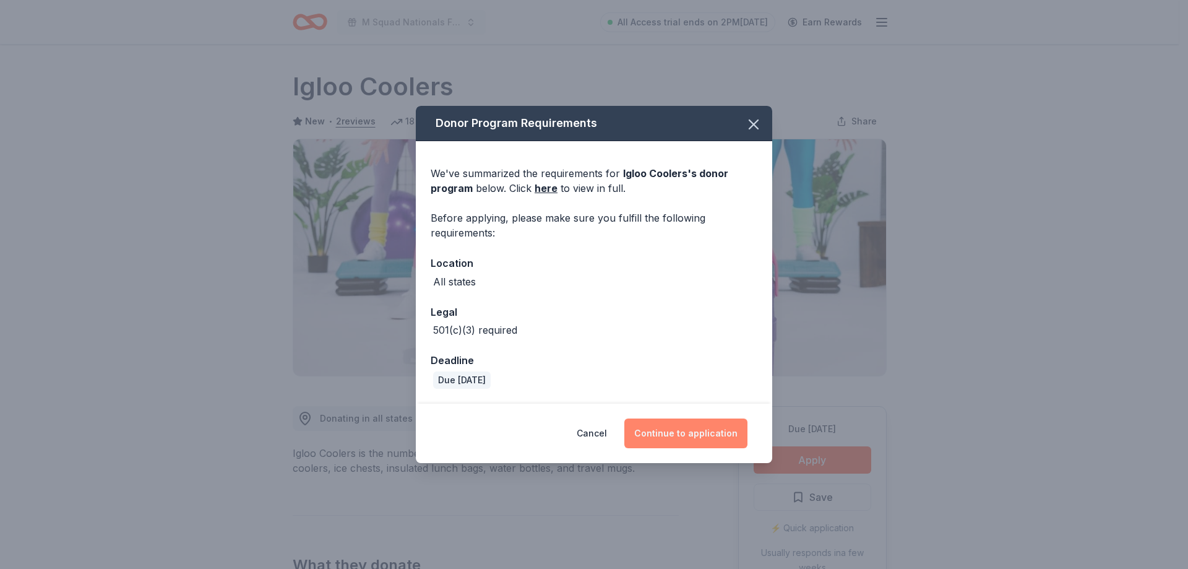
click at [704, 426] on button "Continue to application" at bounding box center [686, 433] width 123 height 30
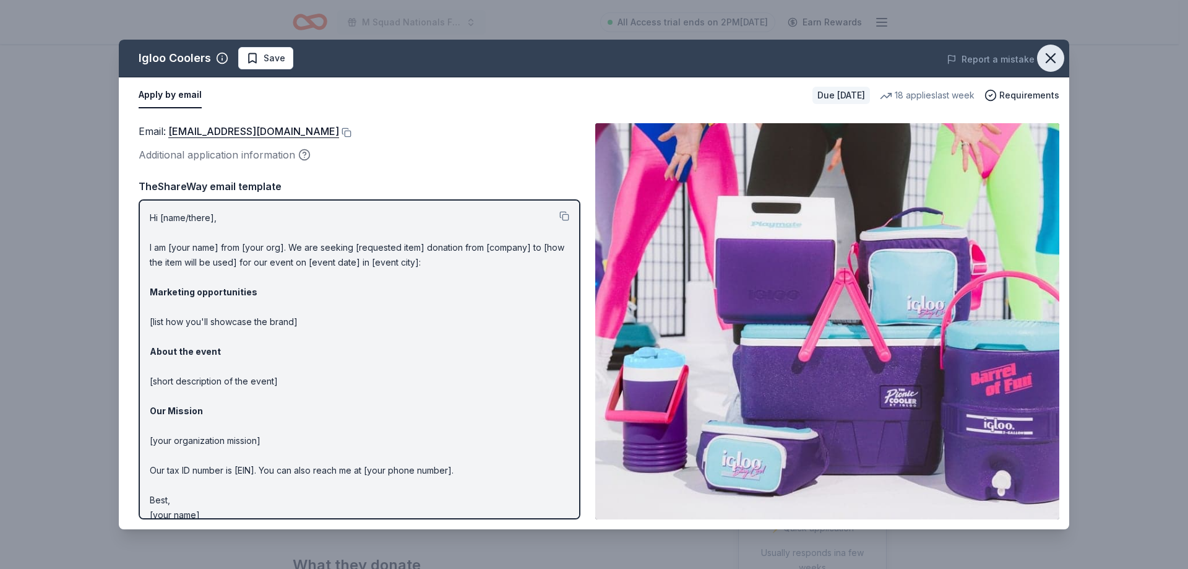
click at [1044, 66] on icon "button" at bounding box center [1050, 58] width 17 height 17
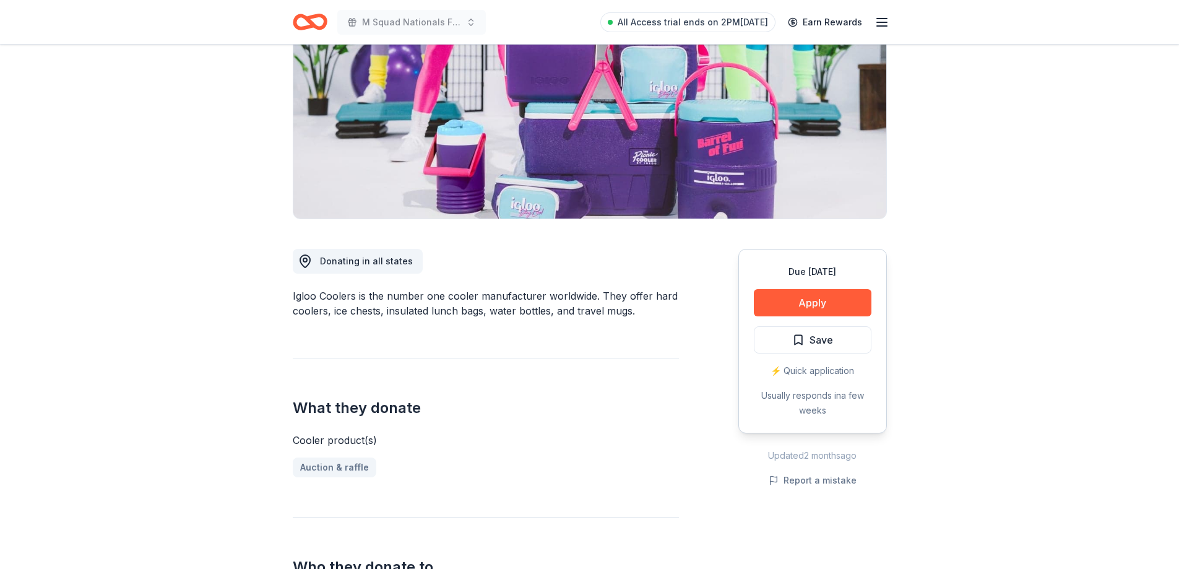
scroll to position [124, 0]
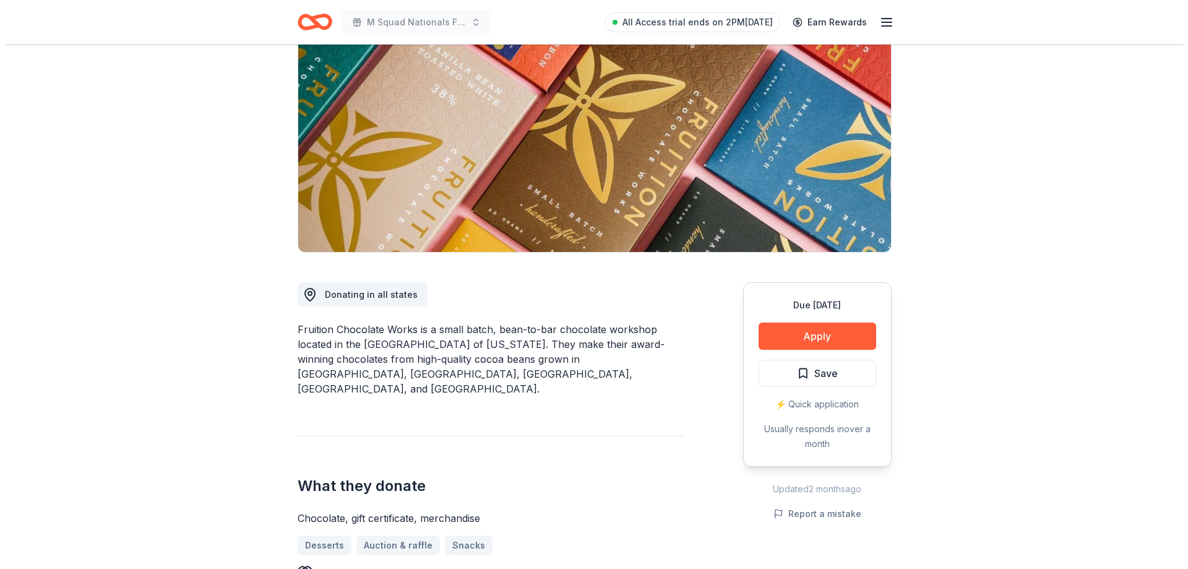
scroll to position [186, 0]
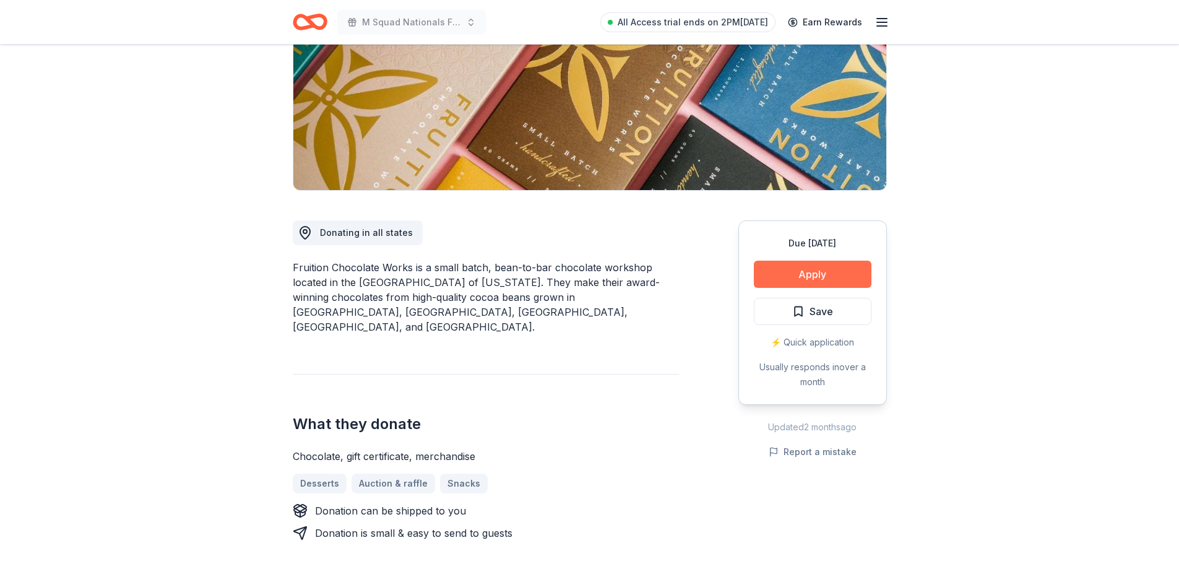
click at [799, 280] on button "Apply" at bounding box center [813, 274] width 118 height 27
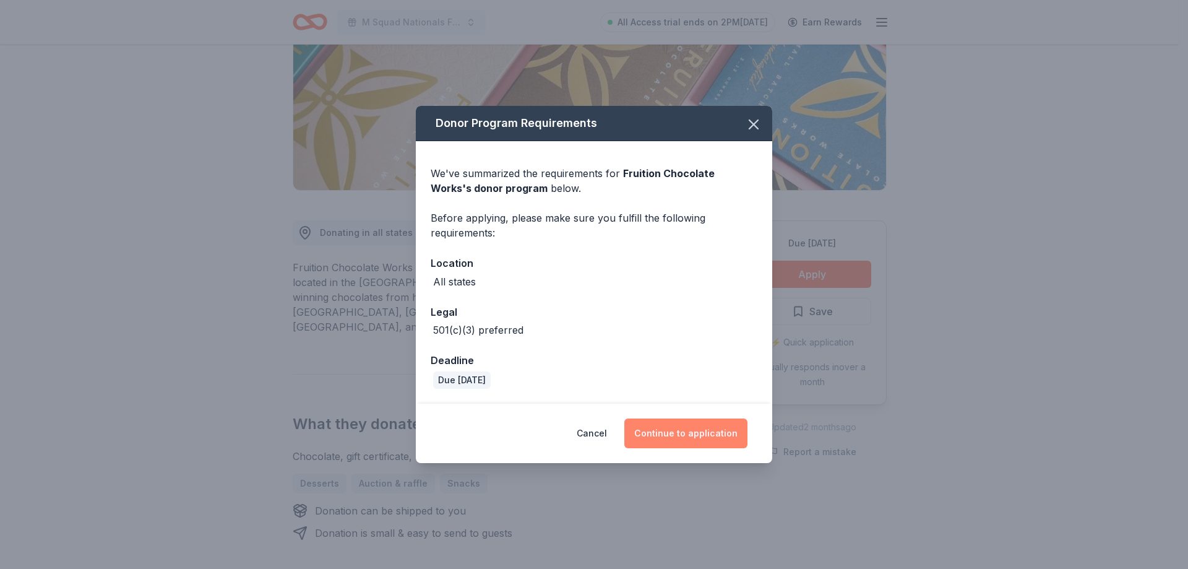
click at [662, 431] on button "Continue to application" at bounding box center [686, 433] width 123 height 30
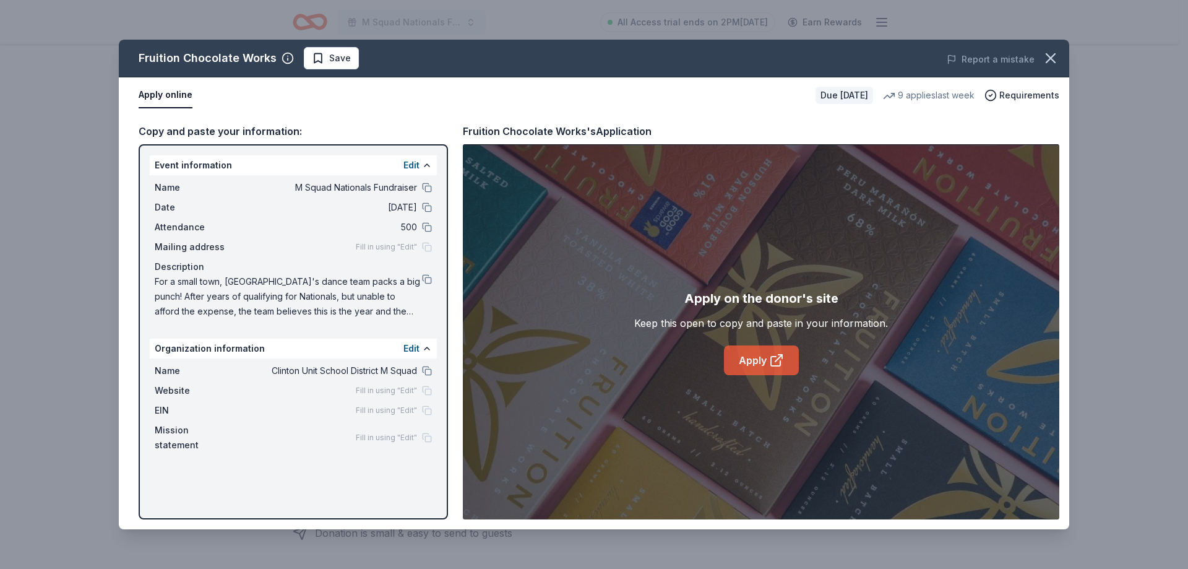
click at [783, 360] on icon at bounding box center [776, 360] width 15 height 15
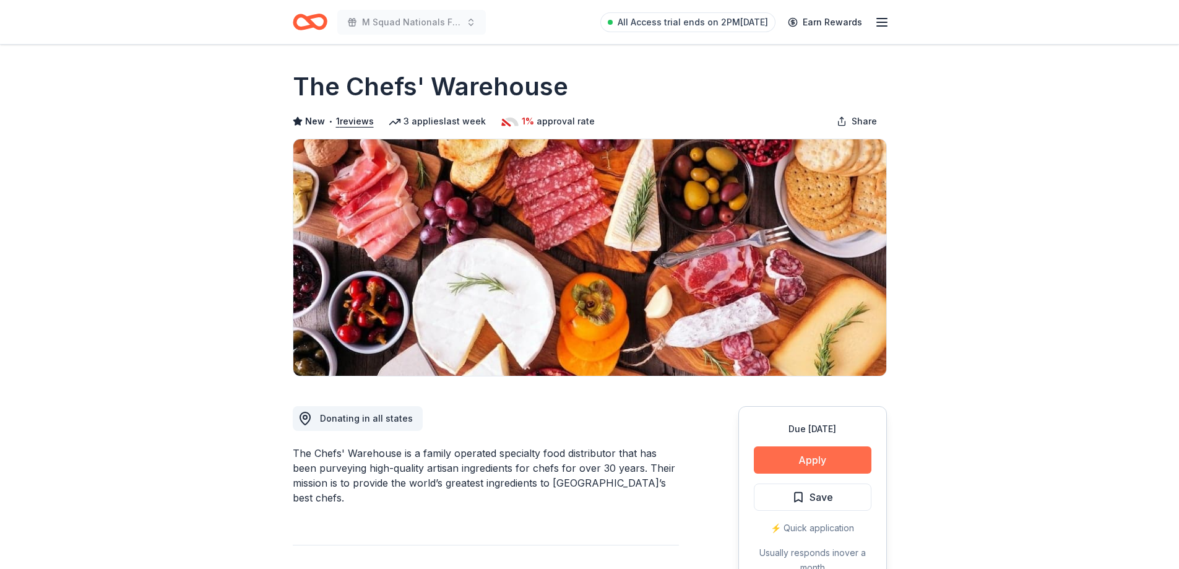
click at [795, 459] on button "Apply" at bounding box center [813, 459] width 118 height 27
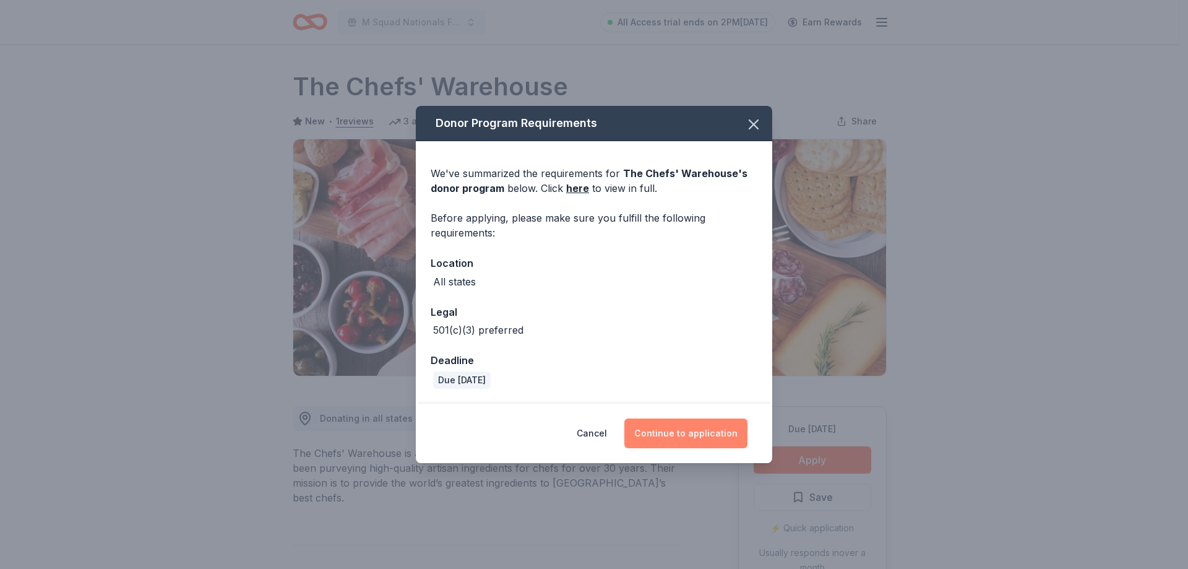
click at [714, 426] on button "Continue to application" at bounding box center [686, 433] width 123 height 30
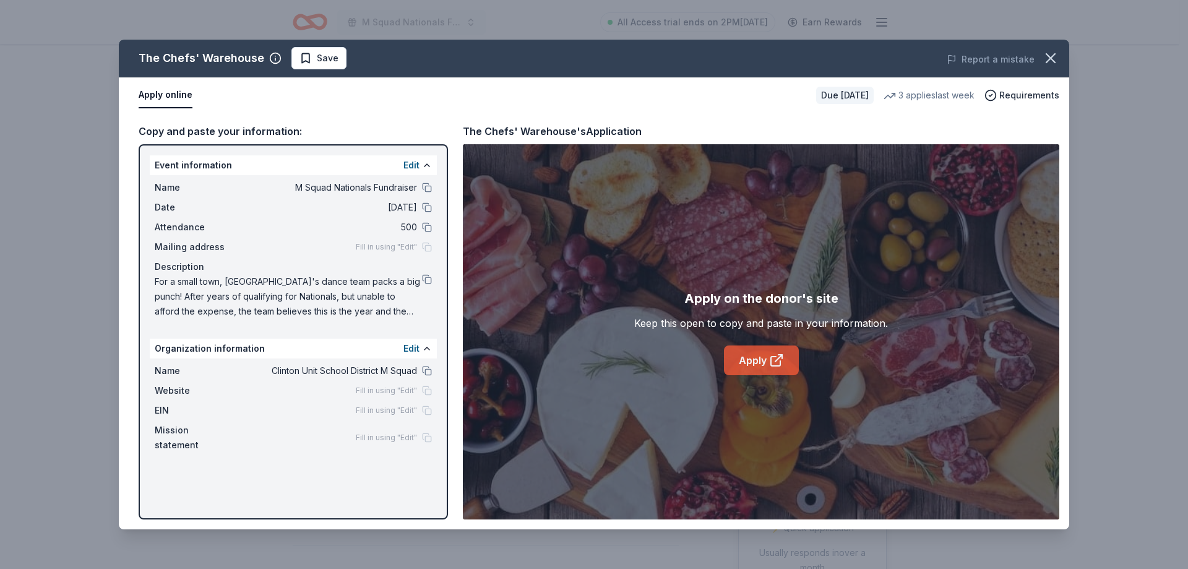
click at [738, 355] on link "Apply" at bounding box center [761, 360] width 75 height 30
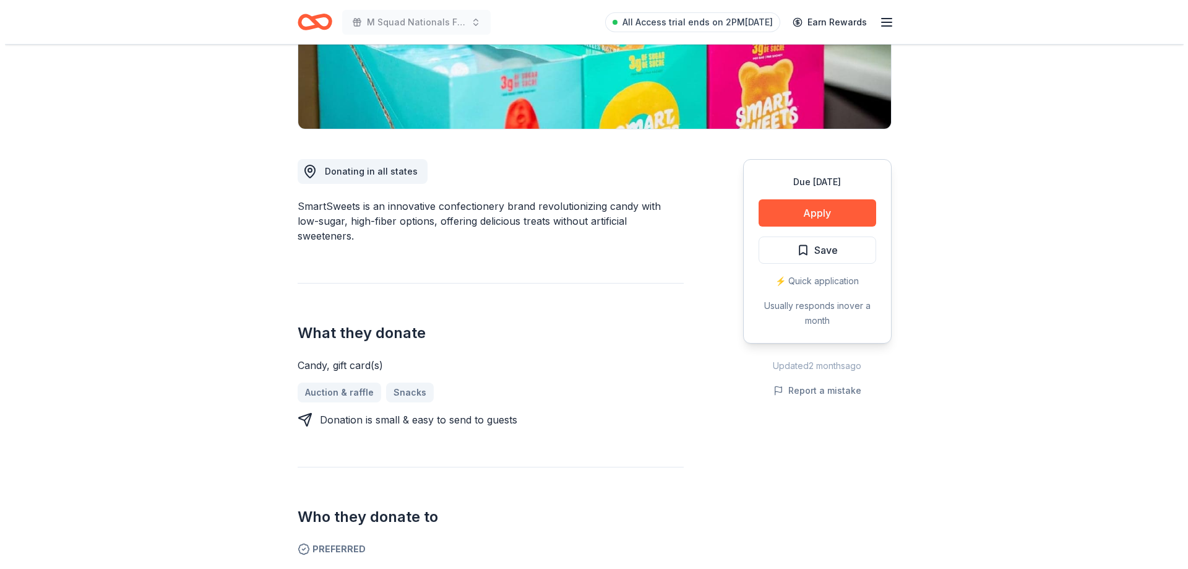
scroll to position [309, 0]
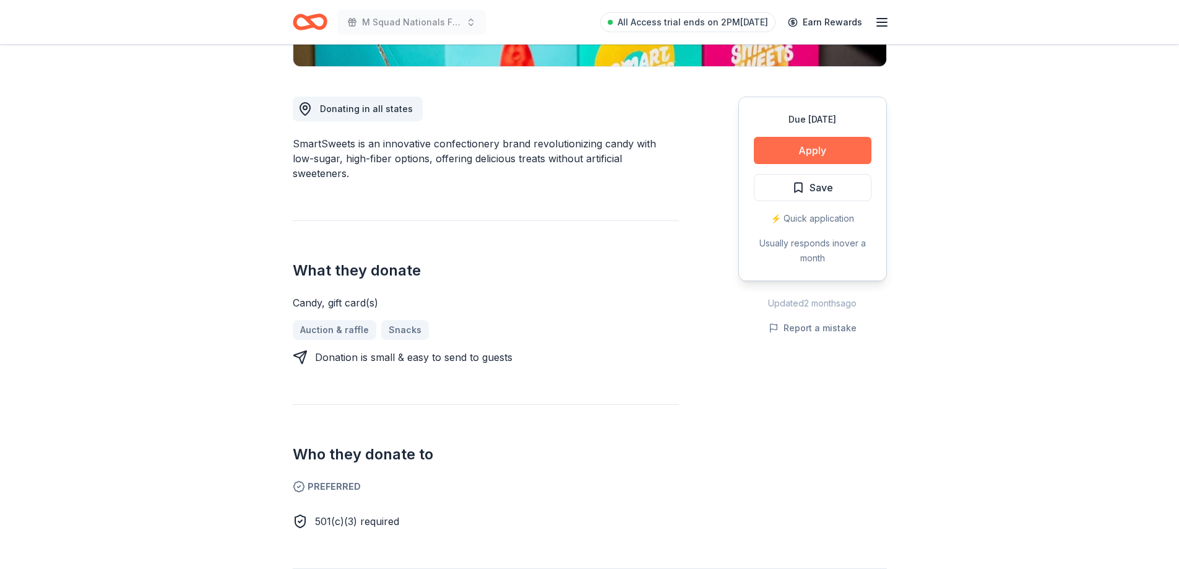
click at [850, 150] on button "Apply" at bounding box center [813, 150] width 118 height 27
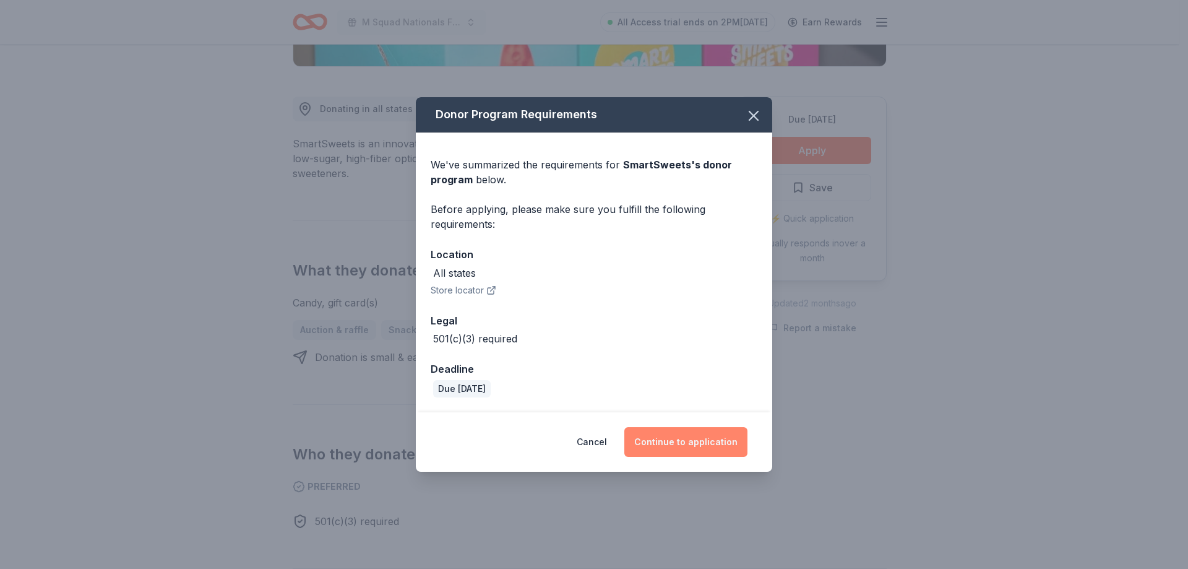
click at [673, 445] on button "Continue to application" at bounding box center [686, 442] width 123 height 30
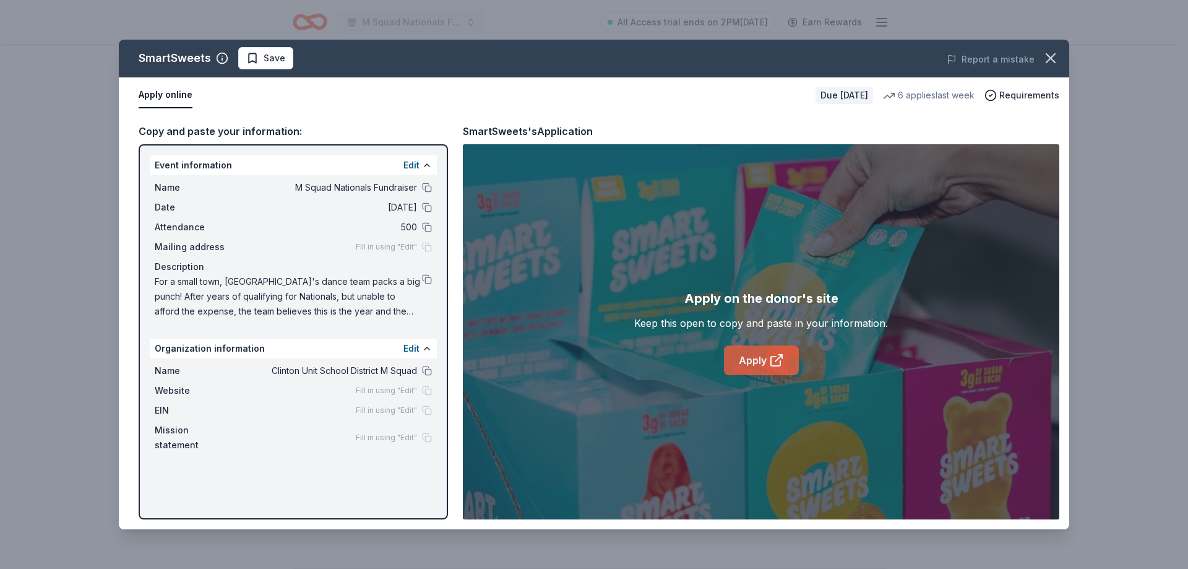
click at [751, 347] on link "Apply" at bounding box center [761, 360] width 75 height 30
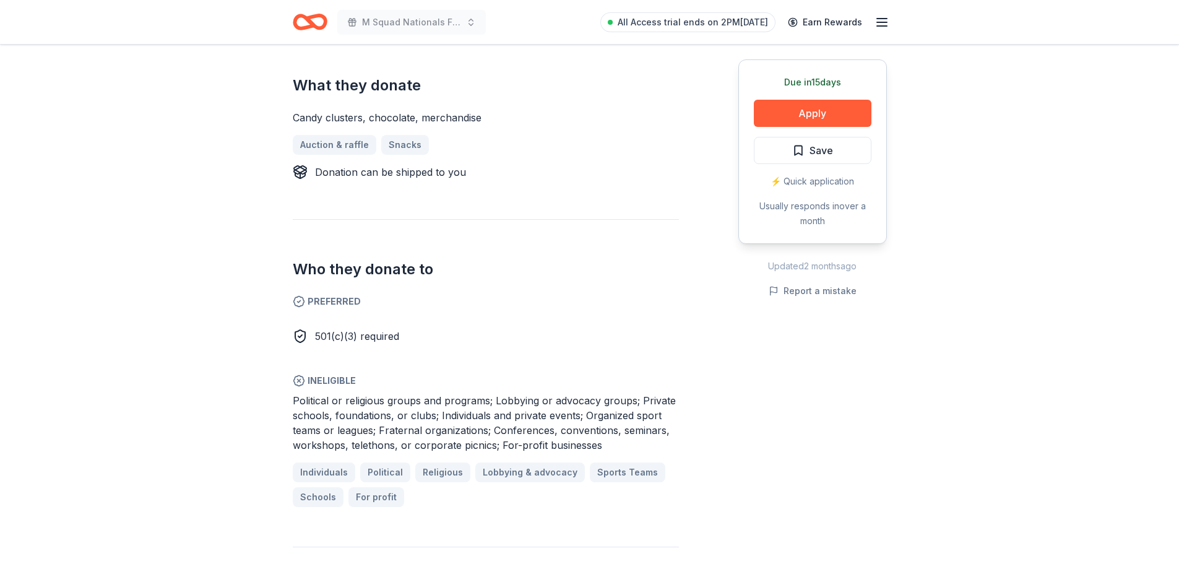
scroll to position [495, 0]
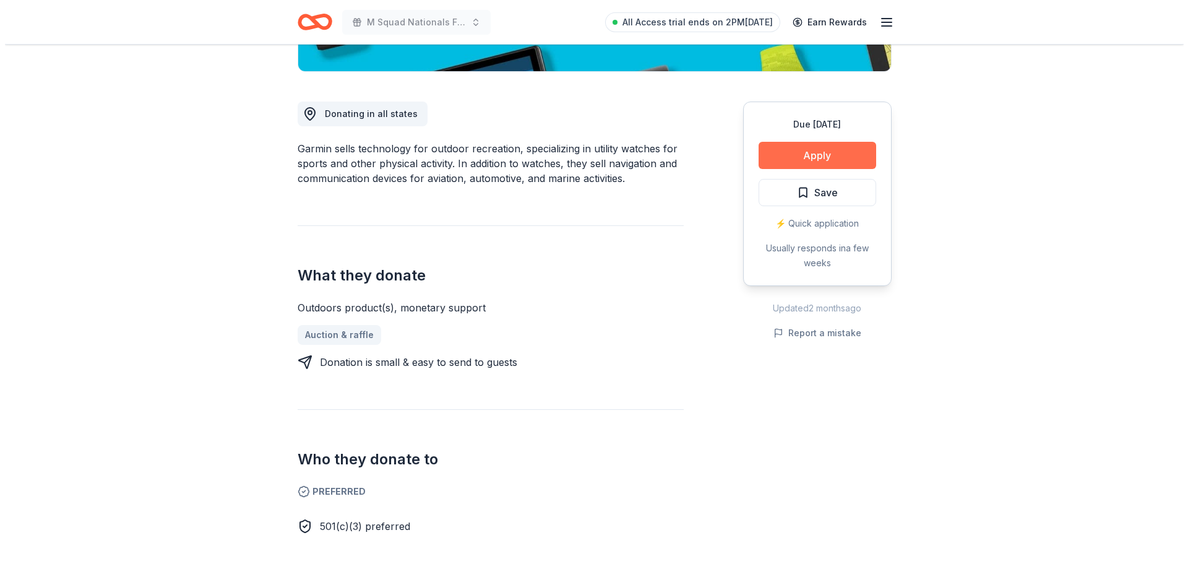
scroll to position [371, 0]
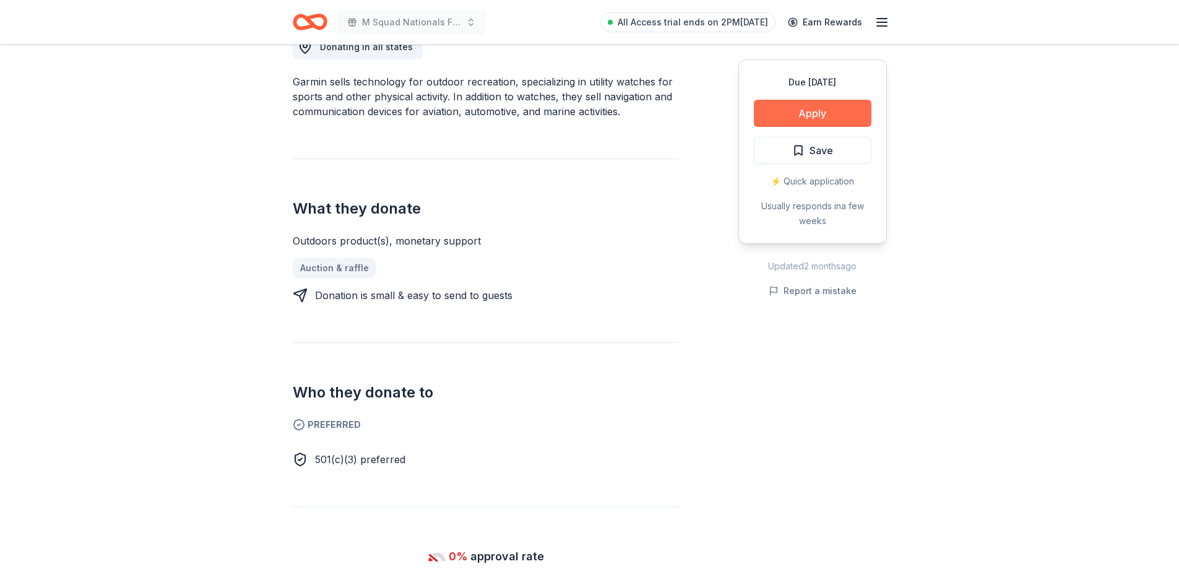
click at [818, 115] on button "Apply" at bounding box center [813, 113] width 118 height 27
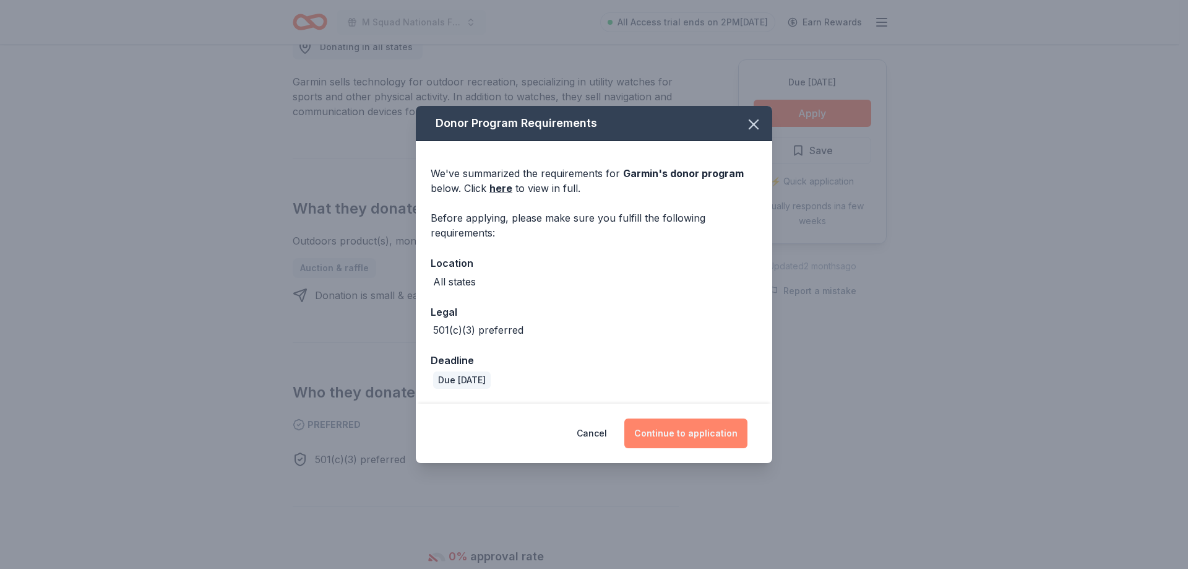
click at [681, 427] on button "Continue to application" at bounding box center [686, 433] width 123 height 30
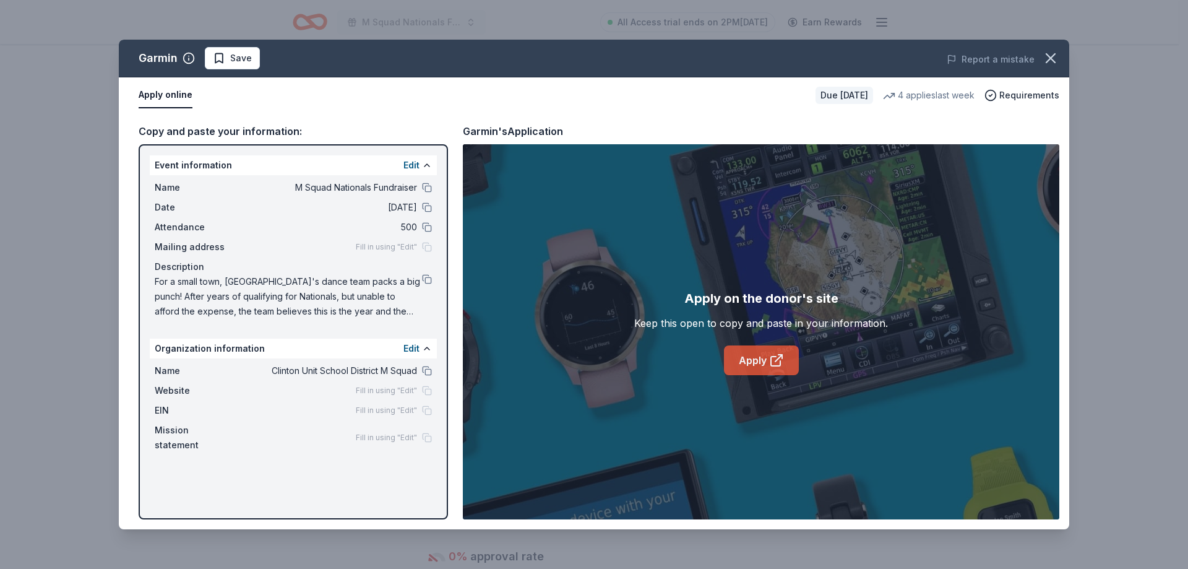
click at [772, 360] on icon at bounding box center [776, 360] width 15 height 15
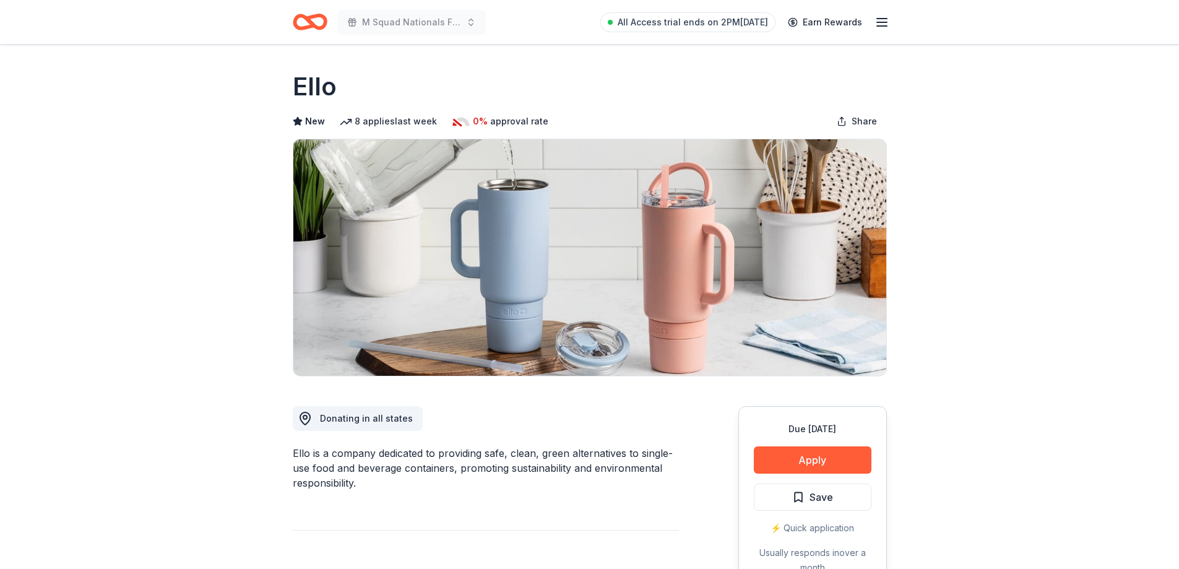
drag, startPoint x: 824, startPoint y: 451, endPoint x: 217, endPoint y: 239, distance: 642.6
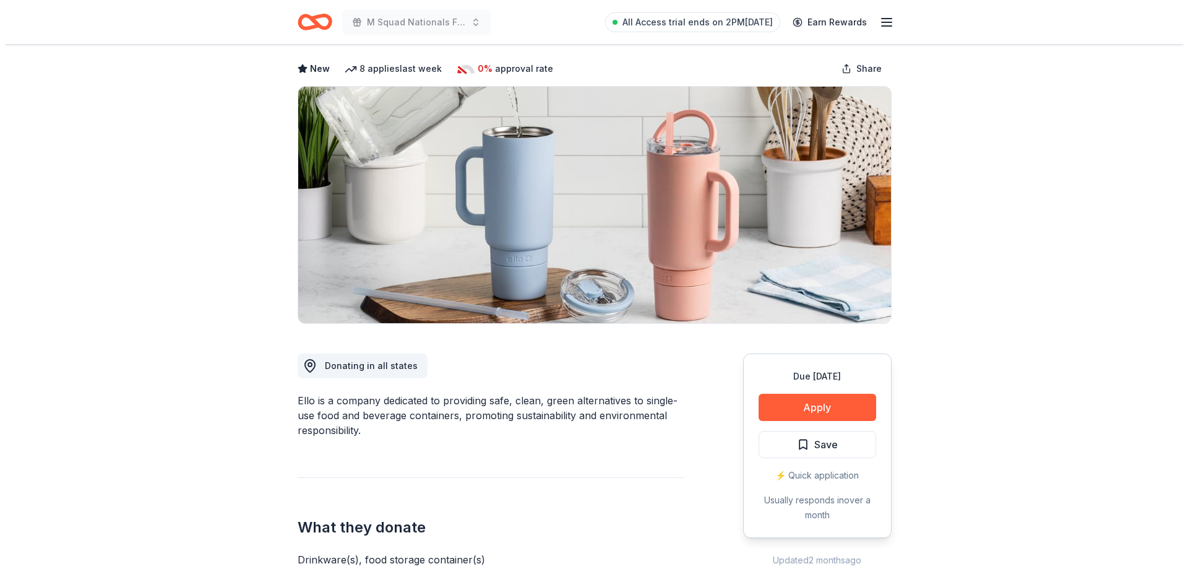
scroll to position [124, 0]
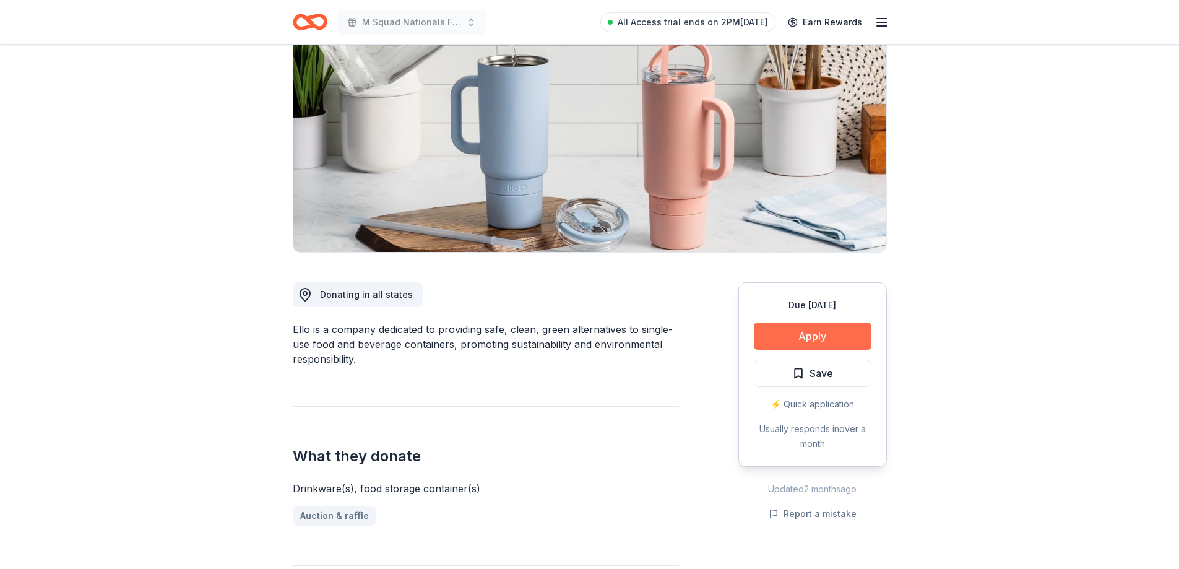
click at [822, 339] on button "Apply" at bounding box center [813, 335] width 118 height 27
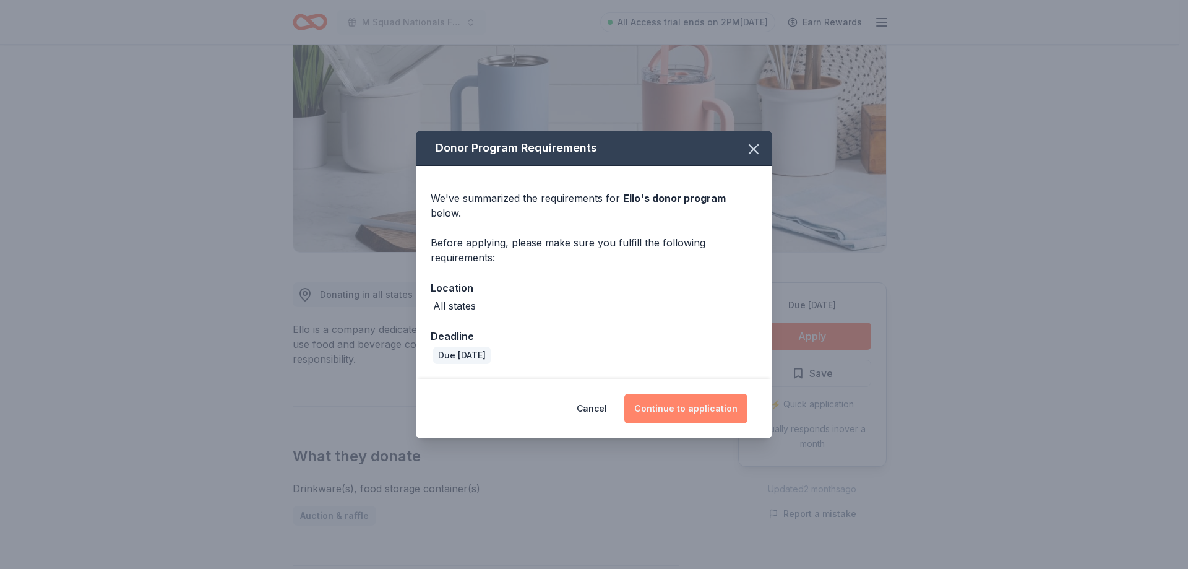
click at [725, 400] on button "Continue to application" at bounding box center [686, 409] width 123 height 30
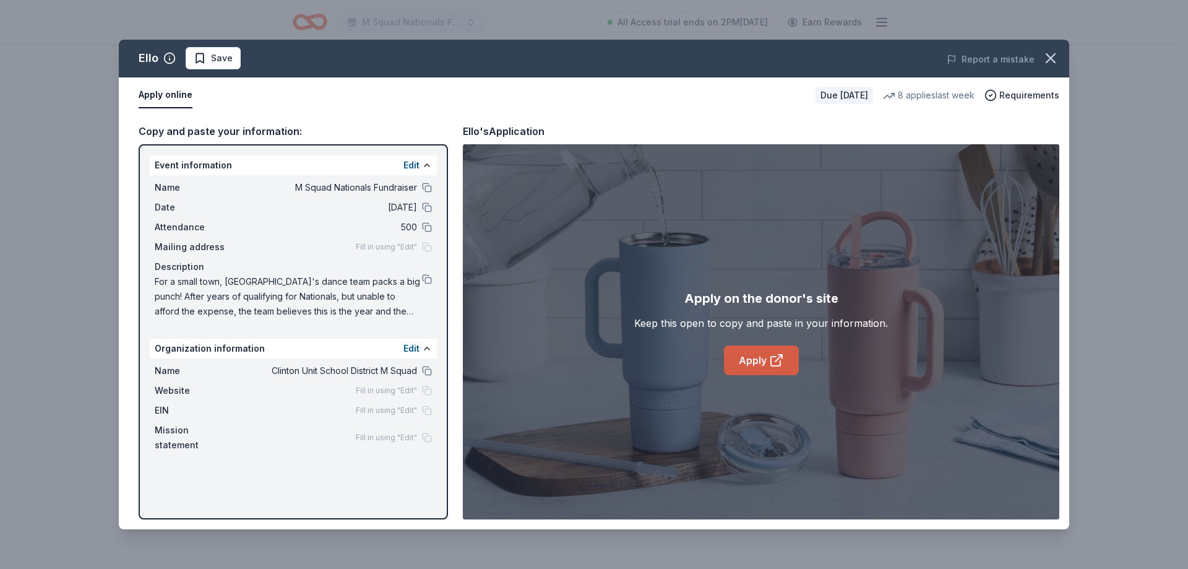
click at [771, 371] on link "Apply" at bounding box center [761, 360] width 75 height 30
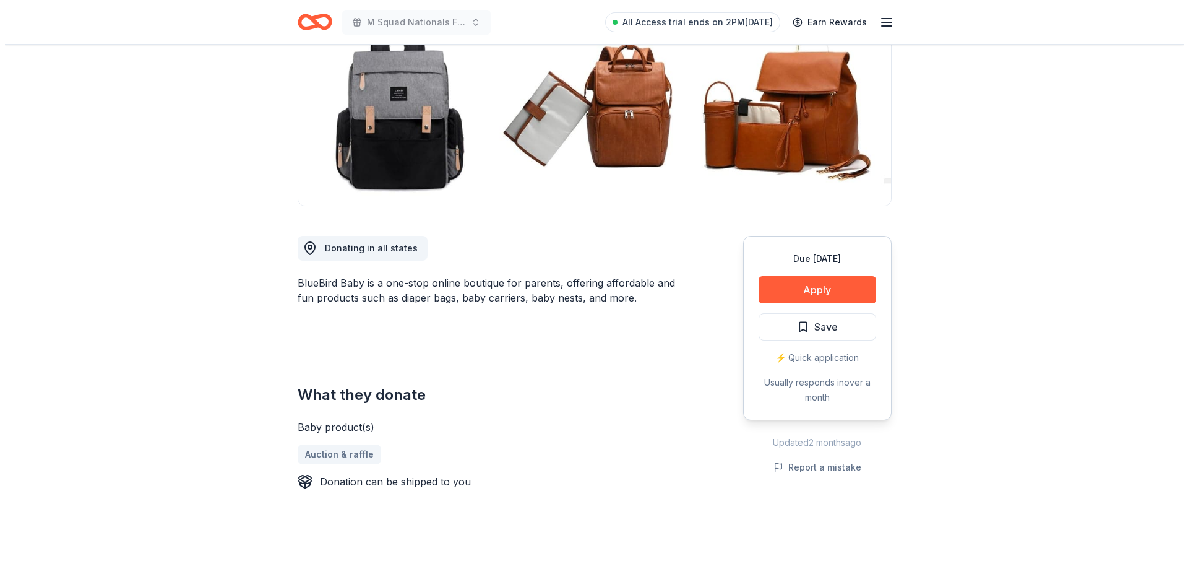
scroll to position [124, 0]
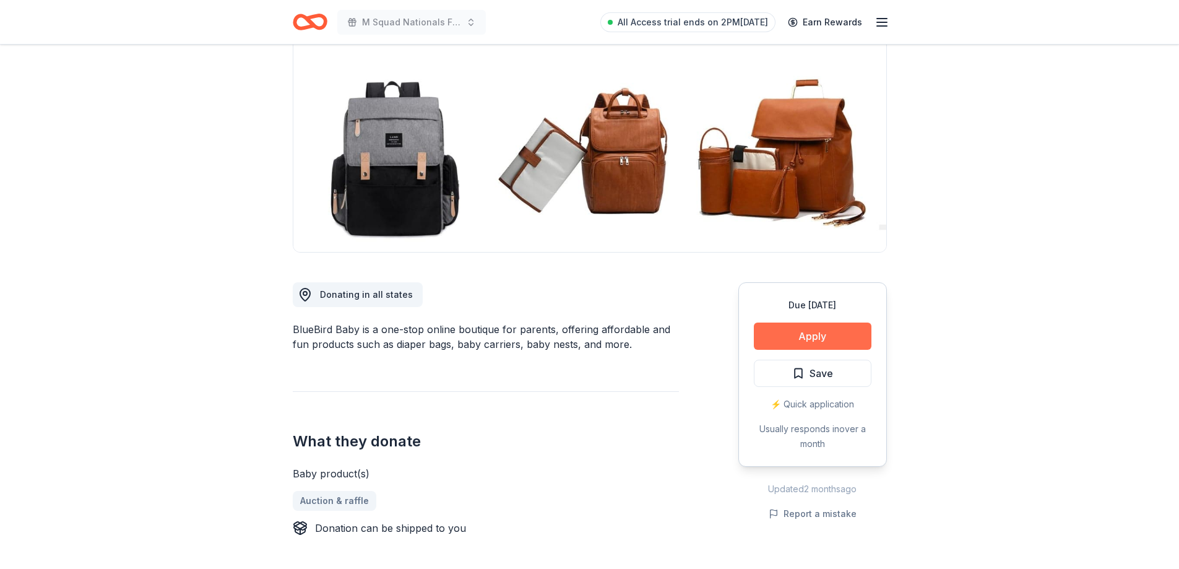
click at [815, 332] on button "Apply" at bounding box center [813, 335] width 118 height 27
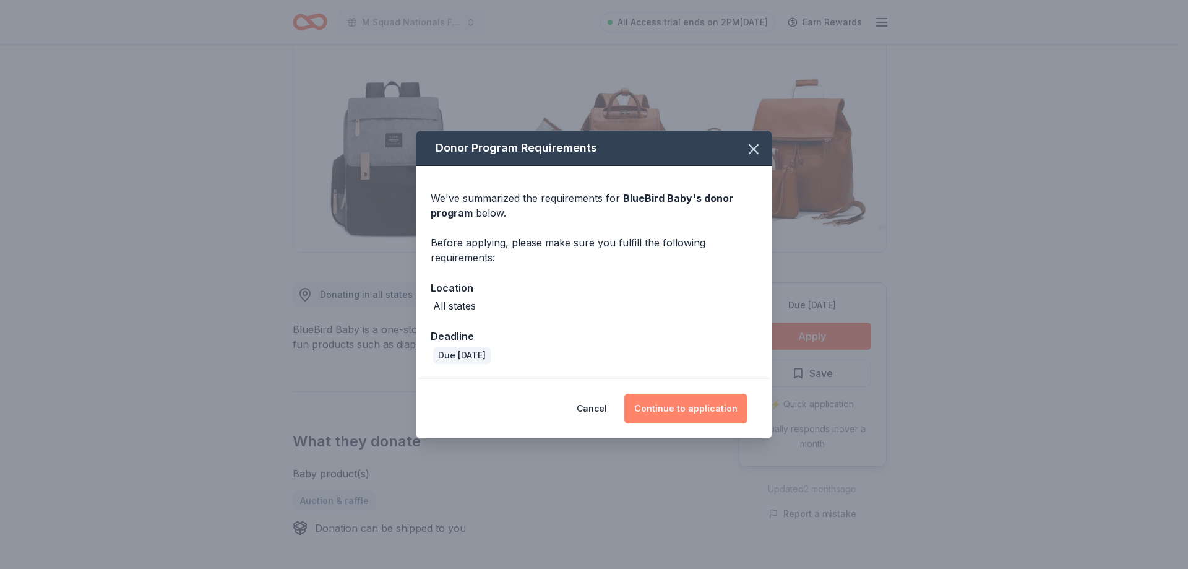
click at [685, 415] on button "Continue to application" at bounding box center [686, 409] width 123 height 30
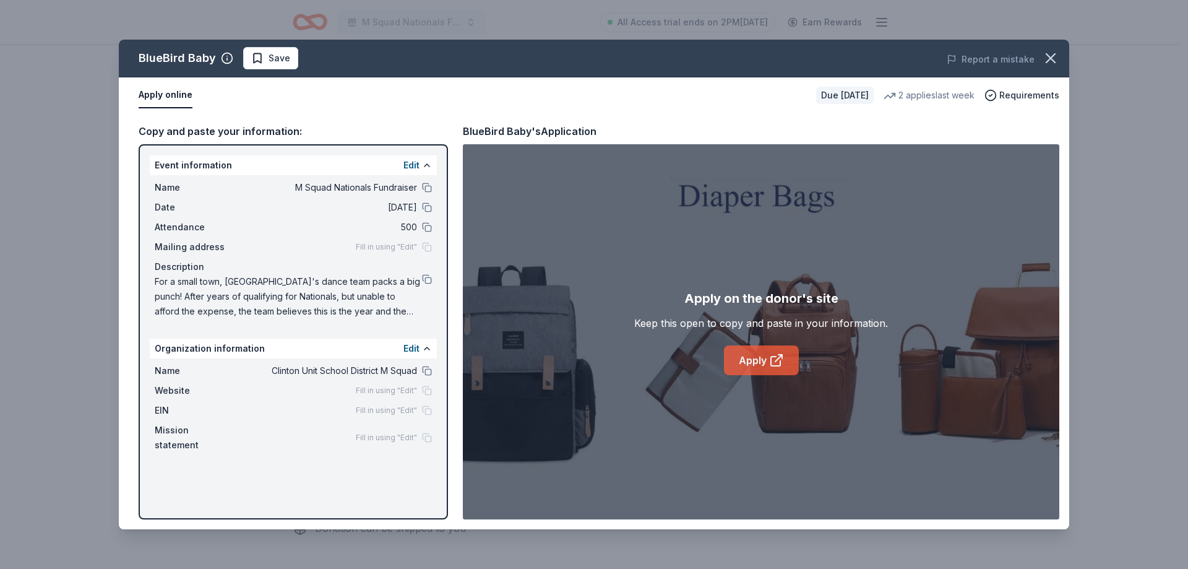
click at [734, 358] on link "Apply" at bounding box center [761, 360] width 75 height 30
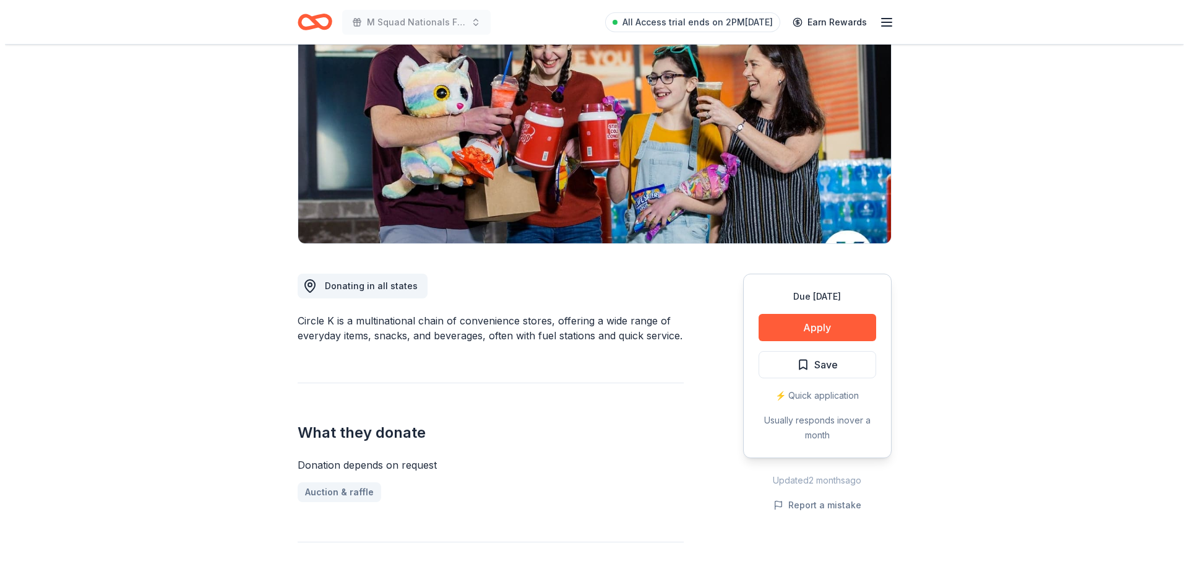
scroll to position [186, 0]
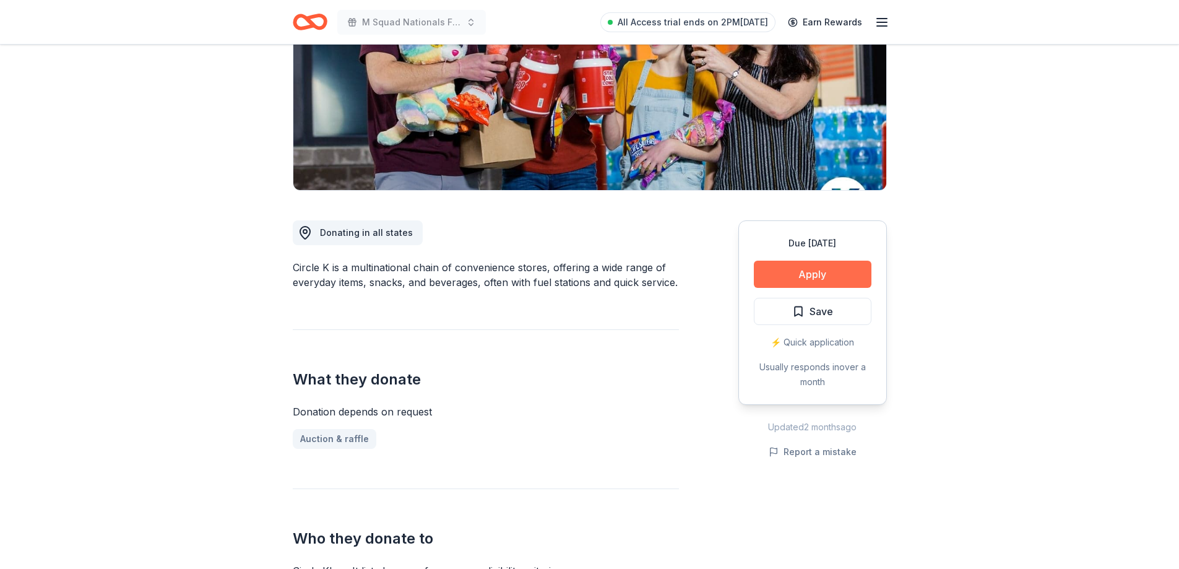
click at [813, 277] on button "Apply" at bounding box center [813, 274] width 118 height 27
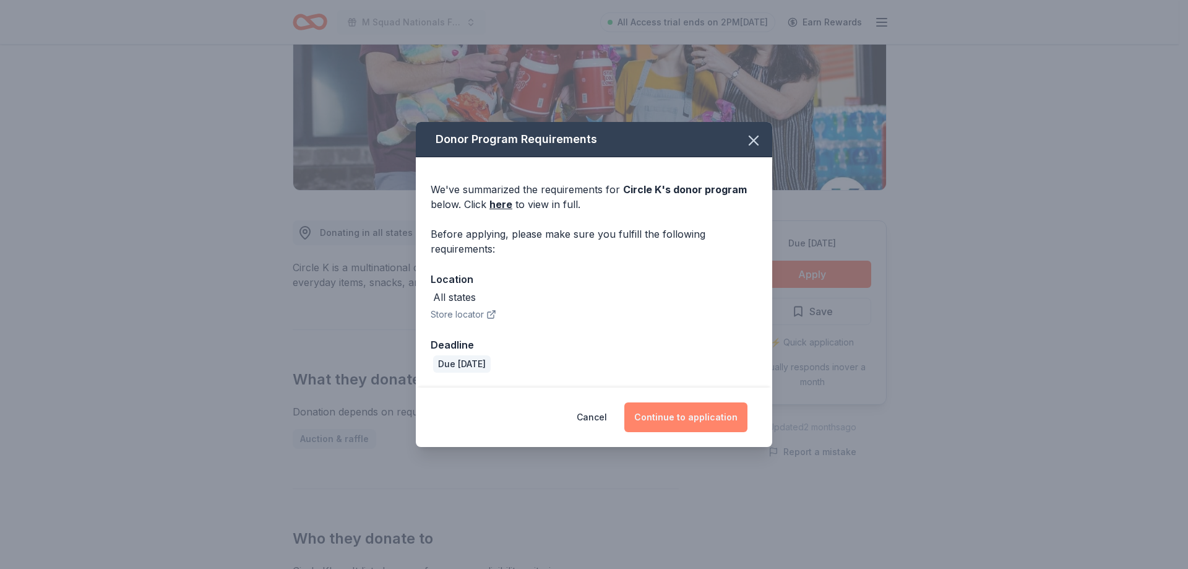
click at [680, 419] on button "Continue to application" at bounding box center [686, 417] width 123 height 30
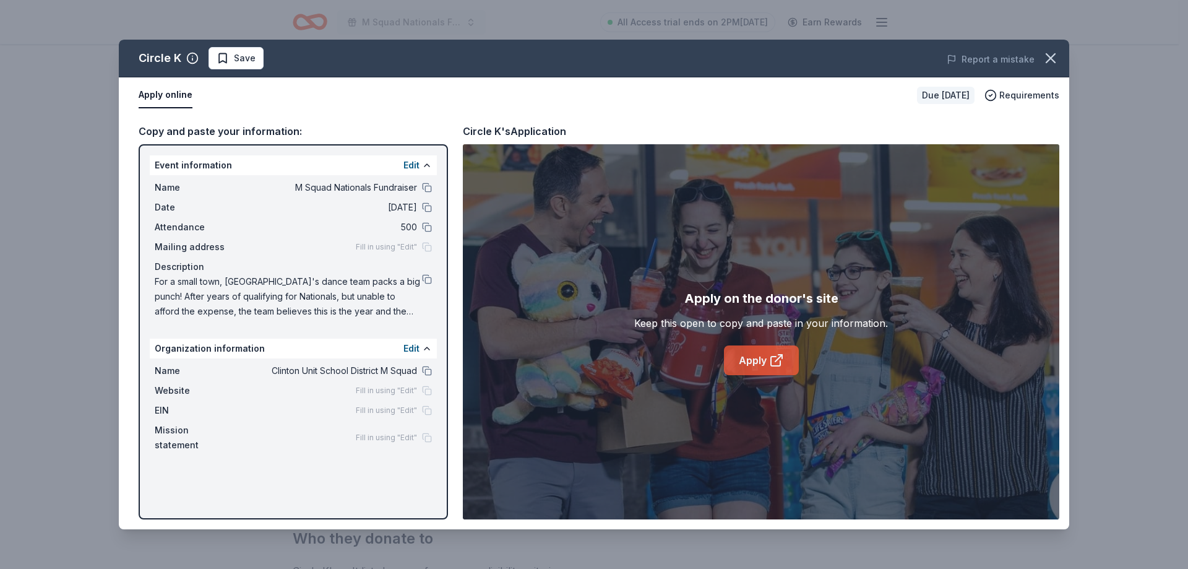
click at [763, 359] on link "Apply" at bounding box center [761, 360] width 75 height 30
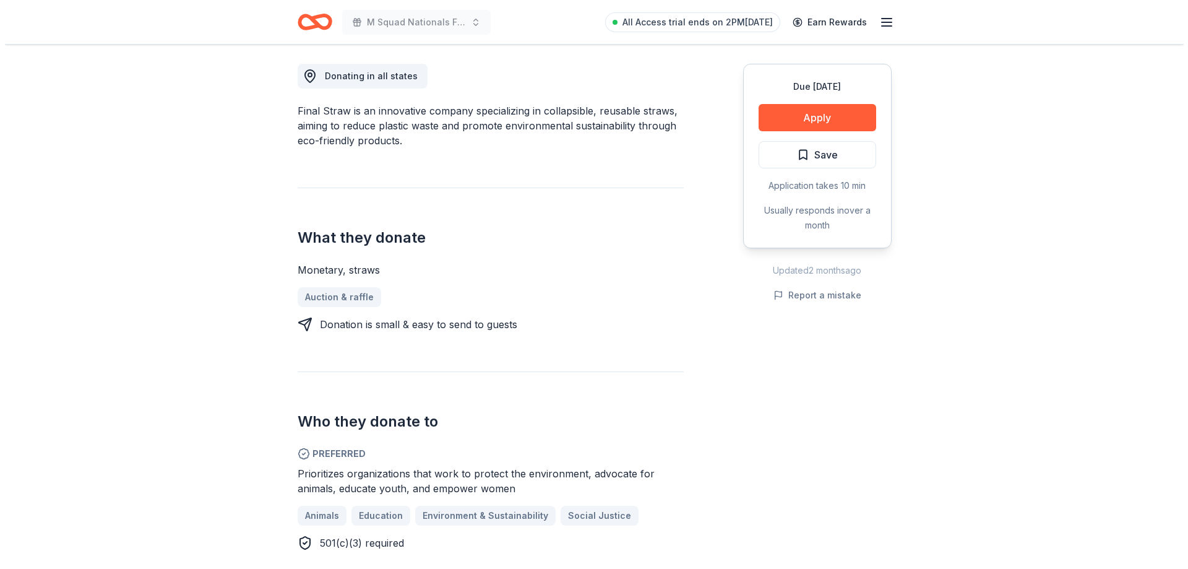
scroll to position [371, 0]
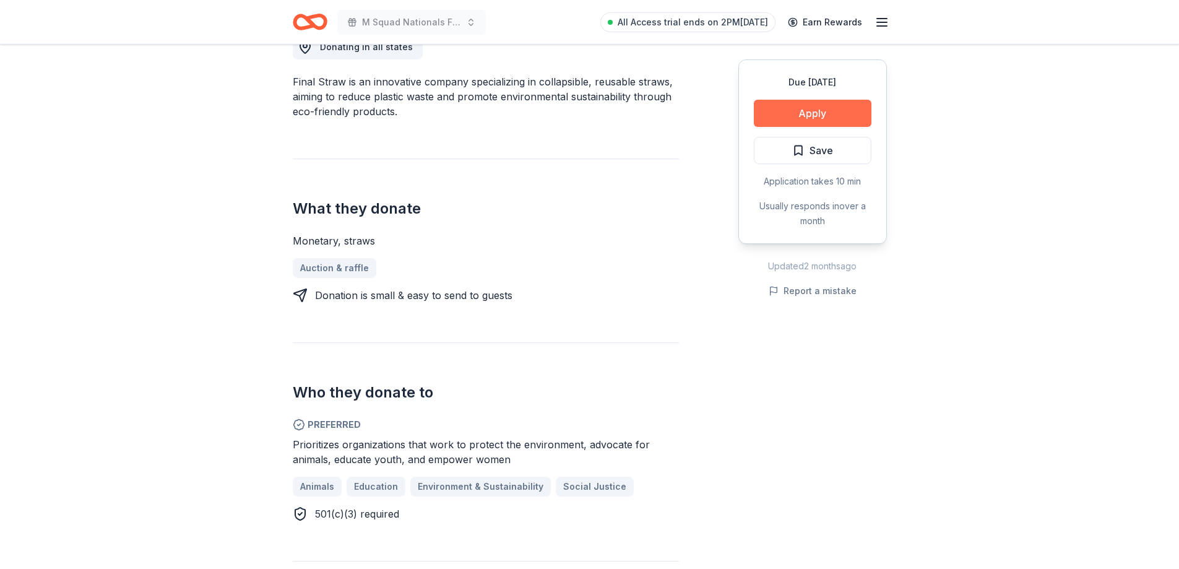
click at [806, 115] on button "Apply" at bounding box center [813, 113] width 118 height 27
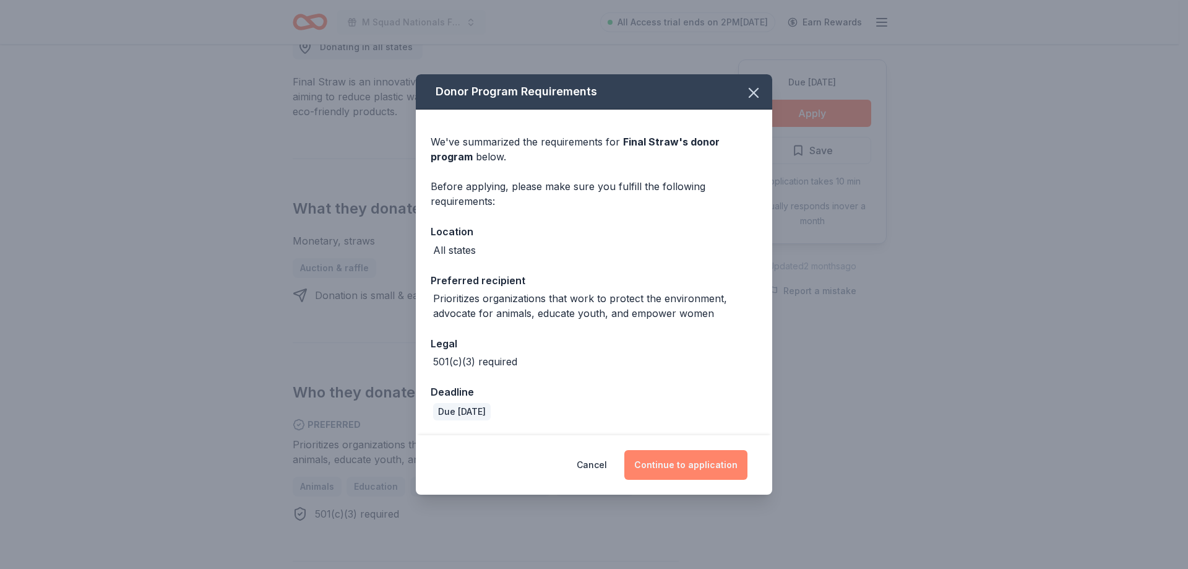
click at [686, 469] on button "Continue to application" at bounding box center [686, 465] width 123 height 30
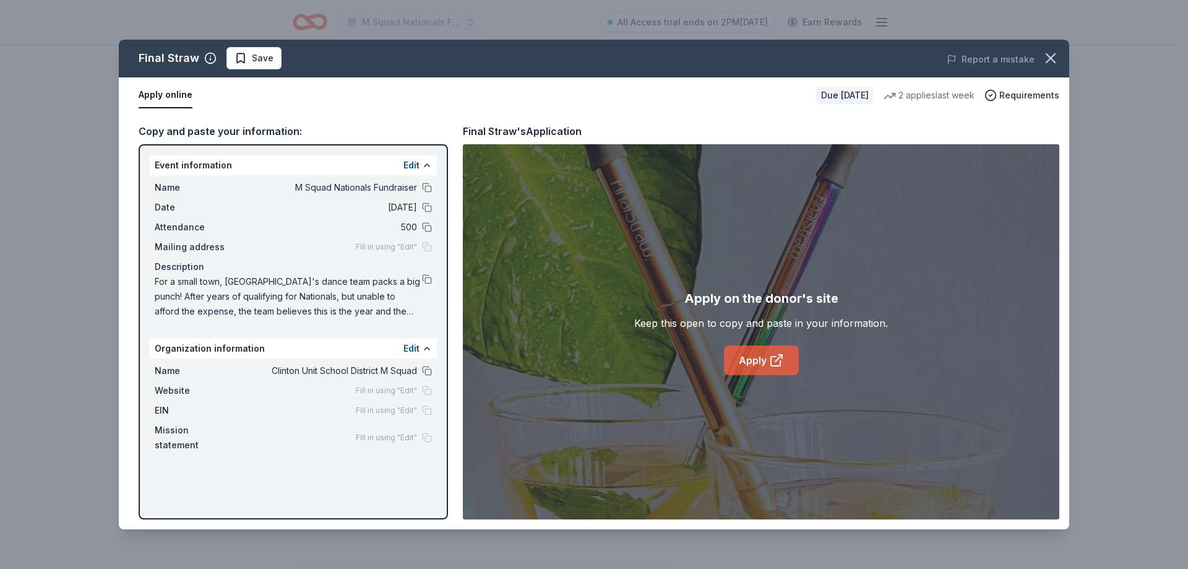
click at [776, 365] on icon at bounding box center [776, 360] width 15 height 15
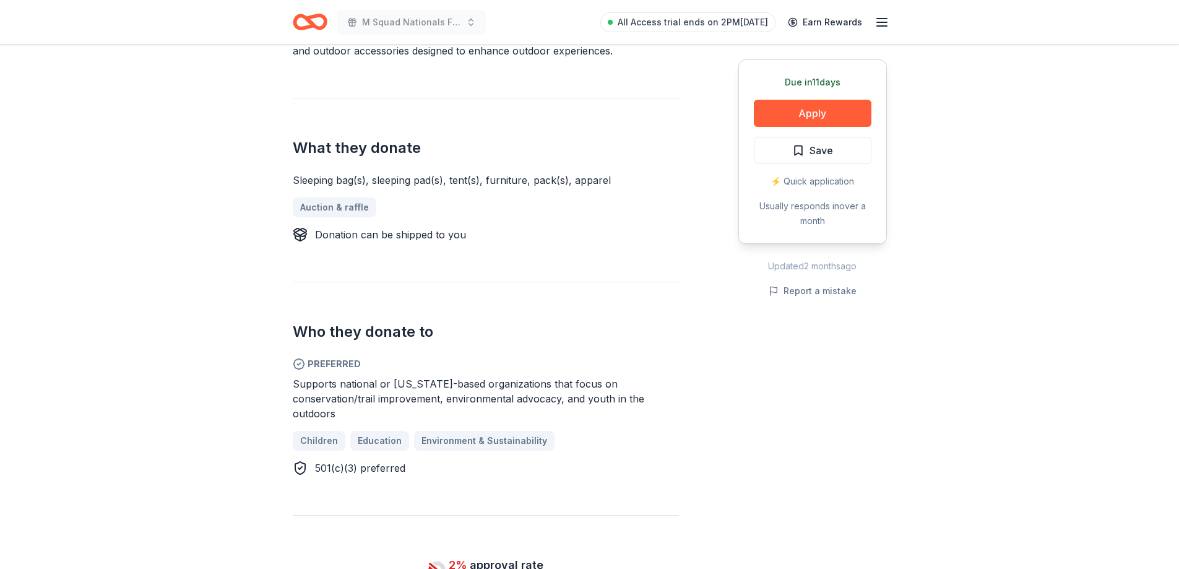
scroll to position [433, 0]
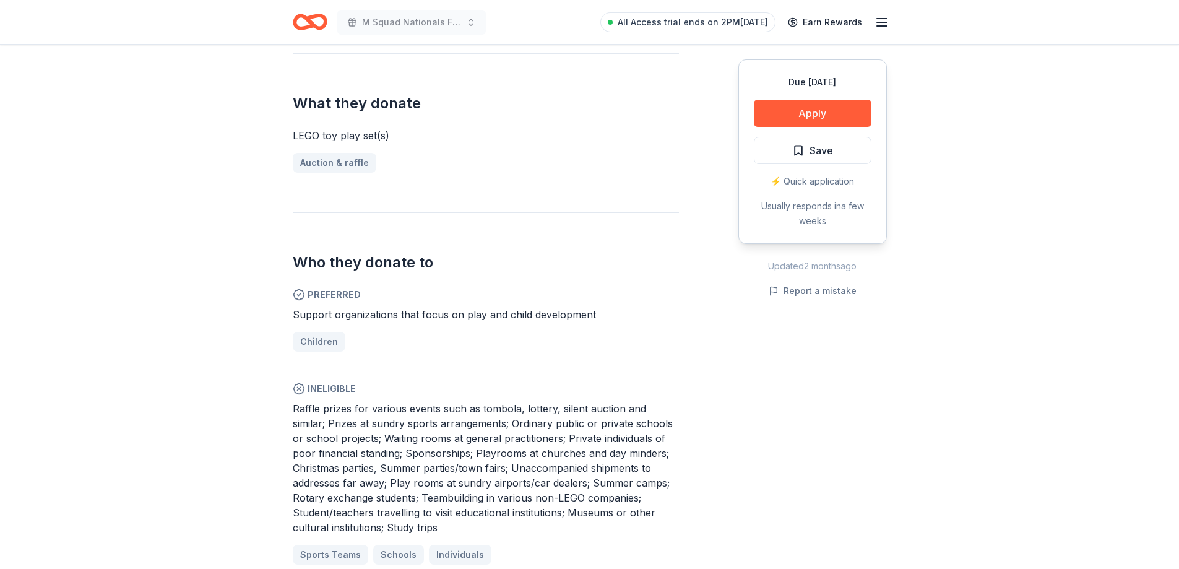
scroll to position [495, 0]
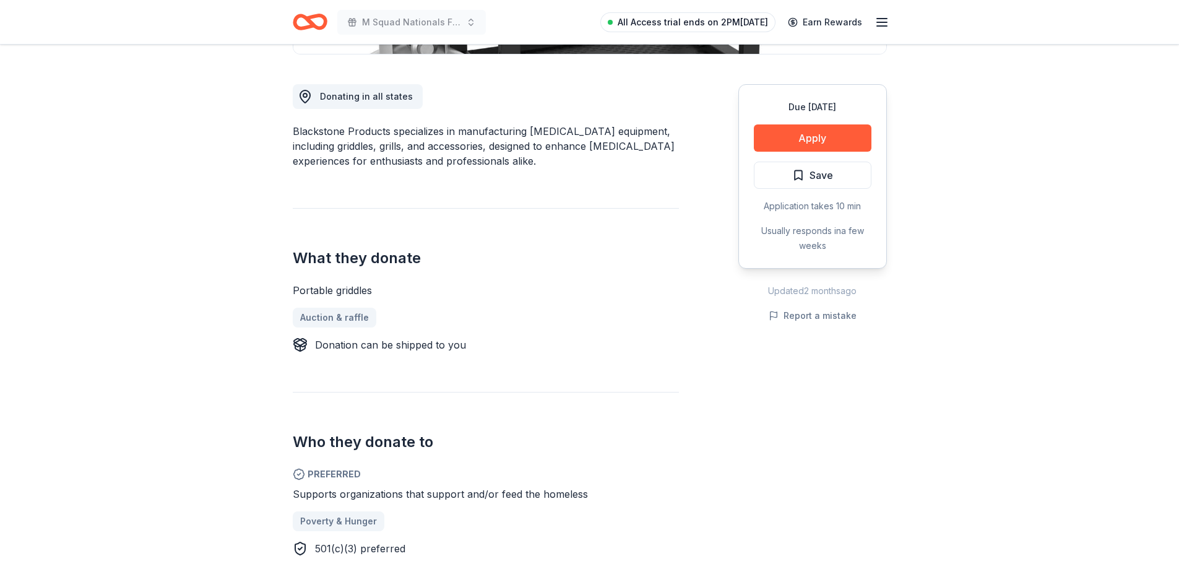
scroll to position [124, 0]
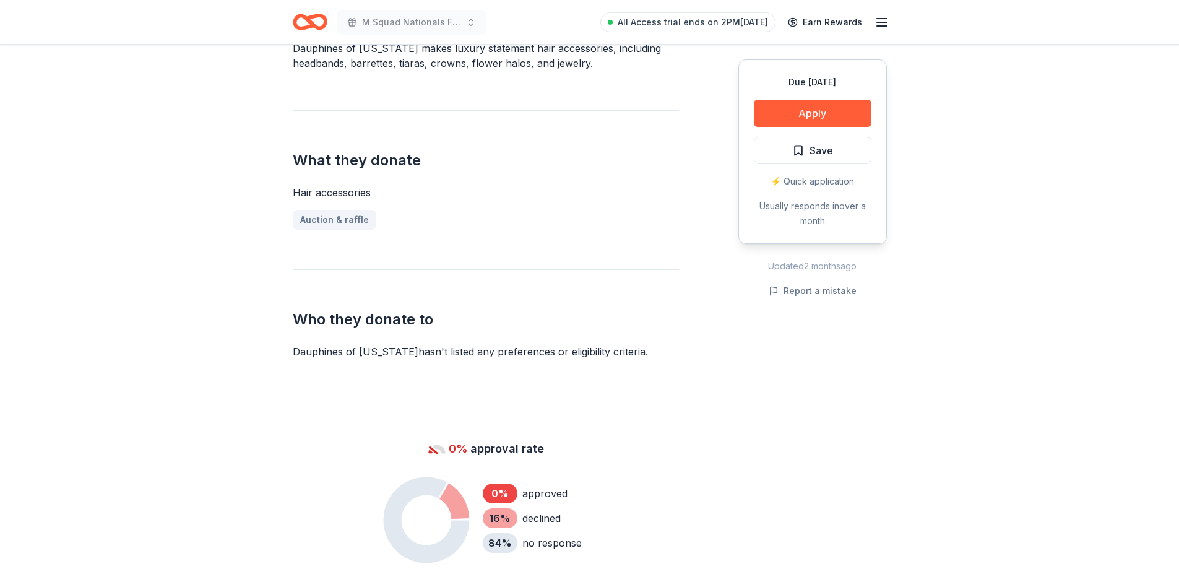
scroll to position [433, 0]
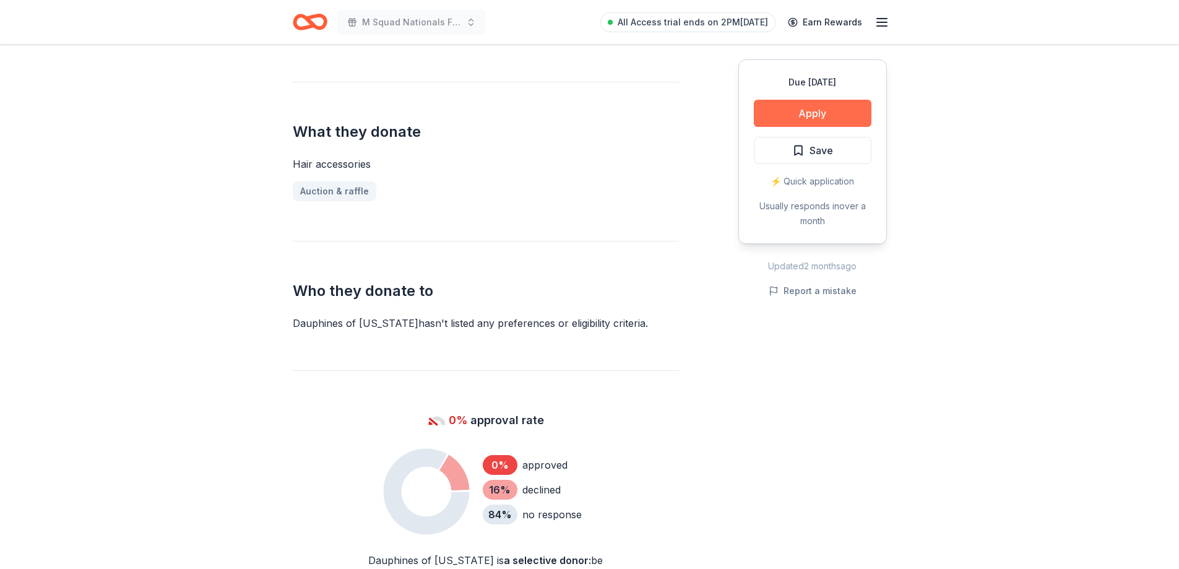
click at [829, 114] on button "Apply" at bounding box center [813, 113] width 118 height 27
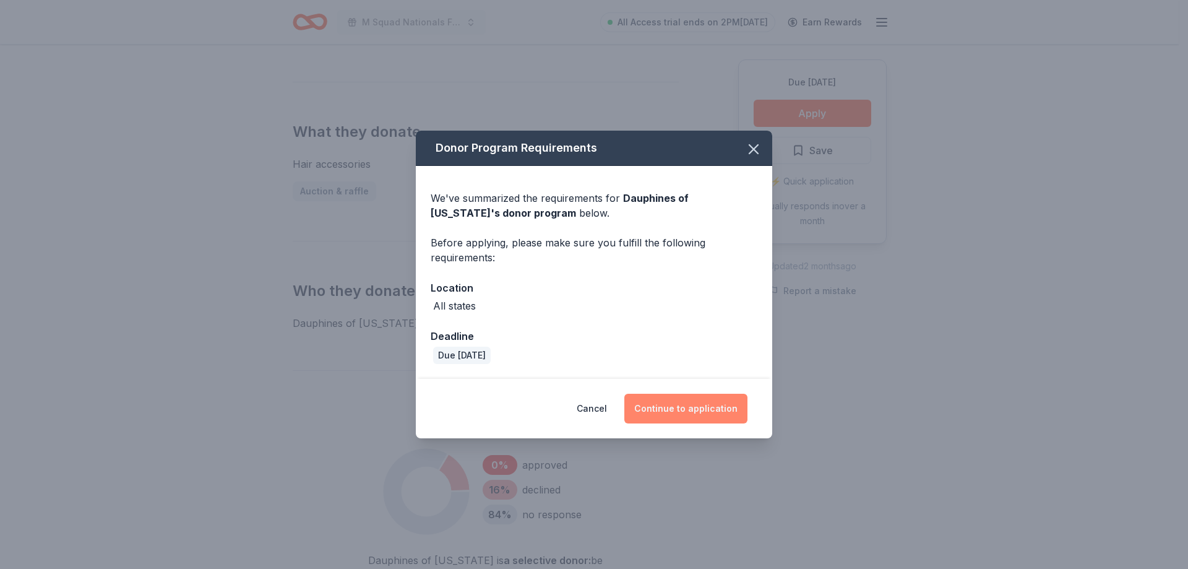
click at [661, 405] on button "Continue to application" at bounding box center [686, 409] width 123 height 30
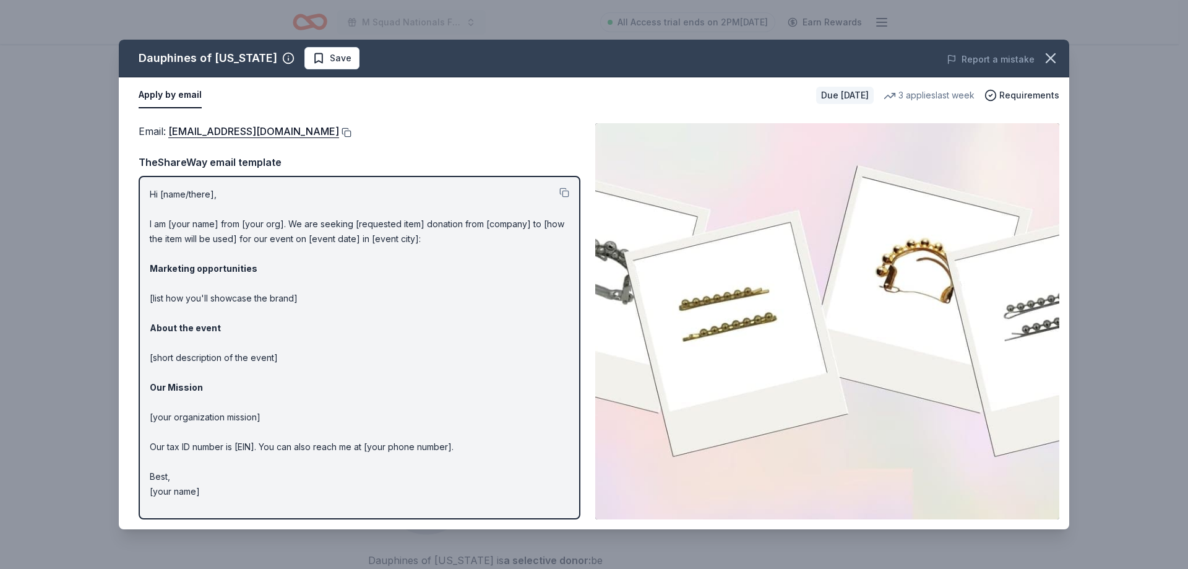
click at [352, 129] on button at bounding box center [345, 133] width 12 height 10
click at [1042, 63] on icon "button" at bounding box center [1050, 58] width 17 height 17
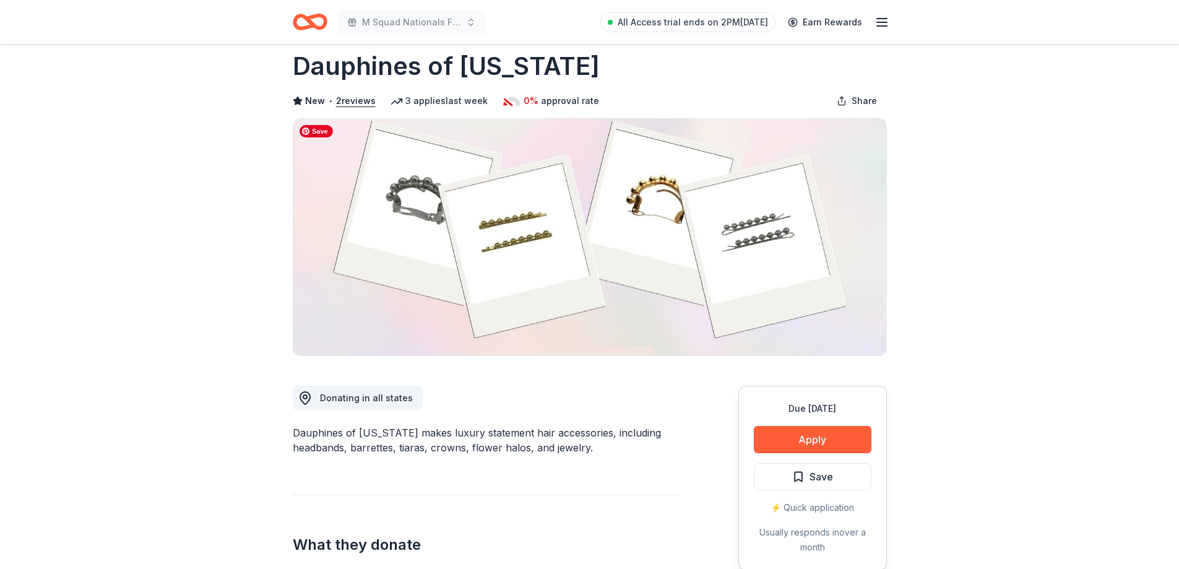
scroll to position [0, 0]
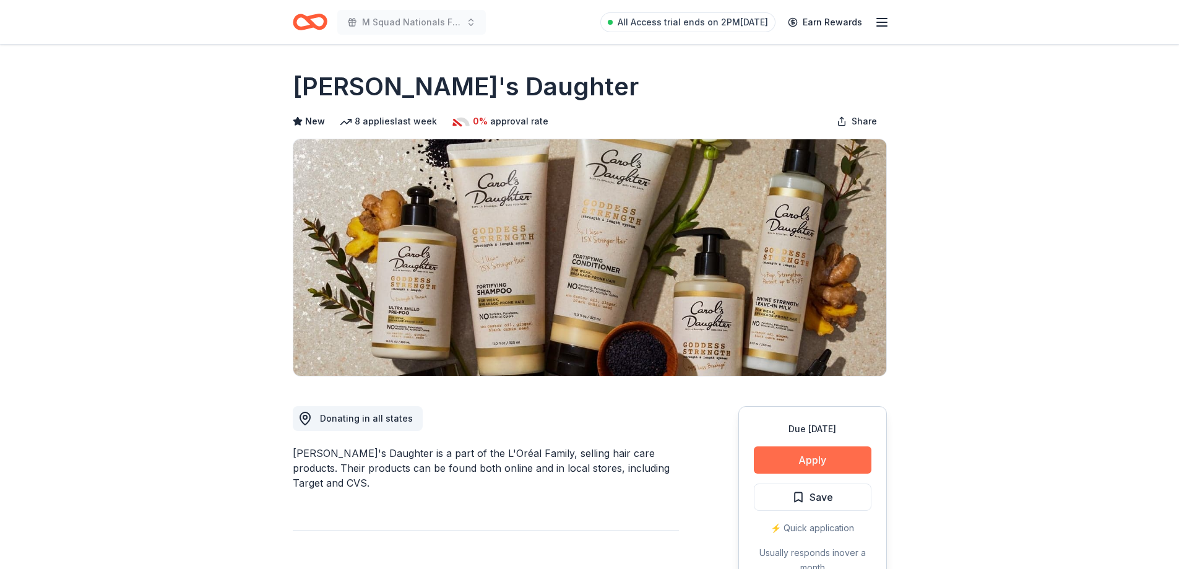
click at [811, 463] on button "Apply" at bounding box center [813, 459] width 118 height 27
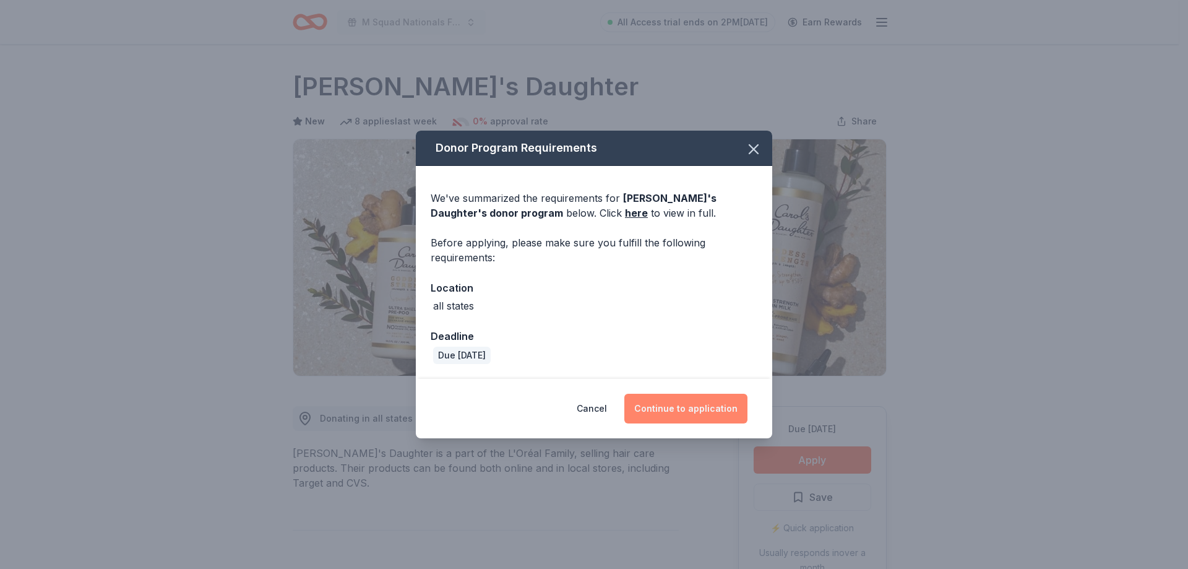
click at [663, 399] on button "Continue to application" at bounding box center [686, 409] width 123 height 30
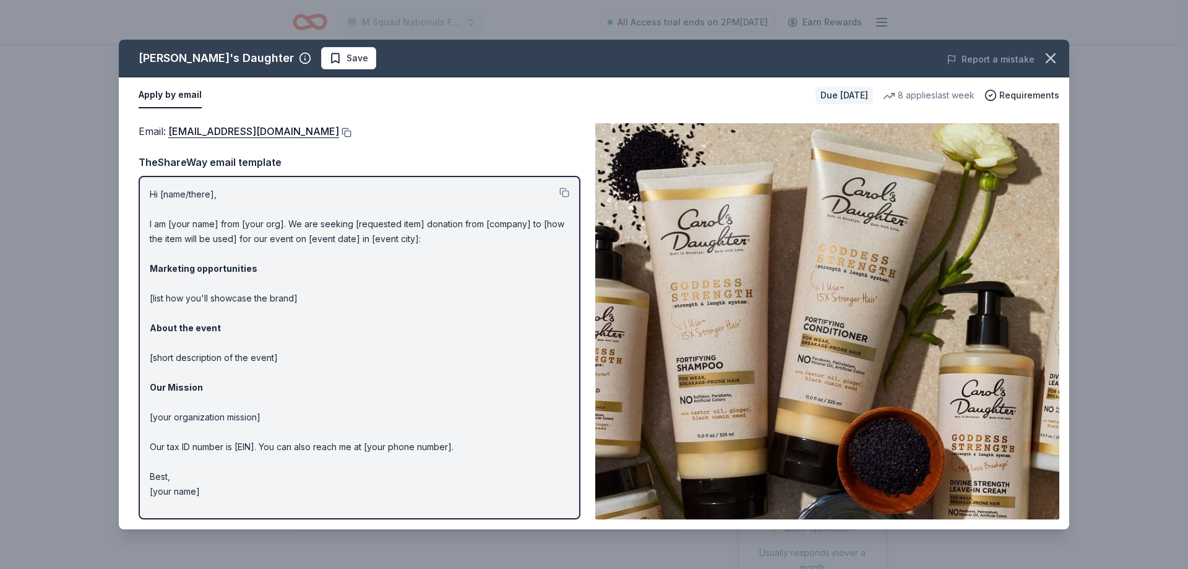
drag, startPoint x: 207, startPoint y: 129, endPoint x: 347, endPoint y: 136, distance: 140.0
click at [347, 136] on button at bounding box center [345, 133] width 12 height 10
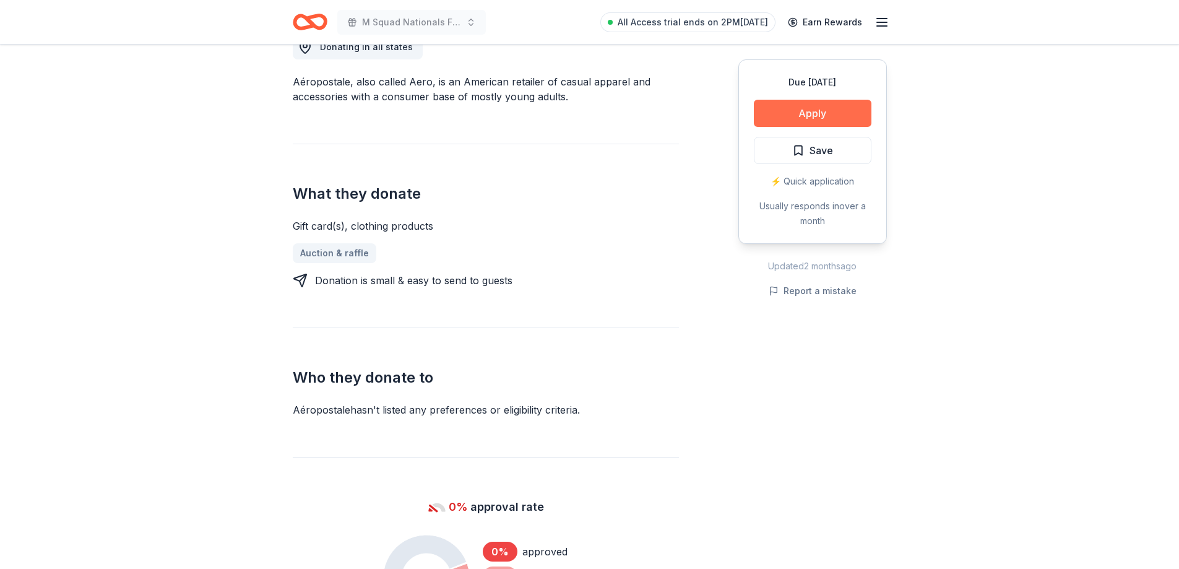
scroll to position [433, 0]
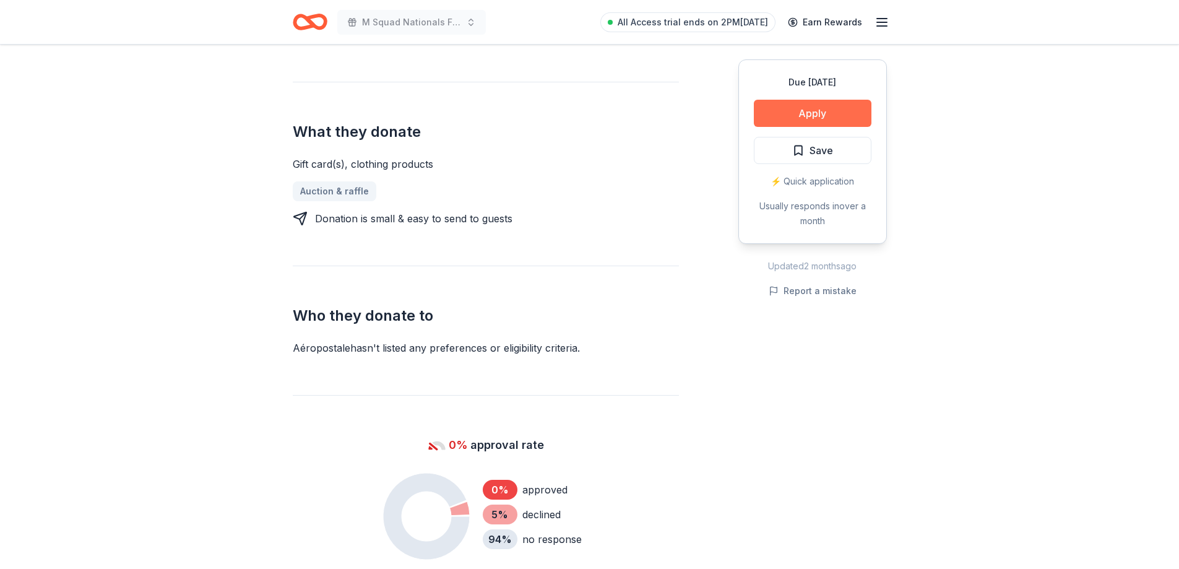
click at [828, 113] on button "Apply" at bounding box center [813, 113] width 118 height 27
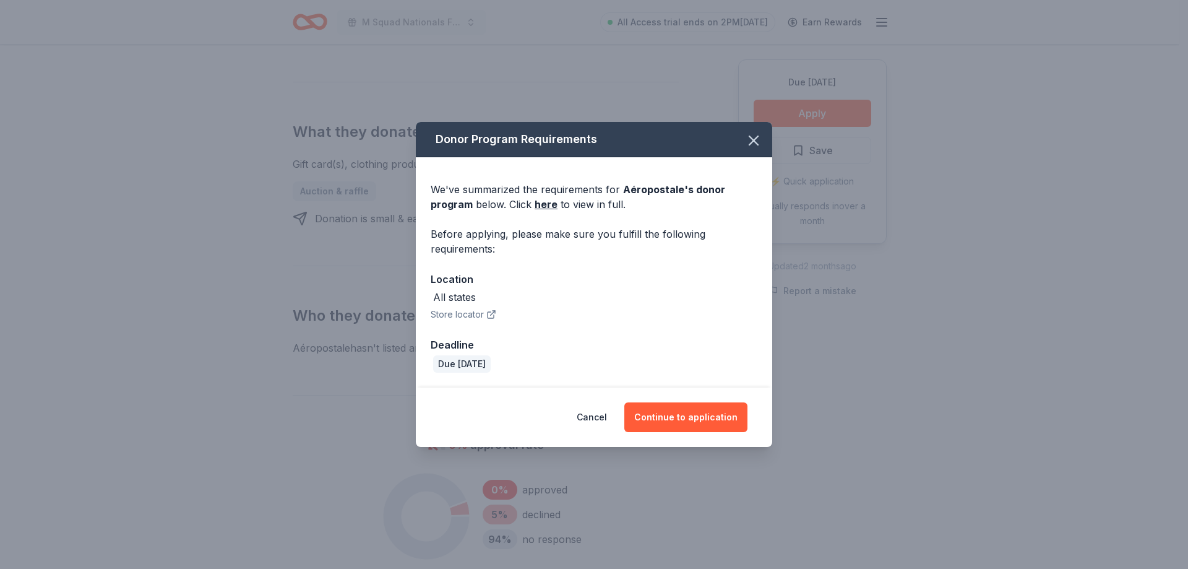
click at [694, 435] on div "Cancel Continue to application" at bounding box center [594, 416] width 357 height 59
click at [704, 407] on button "Continue to application" at bounding box center [686, 417] width 123 height 30
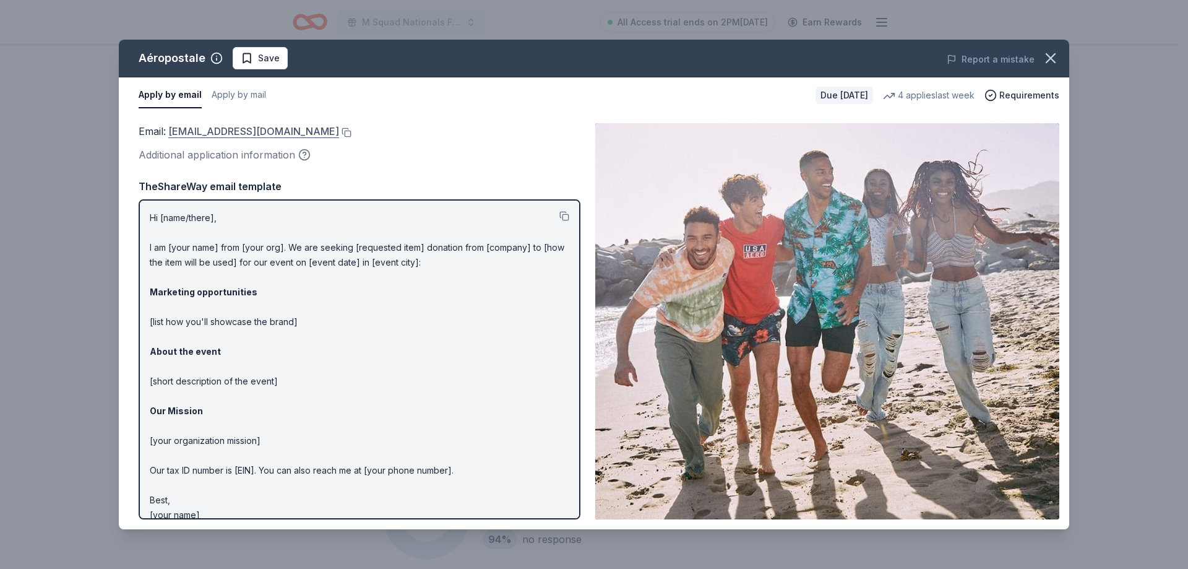
click at [259, 136] on link "[EMAIL_ADDRESS][DOMAIN_NAME]" at bounding box center [253, 131] width 171 height 16
click at [352, 131] on button at bounding box center [345, 133] width 12 height 10
click at [1048, 54] on icon "button" at bounding box center [1051, 58] width 9 height 9
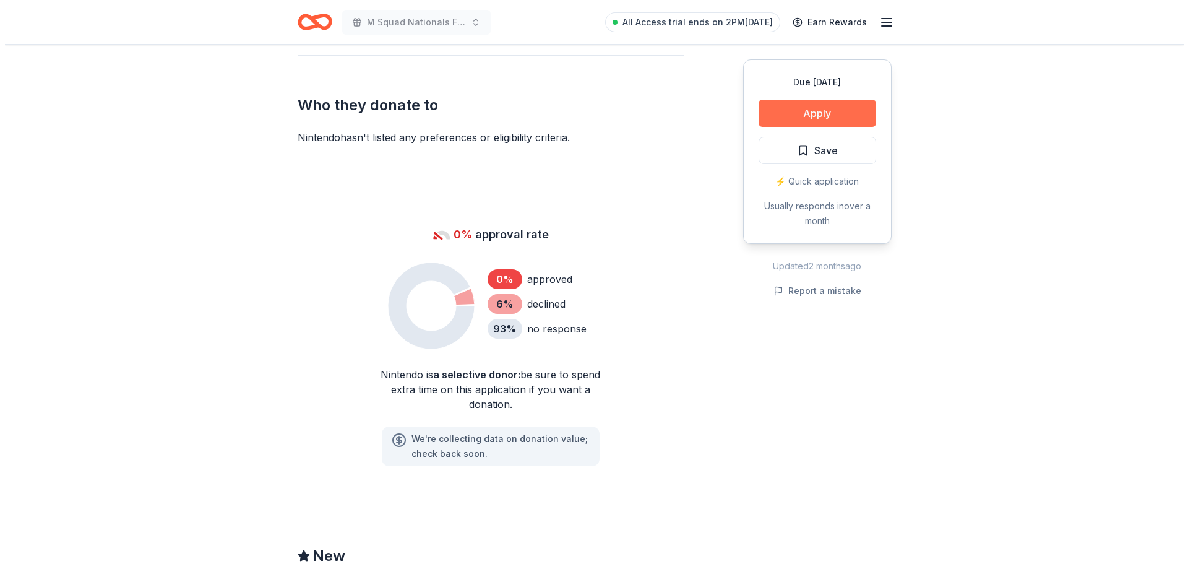
scroll to position [557, 0]
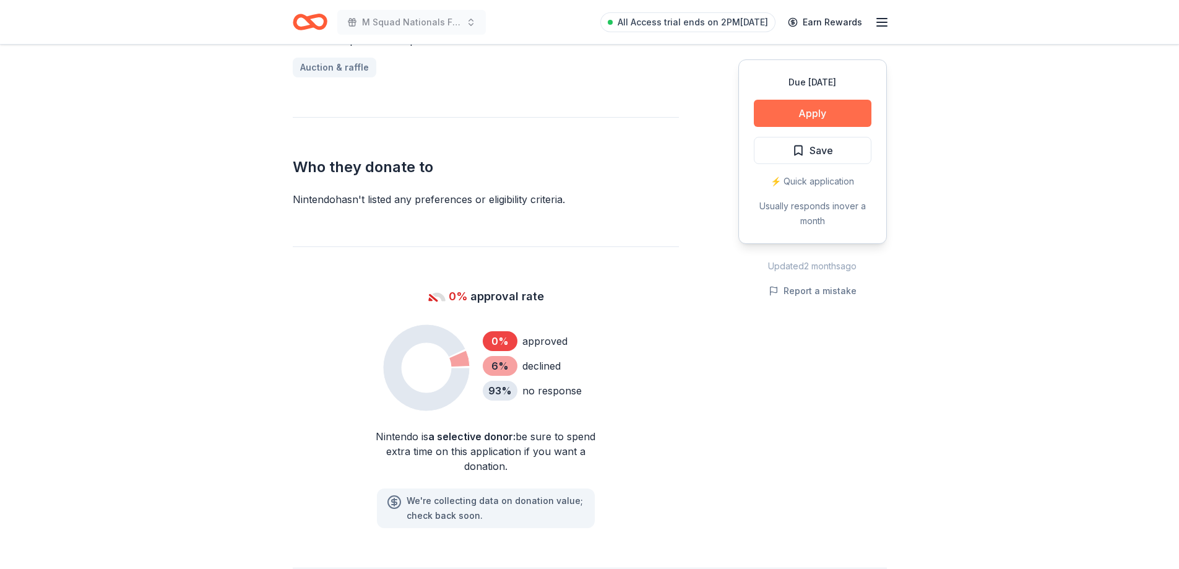
click at [789, 115] on button "Apply" at bounding box center [813, 113] width 118 height 27
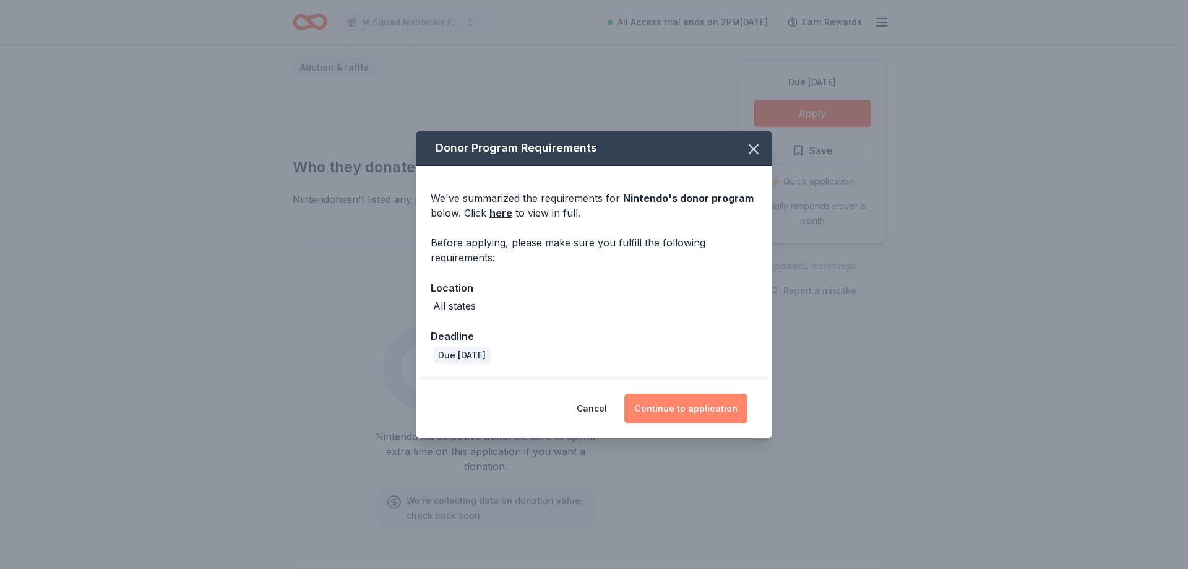
click at [695, 399] on button "Continue to application" at bounding box center [686, 409] width 123 height 30
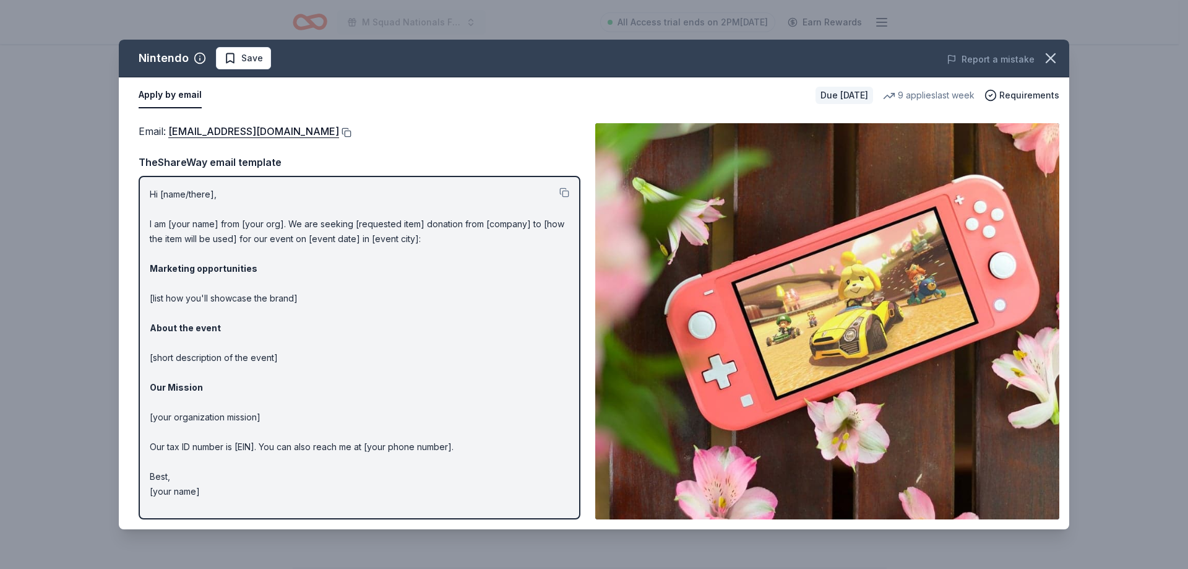
click at [352, 131] on button at bounding box center [345, 133] width 12 height 10
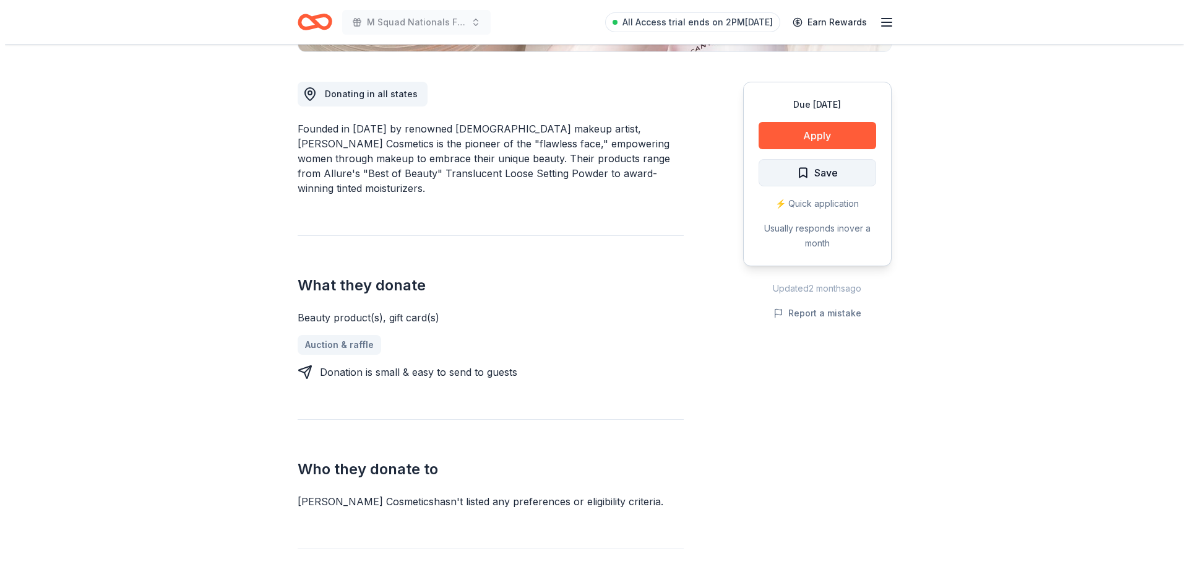
scroll to position [433, 0]
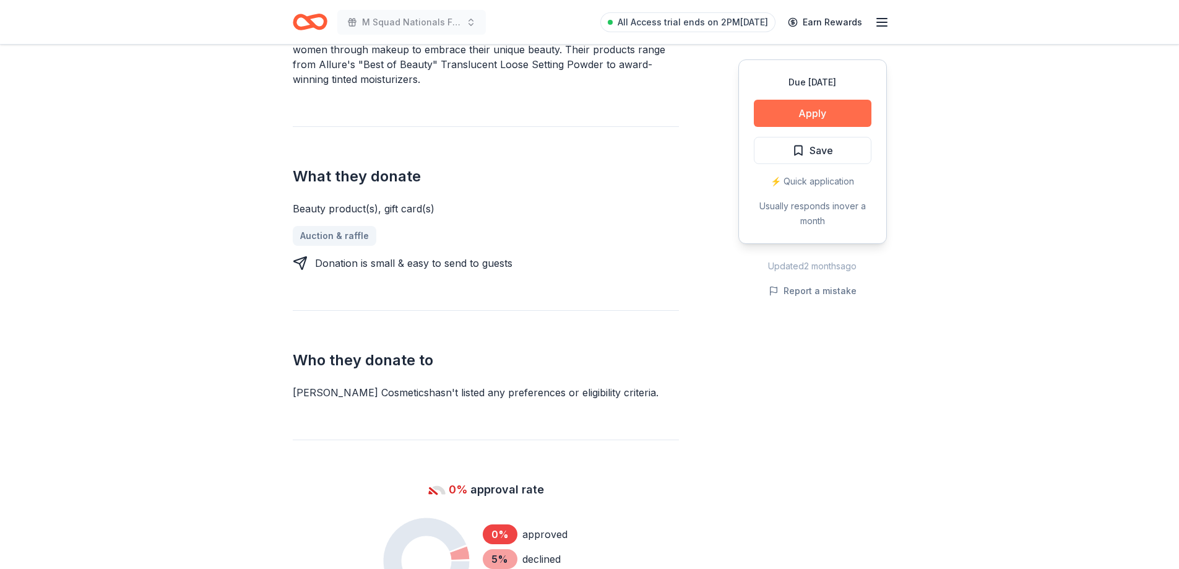
click at [803, 115] on button "Apply" at bounding box center [813, 113] width 118 height 27
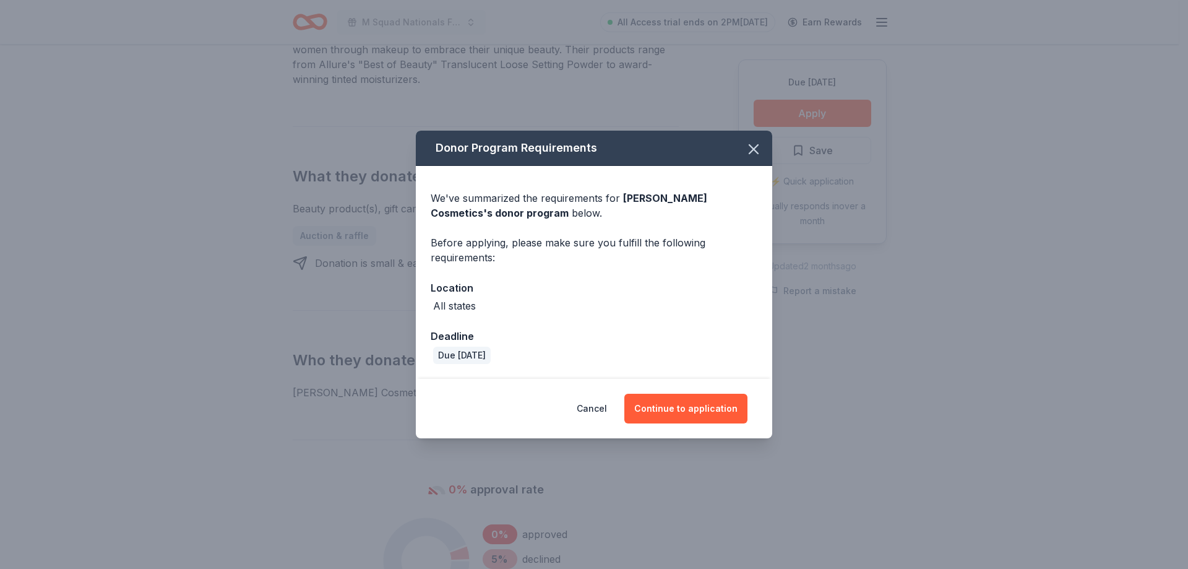
click at [705, 436] on div "Cancel Continue to application" at bounding box center [594, 408] width 357 height 59
click at [704, 413] on button "Continue to application" at bounding box center [686, 409] width 123 height 30
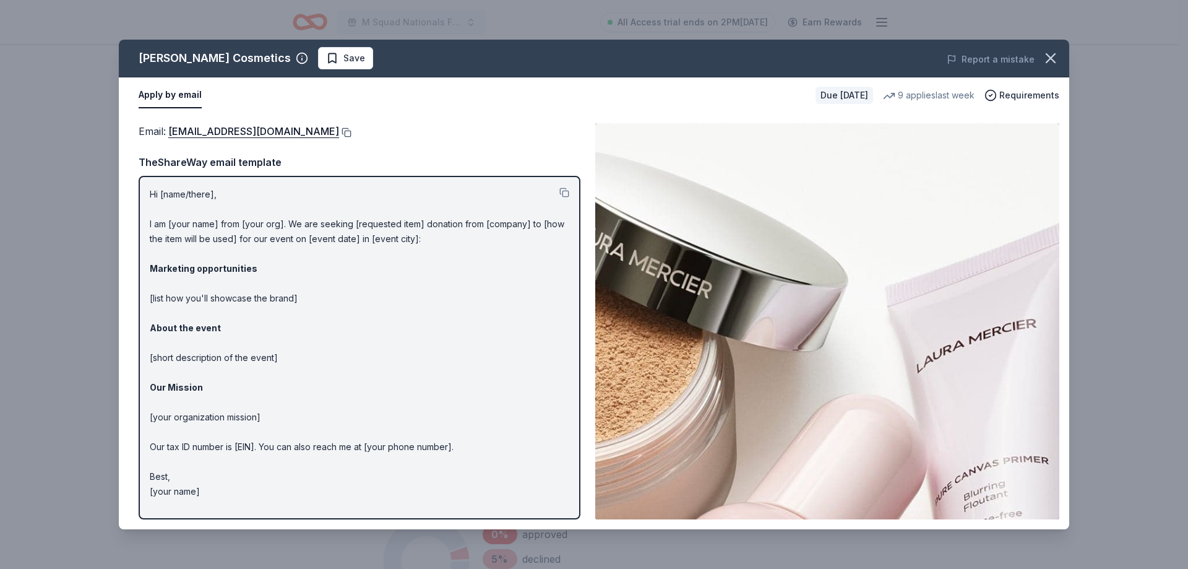
click at [339, 134] on button at bounding box center [345, 133] width 12 height 10
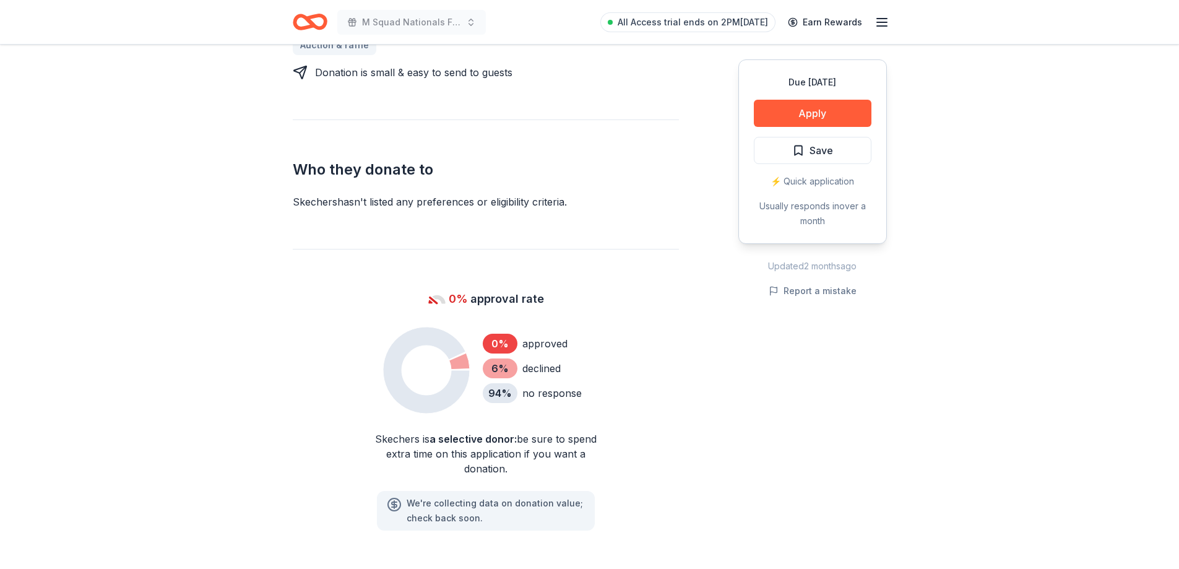
scroll to position [619, 0]
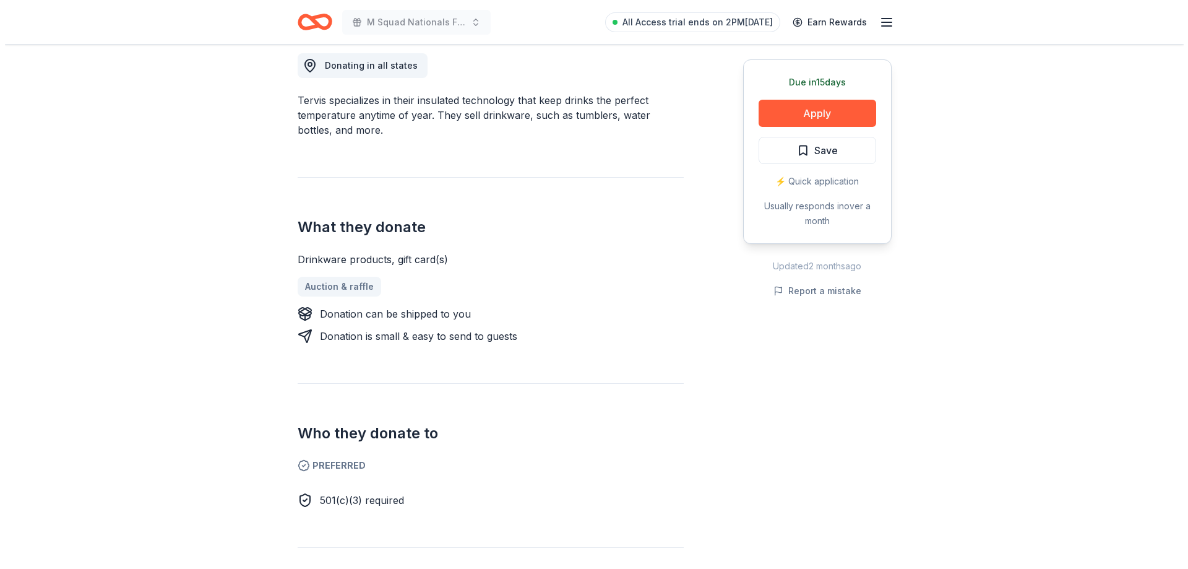
scroll to position [371, 0]
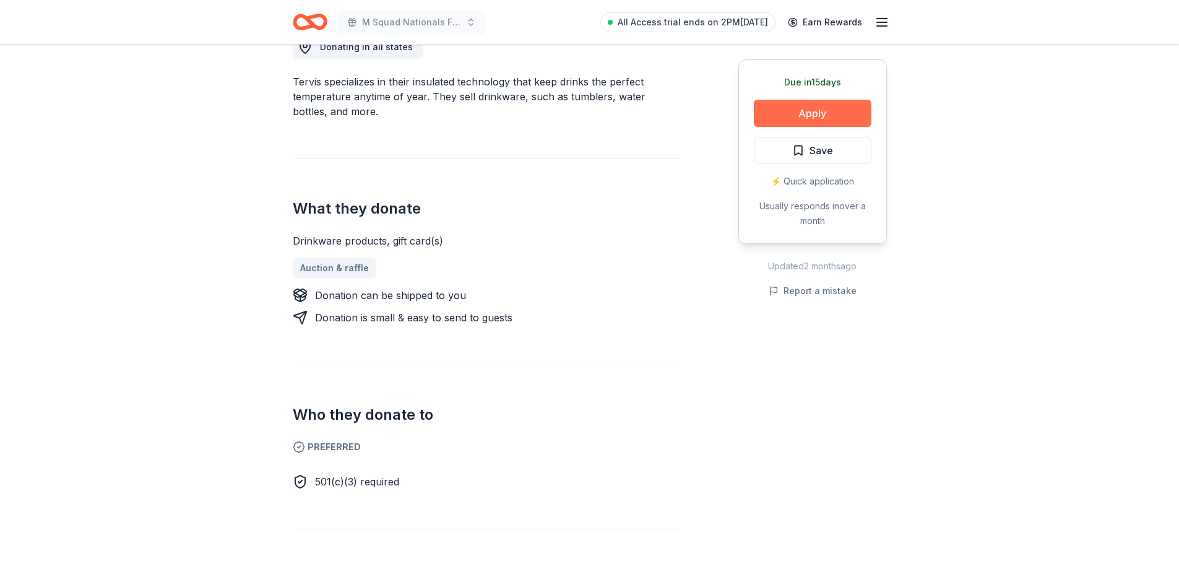
click at [841, 109] on button "Apply" at bounding box center [813, 113] width 118 height 27
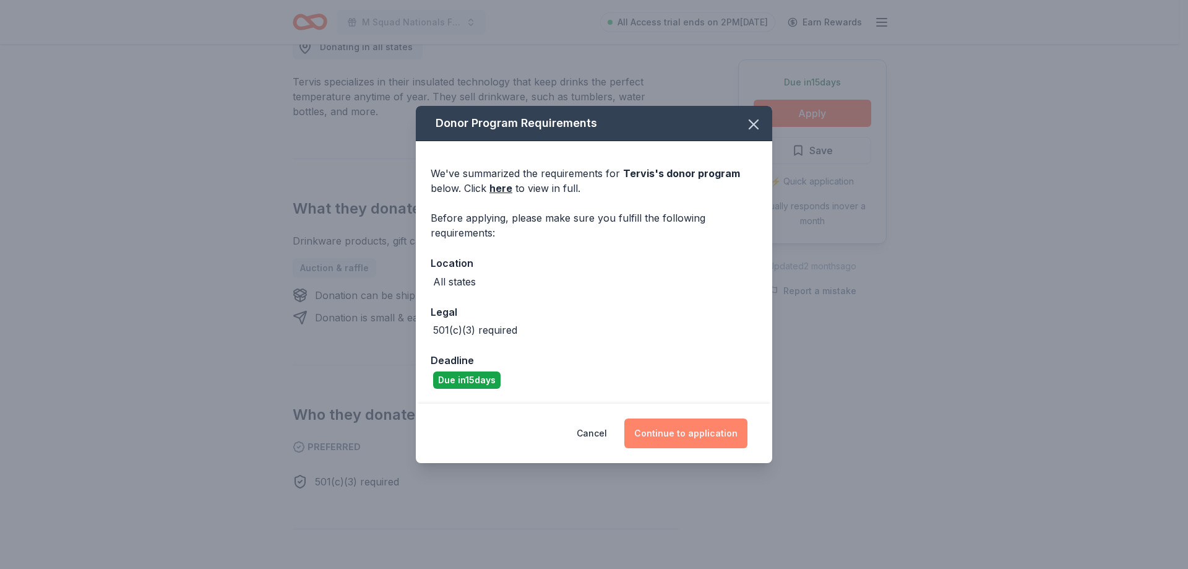
click at [719, 433] on button "Continue to application" at bounding box center [686, 433] width 123 height 30
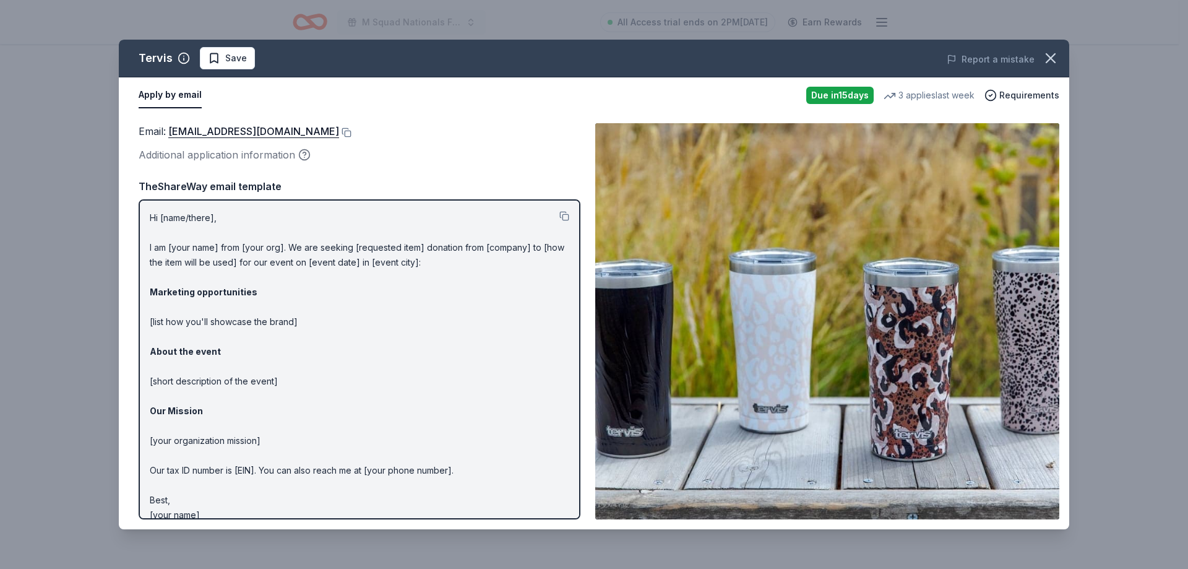
click at [288, 128] on div "Email : [EMAIL_ADDRESS][DOMAIN_NAME]" at bounding box center [360, 131] width 442 height 16
click at [339, 131] on button at bounding box center [345, 133] width 12 height 10
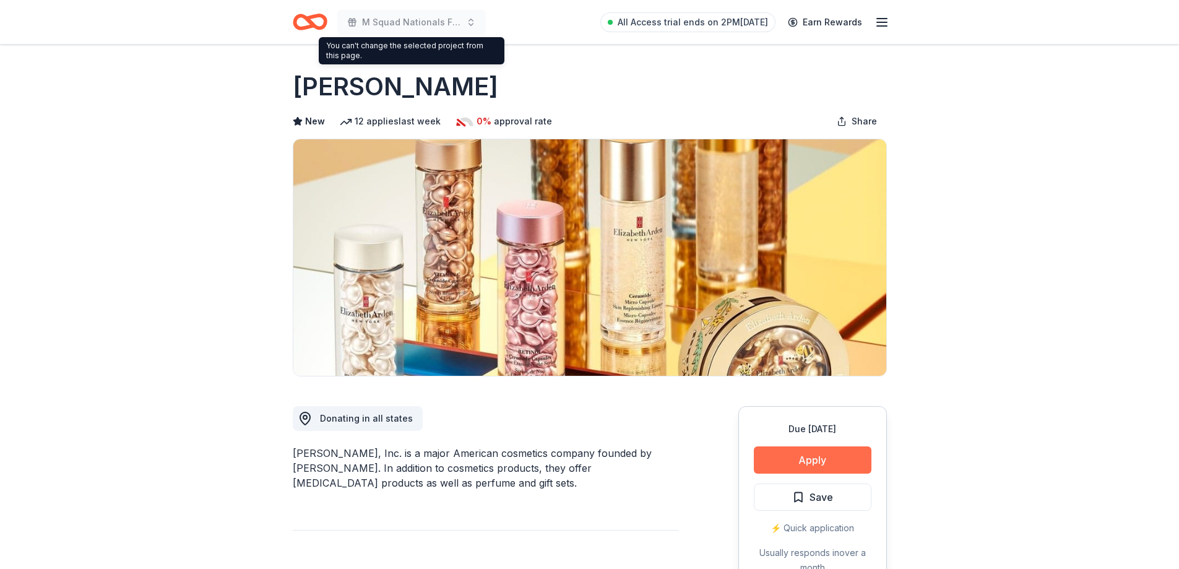
click at [800, 469] on button "Apply" at bounding box center [813, 459] width 118 height 27
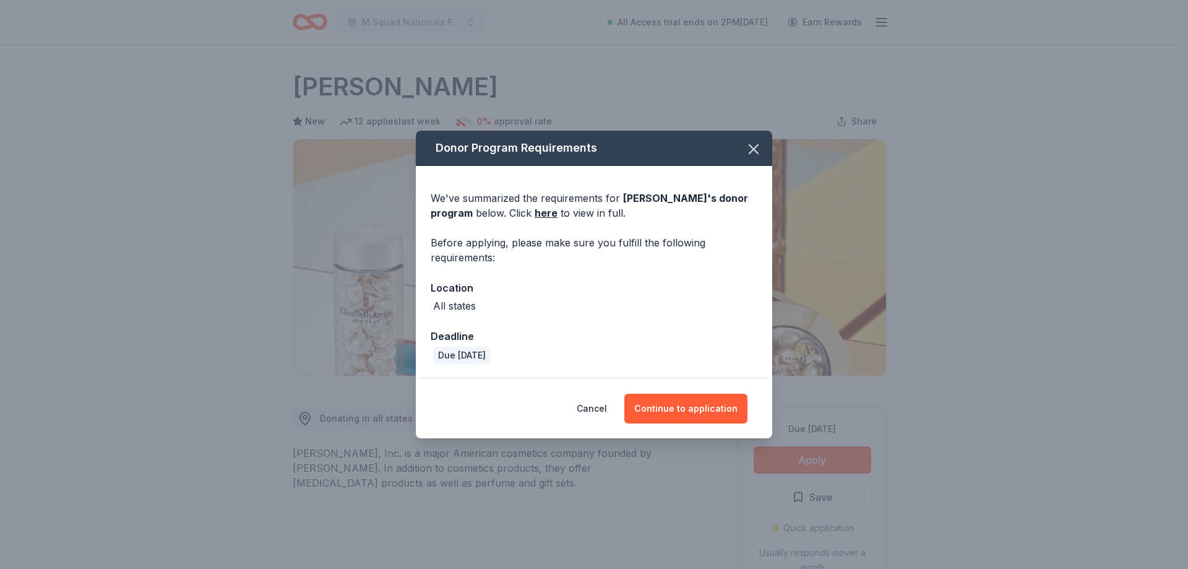
click at [323, 501] on div "Donor Program Requirements We've summarized the requirements for Elizabeth Arde…" at bounding box center [594, 284] width 1188 height 569
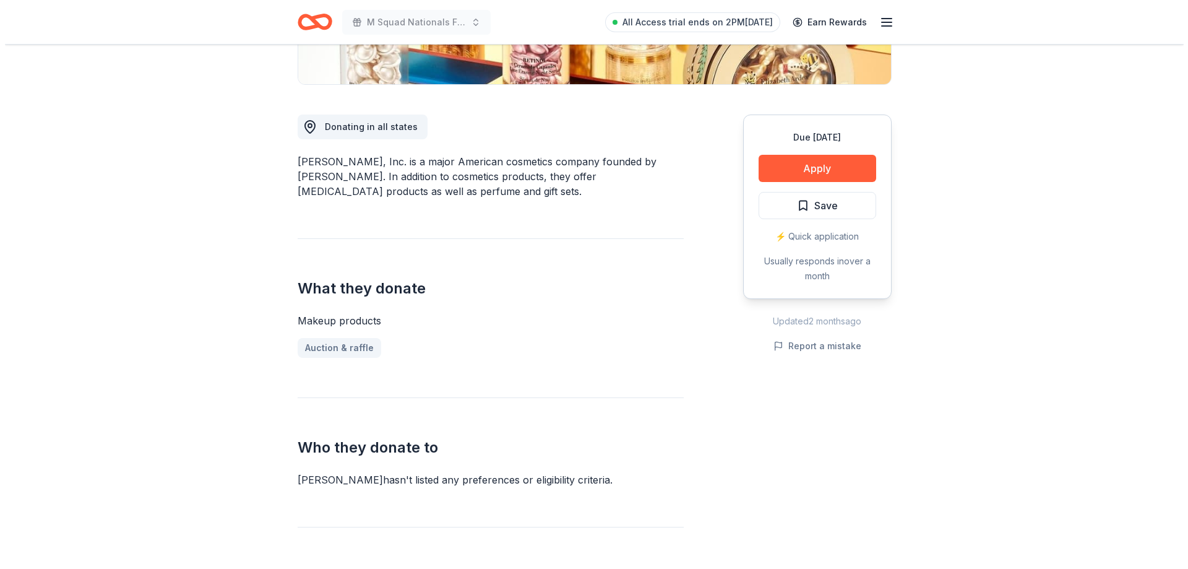
scroll to position [309, 0]
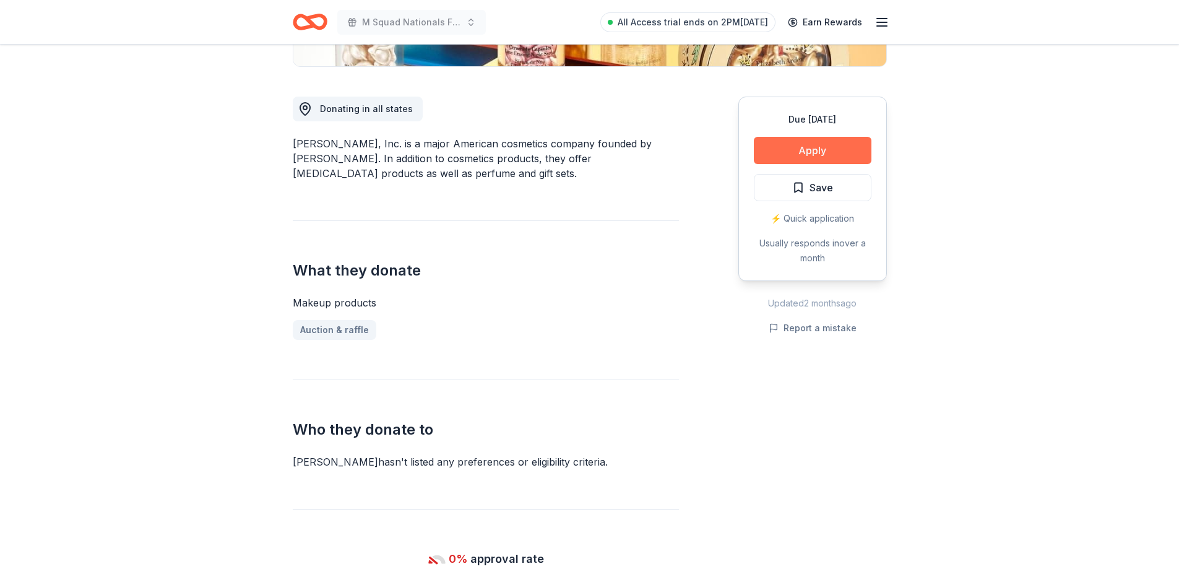
click at [813, 148] on button "Apply" at bounding box center [813, 150] width 118 height 27
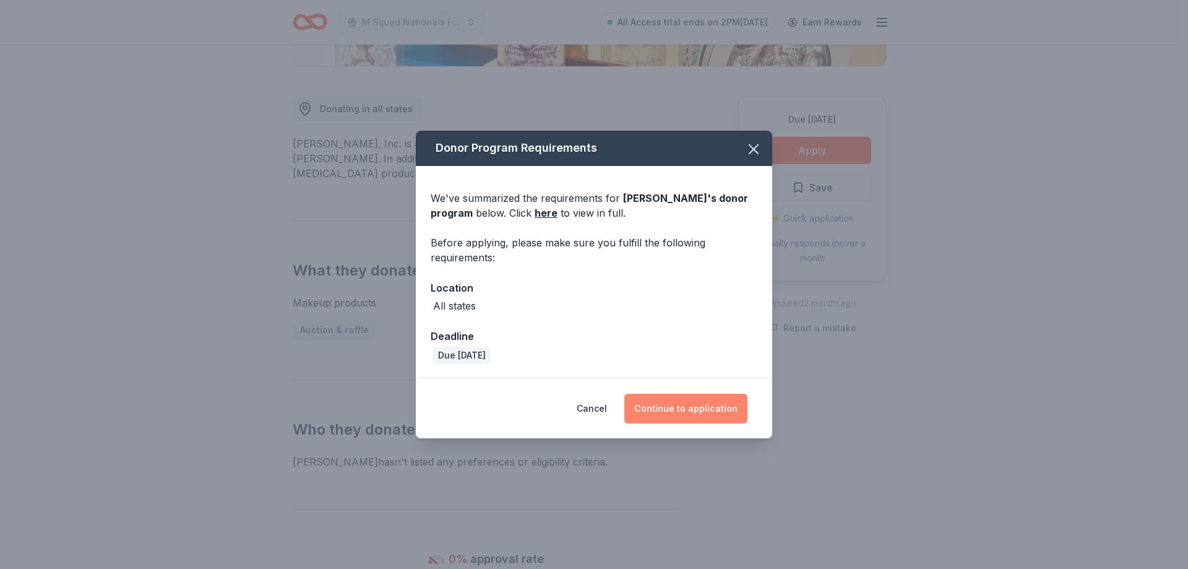
click at [655, 417] on button "Continue to application" at bounding box center [686, 409] width 123 height 30
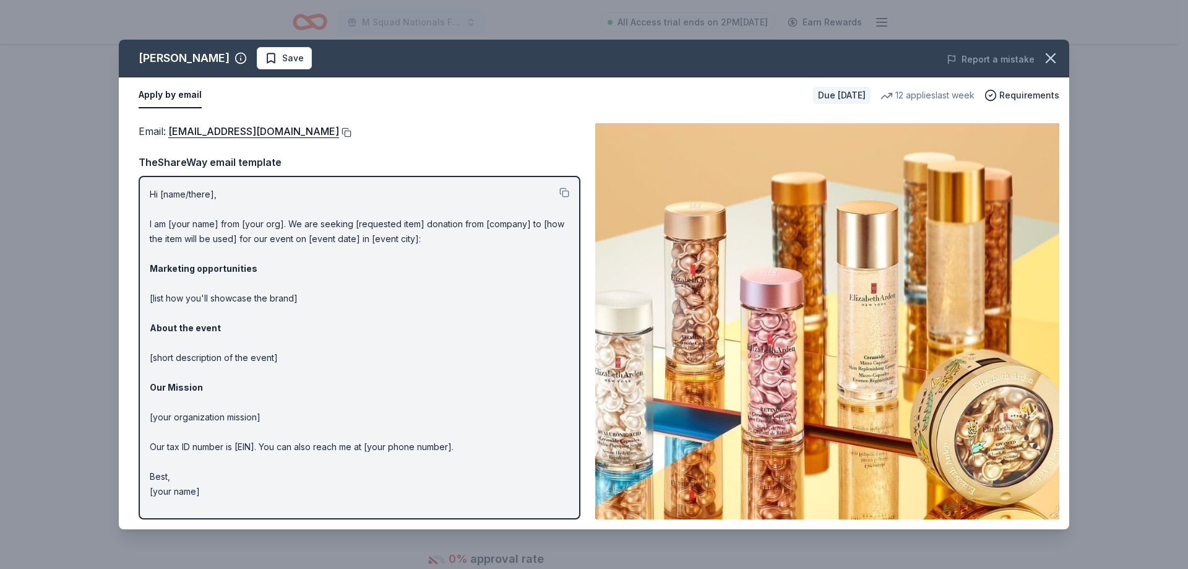
click at [350, 134] on button at bounding box center [345, 133] width 12 height 10
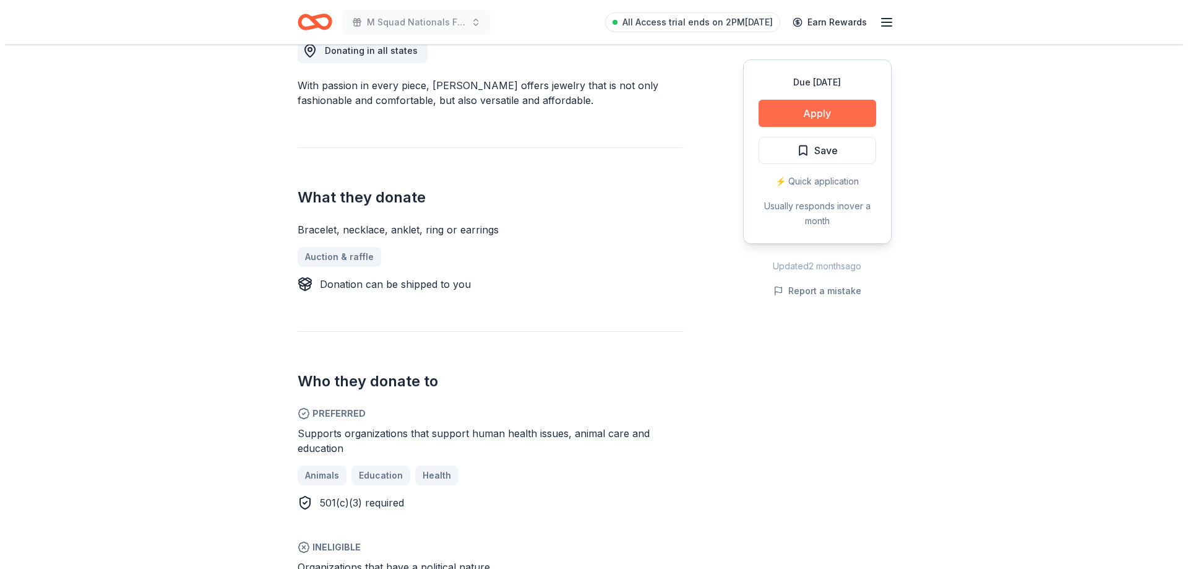
scroll to position [371, 0]
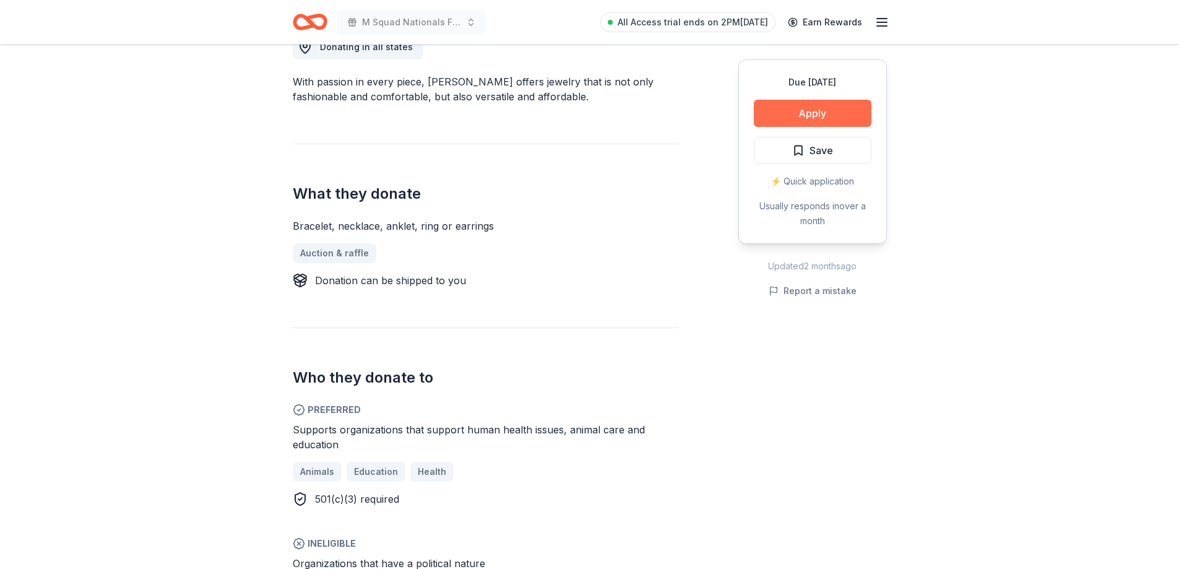
click at [787, 108] on button "Apply" at bounding box center [813, 113] width 118 height 27
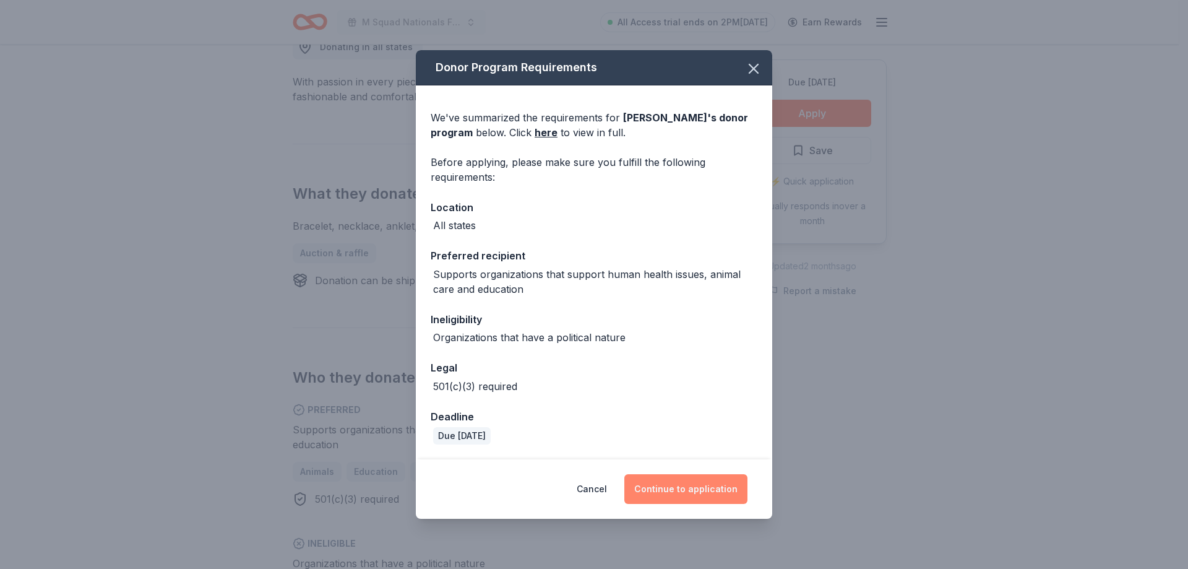
click at [703, 501] on button "Continue to application" at bounding box center [686, 489] width 123 height 30
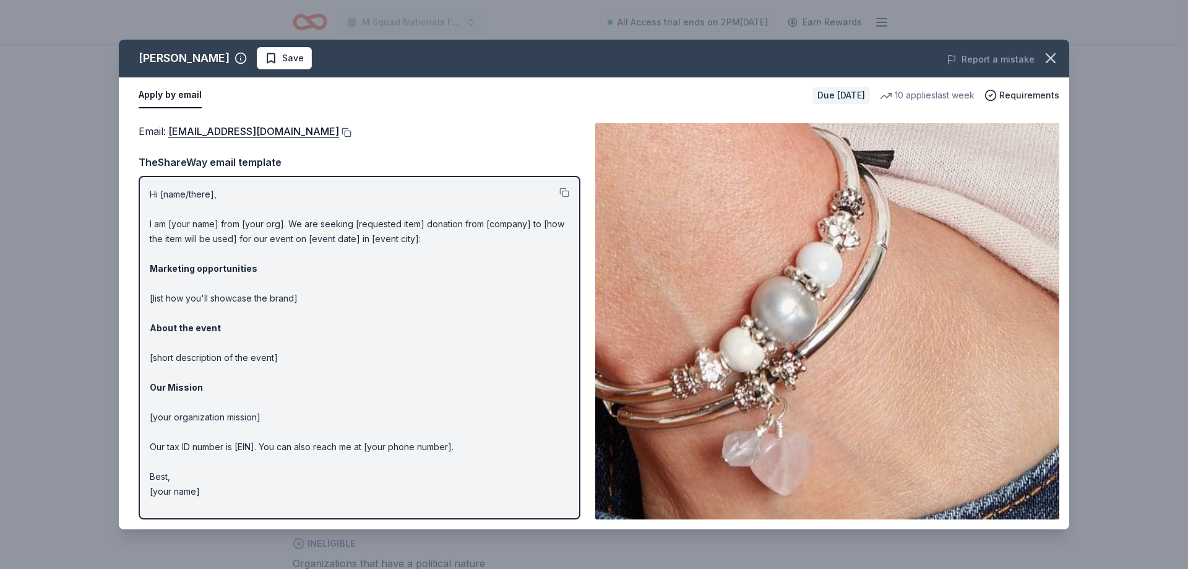
click at [339, 132] on button at bounding box center [345, 133] width 12 height 10
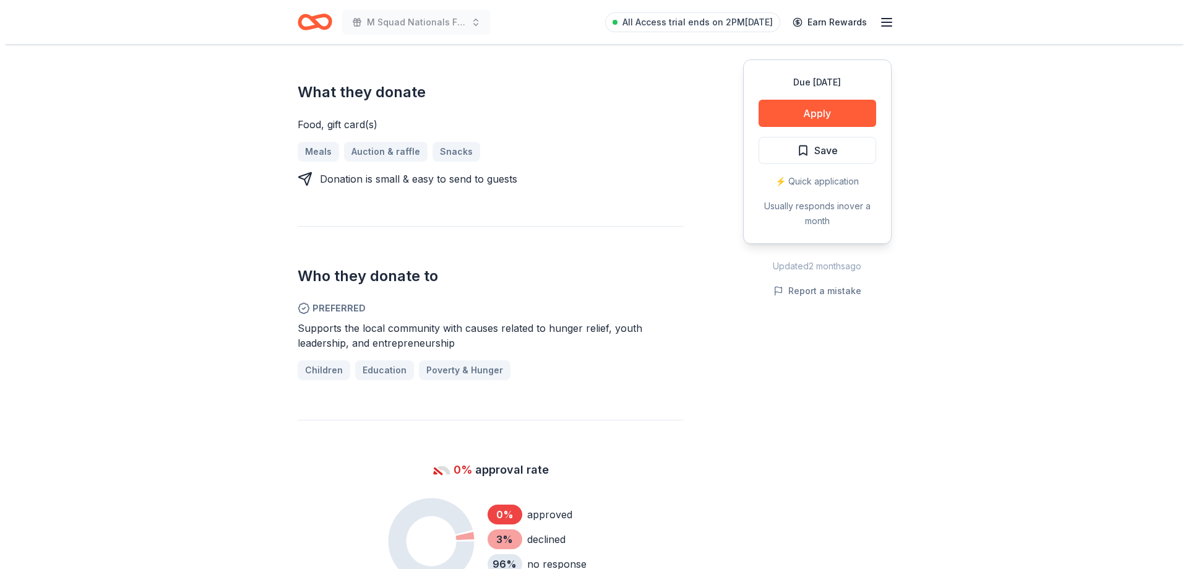
scroll to position [557, 0]
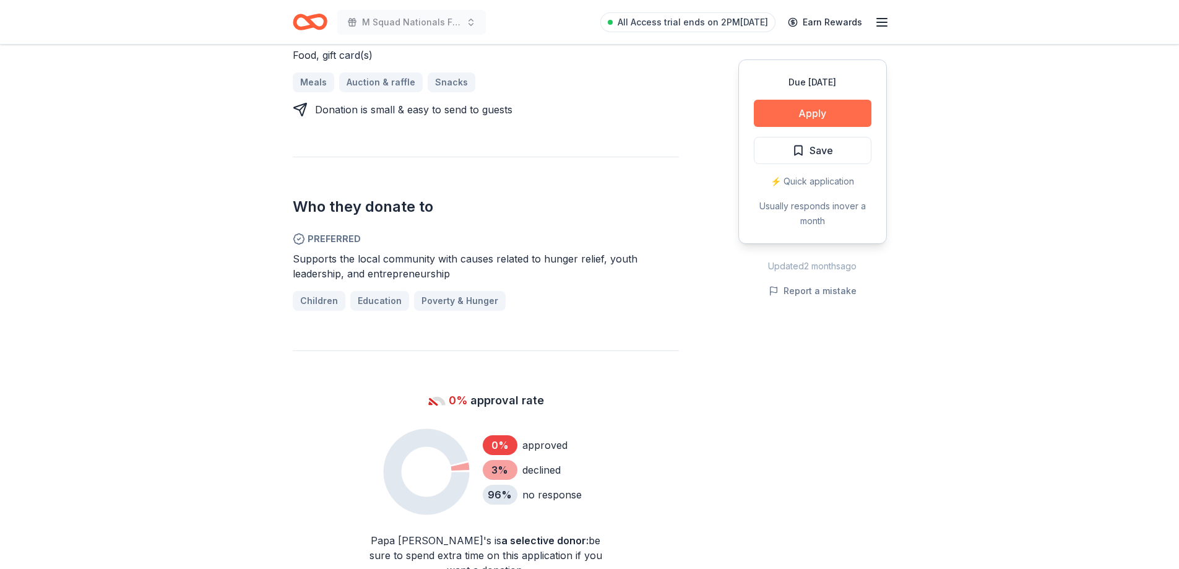
click at [810, 118] on button "Apply" at bounding box center [813, 113] width 118 height 27
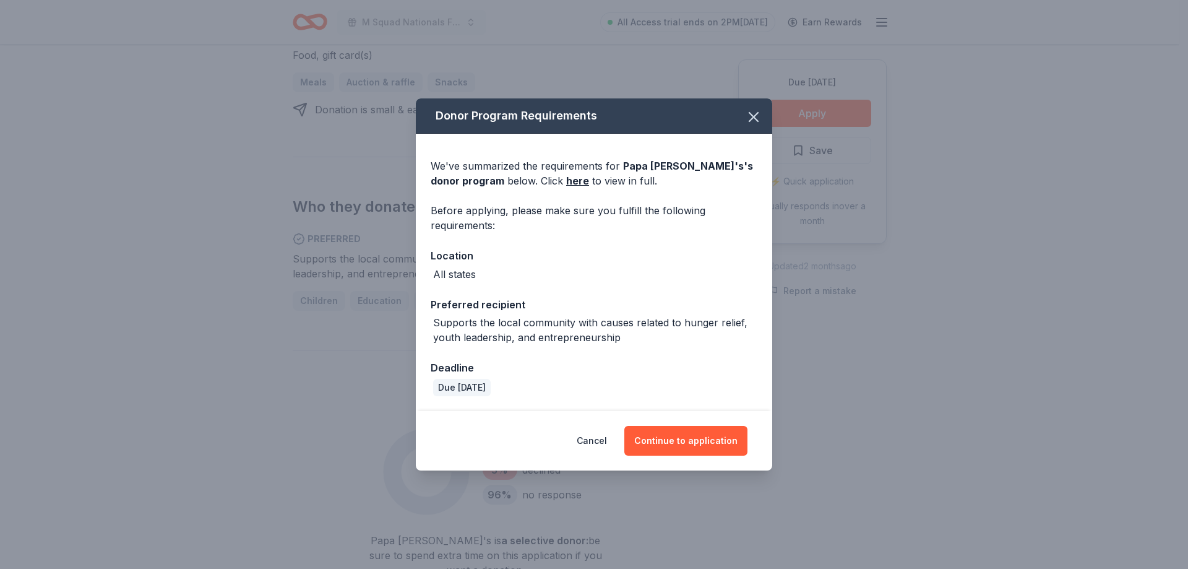
click at [710, 457] on div "Cancel Continue to application" at bounding box center [594, 440] width 357 height 59
click at [662, 435] on button "Continue to application" at bounding box center [686, 441] width 123 height 30
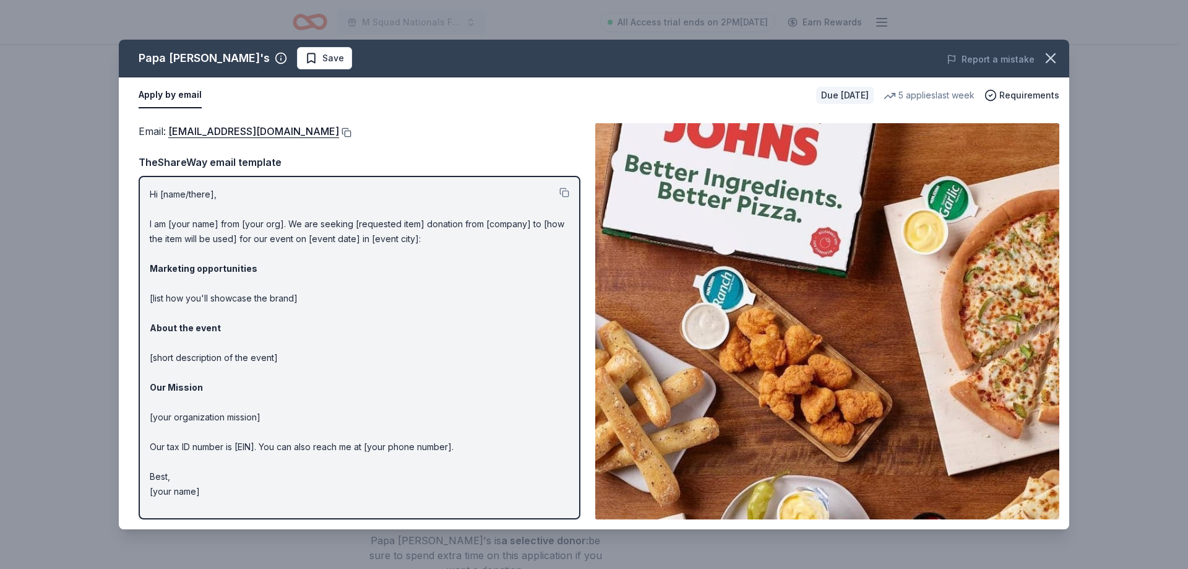
click at [339, 131] on button at bounding box center [345, 133] width 12 height 10
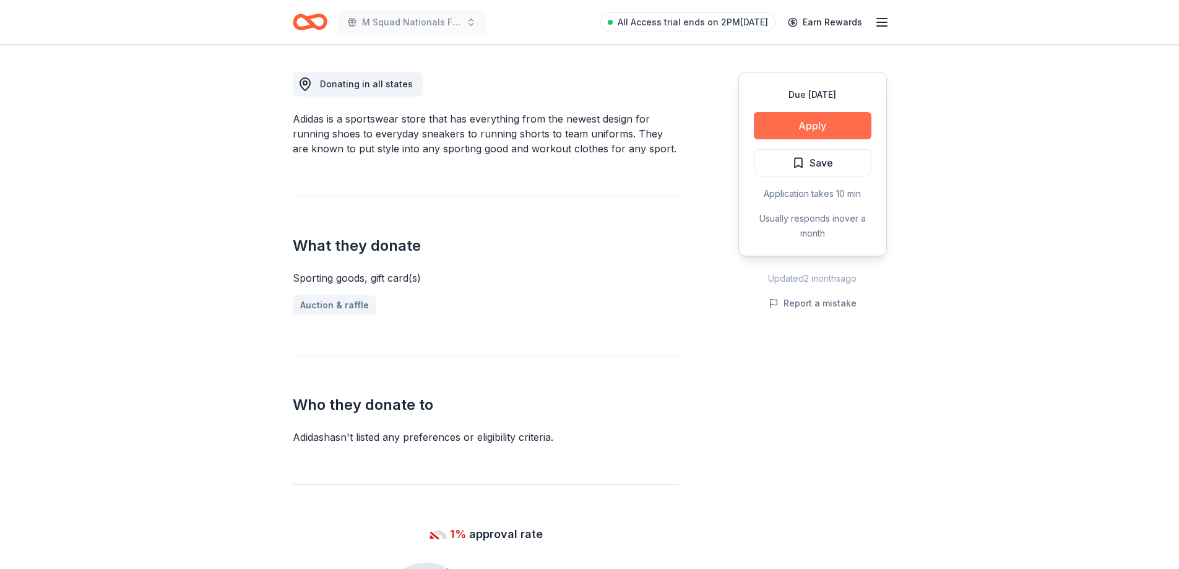
scroll to position [186, 0]
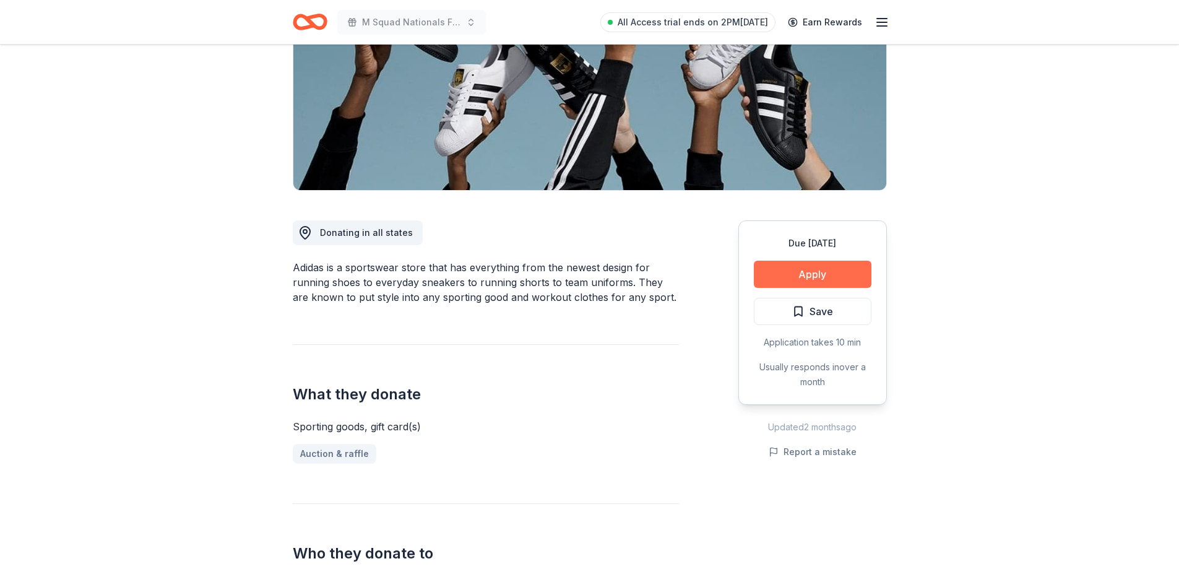
click at [832, 264] on button "Apply" at bounding box center [813, 274] width 118 height 27
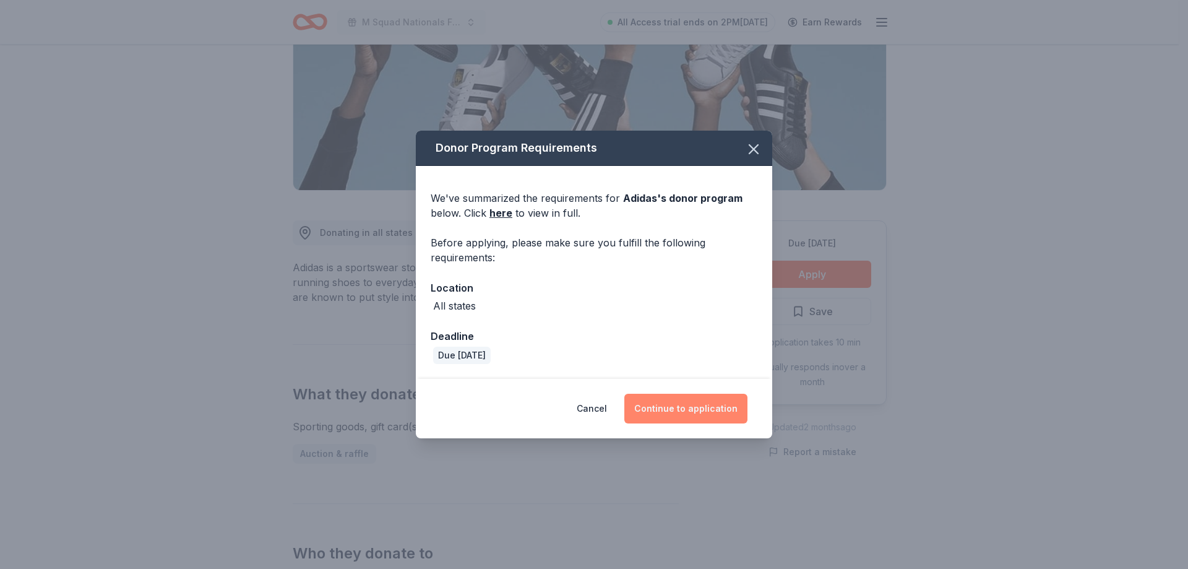
click at [707, 399] on button "Continue to application" at bounding box center [686, 409] width 123 height 30
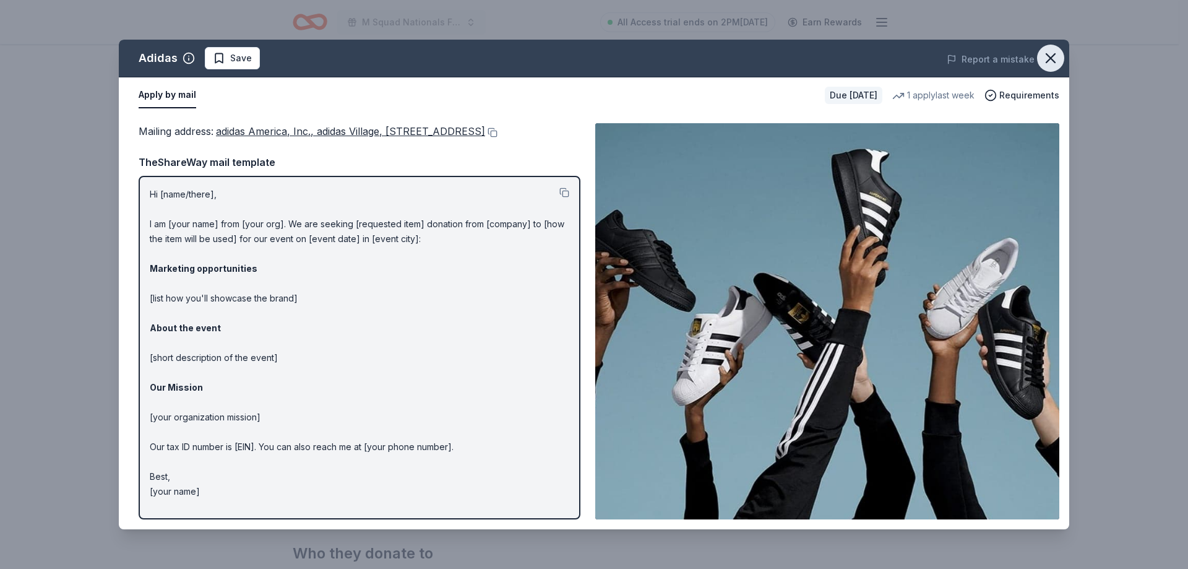
click at [1048, 64] on icon "button" at bounding box center [1050, 58] width 17 height 17
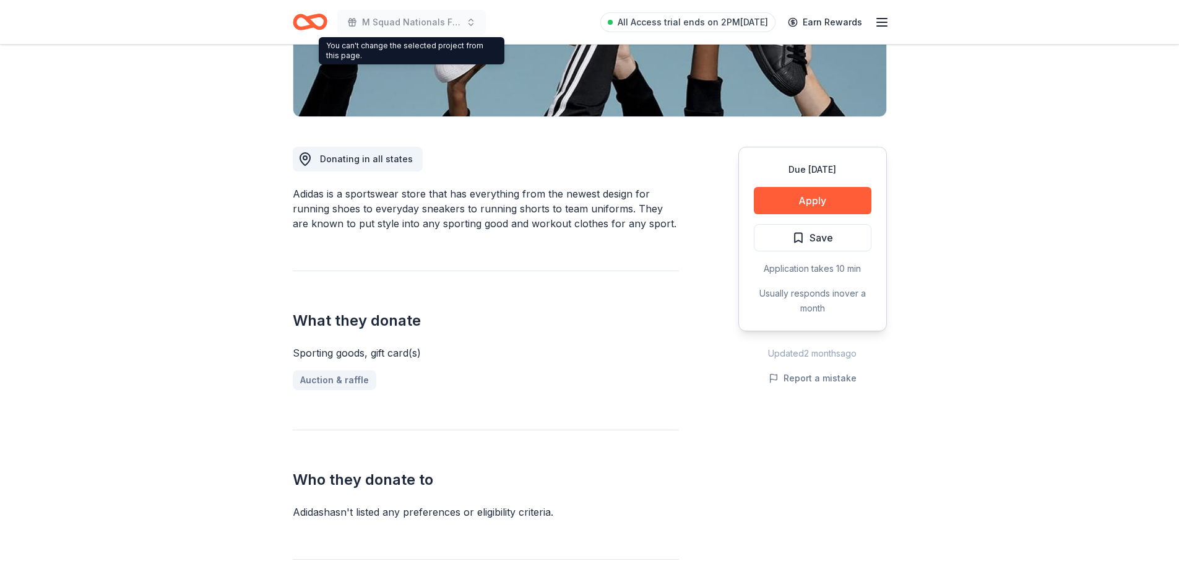
scroll to position [248, 0]
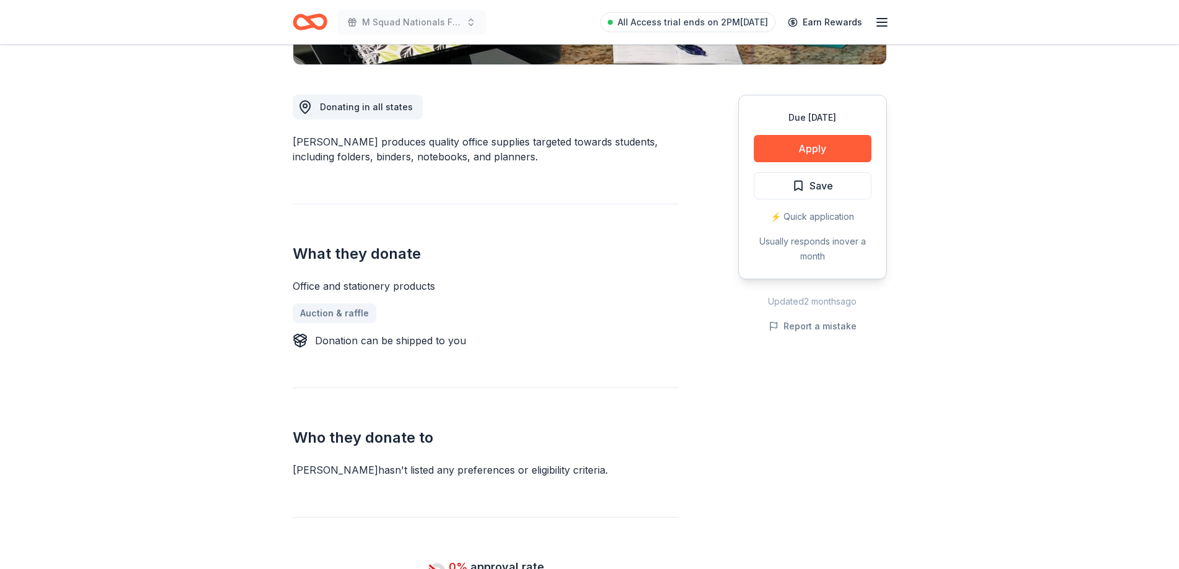
scroll to position [248, 0]
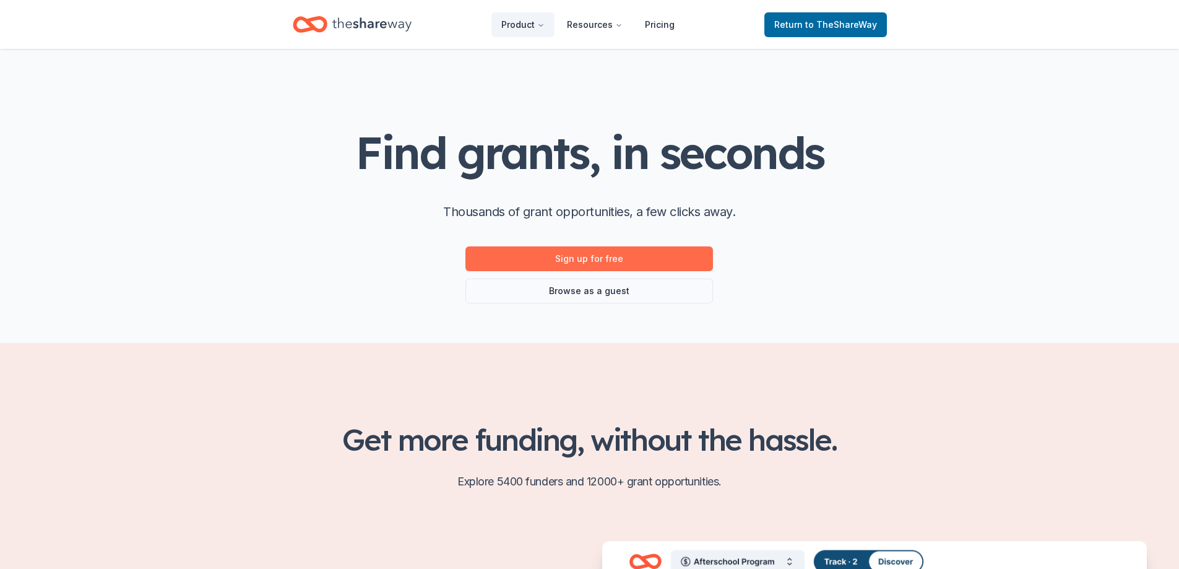
click at [562, 257] on link "Sign up for free" at bounding box center [589, 258] width 248 height 25
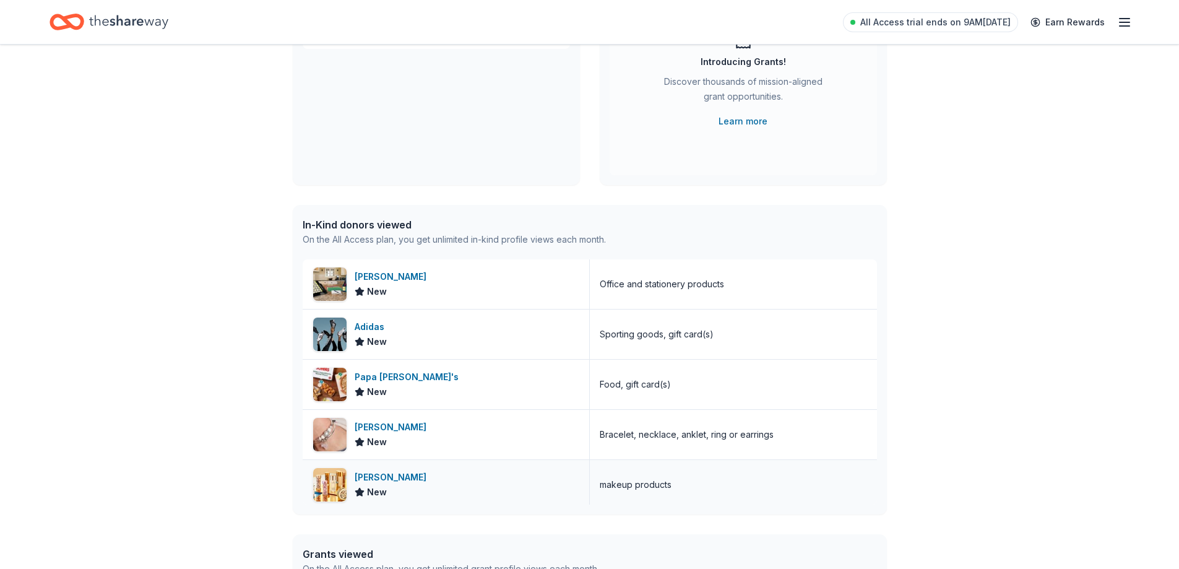
scroll to position [119, 0]
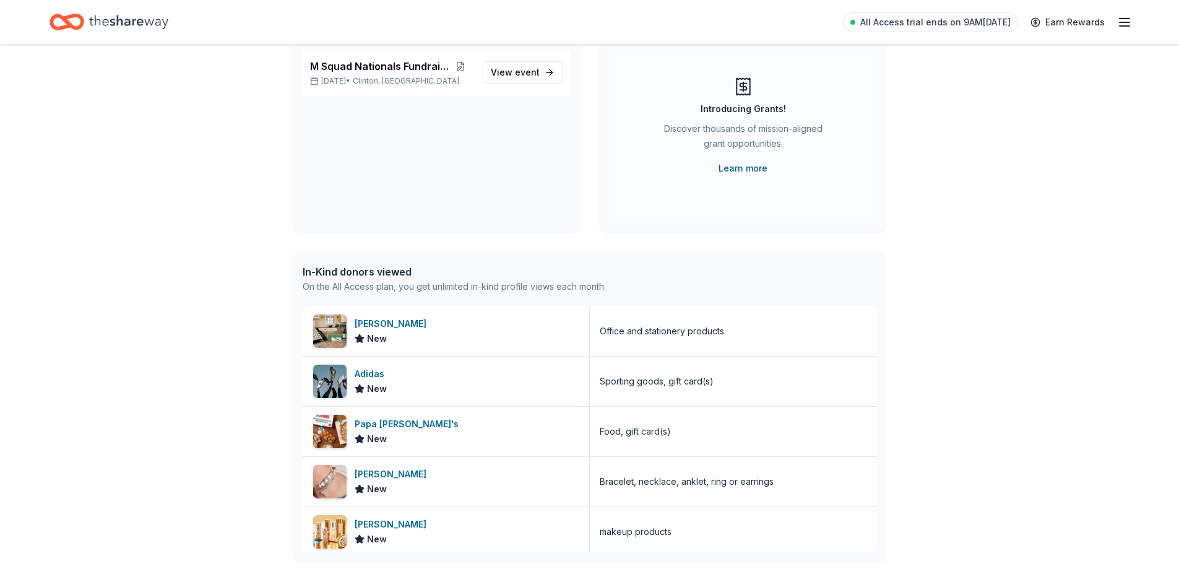
click at [741, 166] on link "Learn more" at bounding box center [743, 168] width 49 height 15
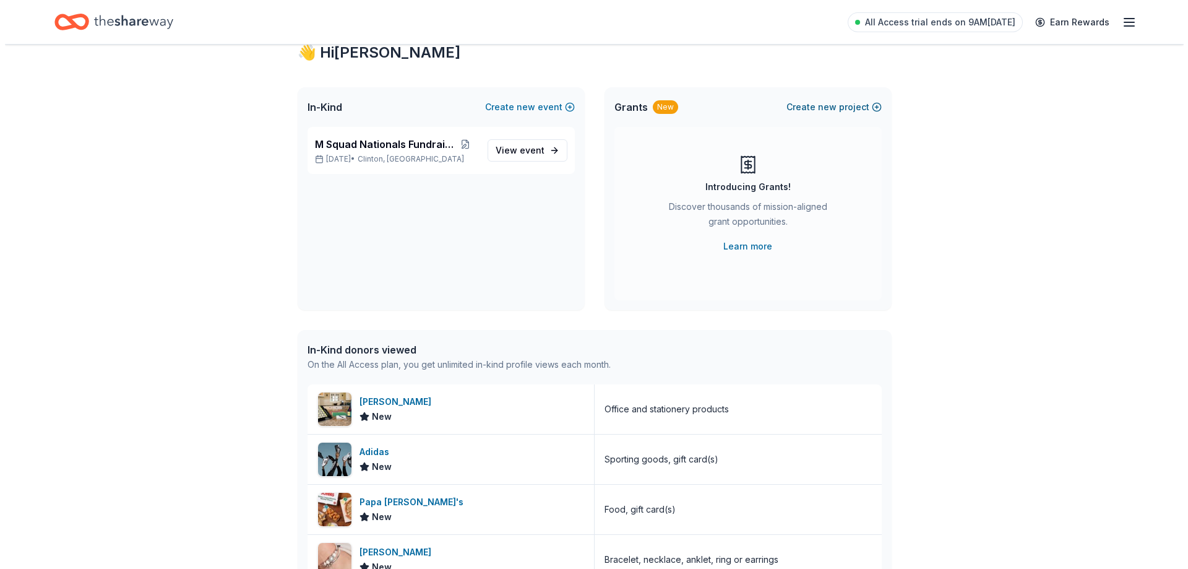
scroll to position [0, 0]
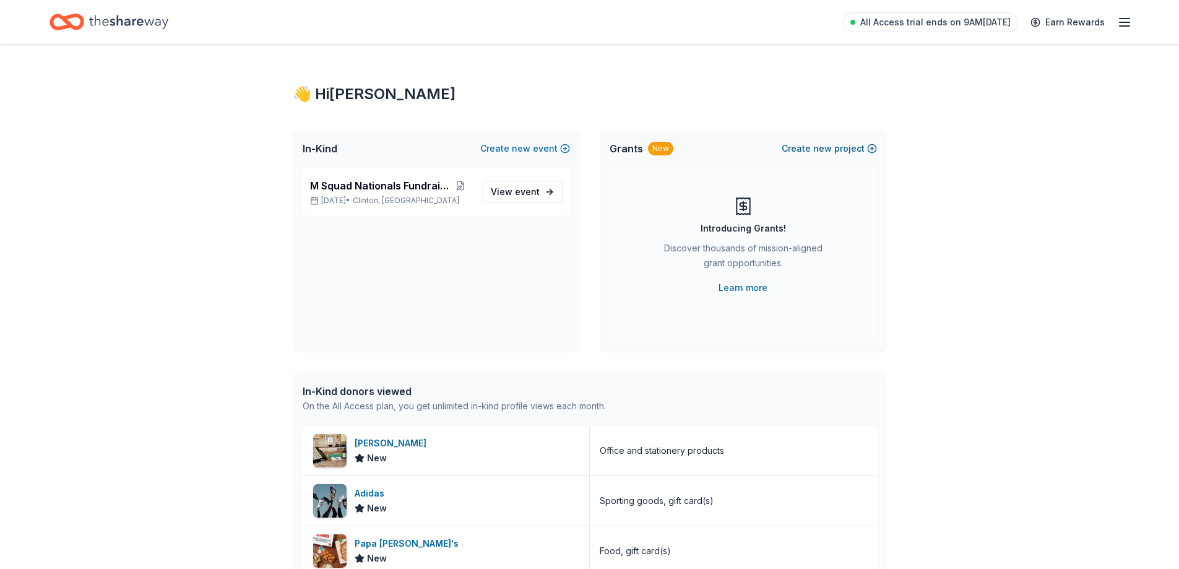
click at [873, 145] on button "Create new project" at bounding box center [829, 148] width 95 height 15
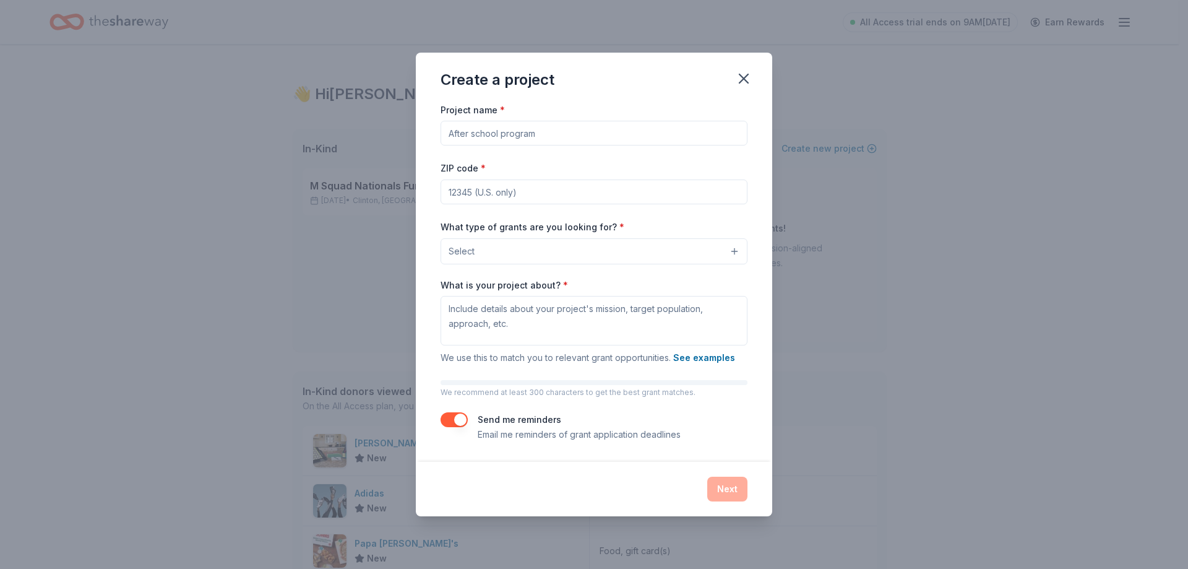
click at [615, 142] on input "Project name *" at bounding box center [594, 133] width 307 height 25
type input "M Squad Nationals"
click at [577, 188] on input "ZIP code *" at bounding box center [594, 191] width 307 height 25
type input "61727"
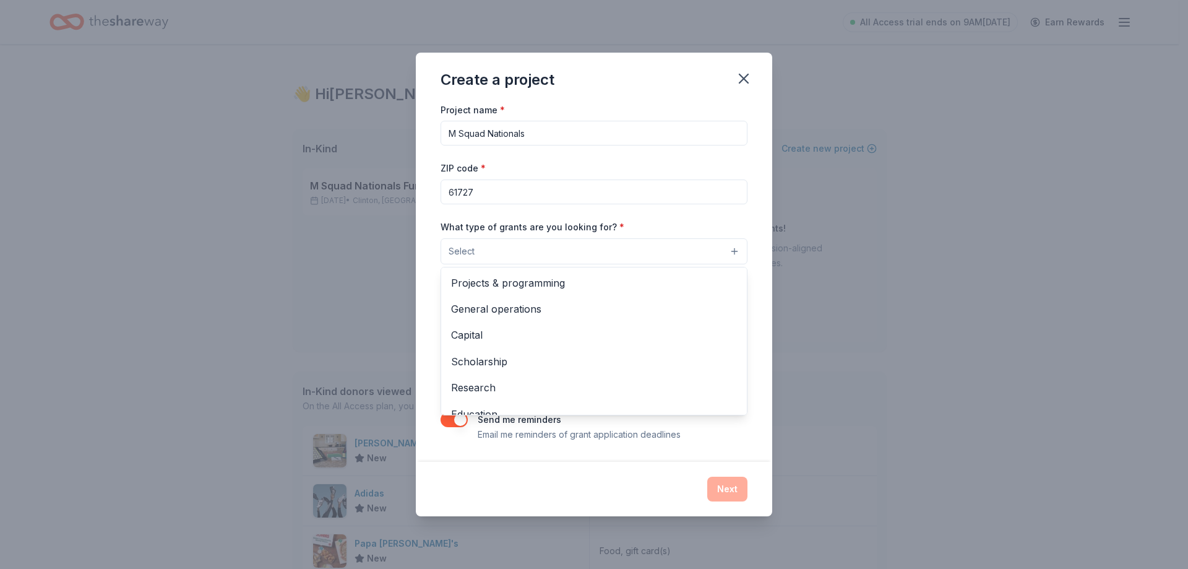
click at [485, 258] on button "Select" at bounding box center [594, 251] width 307 height 26
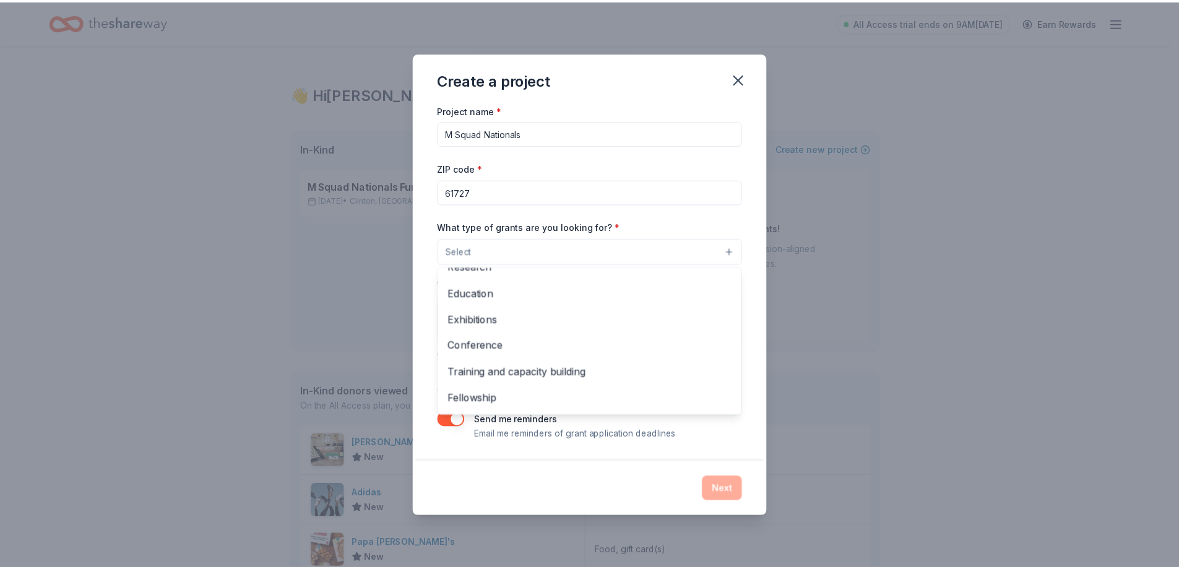
scroll to position [146, 0]
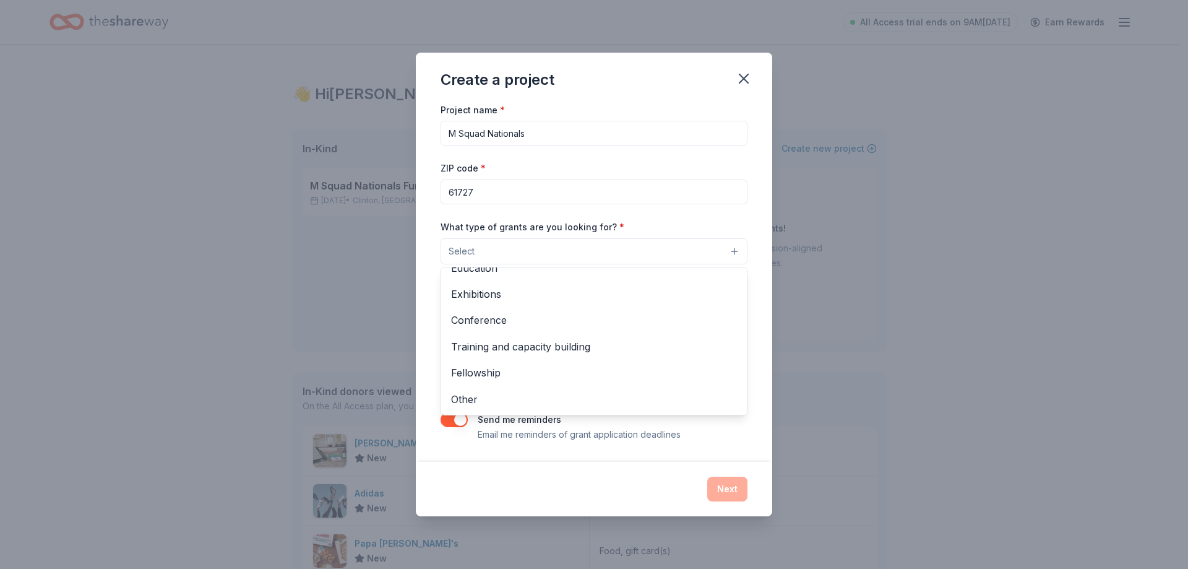
click at [262, 196] on div "Create a project Project name * M Squad Nationals ZIP code * 61727 What type of…" at bounding box center [594, 284] width 1188 height 569
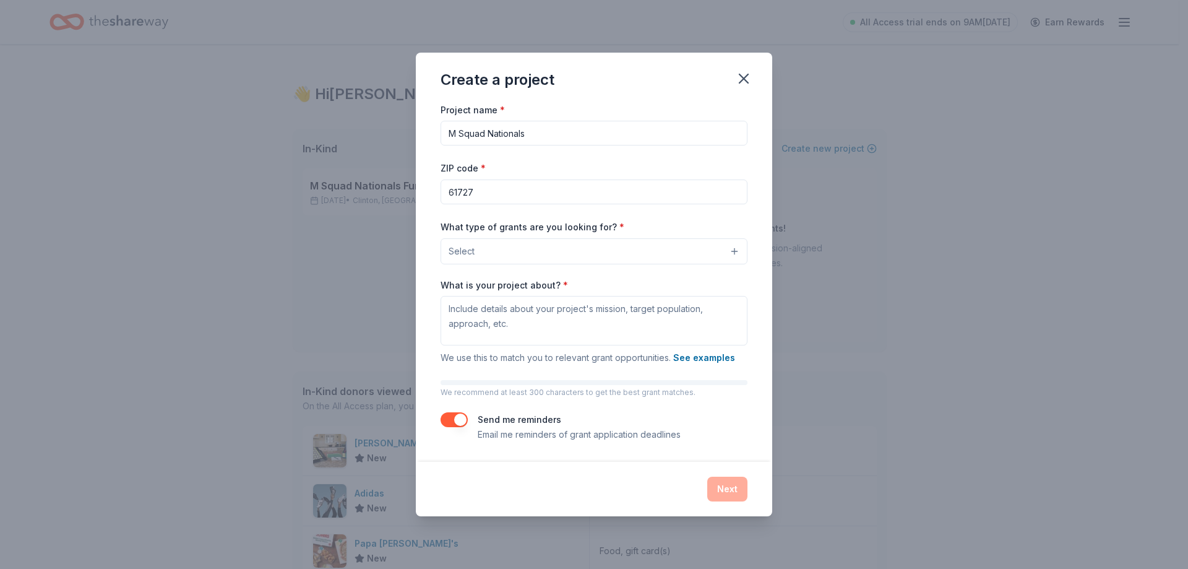
click at [60, 151] on div "Create a project Project name * M Squad Nationals ZIP code * 61727 What type of…" at bounding box center [594, 284] width 1188 height 569
click at [746, 77] on icon "button" at bounding box center [743, 78] width 17 height 17
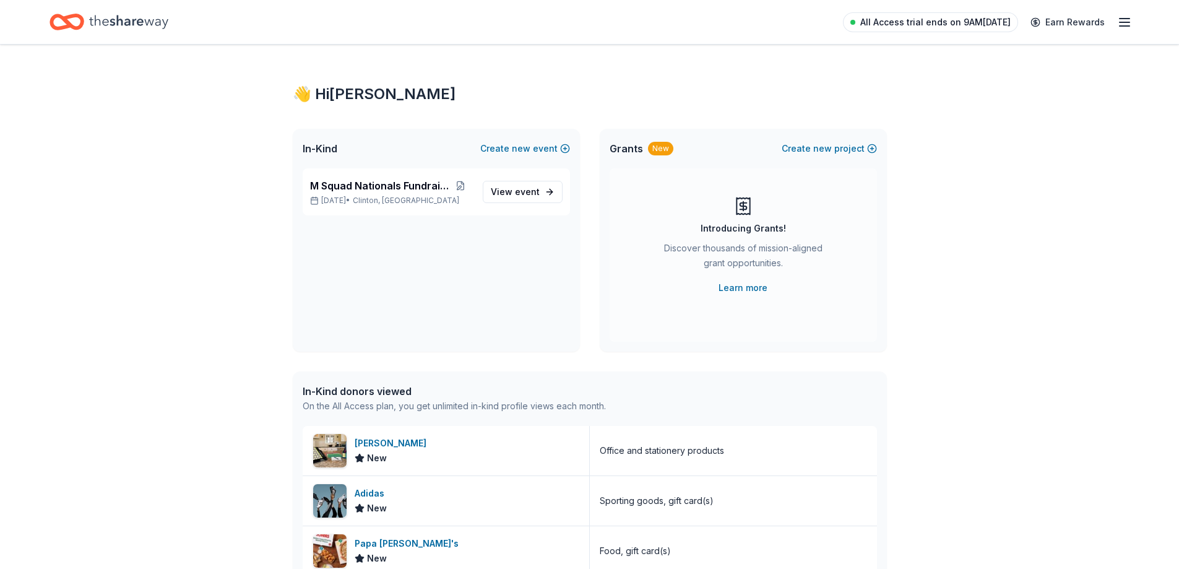
click at [993, 18] on span "All Access trial ends on 9AM[DATE]" at bounding box center [935, 22] width 150 height 15
click at [1116, 20] on div "All Access trial ends on 9AM[DATE] Earn Rewards" at bounding box center [987, 21] width 289 height 29
click at [1126, 24] on icon "button" at bounding box center [1124, 22] width 15 height 15
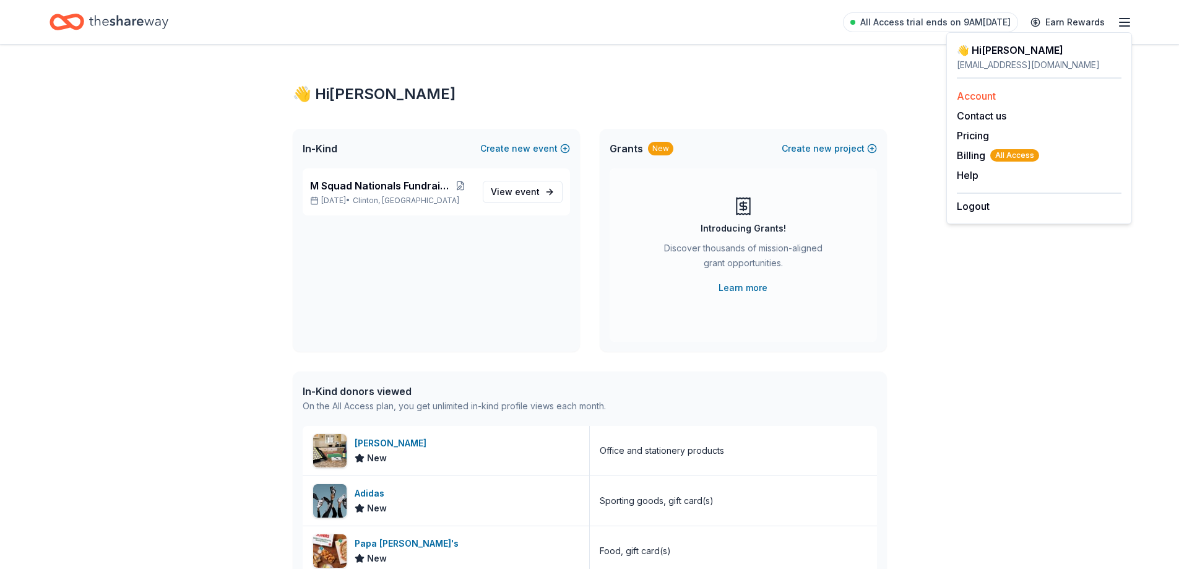
click at [995, 98] on link "Account" at bounding box center [976, 96] width 39 height 12
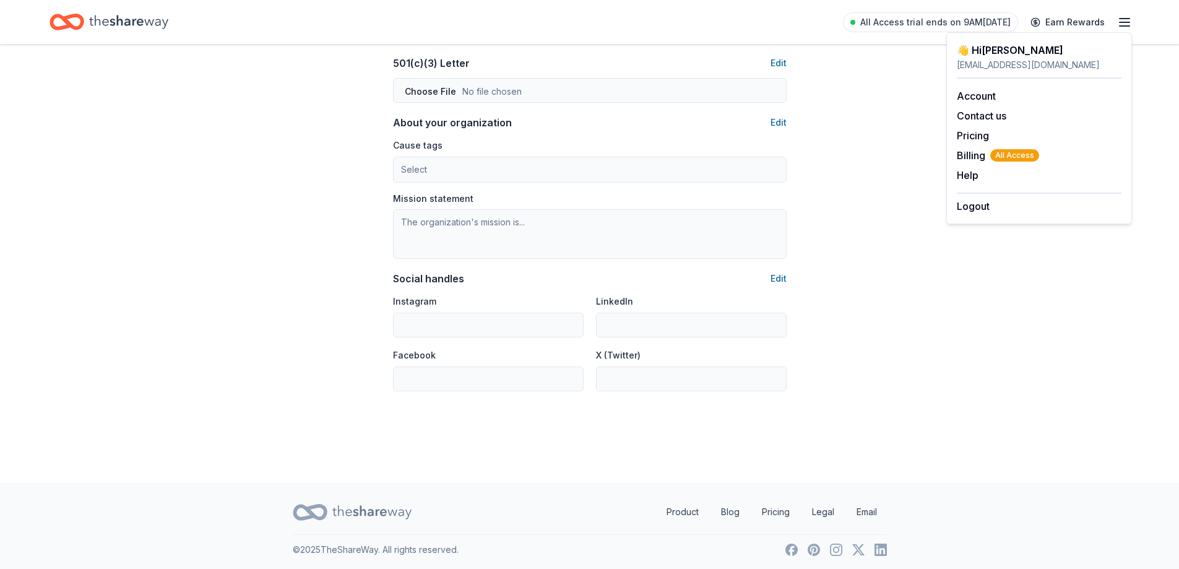
scroll to position [629, 0]
click at [967, 155] on span "Billing All Access" at bounding box center [998, 155] width 82 height 15
